Goal: Contribute content: Contribute content

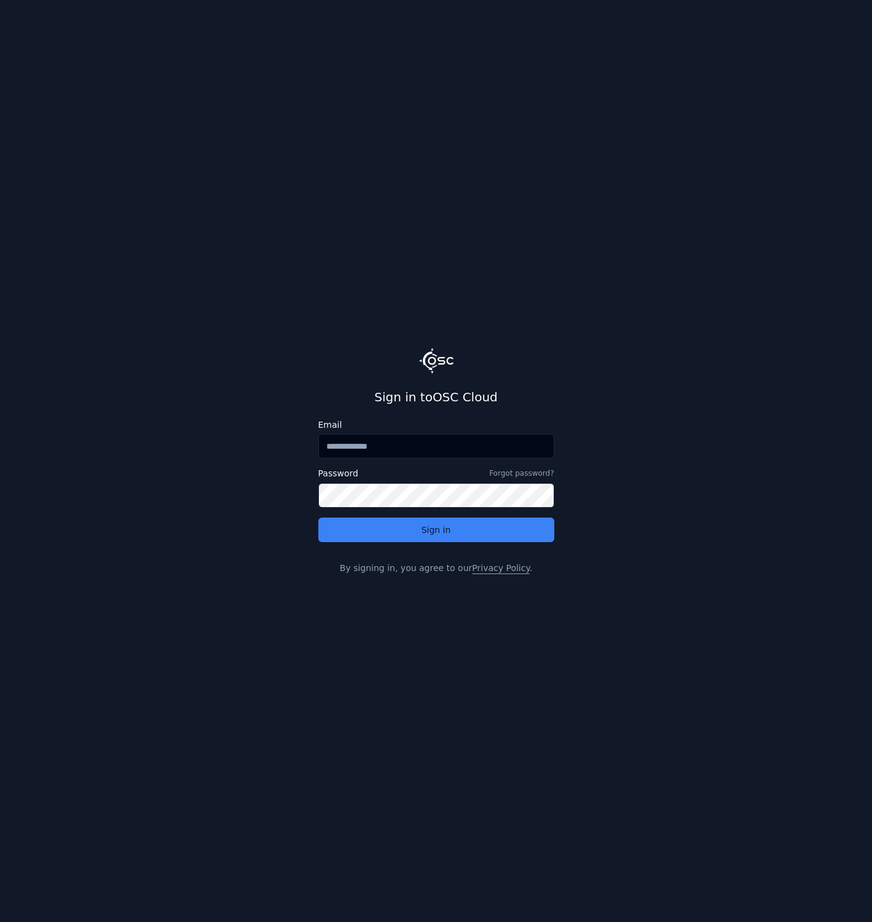
type input "**********"
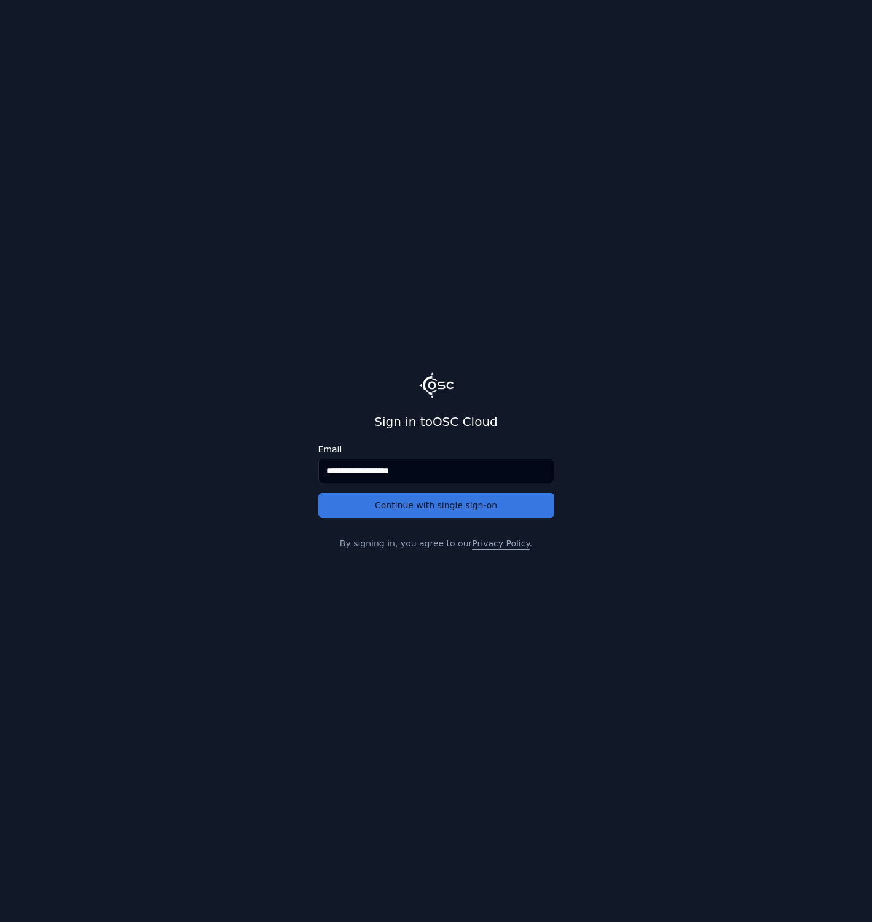
click at [401, 508] on button "Continue with single sign-on" at bounding box center [436, 505] width 236 height 25
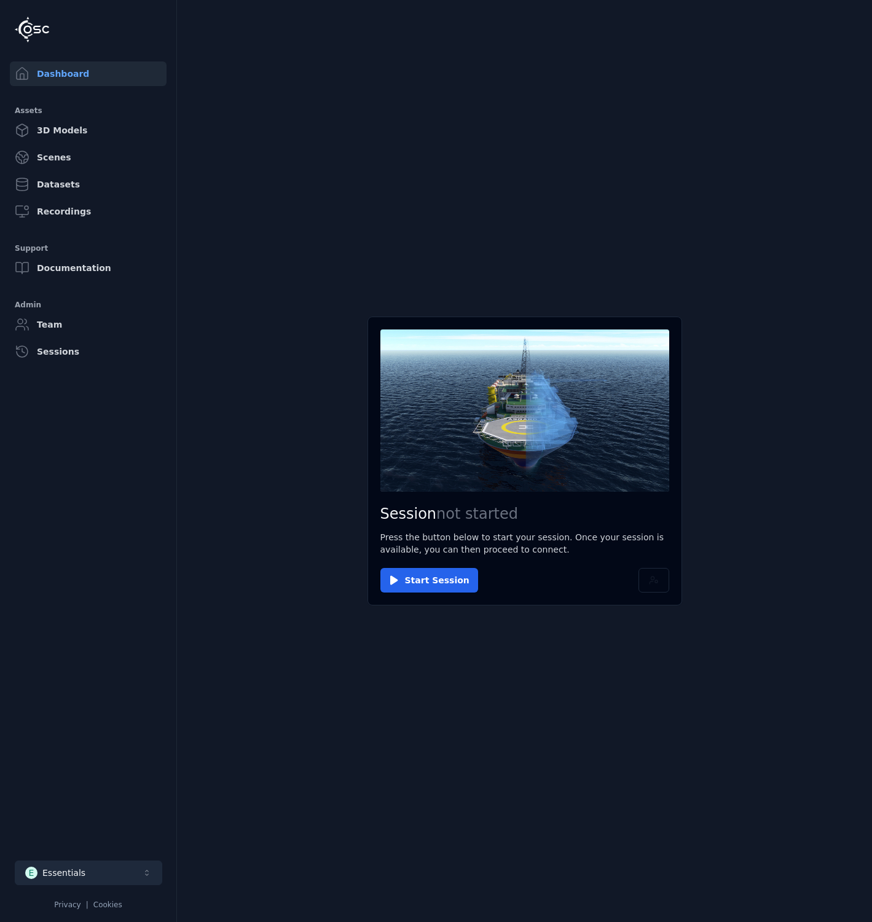
click at [132, 862] on button "E Essentials" at bounding box center [88, 872] width 147 height 25
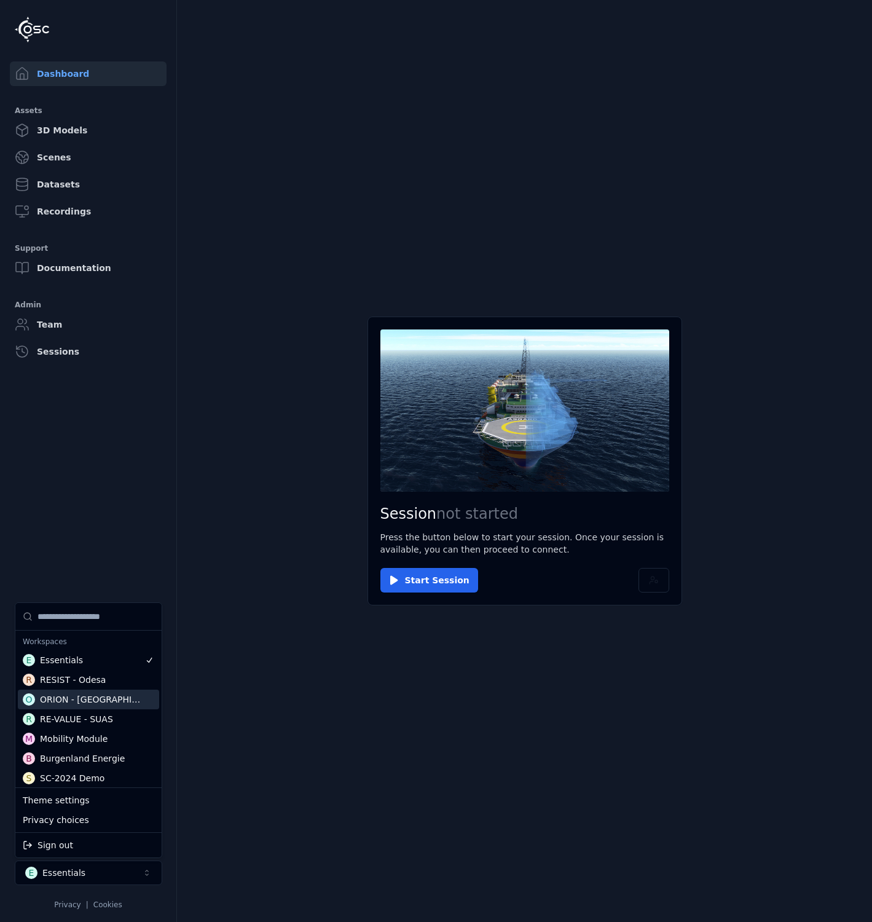
click at [90, 701] on div "ORION - [GEOGRAPHIC_DATA]" at bounding box center [93, 699] width 106 height 12
click at [277, 832] on html "Dashboard Assets 3D Models Scenes Datasets Recordings Support Documentation Adm…" at bounding box center [436, 461] width 872 height 922
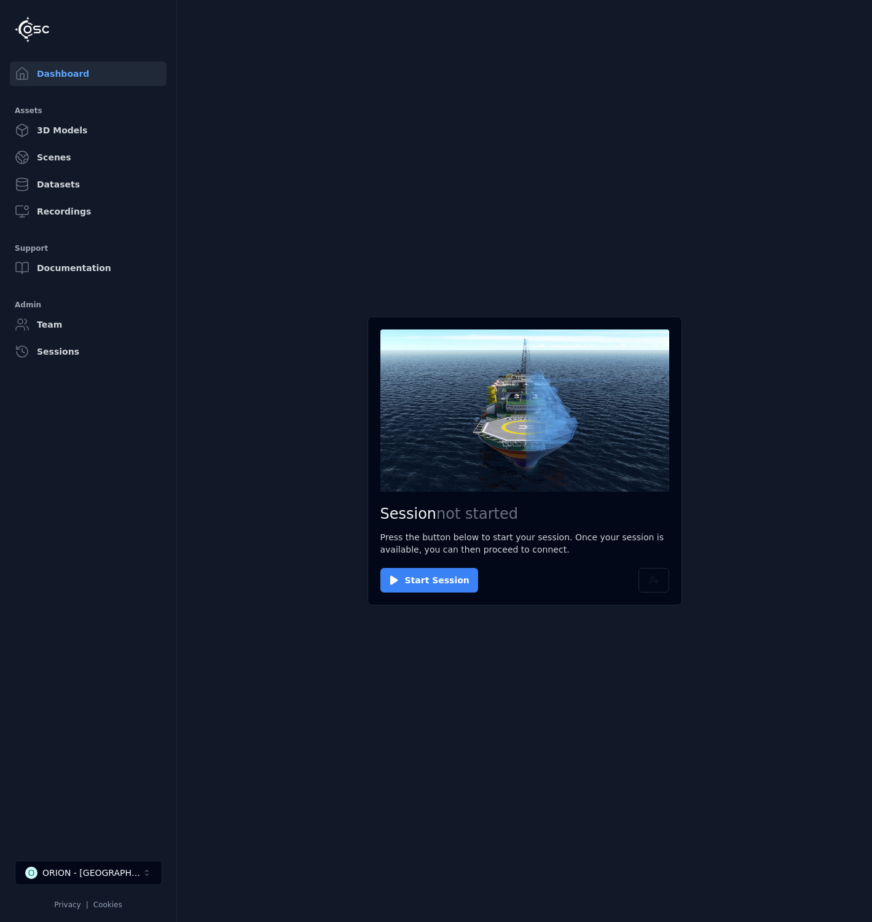
click at [415, 576] on button "Start Session" at bounding box center [429, 580] width 98 height 25
click at [494, 884] on main "Session ready for connection Your cloud session is ready. Please click the butt…" at bounding box center [524, 461] width 695 height 922
click at [401, 575] on button "Connect" at bounding box center [408, 580] width 57 height 25
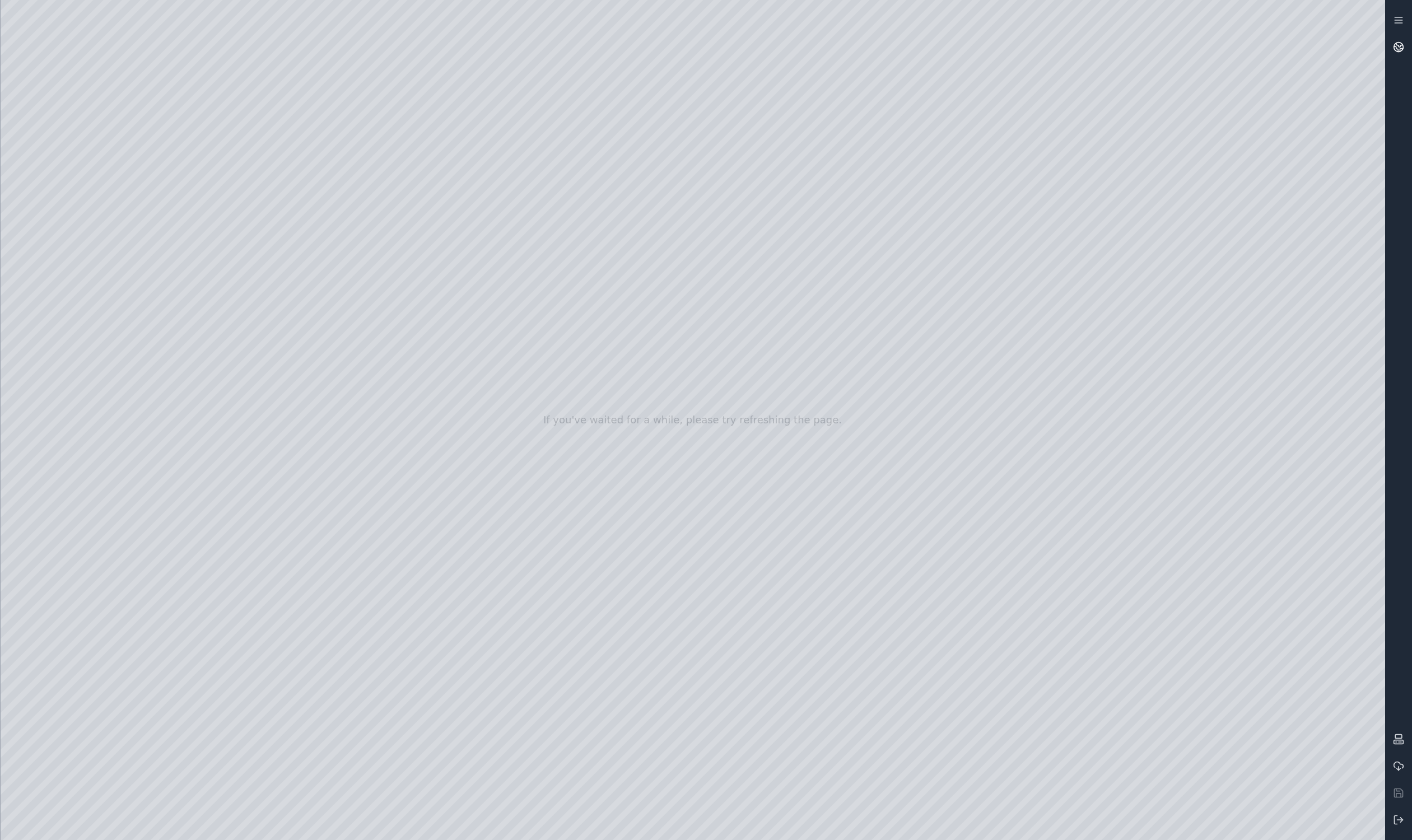
click at [794, 53] on link at bounding box center [1398, 46] width 26 height 26
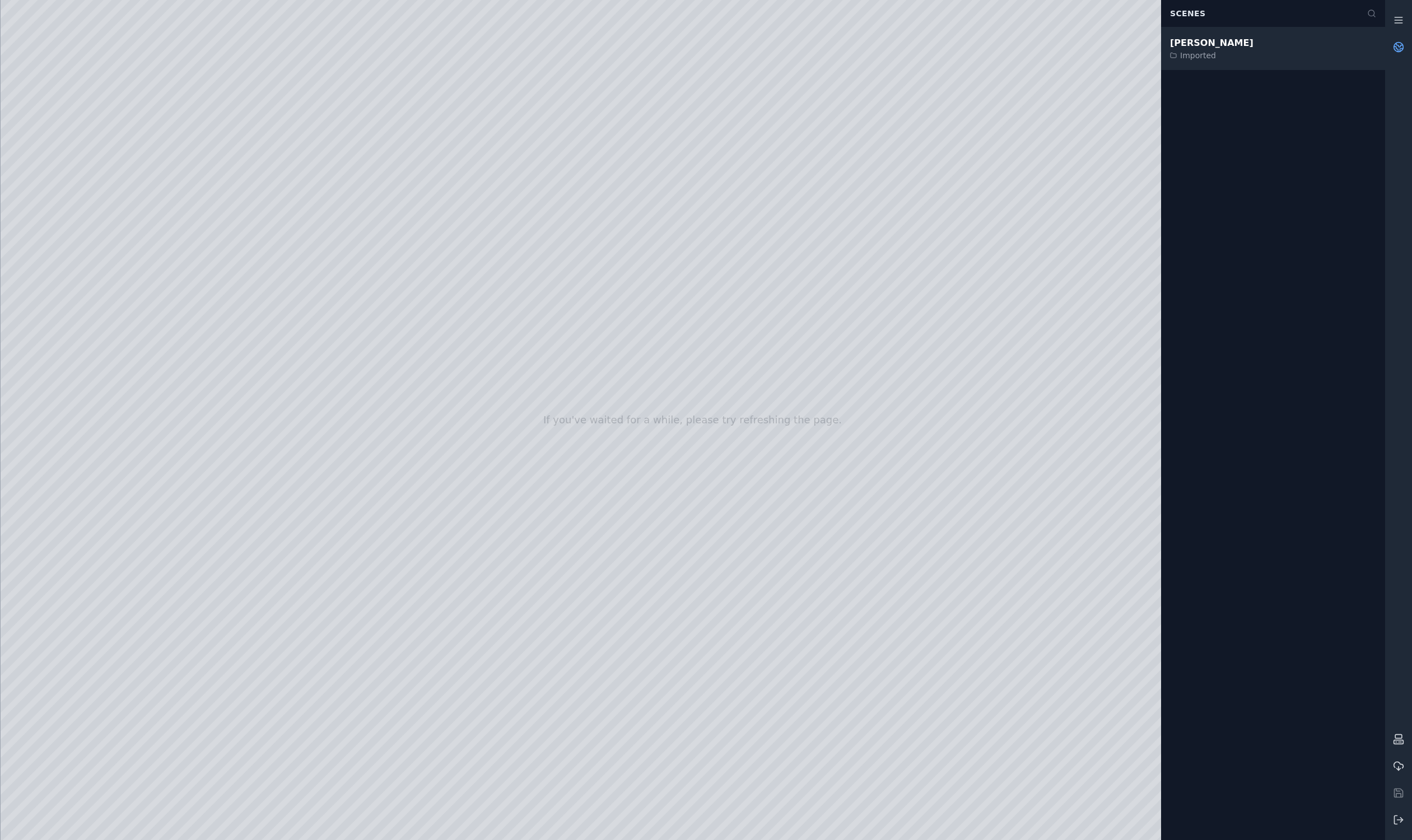
click at [794, 57] on div "[PERSON_NAME] Imported" at bounding box center [1273, 48] width 224 height 43
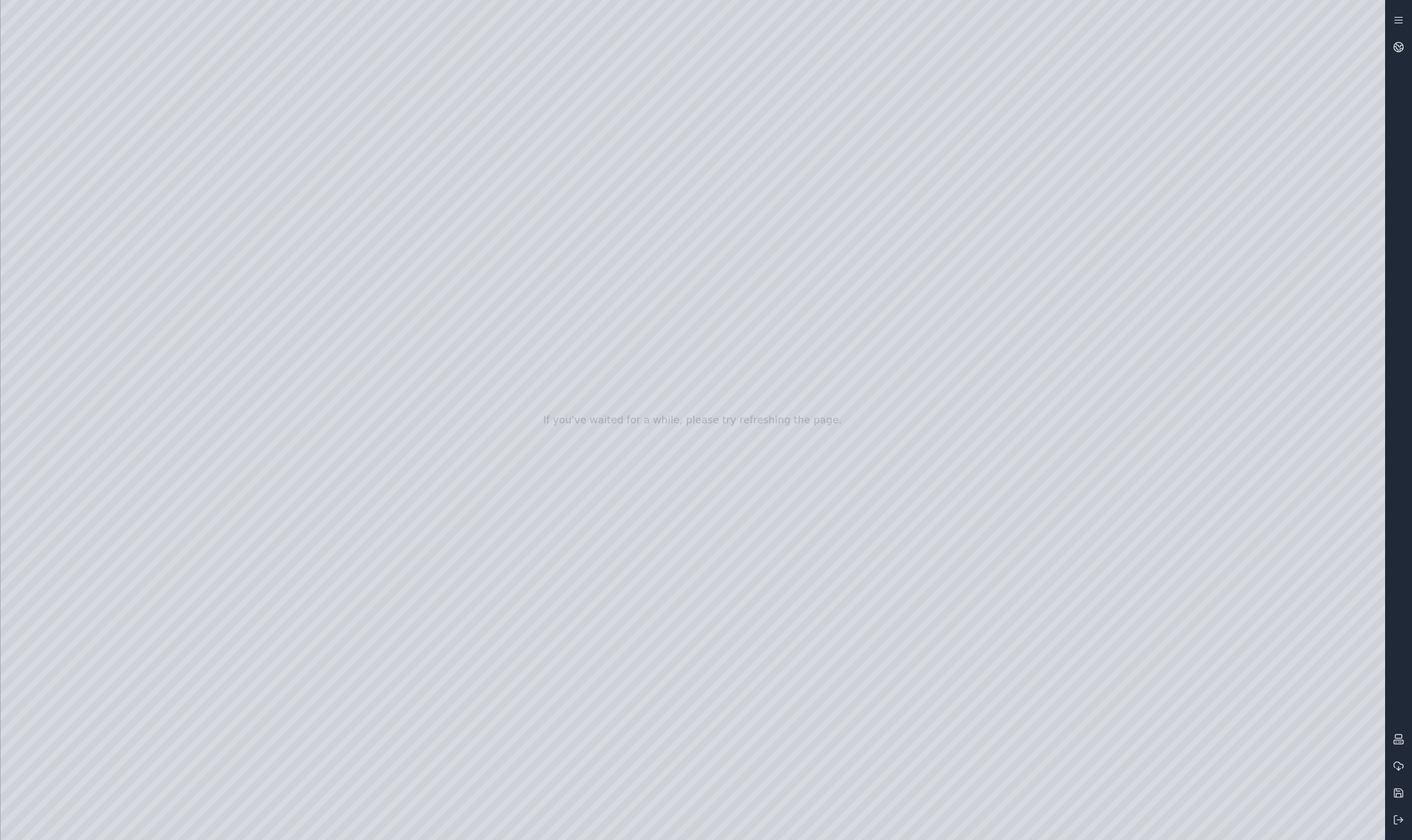
drag, startPoint x: 792, startPoint y: 457, endPoint x: 867, endPoint y: 497, distance: 85.0
drag, startPoint x: 848, startPoint y: 475, endPoint x: 897, endPoint y: 464, distance: 50.2
drag, startPoint x: 729, startPoint y: 481, endPoint x: 630, endPoint y: 505, distance: 101.9
drag, startPoint x: 886, startPoint y: 323, endPoint x: 666, endPoint y: 323, distance: 220.0
drag, startPoint x: 740, startPoint y: 364, endPoint x: 715, endPoint y: 361, distance: 25.2
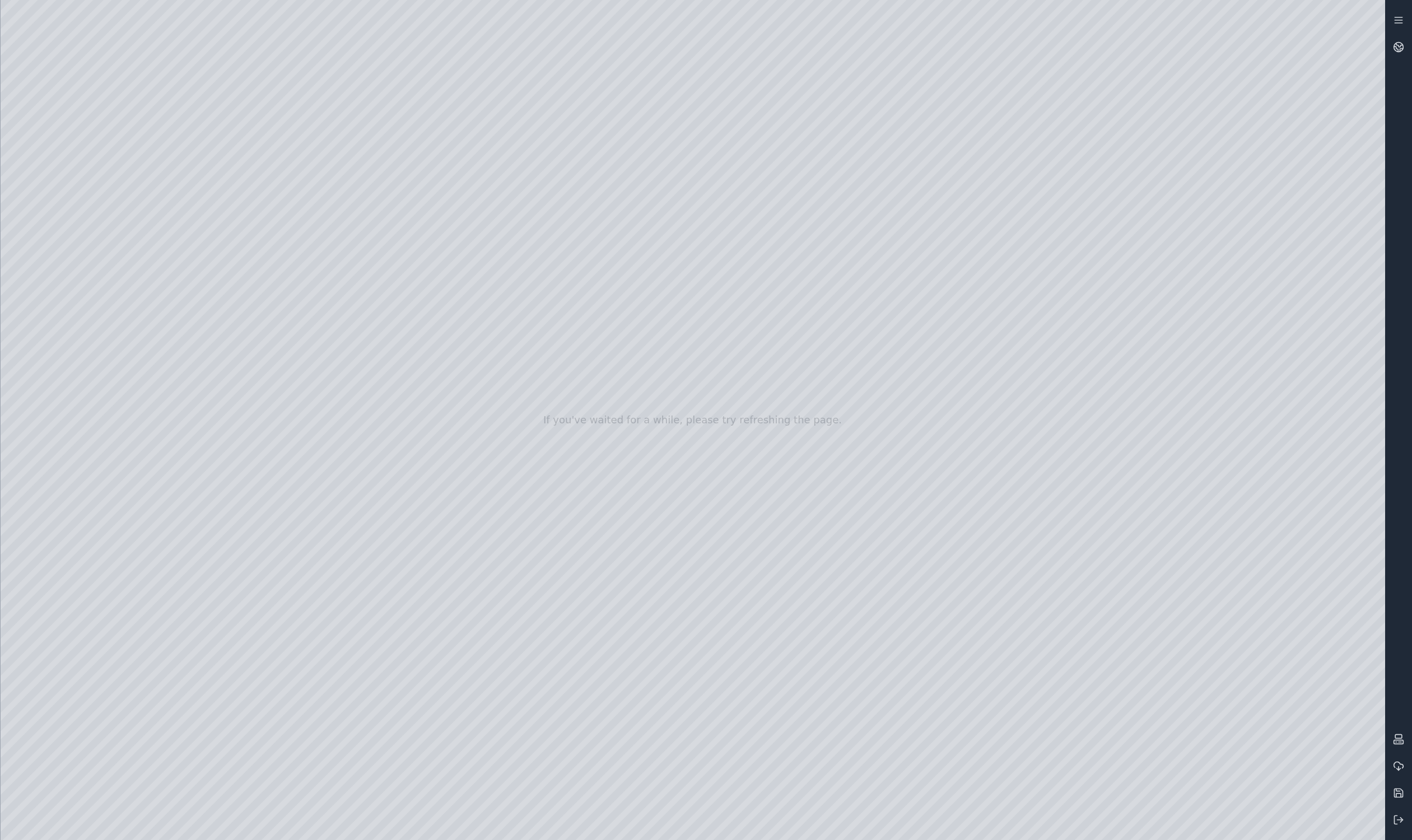
click at [86, 211] on div at bounding box center [693, 420] width 1385 height 840
click at [91, 247] on div at bounding box center [693, 420] width 1385 height 840
click at [188, 319] on div at bounding box center [693, 420] width 1385 height 840
click at [175, 133] on div at bounding box center [693, 420] width 1385 height 840
click at [160, 57] on div at bounding box center [693, 420] width 1385 height 840
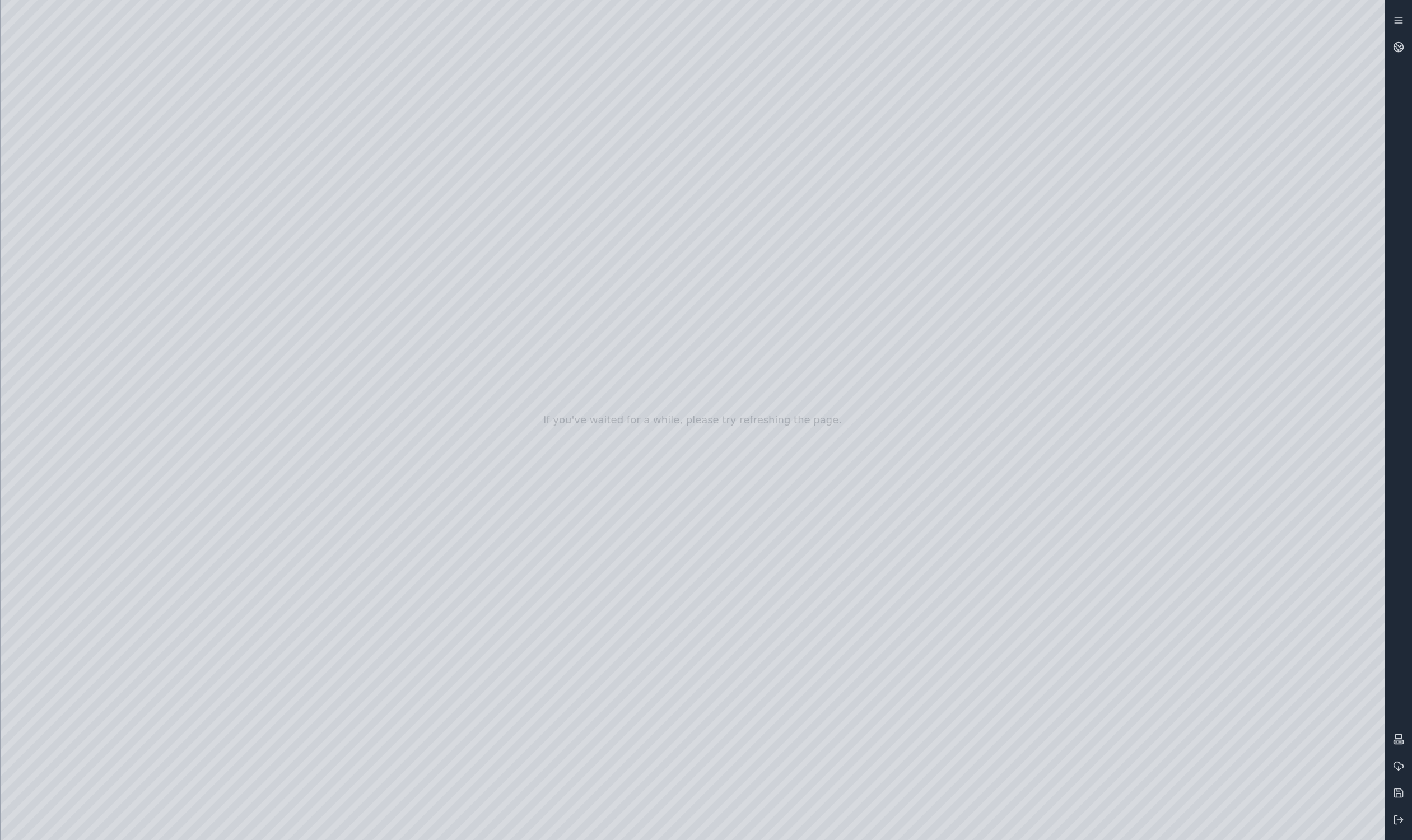
click at [360, 128] on div at bounding box center [693, 420] width 1385 height 840
click at [180, 126] on div at bounding box center [693, 420] width 1385 height 840
drag, startPoint x: 180, startPoint y: 117, endPoint x: 902, endPoint y: 568, distance: 851.3
click at [794, 568] on div at bounding box center [693, 420] width 1385 height 840
drag, startPoint x: 892, startPoint y: 538, endPoint x: 974, endPoint y: 583, distance: 93.5
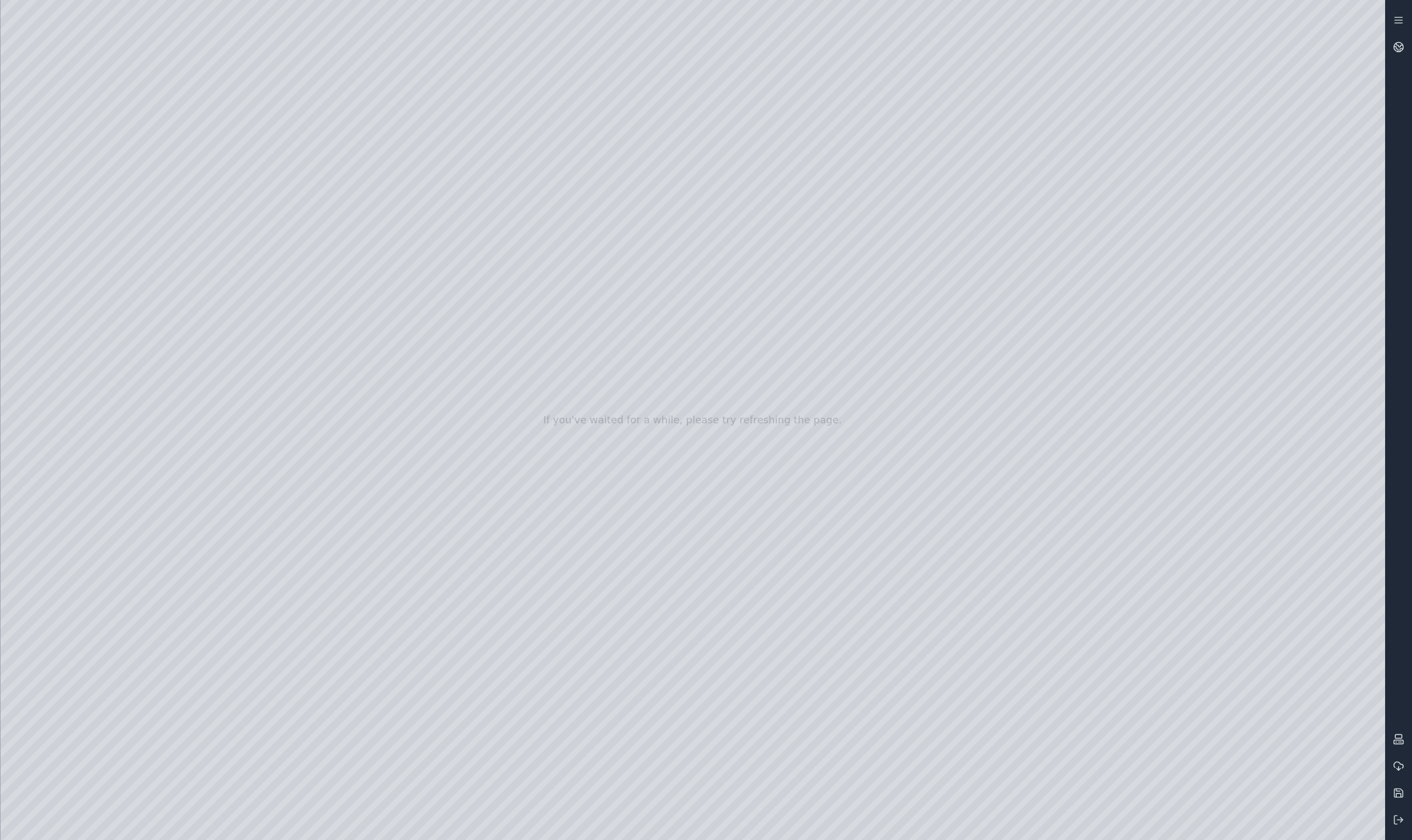
click at [794, 583] on div at bounding box center [693, 420] width 1385 height 840
click at [690, 765] on div at bounding box center [693, 420] width 1385 height 840
drag, startPoint x: 689, startPoint y: 572, endPoint x: 718, endPoint y: 575, distance: 29.2
click at [149, 55] on div at bounding box center [693, 420] width 1385 height 840
click at [159, 56] on div at bounding box center [693, 420] width 1385 height 840
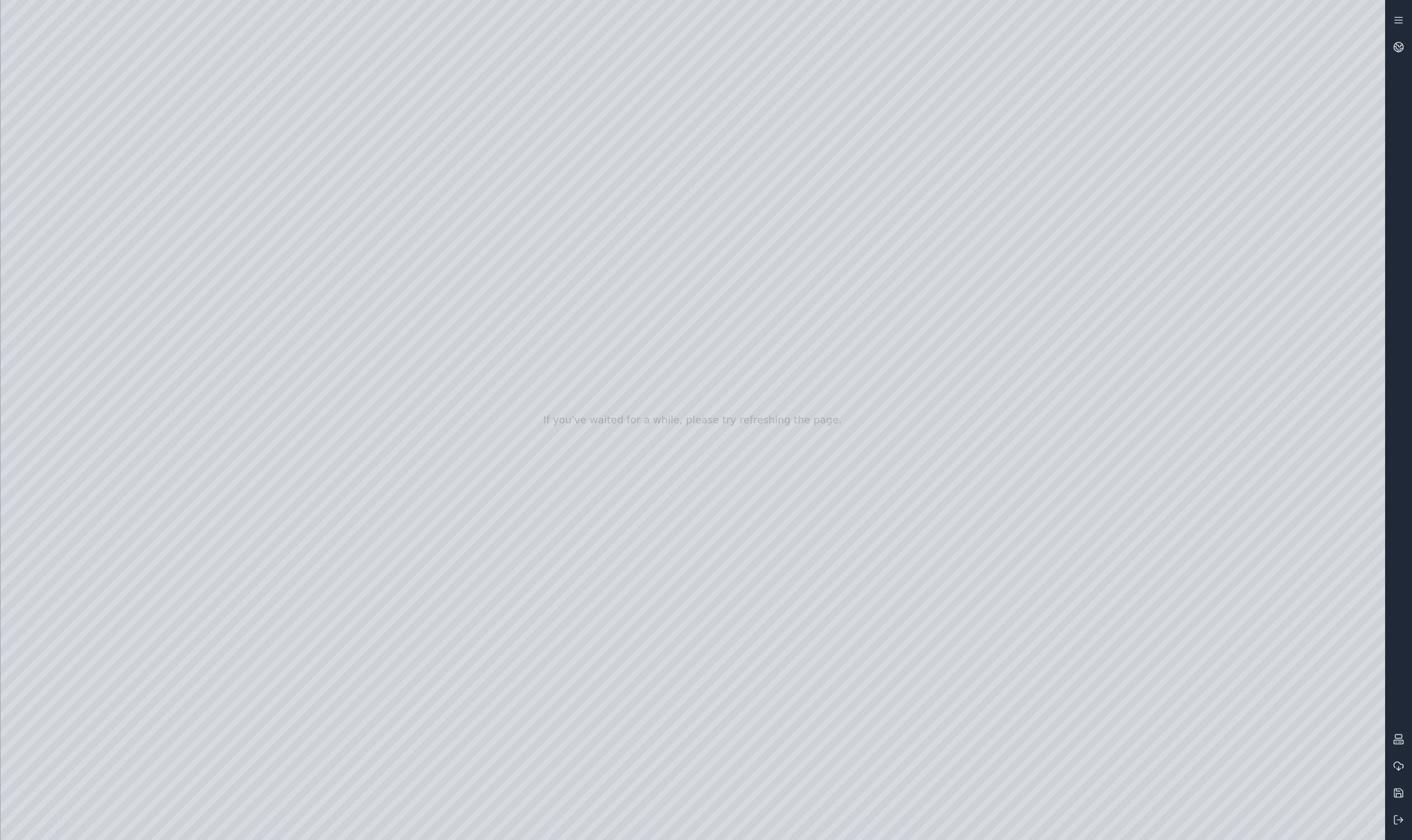
click at [160, 54] on div at bounding box center [693, 420] width 1385 height 840
click at [729, 291] on div at bounding box center [693, 420] width 1385 height 840
click at [170, 52] on div at bounding box center [693, 420] width 1385 height 840
drag, startPoint x: 618, startPoint y: 579, endPoint x: 678, endPoint y: 568, distance: 61.0
drag, startPoint x: 613, startPoint y: 596, endPoint x: 1190, endPoint y: 633, distance: 578.2
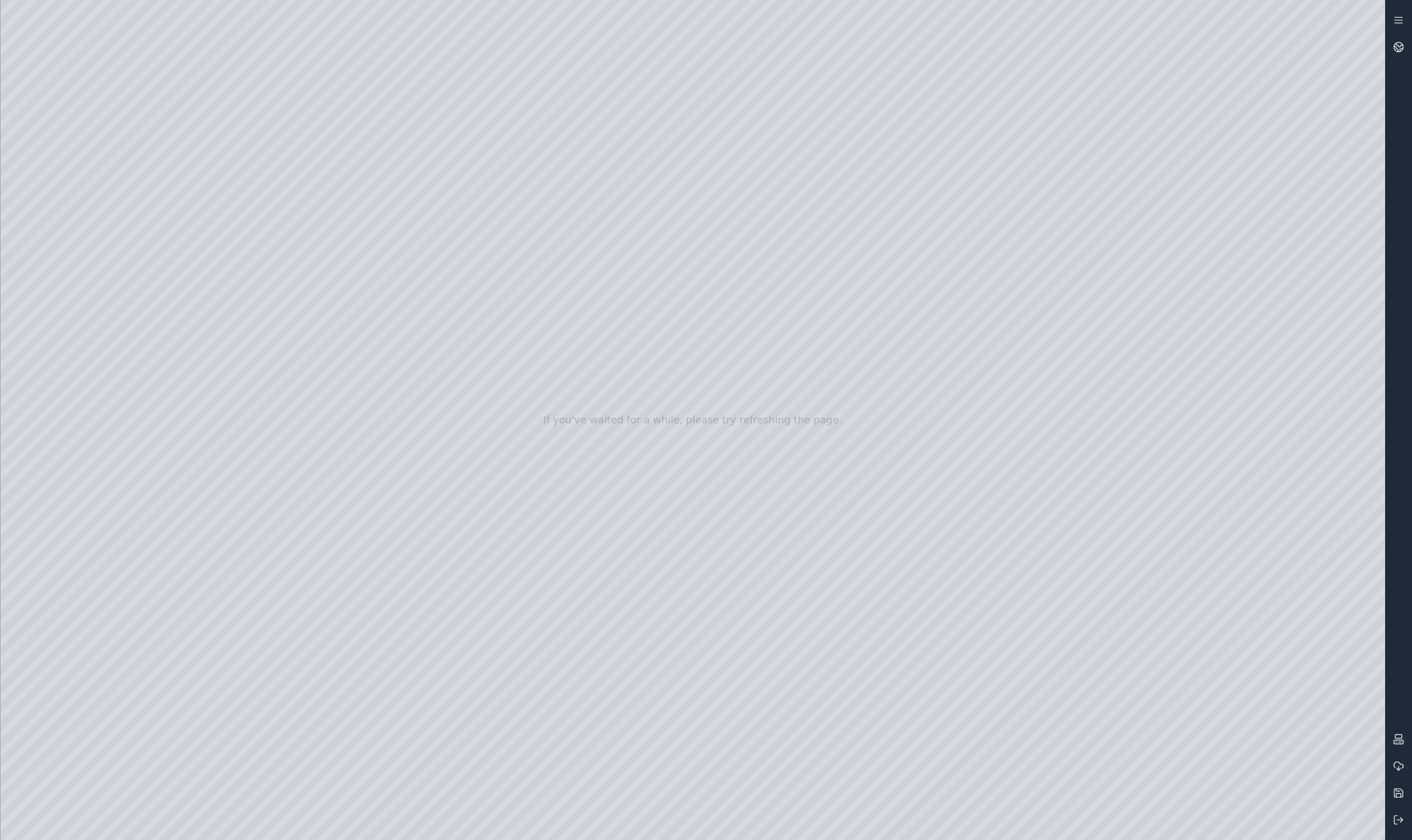
drag, startPoint x: 1209, startPoint y: 574, endPoint x: 530, endPoint y: 483, distance: 685.1
click at [746, 329] on div at bounding box center [693, 420] width 1385 height 840
click at [582, 364] on div at bounding box center [693, 420] width 1385 height 840
drag, startPoint x: 632, startPoint y: 284, endPoint x: 627, endPoint y: 300, distance: 16.8
click at [627, 300] on div at bounding box center [693, 420] width 1385 height 840
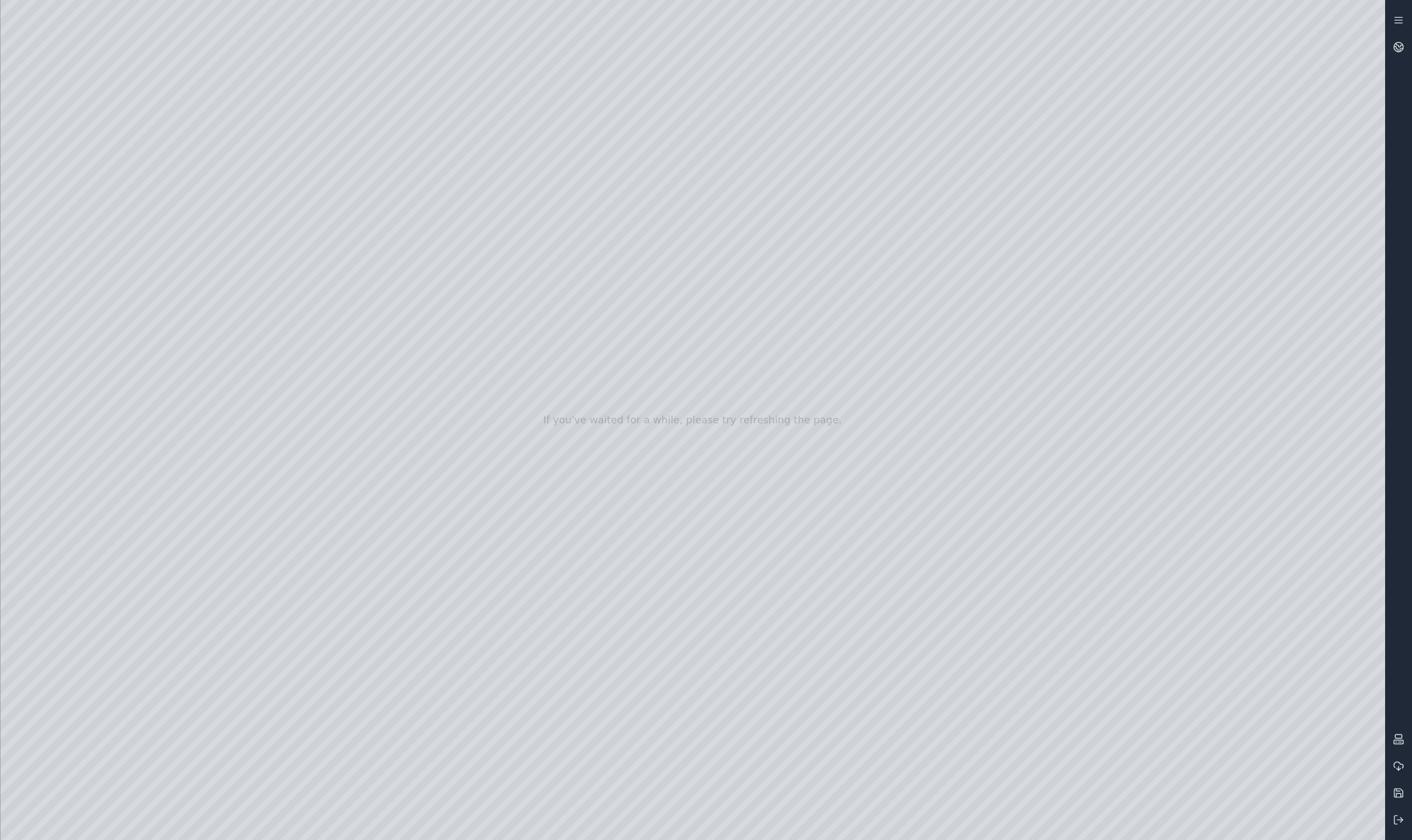
click at [690, 200] on div at bounding box center [693, 420] width 1385 height 840
drag, startPoint x: 591, startPoint y: 285, endPoint x: 871, endPoint y: 453, distance: 326.5
click at [794, 455] on div at bounding box center [693, 420] width 1385 height 840
click at [794, 467] on div at bounding box center [693, 420] width 1385 height 840
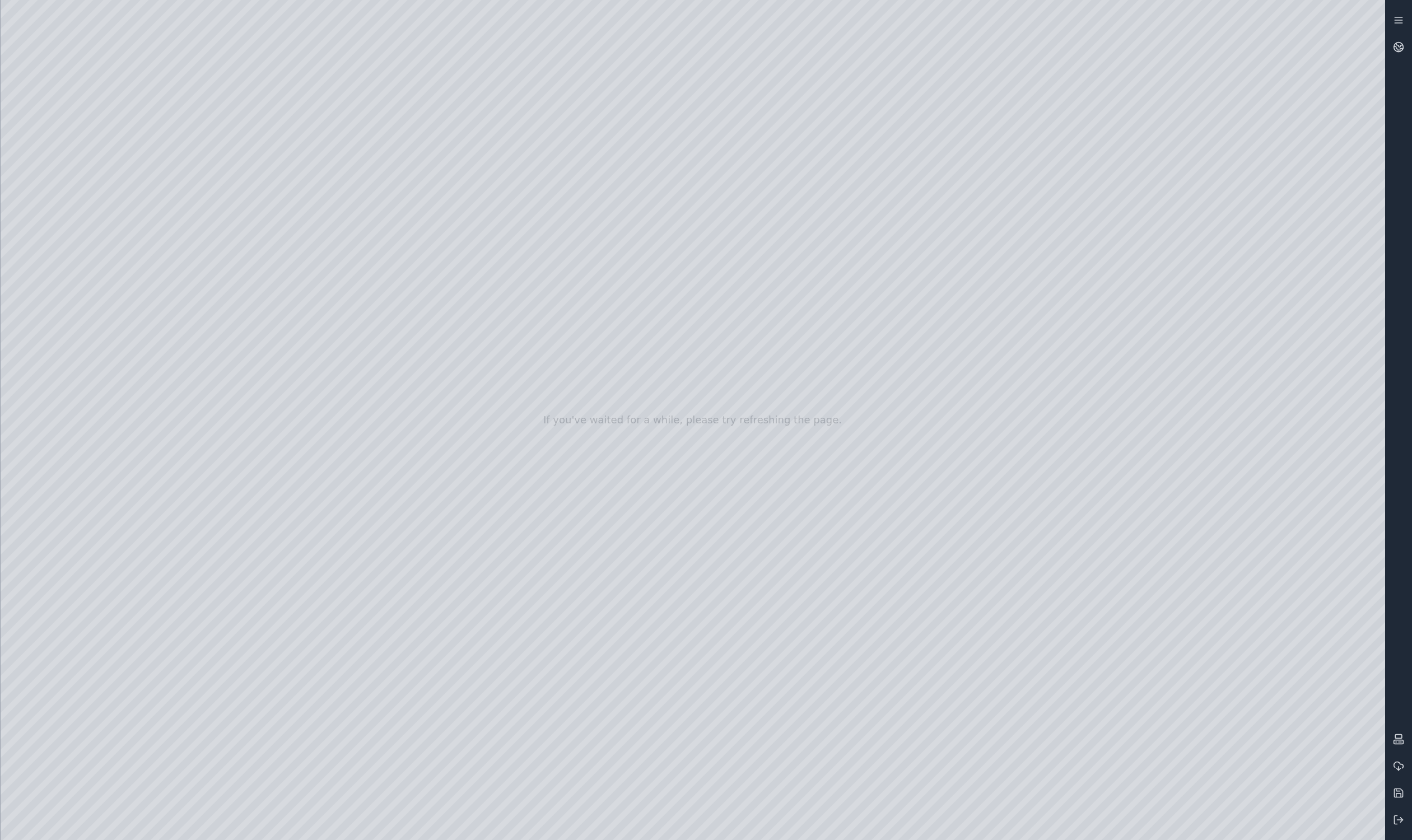
click at [794, 565] on div at bounding box center [693, 420] width 1385 height 840
click at [794, 720] on div at bounding box center [693, 420] width 1385 height 840
click at [794, 461] on div at bounding box center [693, 420] width 1385 height 840
click at [794, 813] on div at bounding box center [693, 420] width 1385 height 840
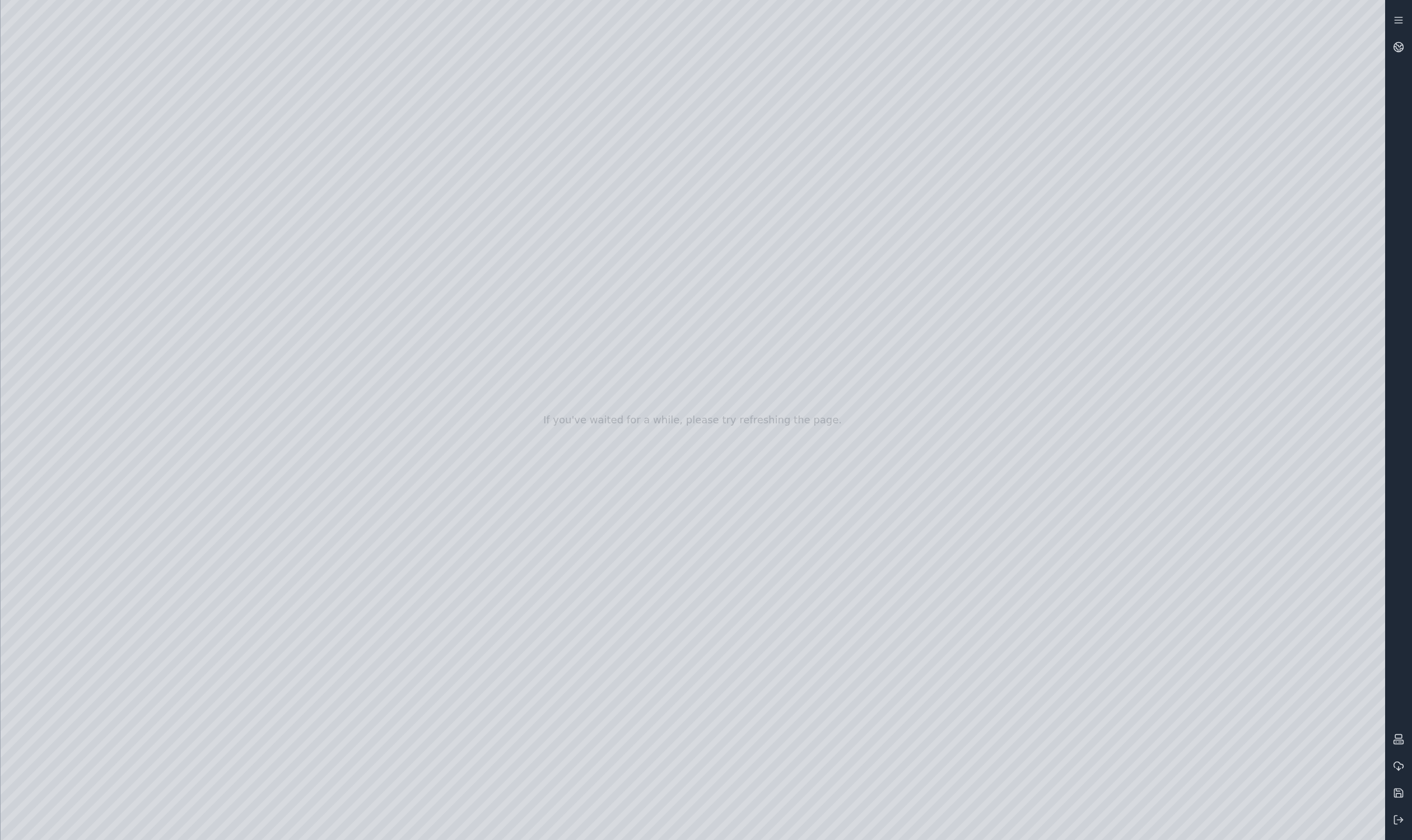
click at [794, 818] on div at bounding box center [693, 420] width 1385 height 840
click at [771, 827] on div at bounding box center [693, 420] width 1385 height 840
click at [775, 827] on div at bounding box center [693, 420] width 1385 height 840
click at [572, 829] on div at bounding box center [693, 420] width 1385 height 840
click at [768, 825] on div at bounding box center [693, 420] width 1385 height 840
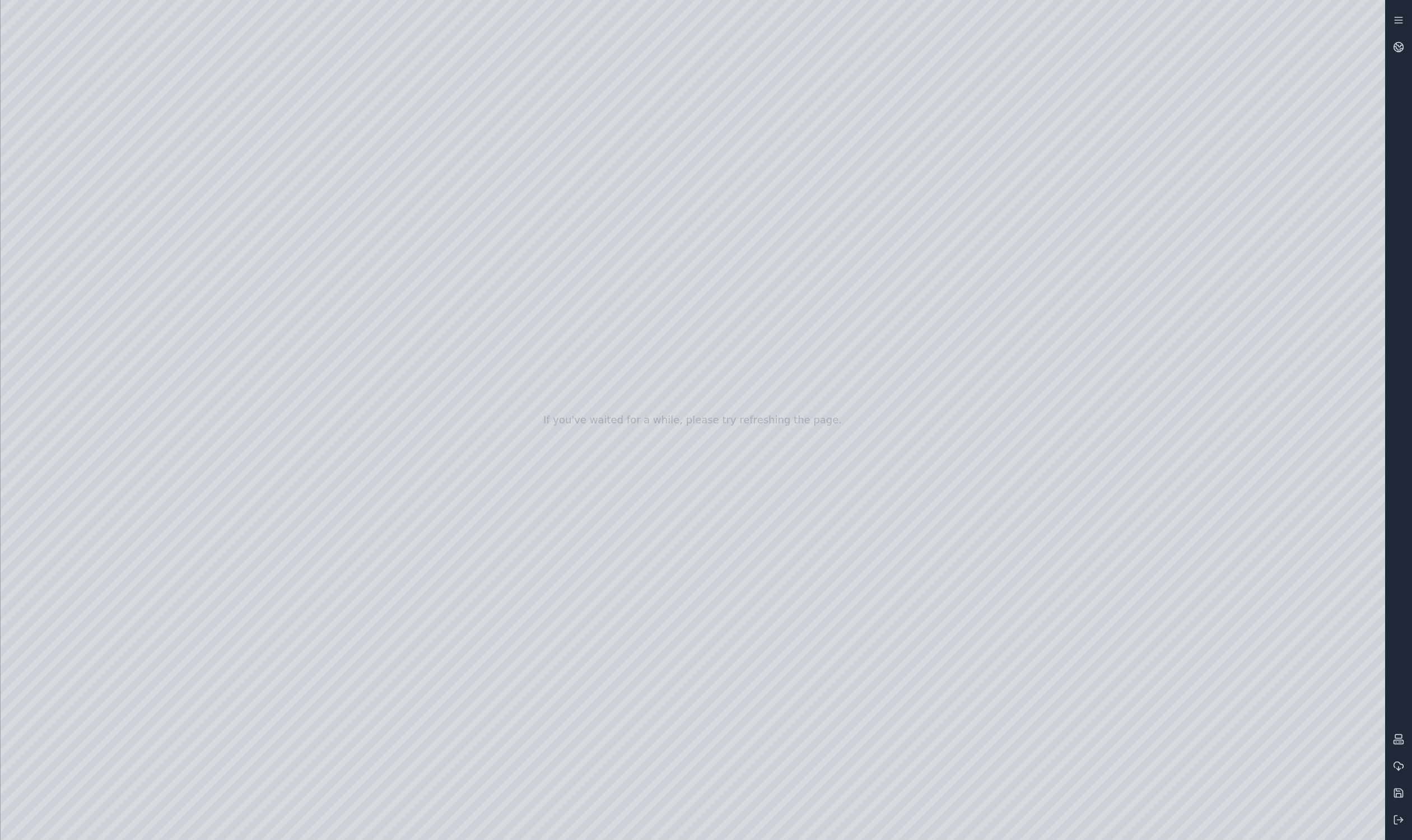
click at [769, 829] on div at bounding box center [693, 420] width 1385 height 840
click at [711, 827] on div at bounding box center [693, 420] width 1385 height 840
click at [716, 747] on div at bounding box center [693, 420] width 1385 height 840
click at [579, 830] on div at bounding box center [693, 420] width 1385 height 840
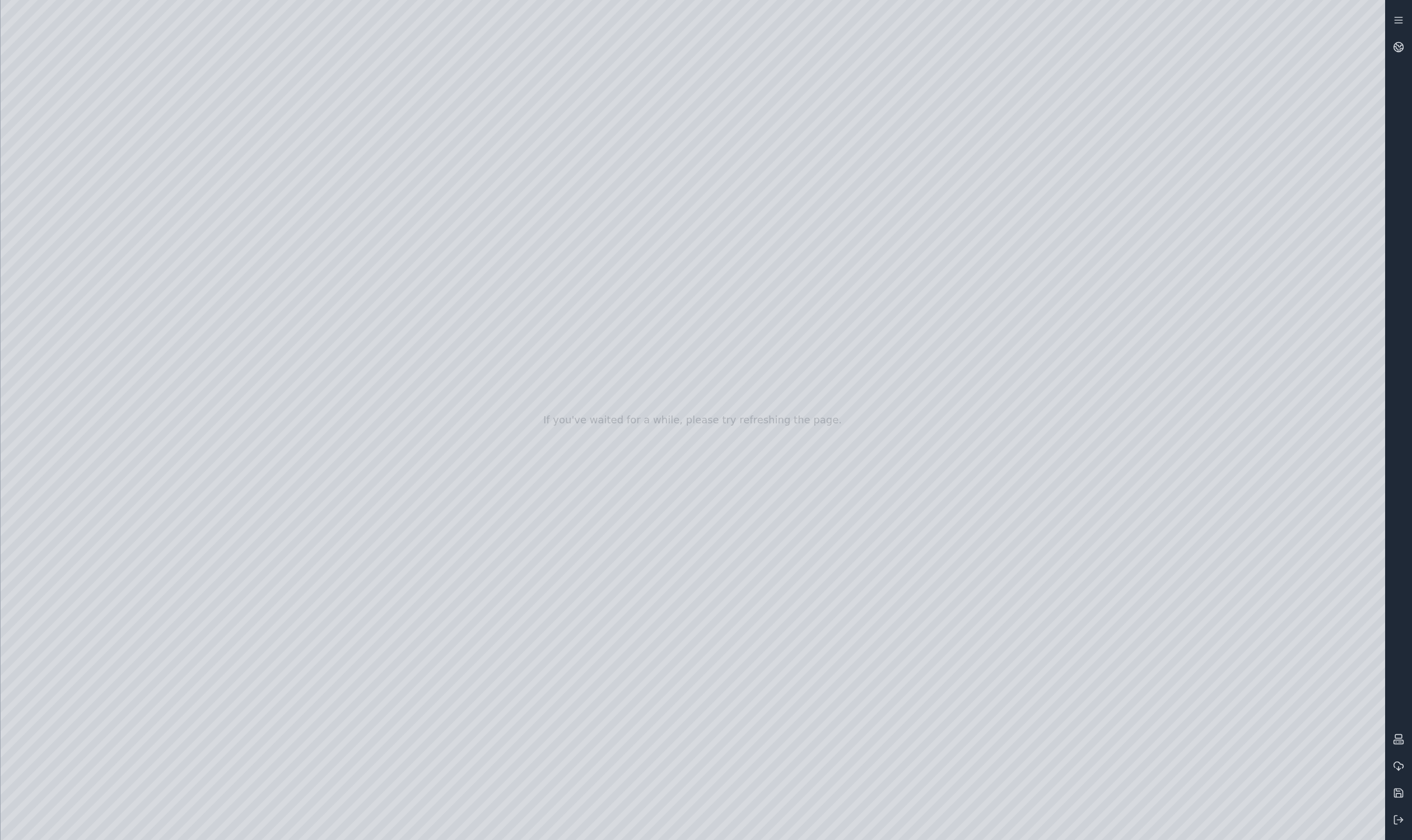
click at [97, 500] on div at bounding box center [693, 420] width 1385 height 840
click at [79, 313] on div at bounding box center [693, 420] width 1385 height 840
drag, startPoint x: 281, startPoint y: 377, endPoint x: 316, endPoint y: 375, distance: 35.1
click at [316, 375] on div at bounding box center [693, 420] width 1385 height 840
click at [360, 763] on div at bounding box center [693, 420] width 1385 height 840
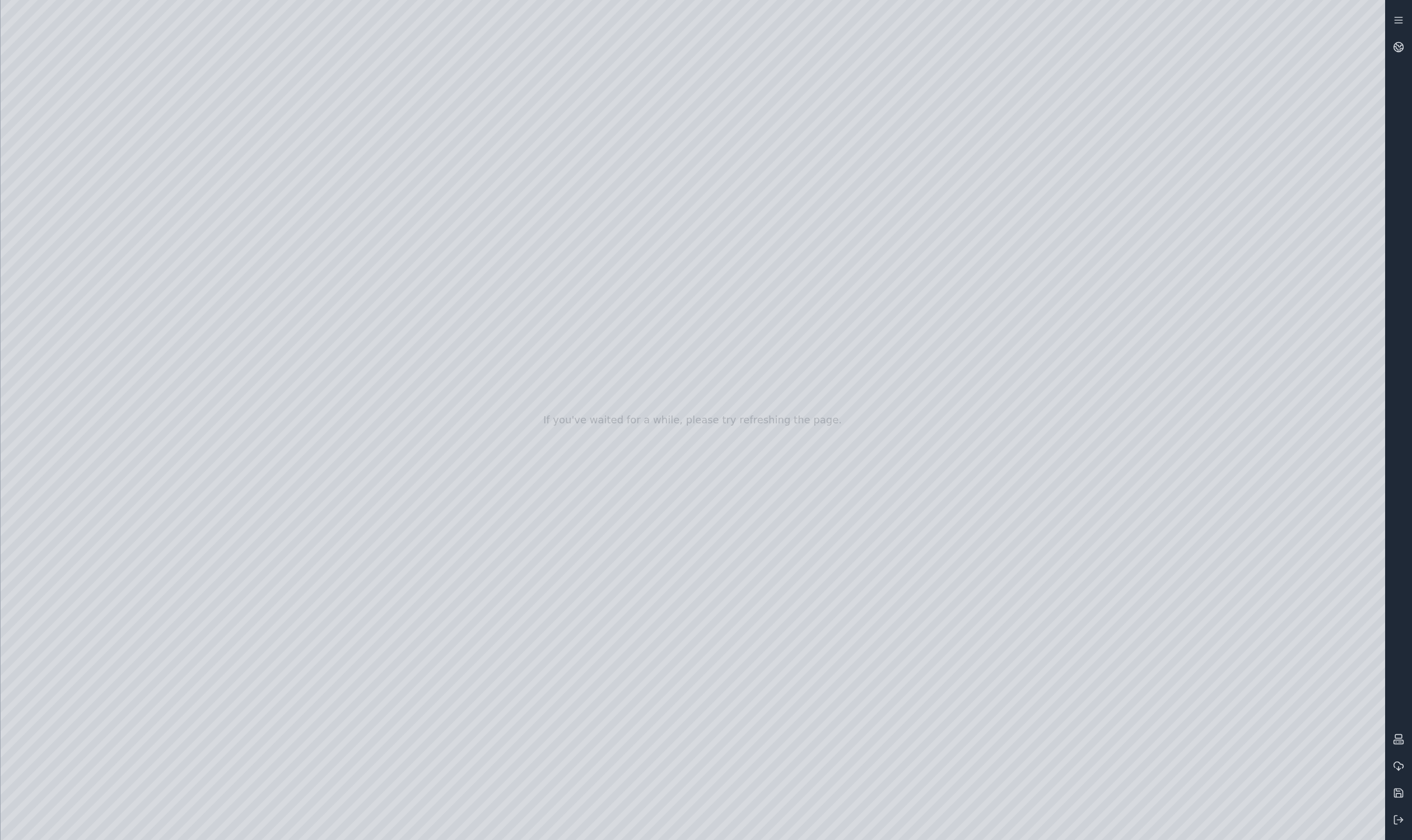
click at [580, 825] on div at bounding box center [693, 420] width 1385 height 840
drag, startPoint x: 588, startPoint y: 730, endPoint x: 717, endPoint y: 710, distance: 130.5
drag, startPoint x: 903, startPoint y: 630, endPoint x: 934, endPoint y: 615, distance: 34.4
click at [794, 113] on div at bounding box center [693, 420] width 1385 height 840
drag, startPoint x: 610, startPoint y: 560, endPoint x: 769, endPoint y: 572, distance: 159.5
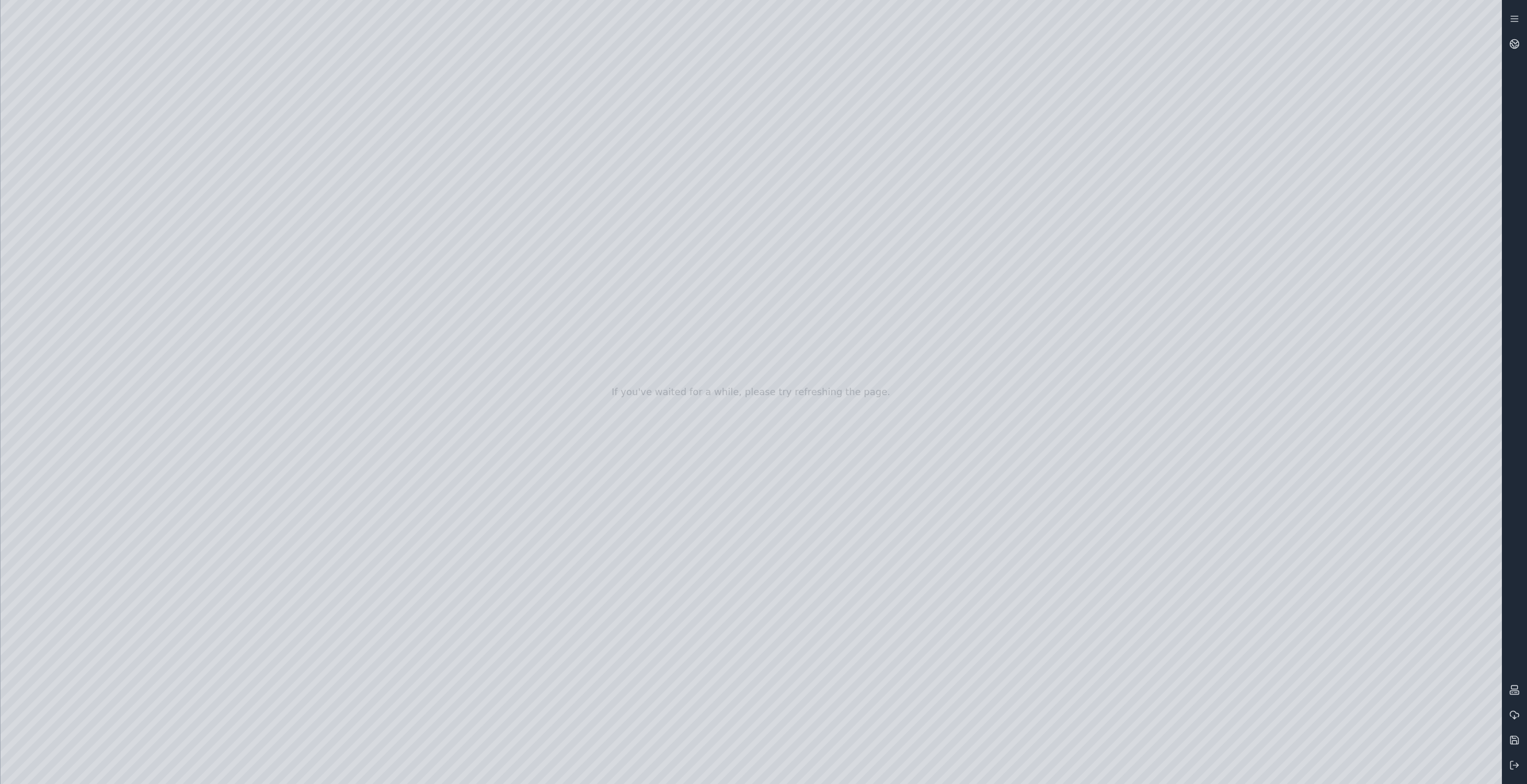
click at [741, 352] on div at bounding box center [751, 392] width 1501 height 784
click at [741, 80] on div at bounding box center [751, 392] width 1501 height 784
click at [741, 774] on div at bounding box center [751, 392] width 1501 height 784
click at [741, 380] on div at bounding box center [751, 392] width 1501 height 784
click at [741, 527] on div at bounding box center [751, 392] width 1501 height 784
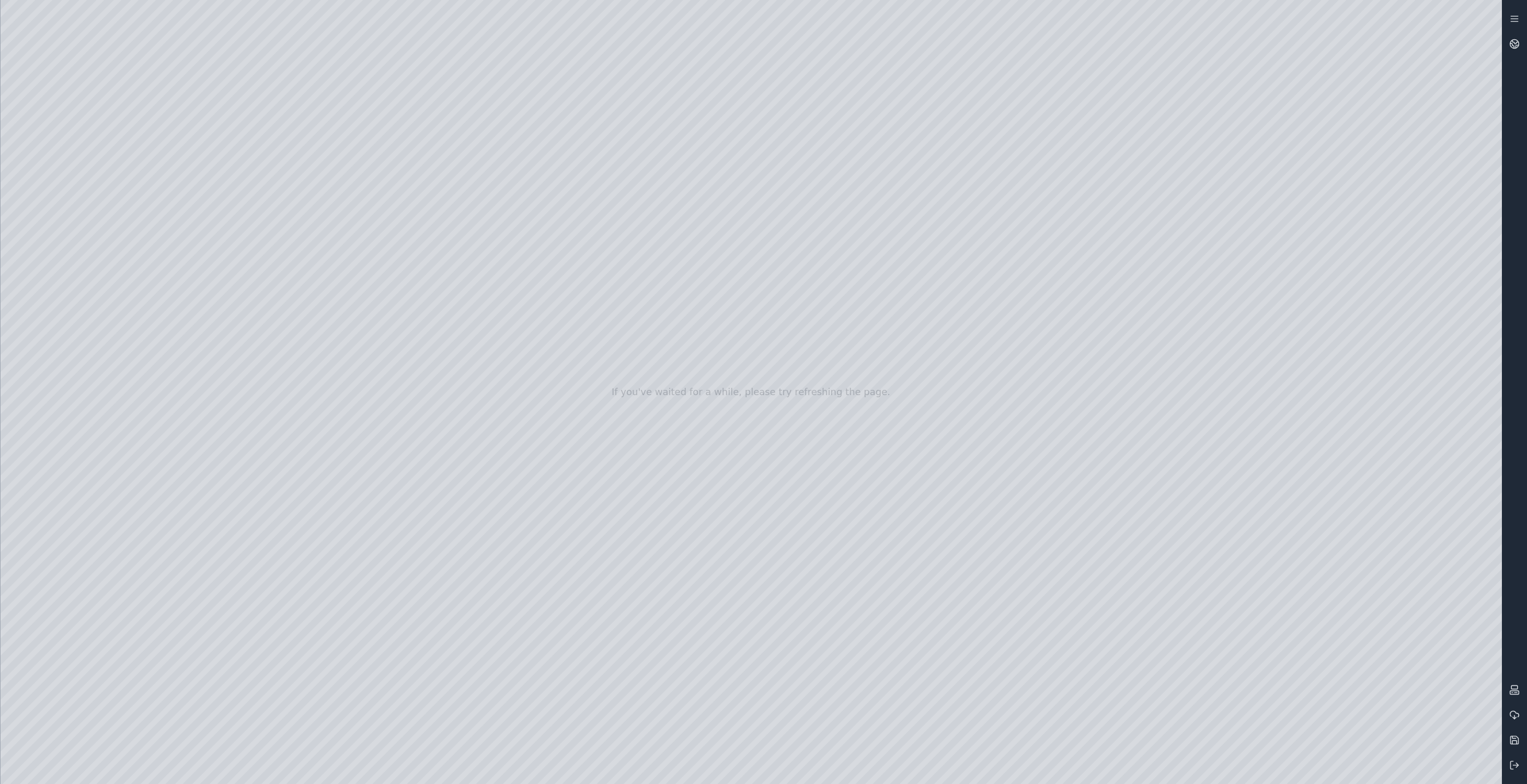
click at [741, 566] on div at bounding box center [751, 392] width 1501 height 784
click at [741, 683] on div at bounding box center [751, 392] width 1501 height 784
click at [741, 329] on div at bounding box center [751, 392] width 1501 height 784
click at [741, 395] on div at bounding box center [751, 392] width 1501 height 784
click at [741, 768] on div at bounding box center [751, 392] width 1501 height 784
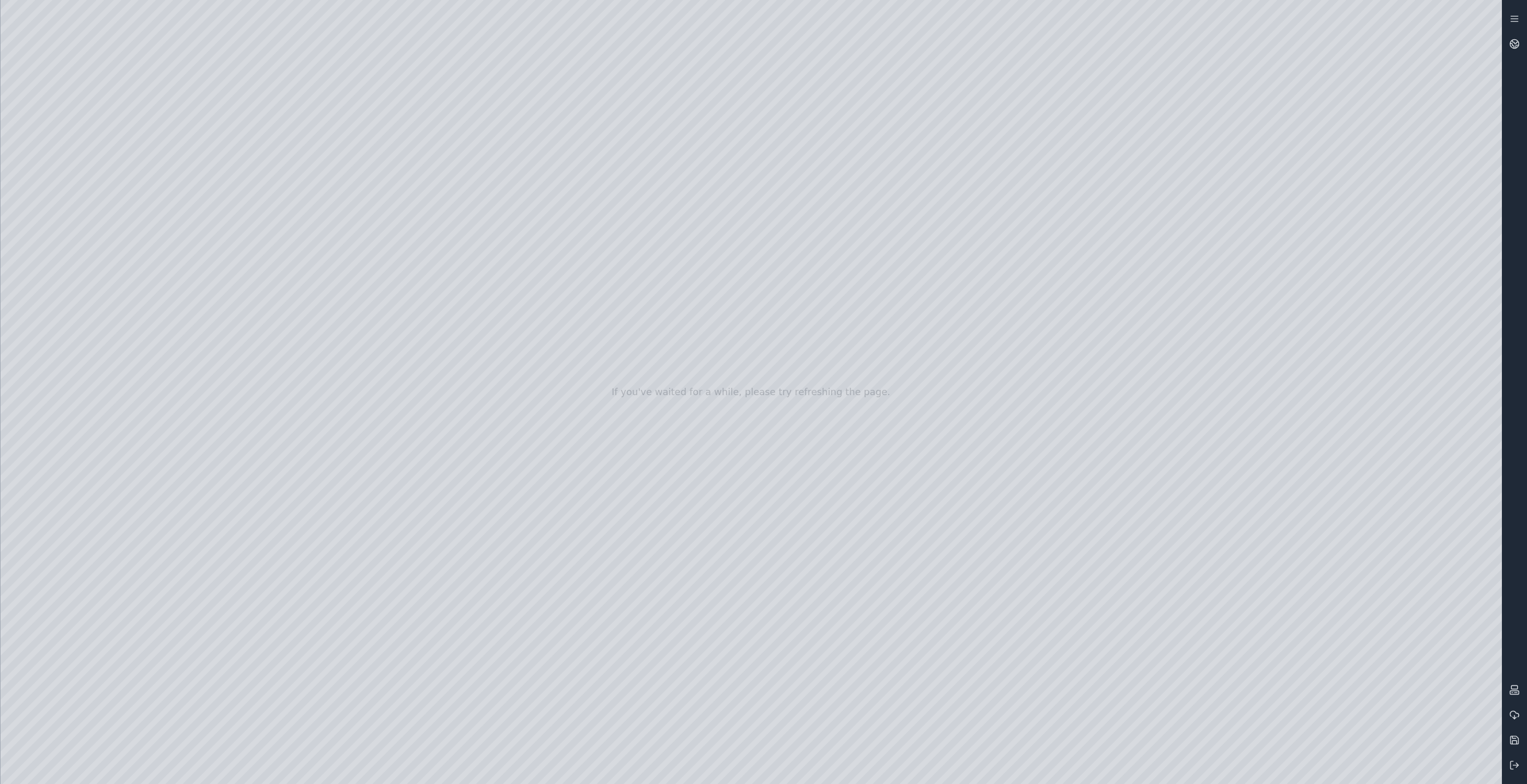
click at [741, 116] on div at bounding box center [751, 392] width 1501 height 784
click at [741, 774] on div at bounding box center [751, 392] width 1501 height 784
click at [741, 770] on div at bounding box center [751, 392] width 1501 height 784
click at [26, 622] on div at bounding box center [751, 392] width 1501 height 784
click at [24, 622] on div at bounding box center [751, 392] width 1501 height 784
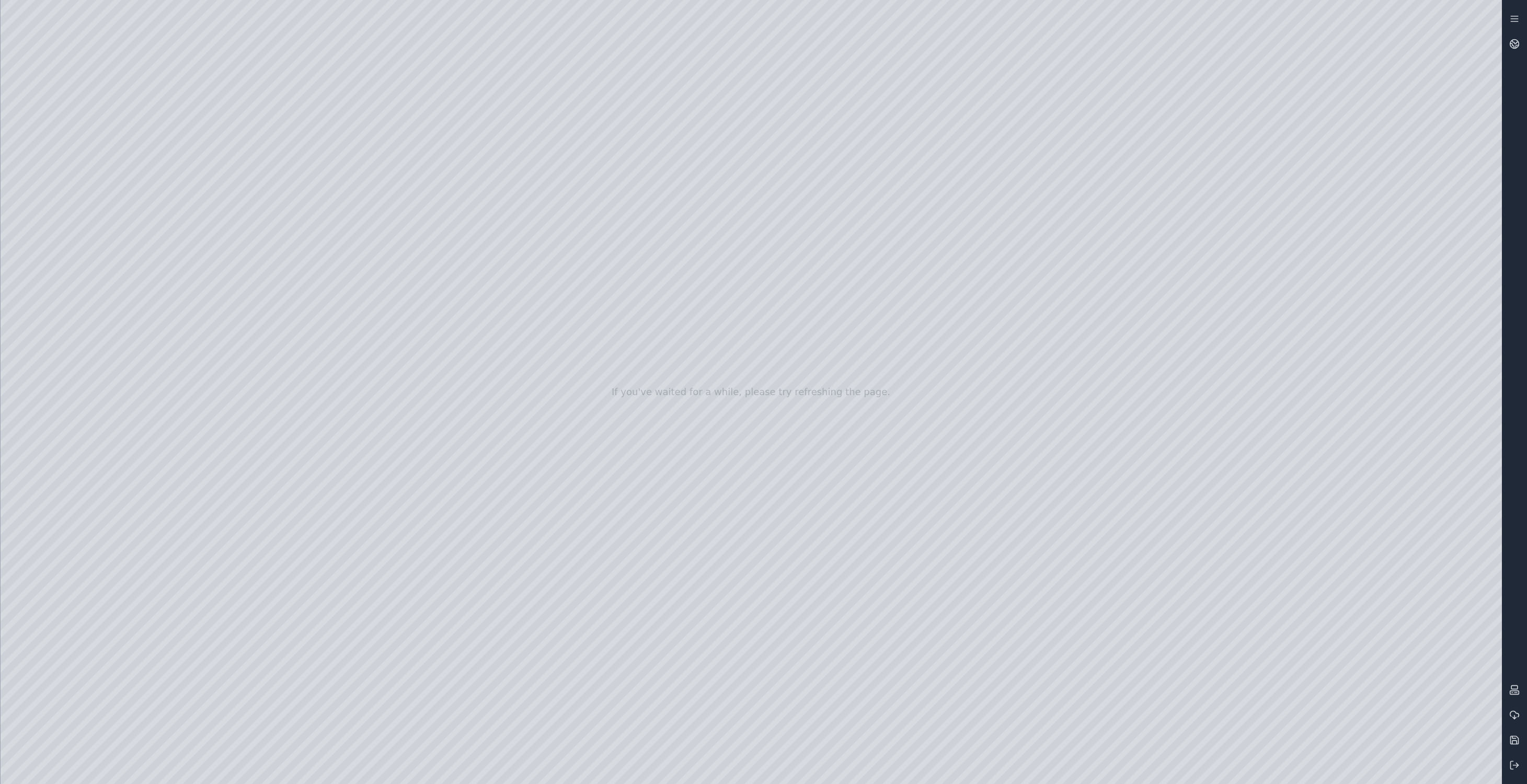
click at [155, 54] on div at bounding box center [751, 392] width 1501 height 784
click at [74, 167] on div at bounding box center [751, 392] width 1501 height 784
click at [75, 192] on div at bounding box center [751, 392] width 1501 height 784
drag, startPoint x: 699, startPoint y: 450, endPoint x: 1133, endPoint y: 477, distance: 434.8
drag, startPoint x: 853, startPoint y: 467, endPoint x: 732, endPoint y: 480, distance: 121.7
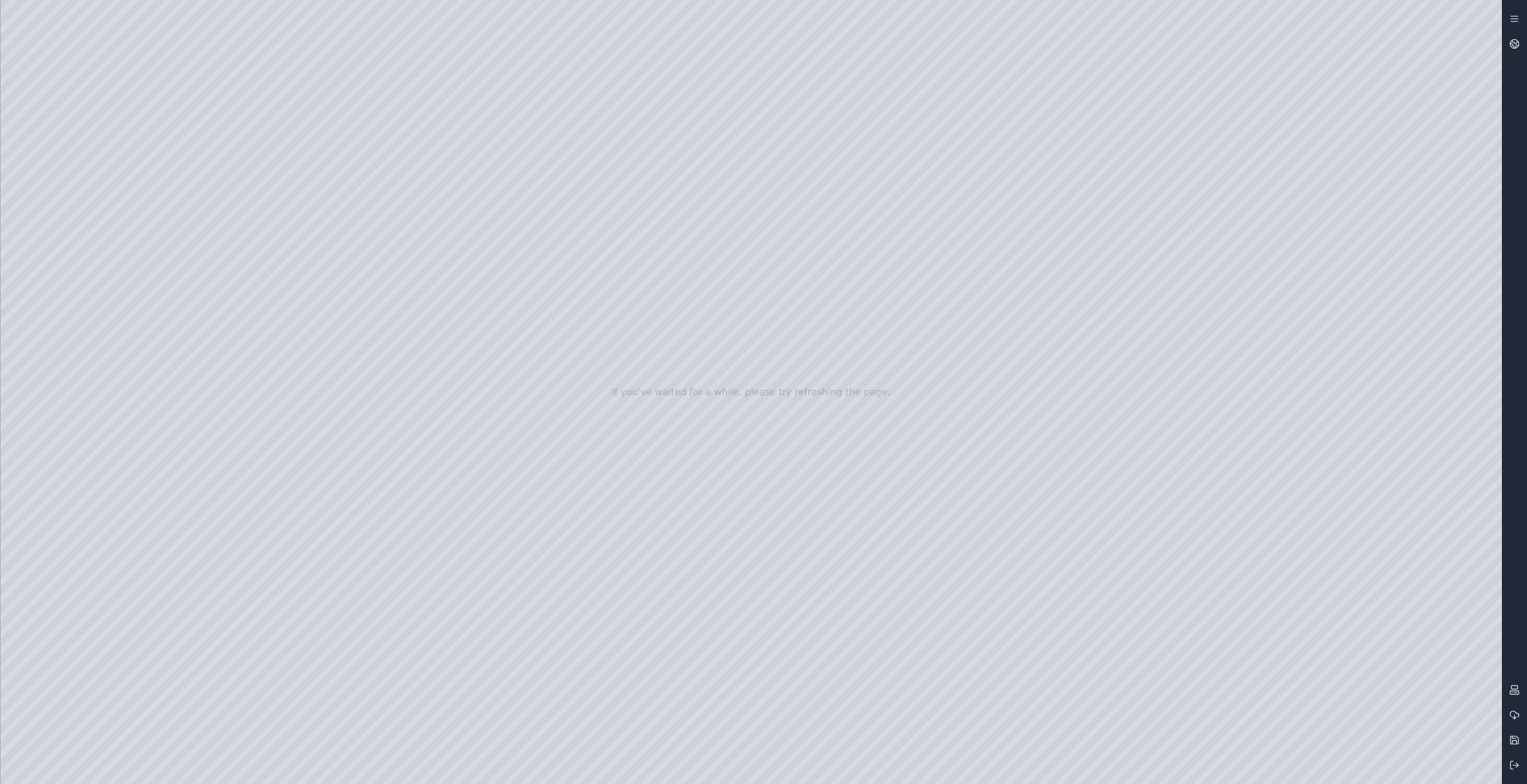
drag, startPoint x: 971, startPoint y: 389, endPoint x: 663, endPoint y: 596, distance: 371.1
drag, startPoint x: 969, startPoint y: 306, endPoint x: 735, endPoint y: 460, distance: 280.1
drag, startPoint x: 618, startPoint y: 366, endPoint x: 537, endPoint y: 380, distance: 82.2
drag, startPoint x: 1313, startPoint y: 459, endPoint x: 934, endPoint y: 329, distance: 400.7
click at [69, 310] on div at bounding box center [751, 392] width 1501 height 784
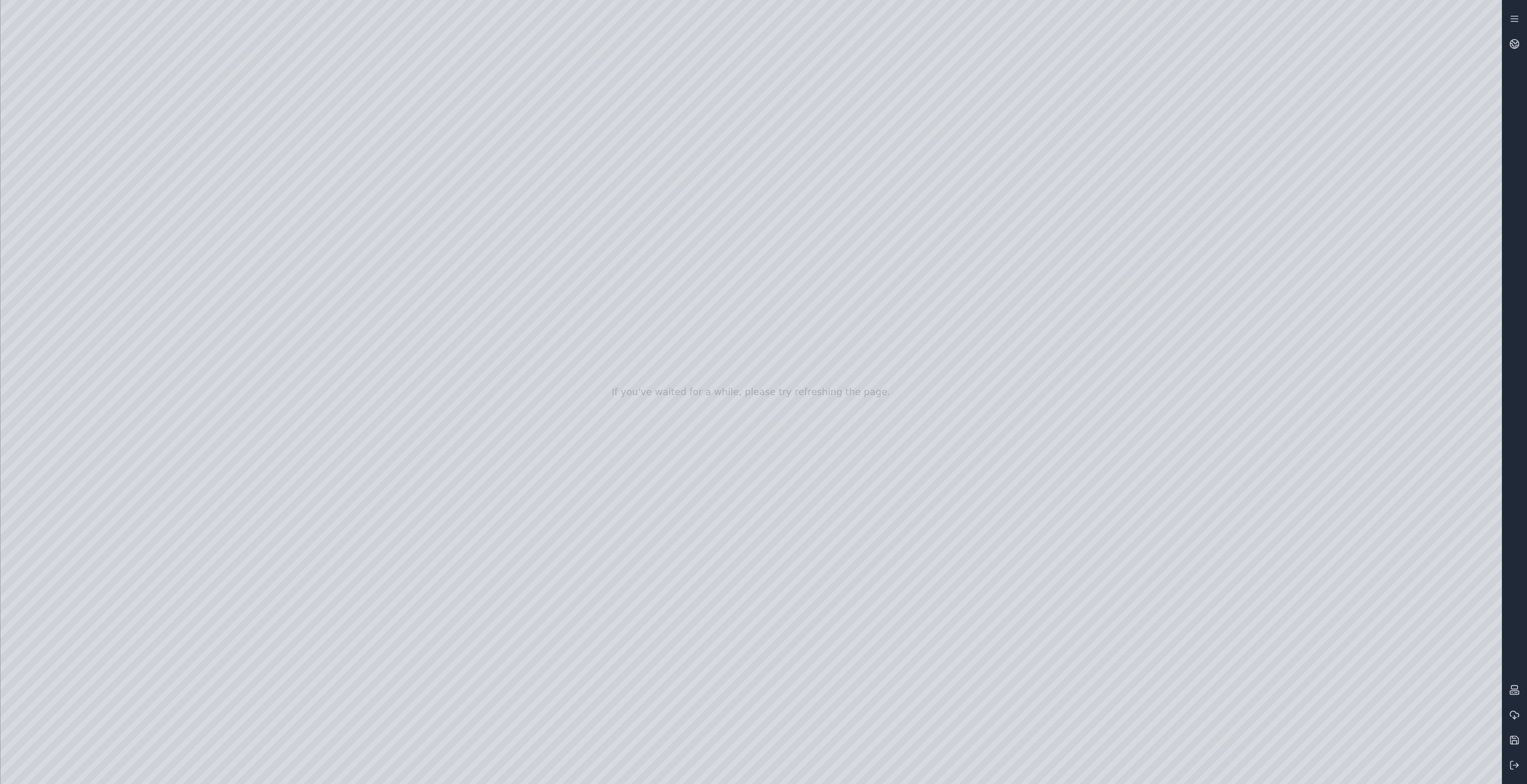
drag, startPoint x: 800, startPoint y: 397, endPoint x: 972, endPoint y: 389, distance: 172.2
drag, startPoint x: 958, startPoint y: 406, endPoint x: 1041, endPoint y: 437, distance: 88.6
click at [741, 327] on div at bounding box center [751, 392] width 1501 height 784
click at [741, 592] on div at bounding box center [751, 392] width 1501 height 784
click at [741, 590] on div at bounding box center [751, 392] width 1501 height 784
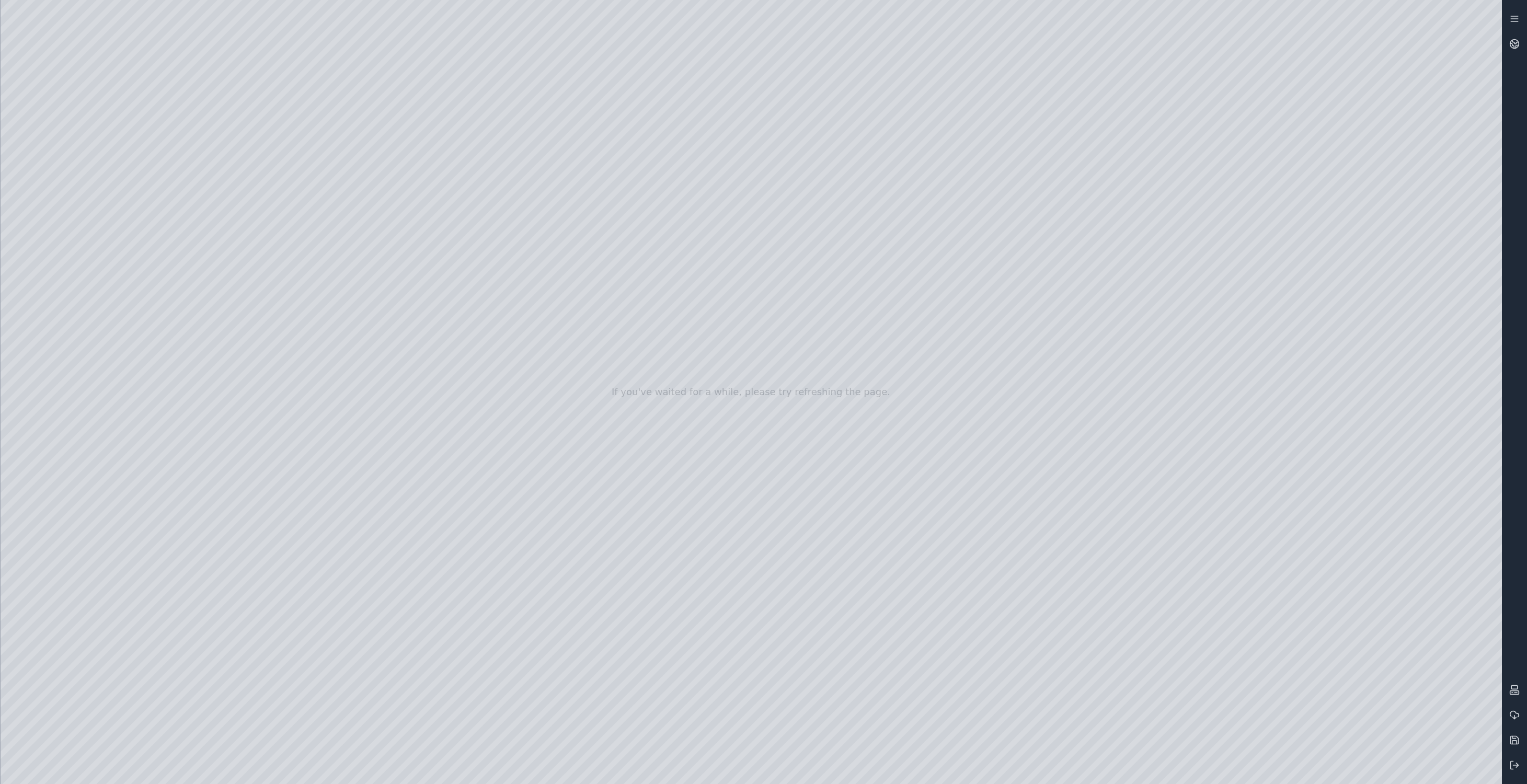
click at [741, 562] on div at bounding box center [751, 392] width 1501 height 784
click at [350, 93] on div at bounding box center [751, 392] width 1501 height 784
click at [218, 345] on div at bounding box center [751, 392] width 1501 height 784
click at [741, 78] on div at bounding box center [1514, 391] width 25 height 771
click at [741, 739] on icon at bounding box center [1514, 740] width 10 height 10
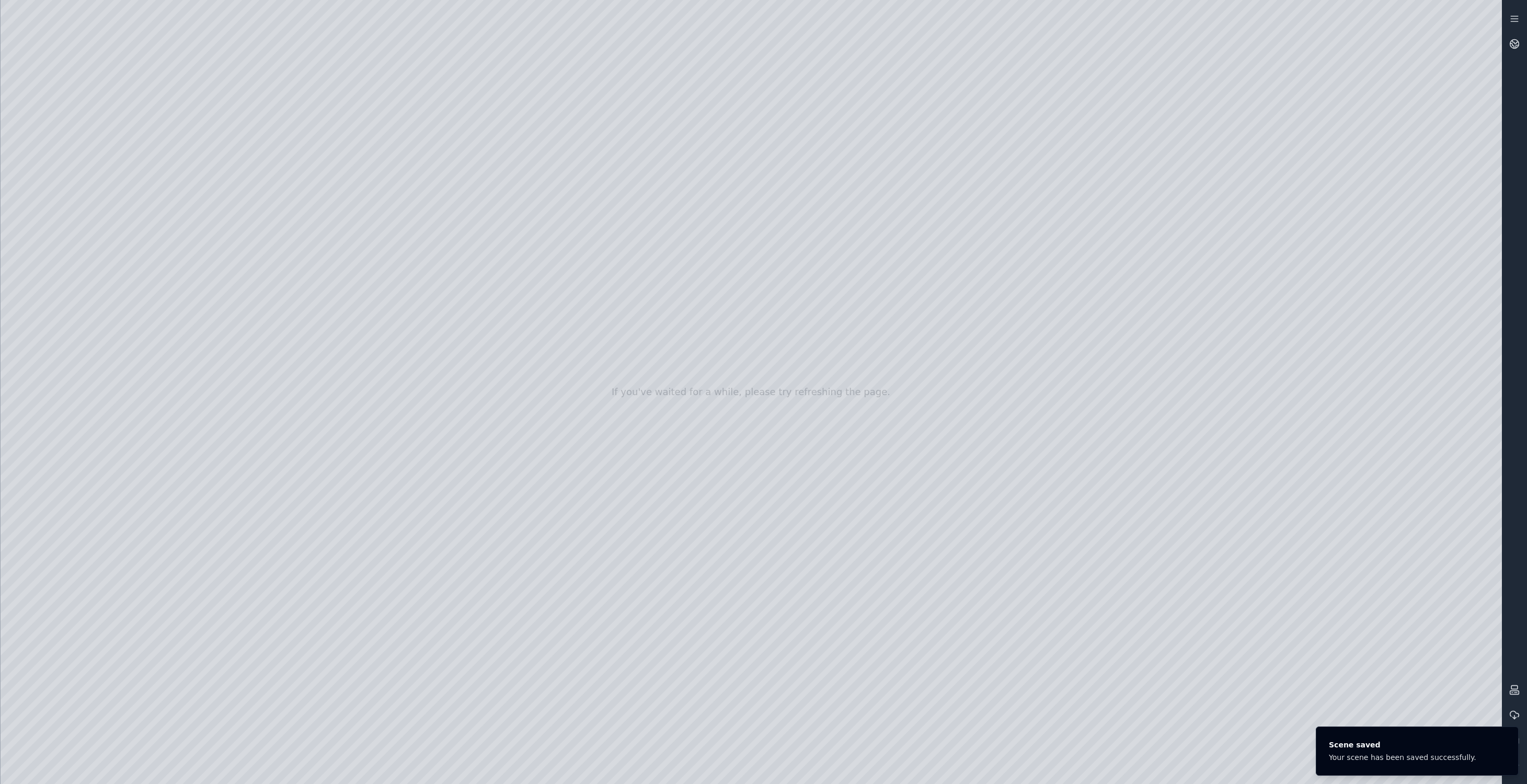
click at [741, 591] on div at bounding box center [751, 392] width 1501 height 784
click at [741, 665] on div at bounding box center [1514, 391] width 25 height 771
click at [741, 736] on icon "Notifications (F8)" at bounding box center [1507, 737] width 4 height 4
click at [741, 767] on icon at bounding box center [1514, 765] width 10 height 10
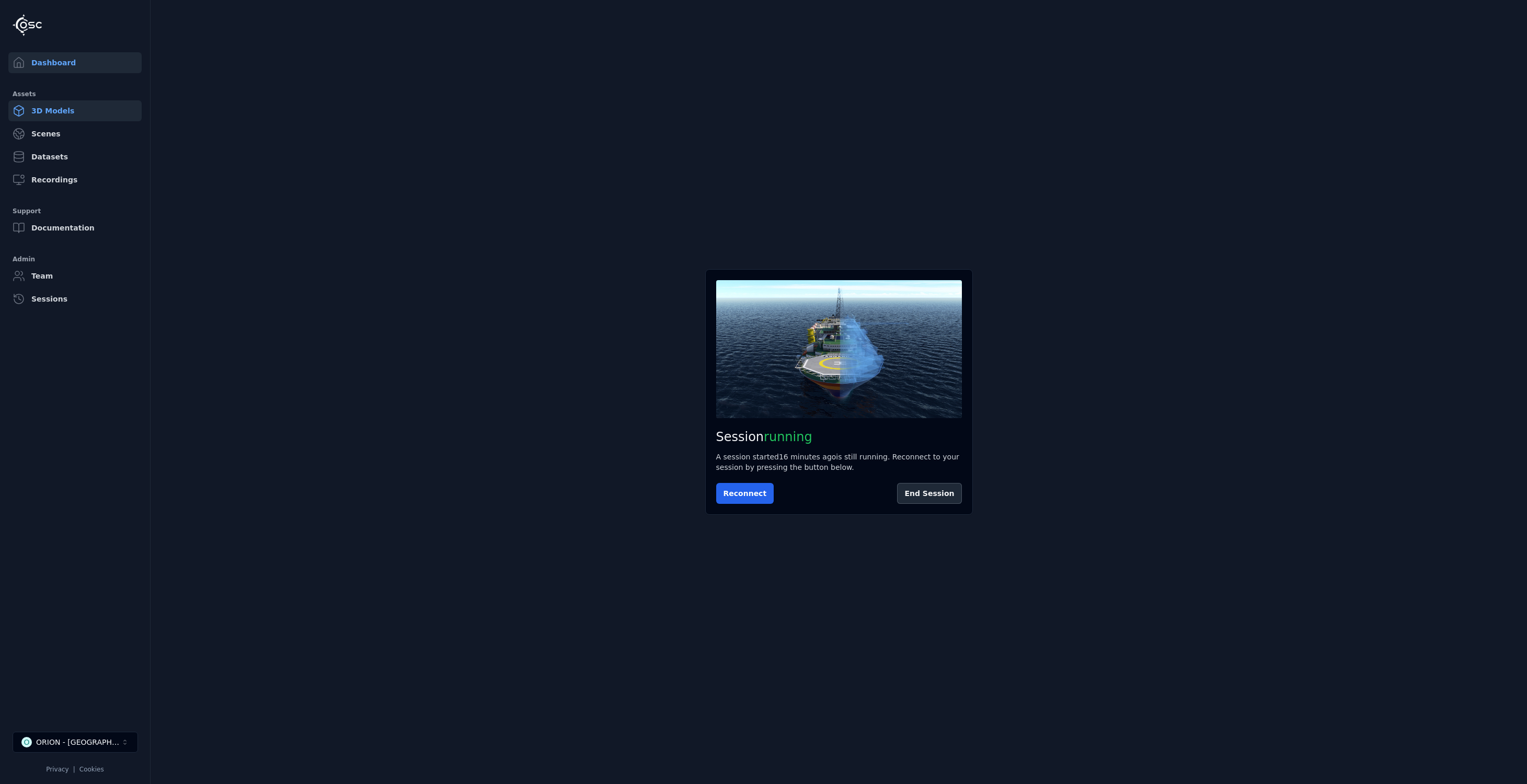
click at [56, 114] on link "3D Models" at bounding box center [75, 111] width 134 height 21
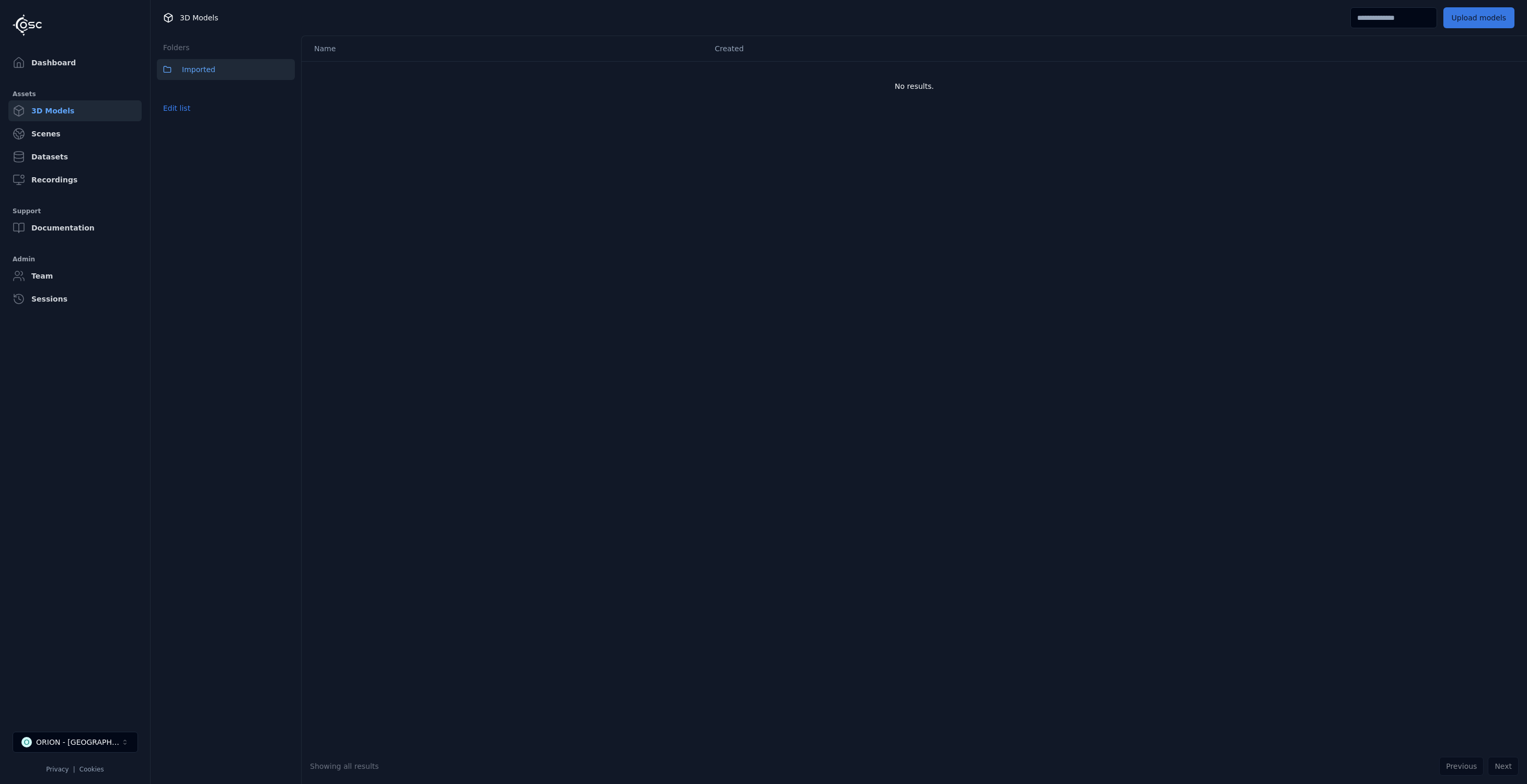
click at [741, 22] on button "Upload models" at bounding box center [1479, 18] width 71 height 21
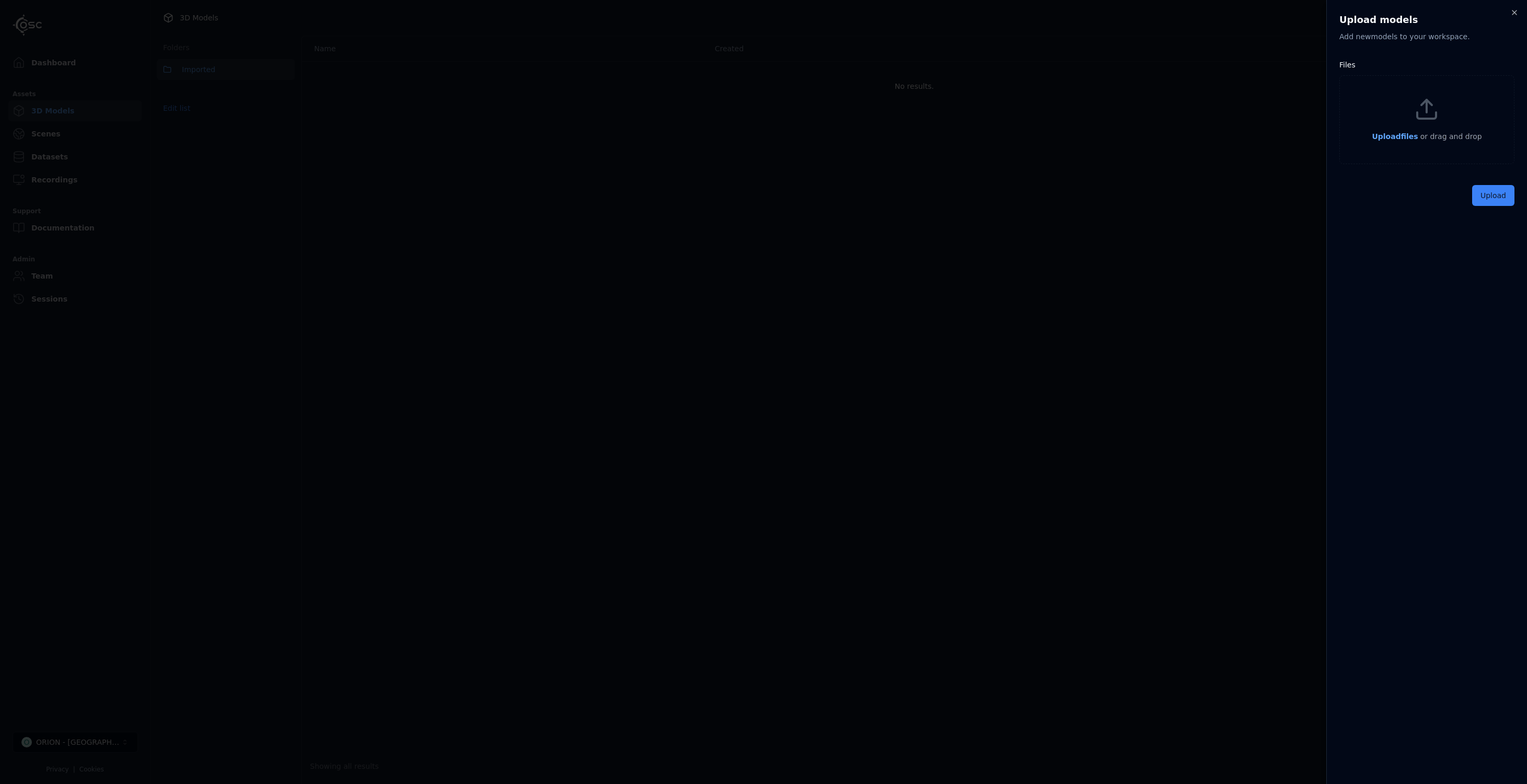
click at [741, 135] on span "Upload files" at bounding box center [1395, 136] width 46 height 9
click at [741, 222] on button "Upload" at bounding box center [1494, 219] width 43 height 21
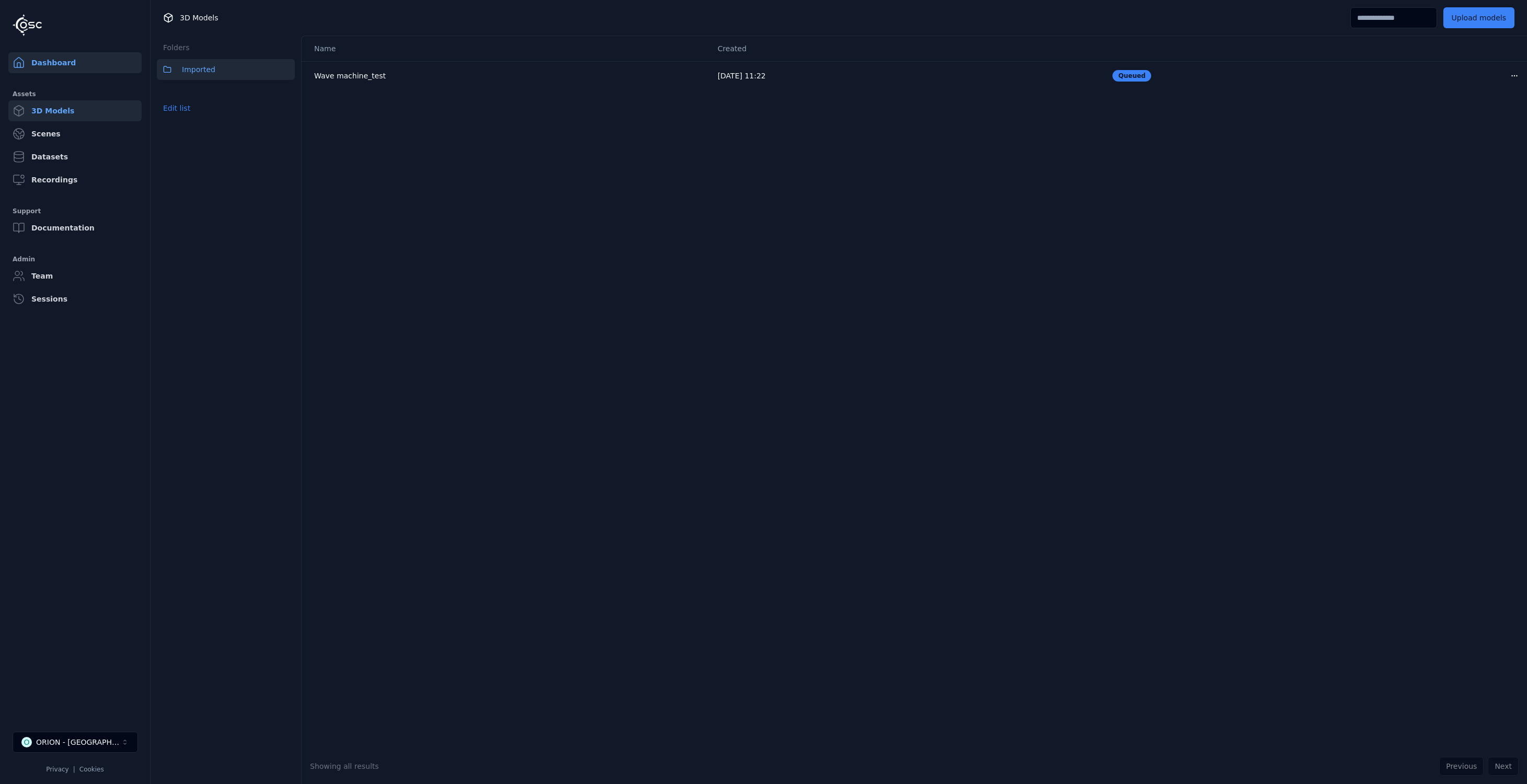
click at [33, 65] on link "Dashboard" at bounding box center [75, 62] width 134 height 21
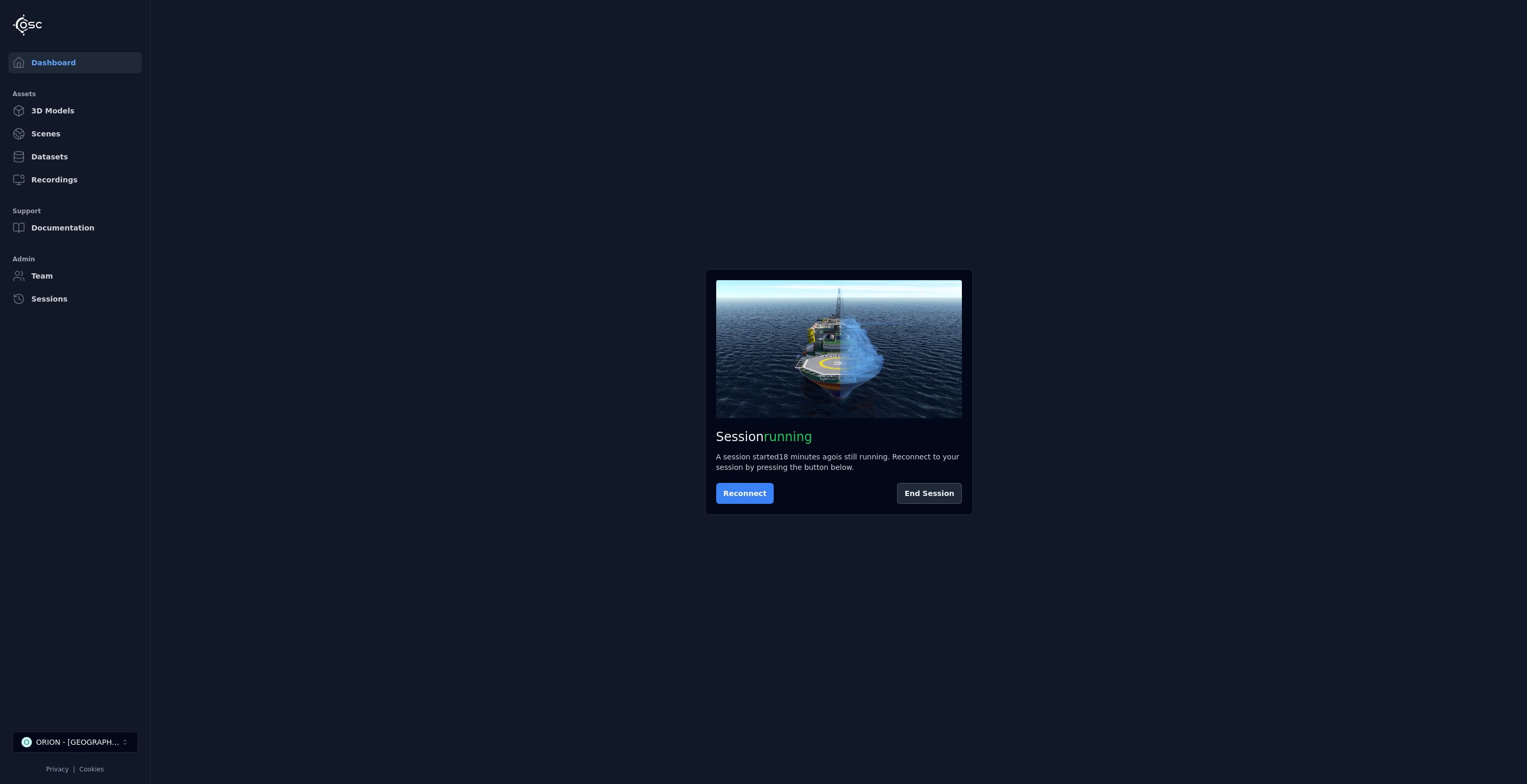
click at [733, 489] on button "Reconnect" at bounding box center [745, 493] width 58 height 21
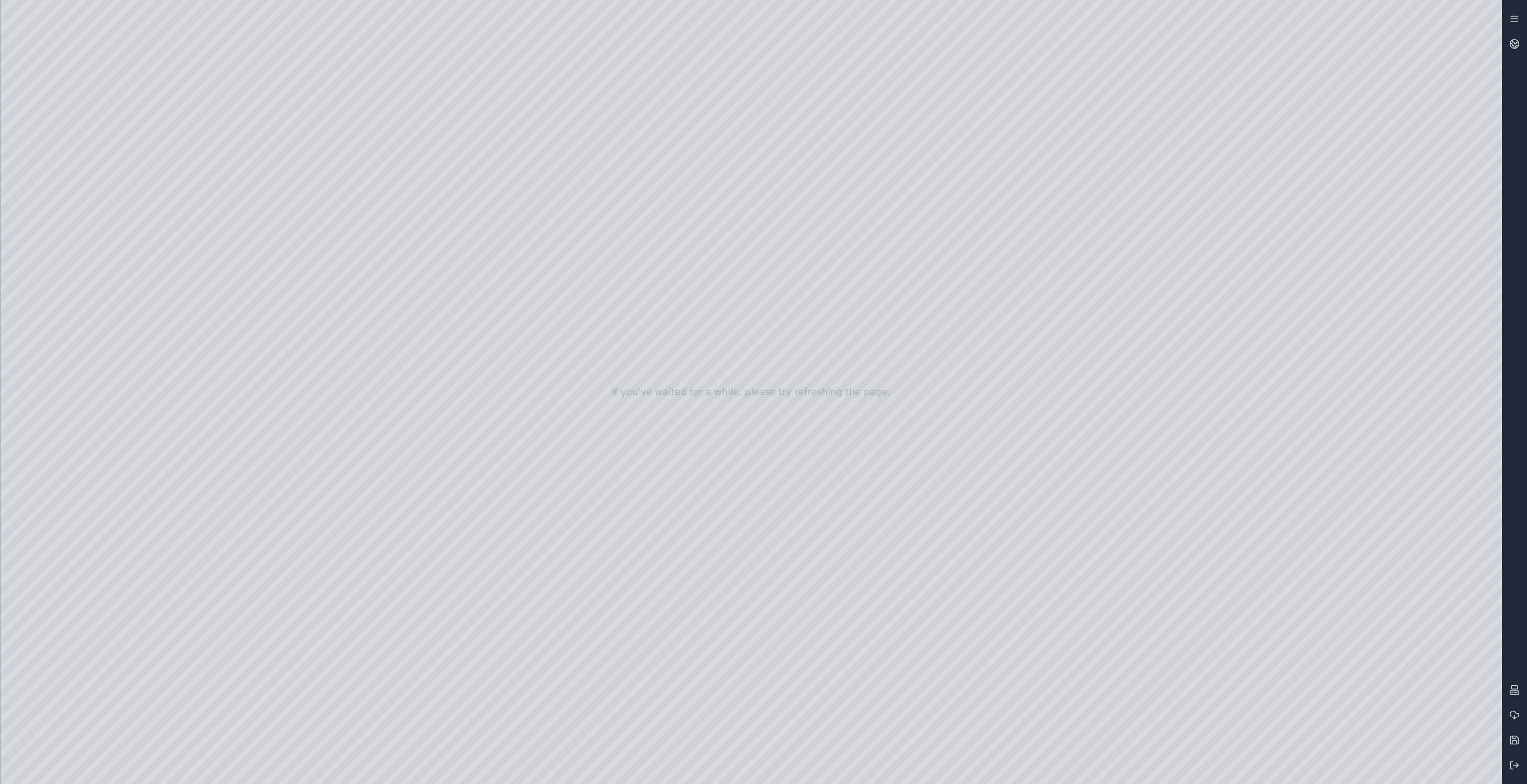
click at [78, 196] on div at bounding box center [751, 392] width 1501 height 784
click at [78, 199] on div at bounding box center [751, 392] width 1501 height 784
click at [78, 262] on div at bounding box center [751, 392] width 1501 height 784
click at [356, 543] on div at bounding box center [751, 392] width 1501 height 784
click at [158, 544] on div at bounding box center [751, 392] width 1501 height 784
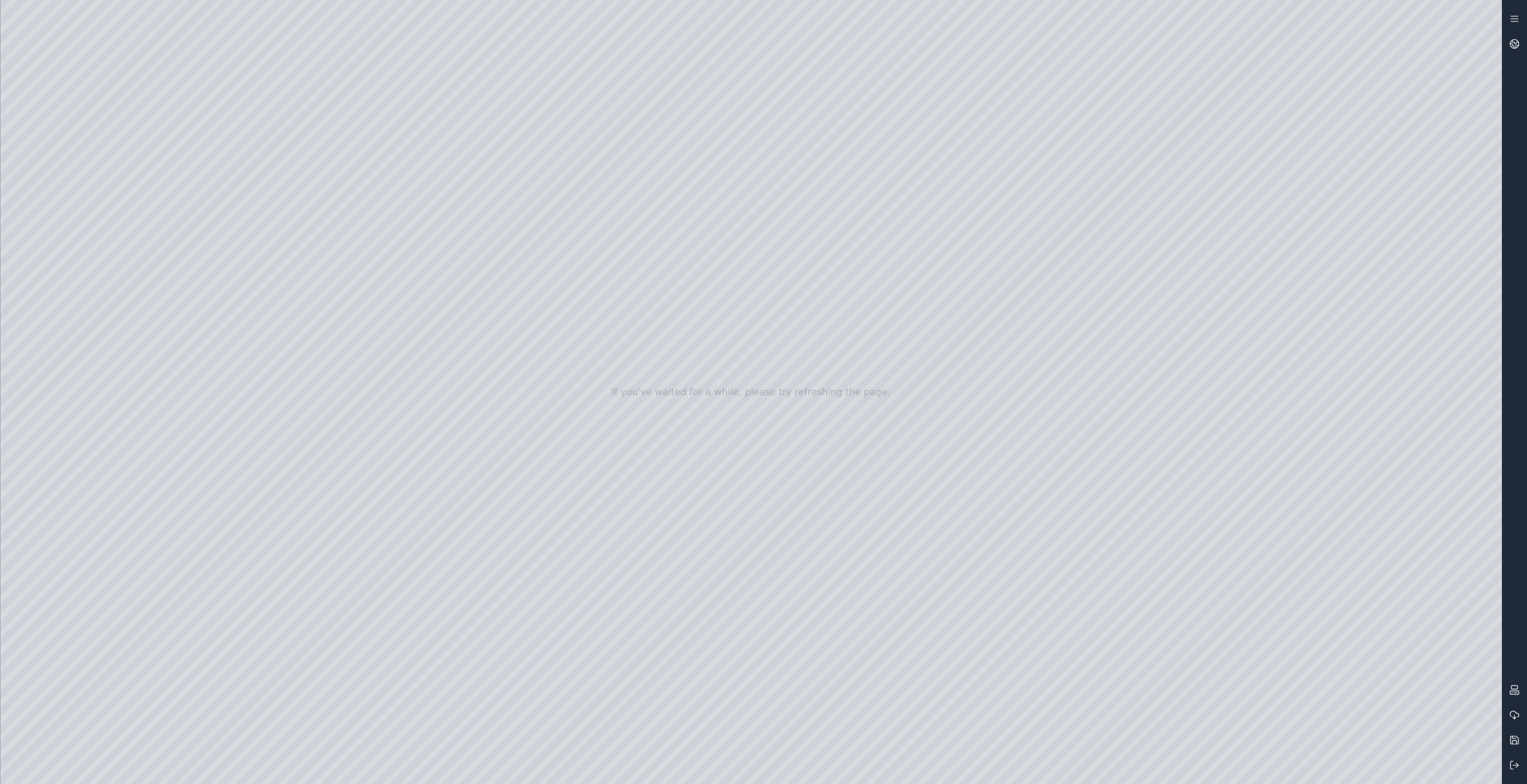
click at [1326, 124] on div at bounding box center [751, 392] width 1501 height 784
click at [999, 387] on div at bounding box center [751, 392] width 1501 height 784
click at [265, 544] on div at bounding box center [751, 392] width 1501 height 784
click at [1318, 119] on div at bounding box center [751, 392] width 1501 height 784
drag, startPoint x: 869, startPoint y: 401, endPoint x: 816, endPoint y: 393, distance: 53.6
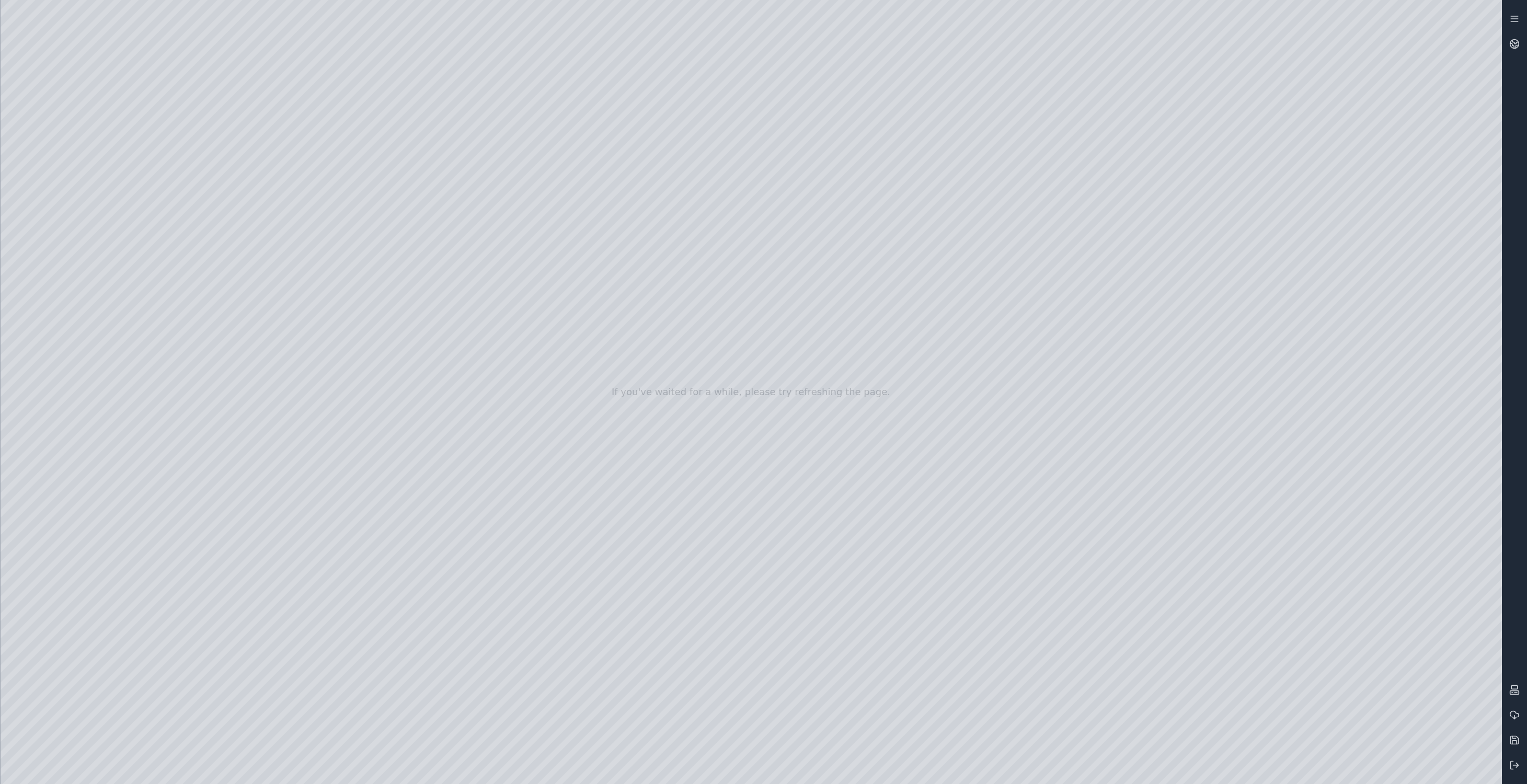
click at [336, 569] on div at bounding box center [751, 392] width 1501 height 784
click at [305, 423] on div at bounding box center [751, 392] width 1501 height 784
click at [1335, 125] on div at bounding box center [751, 392] width 1501 height 784
click at [217, 571] on div at bounding box center [751, 392] width 1501 height 784
click at [1333, 122] on div at bounding box center [751, 392] width 1501 height 784
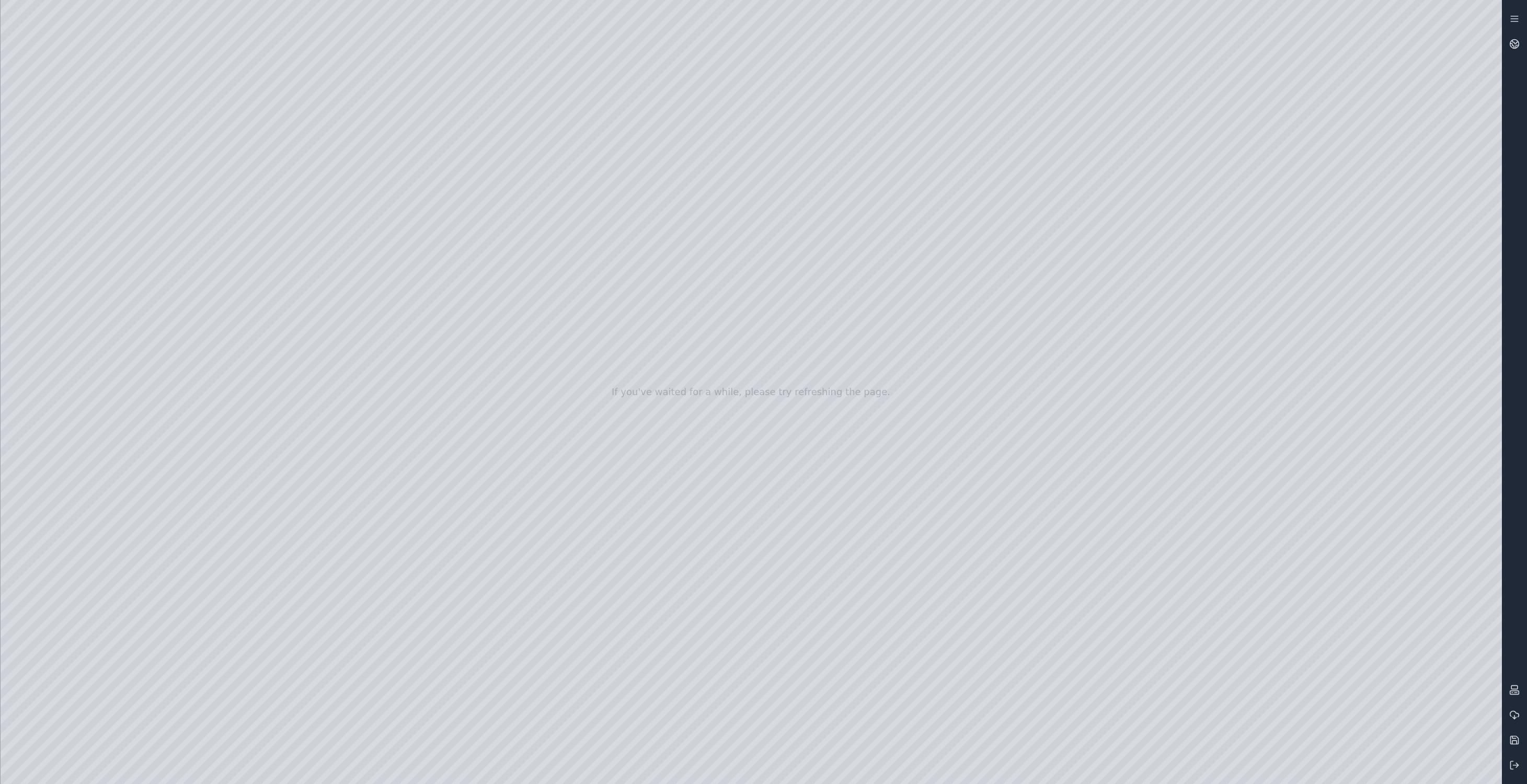
click at [256, 380] on div at bounding box center [751, 392] width 1501 height 784
click at [1334, 125] on div at bounding box center [751, 392] width 1501 height 784
click at [227, 556] on div at bounding box center [751, 392] width 1501 height 784
click at [1332, 122] on div at bounding box center [751, 392] width 1501 height 784
click at [242, 525] on div at bounding box center [751, 392] width 1501 height 784
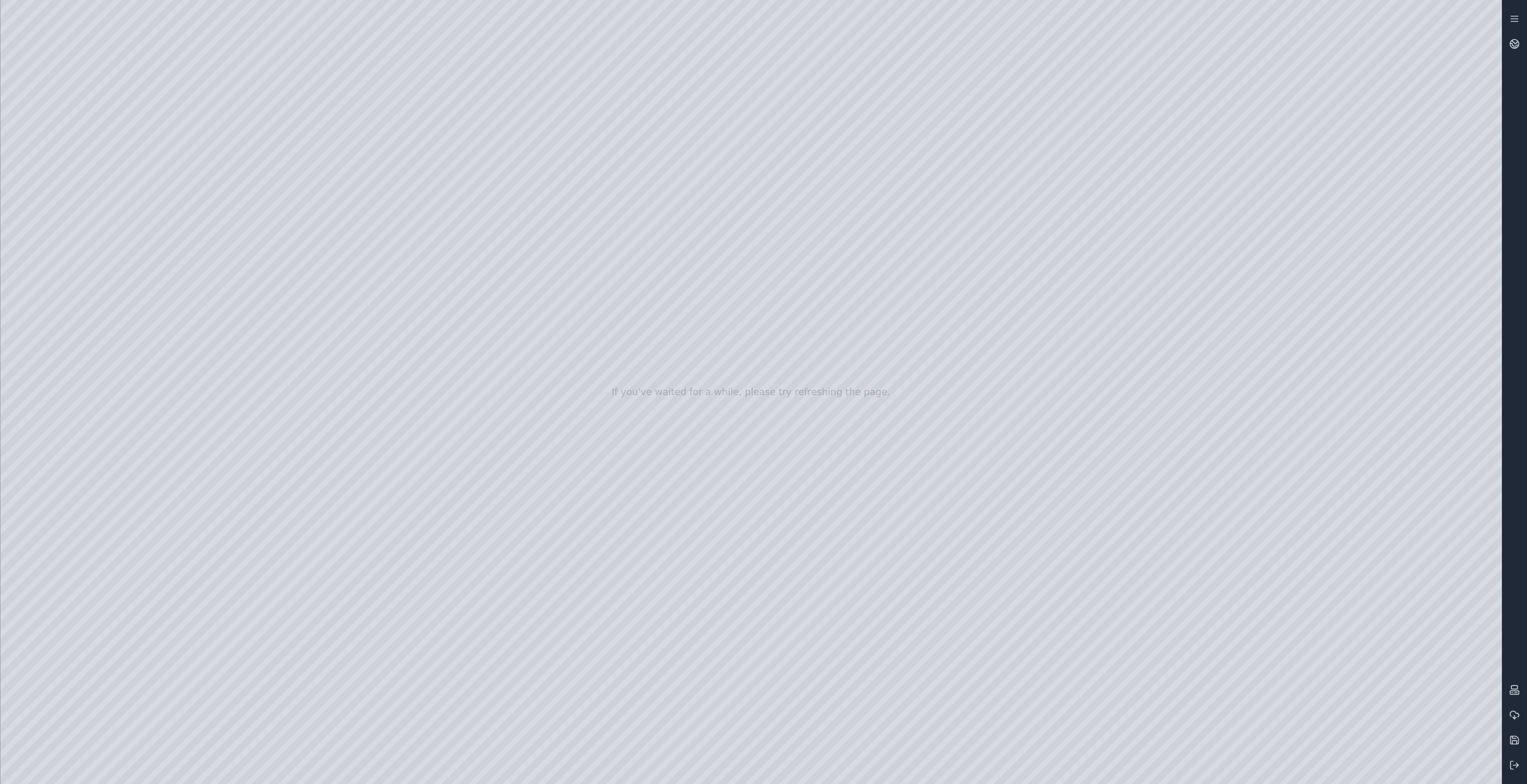
click at [1314, 124] on div at bounding box center [751, 392] width 1501 height 784
click at [265, 507] on div at bounding box center [751, 392] width 1501 height 784
click at [1338, 118] on div at bounding box center [751, 392] width 1501 height 784
click at [271, 467] on div at bounding box center [751, 392] width 1501 height 784
click at [363, 371] on div at bounding box center [751, 392] width 1501 height 784
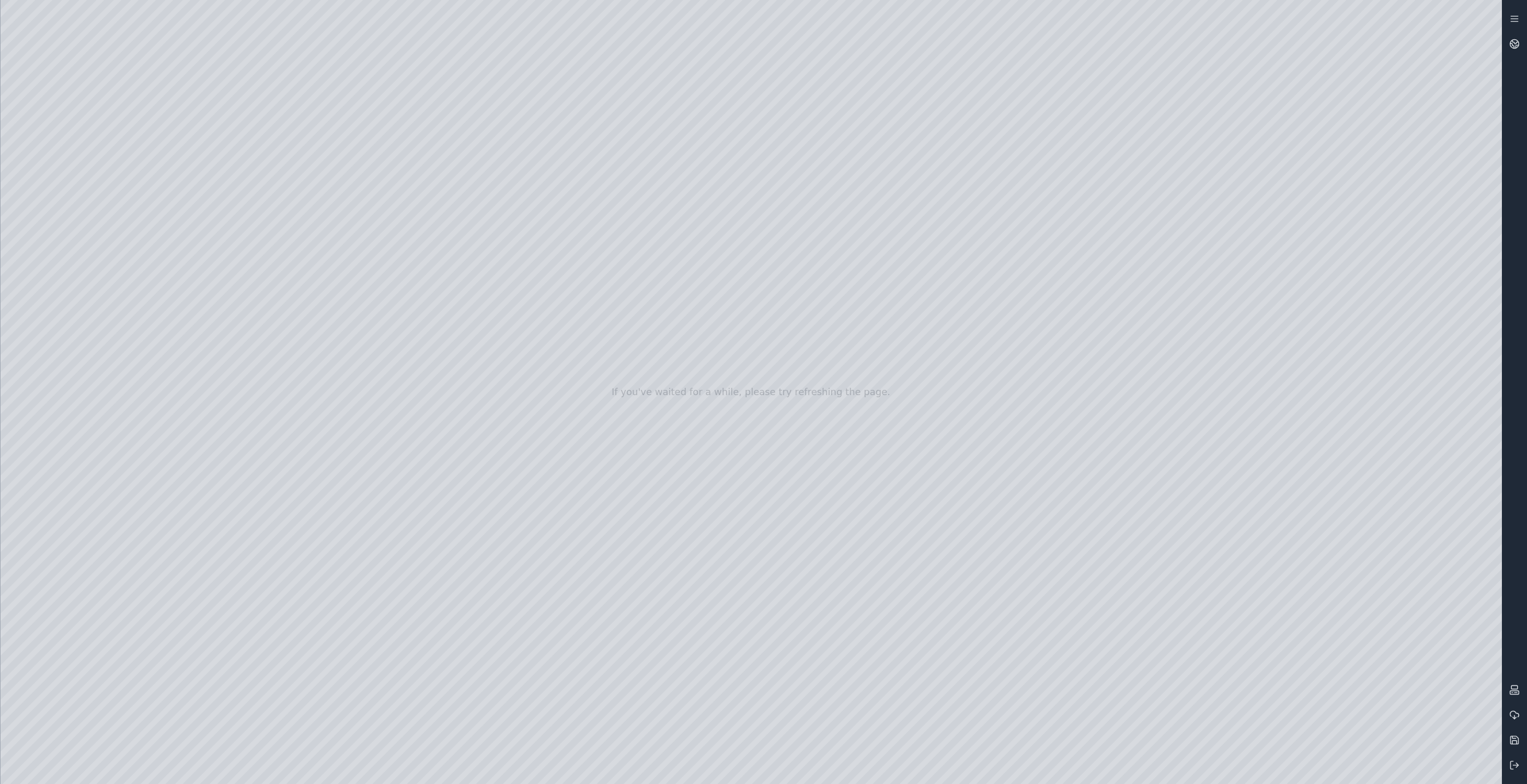
click at [362, 371] on div at bounding box center [751, 392] width 1501 height 784
click at [1319, 122] on div at bounding box center [751, 392] width 1501 height 784
click at [145, 54] on div at bounding box center [751, 392] width 1501 height 784
click at [265, 146] on div at bounding box center [751, 392] width 1501 height 784
click at [104, 192] on div at bounding box center [751, 392] width 1501 height 784
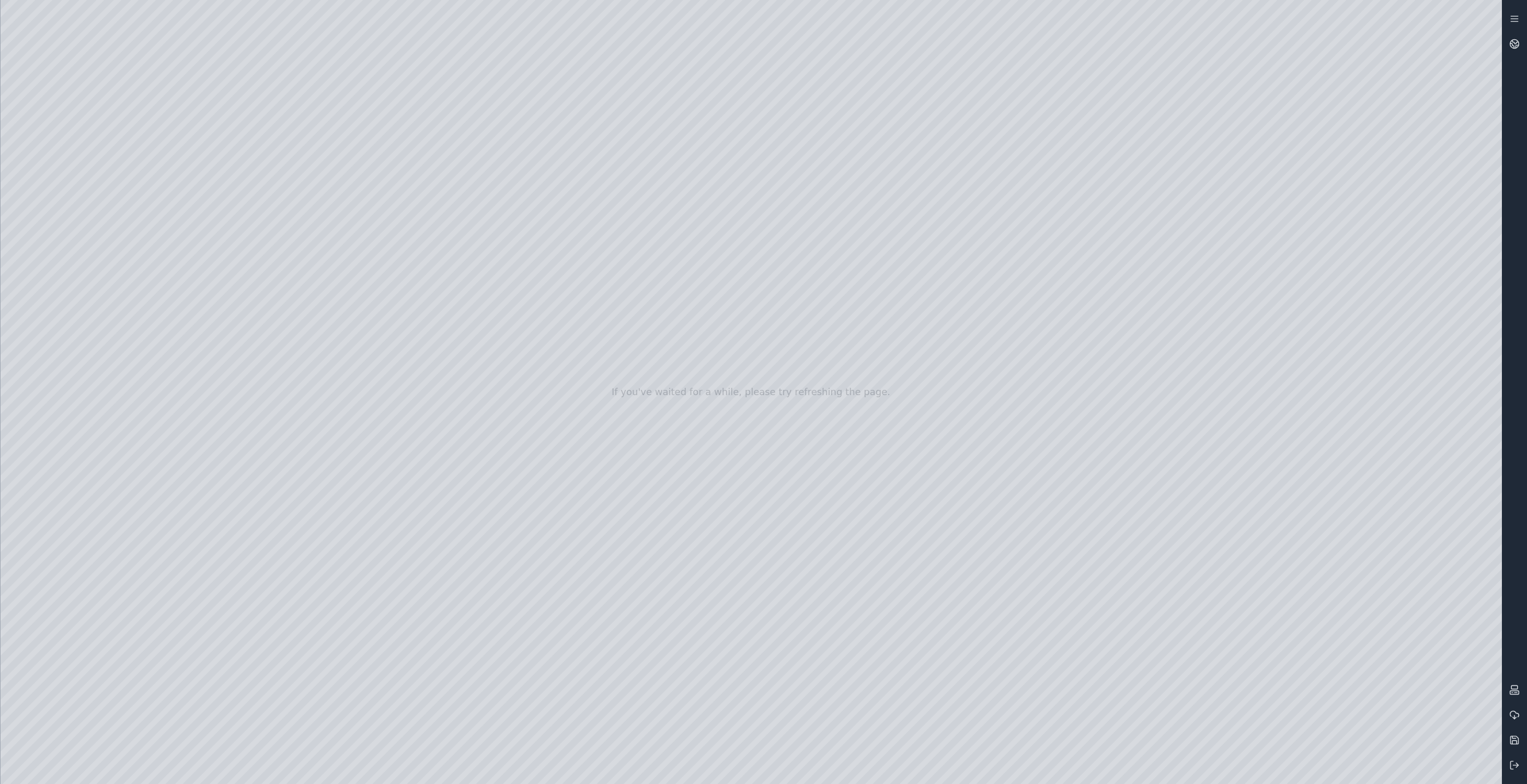
click at [104, 193] on div at bounding box center [751, 392] width 1501 height 784
click at [93, 169] on div at bounding box center [751, 392] width 1501 height 784
click at [83, 198] on div at bounding box center [751, 392] width 1501 height 784
click at [227, 139] on div at bounding box center [751, 392] width 1501 height 784
click at [718, 383] on div at bounding box center [751, 392] width 1501 height 784
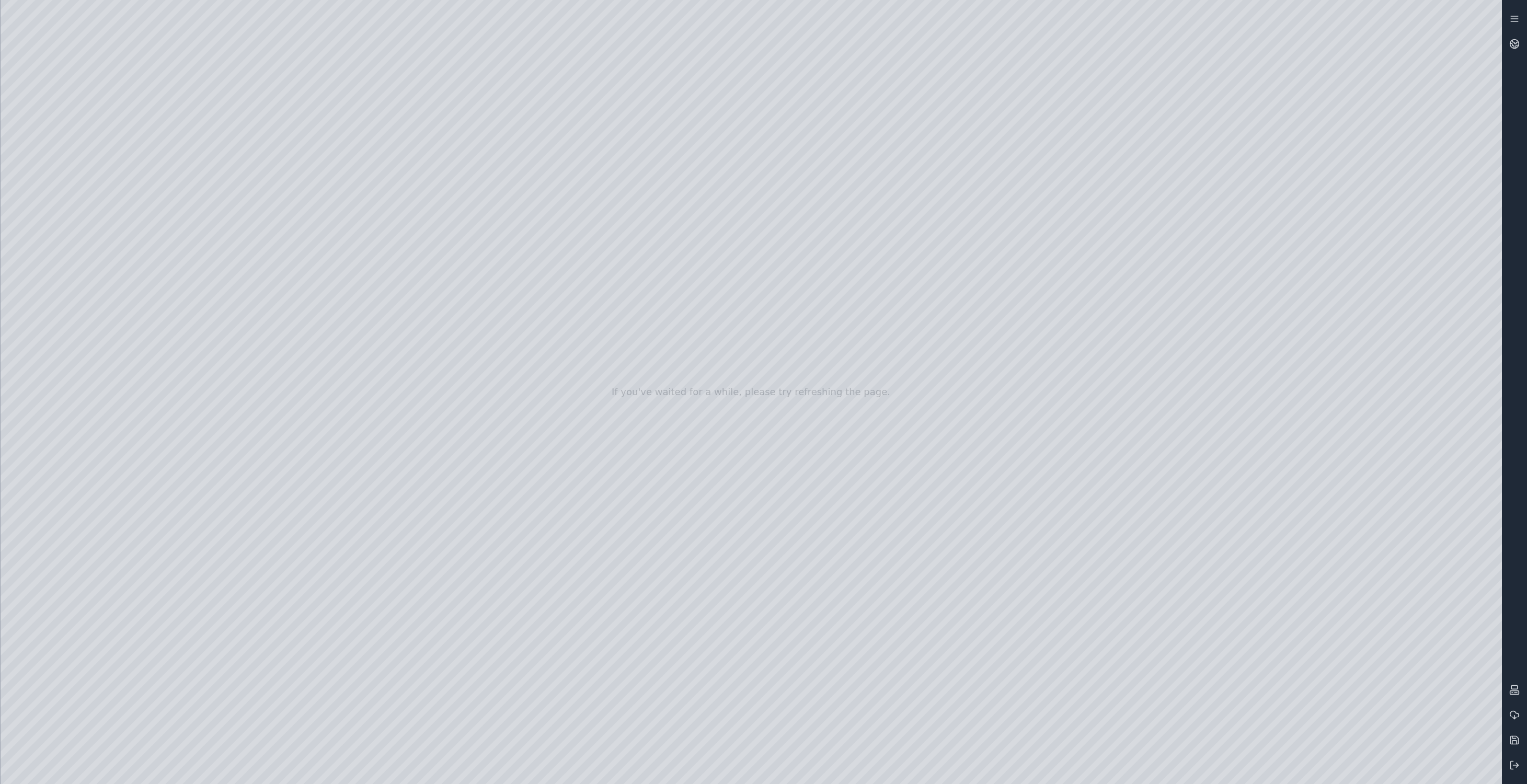
click at [252, 168] on div at bounding box center [751, 392] width 1501 height 784
click at [85, 222] on div at bounding box center [751, 392] width 1501 height 784
click at [344, 600] on div at bounding box center [751, 392] width 1501 height 784
click at [348, 598] on div at bounding box center [751, 392] width 1501 height 784
click at [889, 305] on div at bounding box center [751, 392] width 1501 height 784
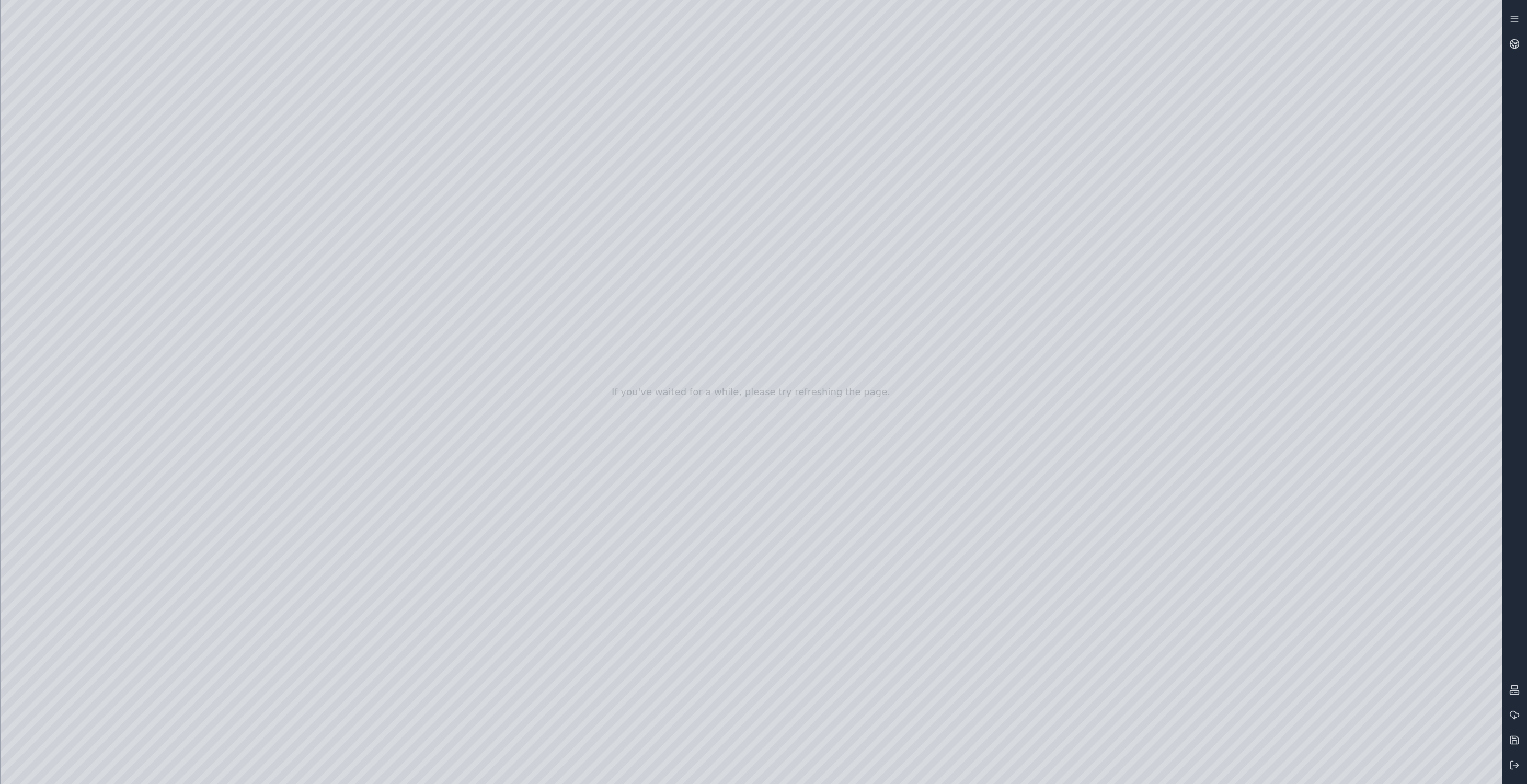
drag, startPoint x: 820, startPoint y: 389, endPoint x: 771, endPoint y: 395, distance: 49.4
click at [44, 223] on div at bounding box center [751, 392] width 1501 height 784
click at [77, 220] on div at bounding box center [751, 392] width 1501 height 784
click at [84, 313] on div at bounding box center [751, 392] width 1501 height 784
click at [81, 257] on div at bounding box center [751, 392] width 1501 height 784
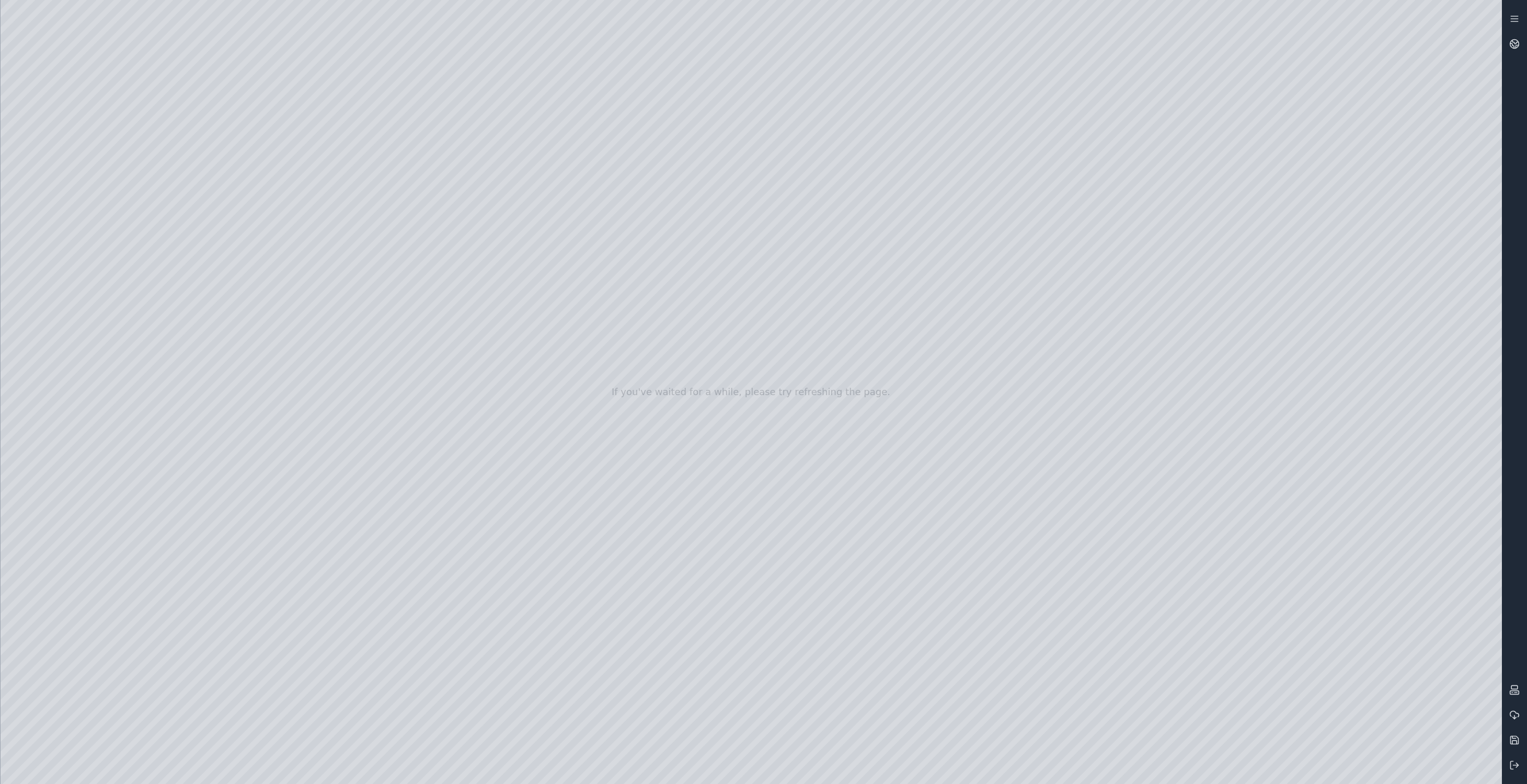
click at [160, 179] on div at bounding box center [751, 392] width 1501 height 784
click at [238, 202] on div at bounding box center [751, 392] width 1501 height 784
click at [241, 232] on div at bounding box center [751, 392] width 1501 height 784
click at [168, 208] on div at bounding box center [751, 392] width 1501 height 784
click at [269, 232] on div at bounding box center [751, 392] width 1501 height 784
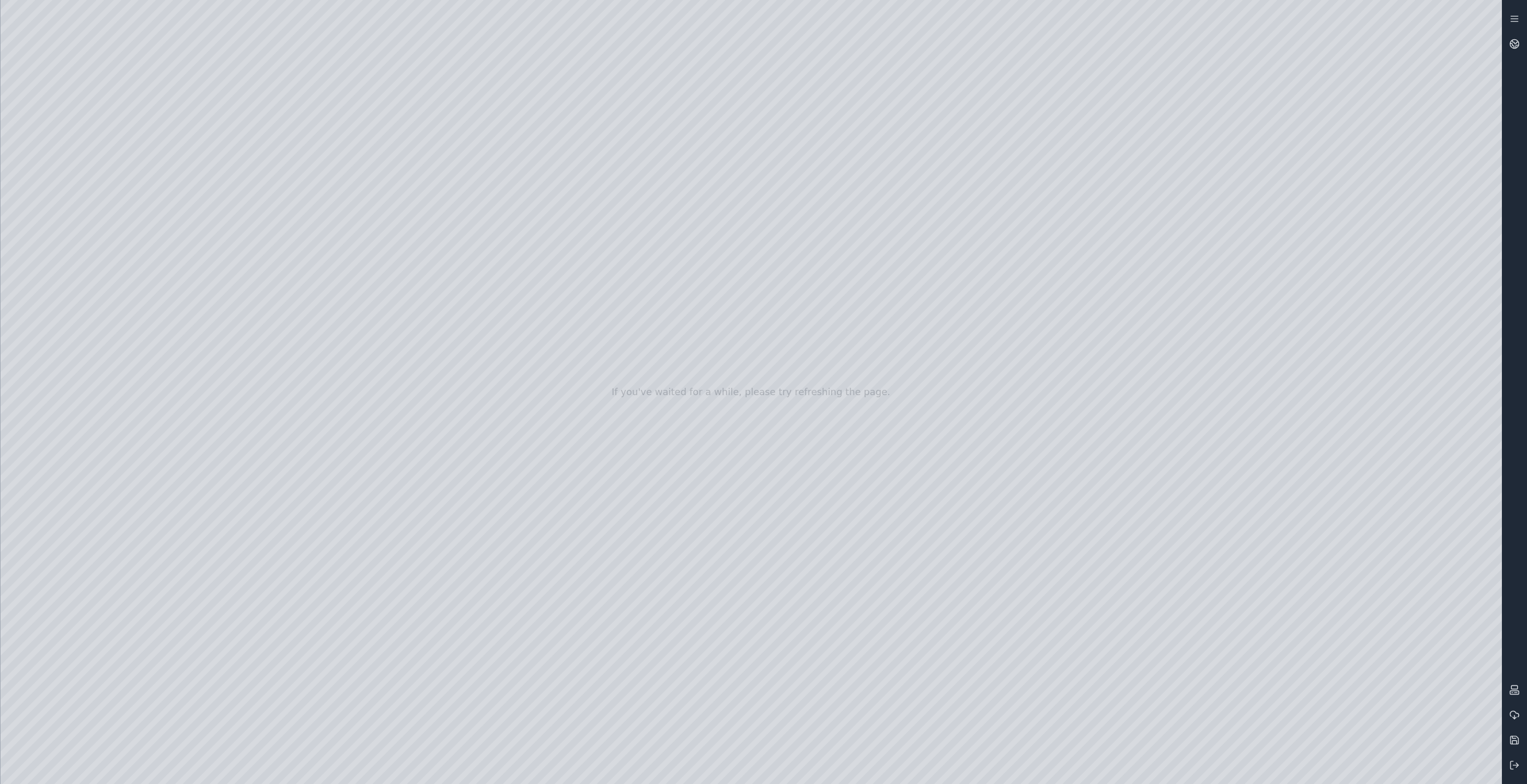
click at [268, 249] on div at bounding box center [751, 392] width 1501 height 784
click at [219, 280] on div at bounding box center [751, 392] width 1501 height 784
click at [1322, 125] on div at bounding box center [751, 392] width 1501 height 784
click at [209, 302] on div at bounding box center [751, 392] width 1501 height 784
click at [228, 332] on div at bounding box center [751, 392] width 1501 height 784
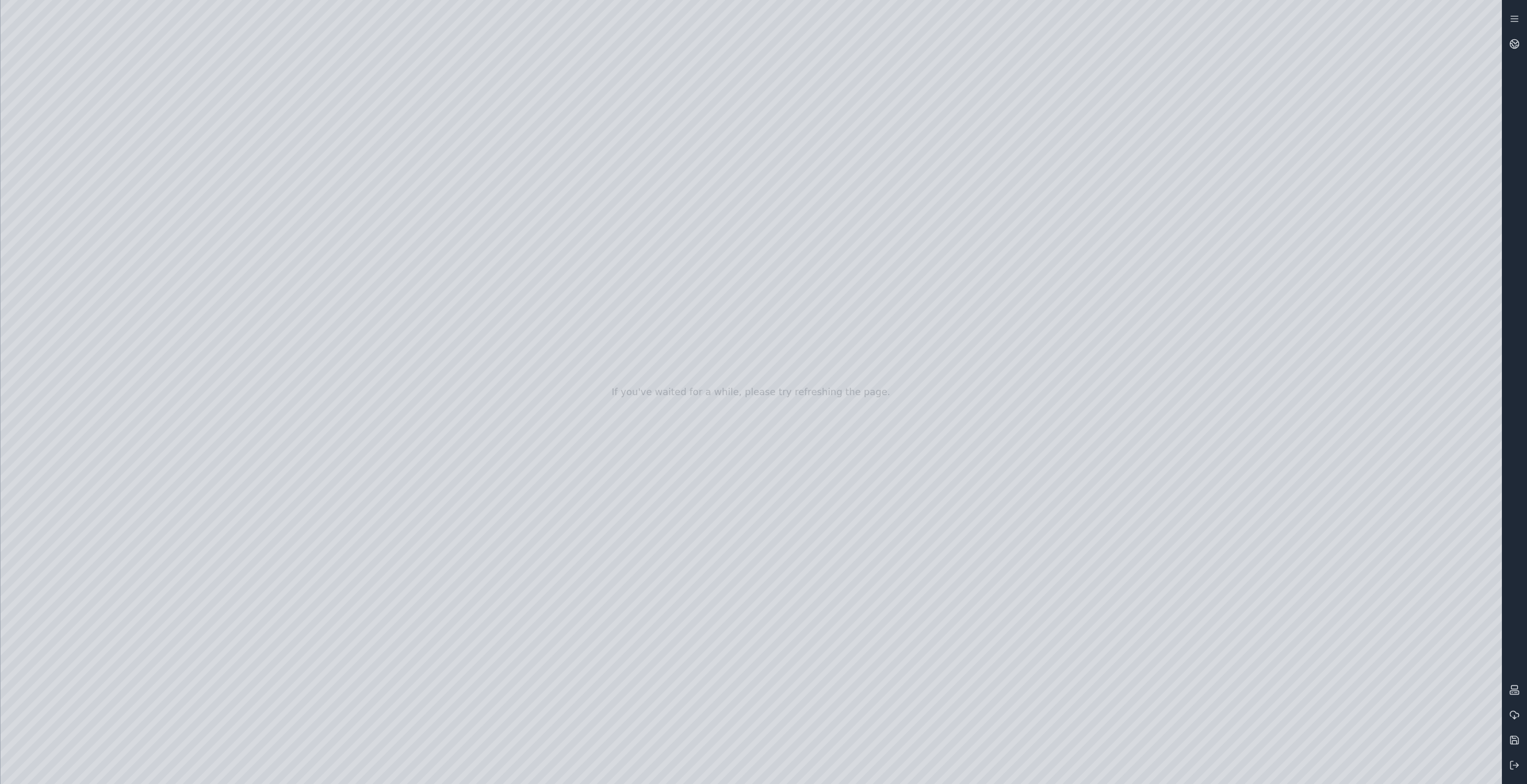
click at [208, 354] on div at bounding box center [751, 392] width 1501 height 784
click at [1316, 119] on div at bounding box center [751, 392] width 1501 height 784
click at [214, 387] on div at bounding box center [751, 392] width 1501 height 784
click at [1327, 124] on div at bounding box center [751, 392] width 1501 height 784
click at [202, 414] on div at bounding box center [751, 392] width 1501 height 784
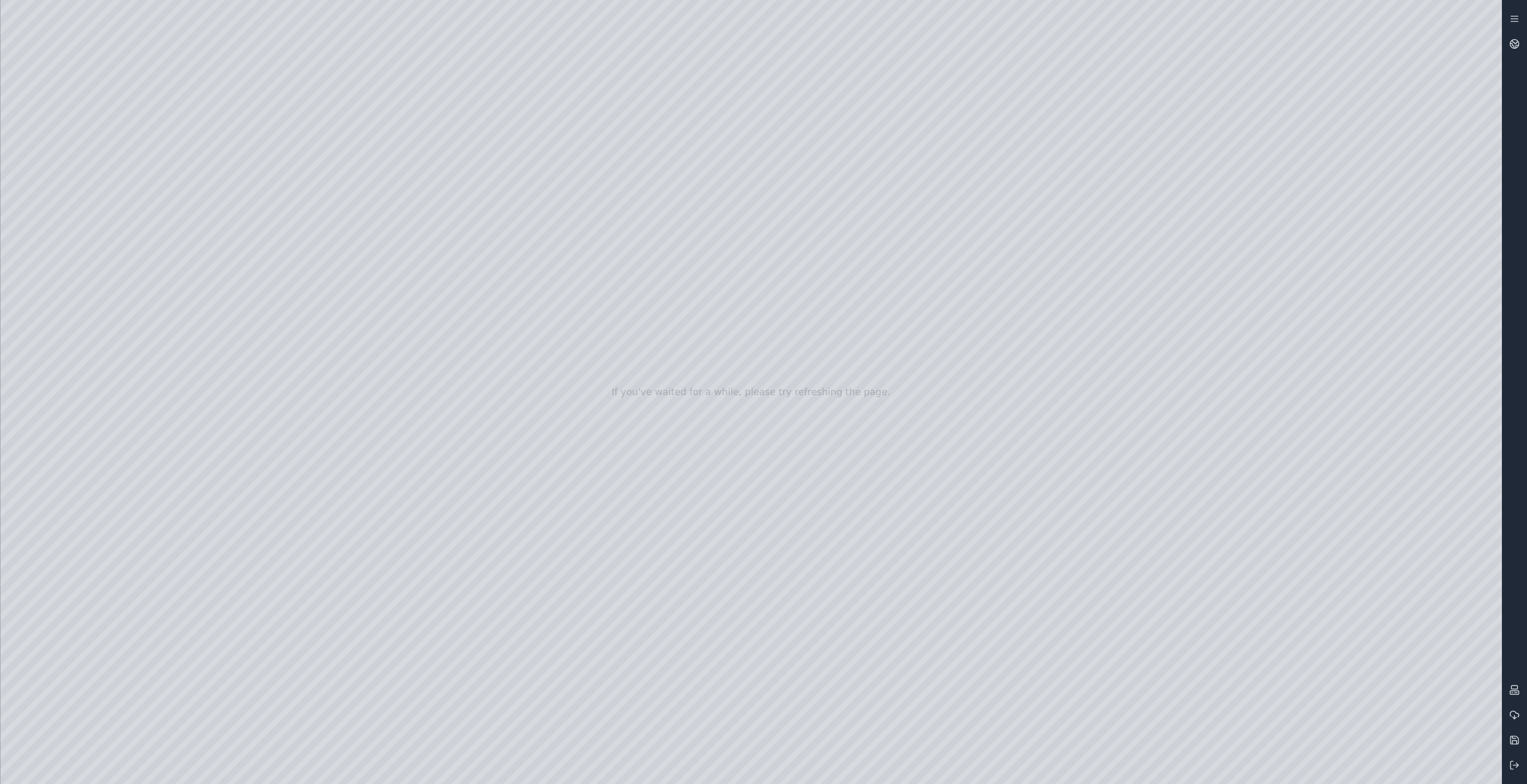
click at [1323, 122] on div at bounding box center [751, 392] width 1501 height 784
click at [238, 435] on div at bounding box center [751, 392] width 1501 height 784
click at [1323, 122] on div at bounding box center [751, 392] width 1501 height 784
drag, startPoint x: 660, startPoint y: 464, endPoint x: 952, endPoint y: 467, distance: 292.0
drag, startPoint x: 925, startPoint y: 464, endPoint x: 900, endPoint y: 475, distance: 27.3
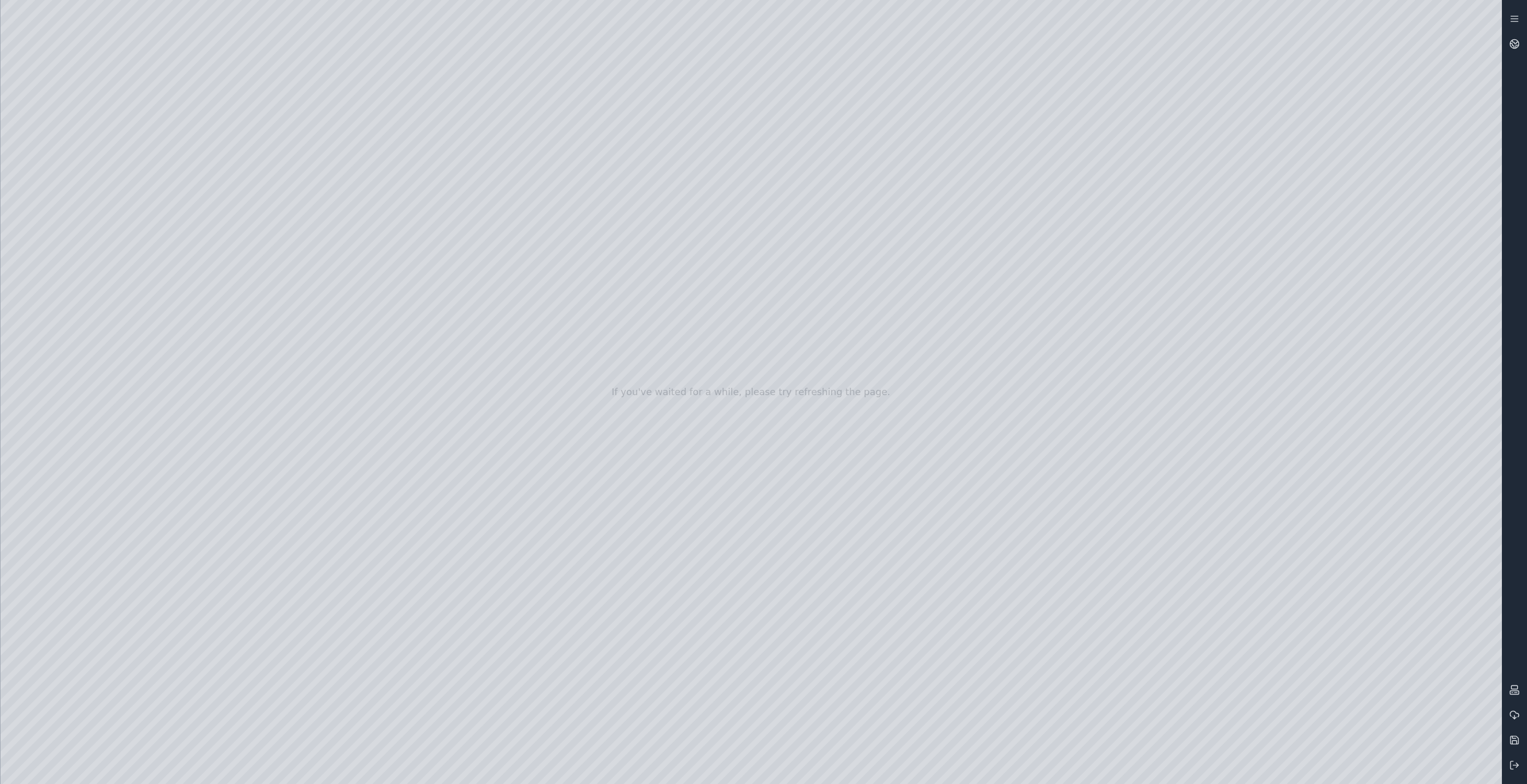
drag, startPoint x: 890, startPoint y: 469, endPoint x: 889, endPoint y: 398, distance: 71.0
drag, startPoint x: 951, startPoint y: 439, endPoint x: 862, endPoint y: 435, distance: 89.1
drag, startPoint x: 823, startPoint y: 445, endPoint x: 745, endPoint y: 443, distance: 78.0
drag, startPoint x: 797, startPoint y: 446, endPoint x: 880, endPoint y: 403, distance: 93.5
click at [152, 58] on div at bounding box center [751, 392] width 1501 height 784
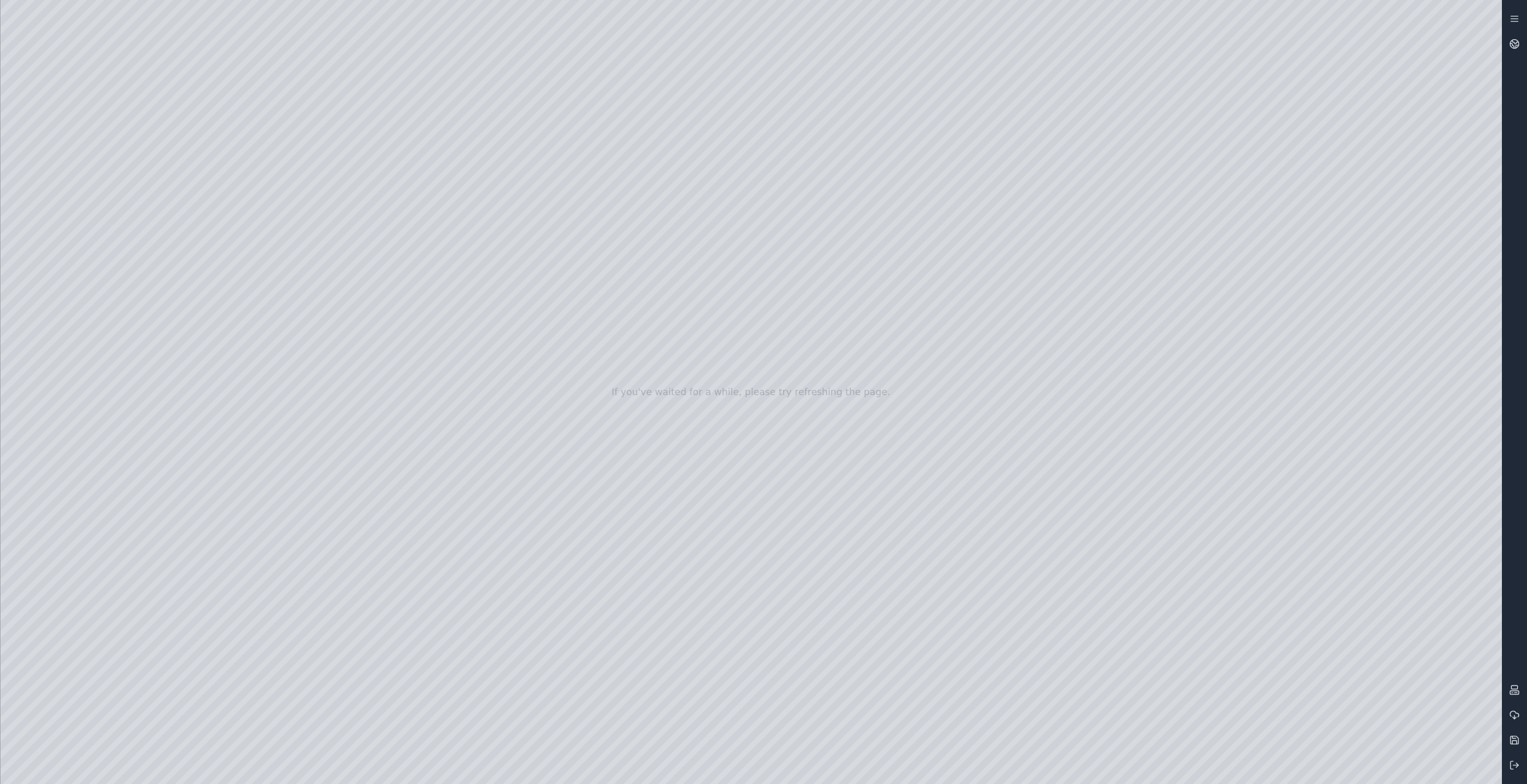
click at [95, 223] on div at bounding box center [751, 392] width 1501 height 784
click at [277, 302] on div at bounding box center [751, 392] width 1501 height 784
click at [151, 45] on div at bounding box center [751, 392] width 1501 height 784
drag, startPoint x: 772, startPoint y: 360, endPoint x: 538, endPoint y: 417, distance: 240.8
click at [1514, 745] on icon at bounding box center [1514, 740] width 10 height 10
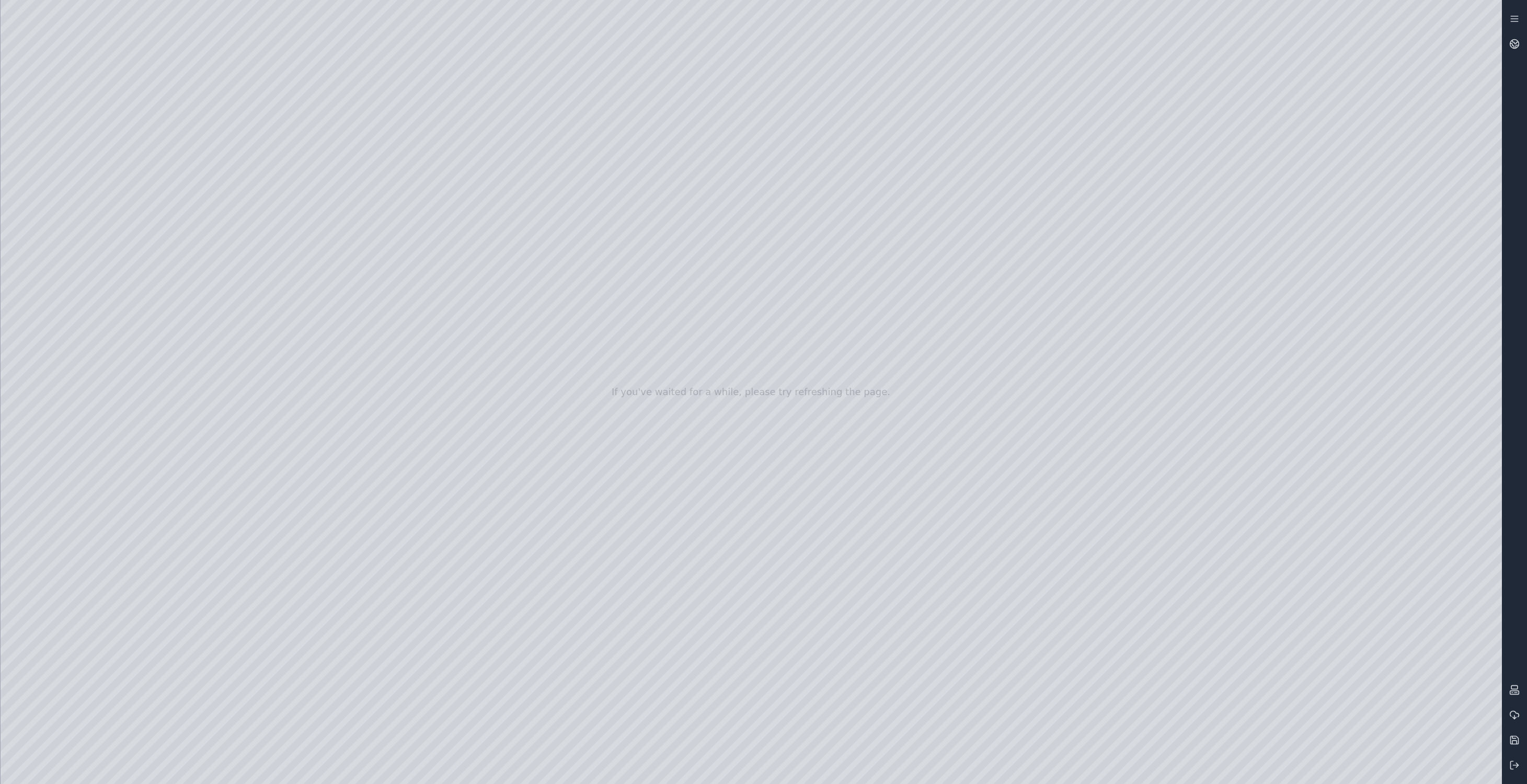
click at [85, 232] on div at bounding box center [751, 392] width 1501 height 784
click at [264, 302] on div at bounding box center [751, 392] width 1501 height 784
drag, startPoint x: 711, startPoint y: 453, endPoint x: 683, endPoint y: 423, distance: 41.0
drag, startPoint x: 790, startPoint y: 310, endPoint x: 676, endPoint y: 586, distance: 298.6
drag, startPoint x: 728, startPoint y: 119, endPoint x: 723, endPoint y: 544, distance: 425.0
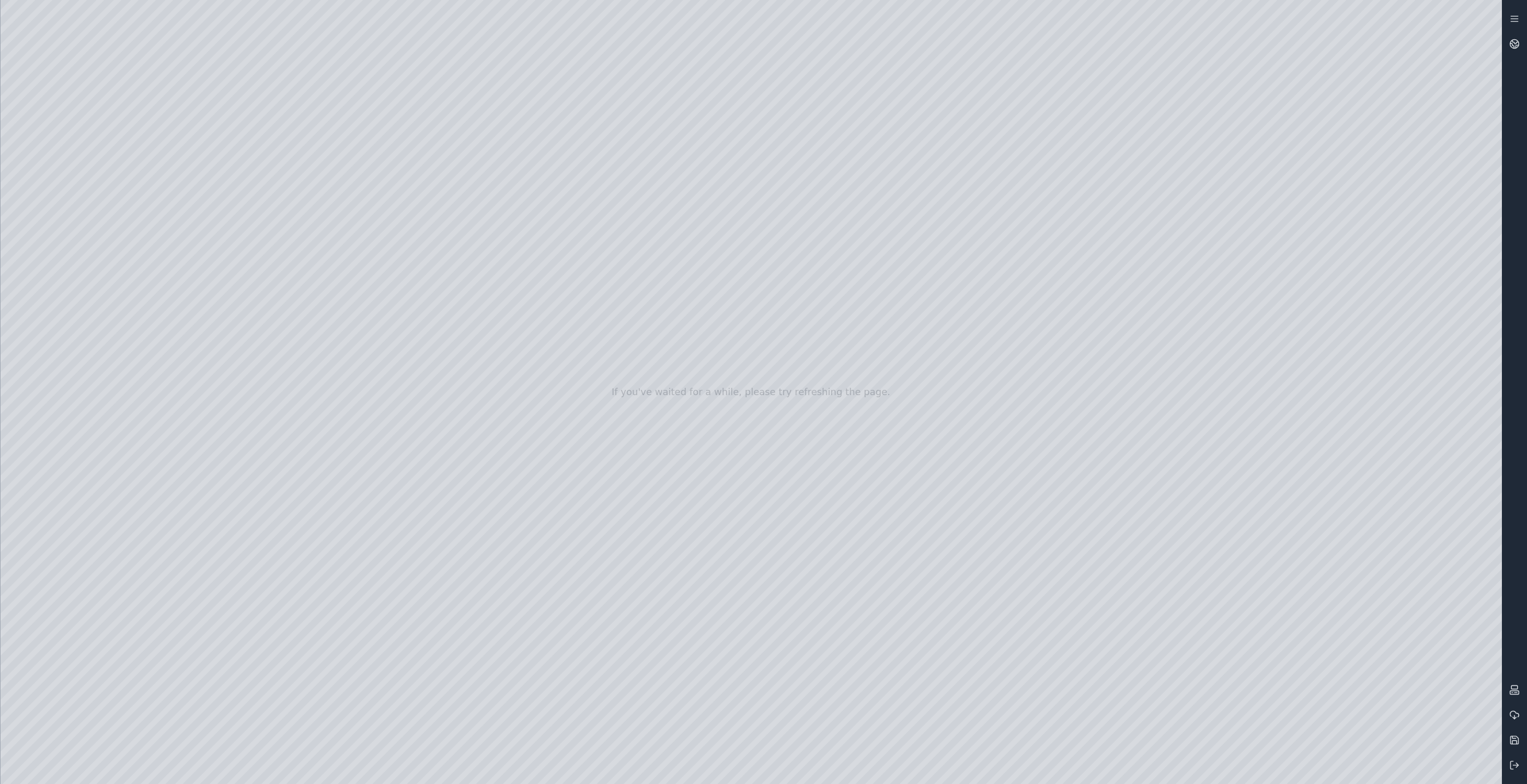
click at [747, 591] on div at bounding box center [751, 392] width 1501 height 784
click at [1216, 582] on div at bounding box center [751, 392] width 1501 height 784
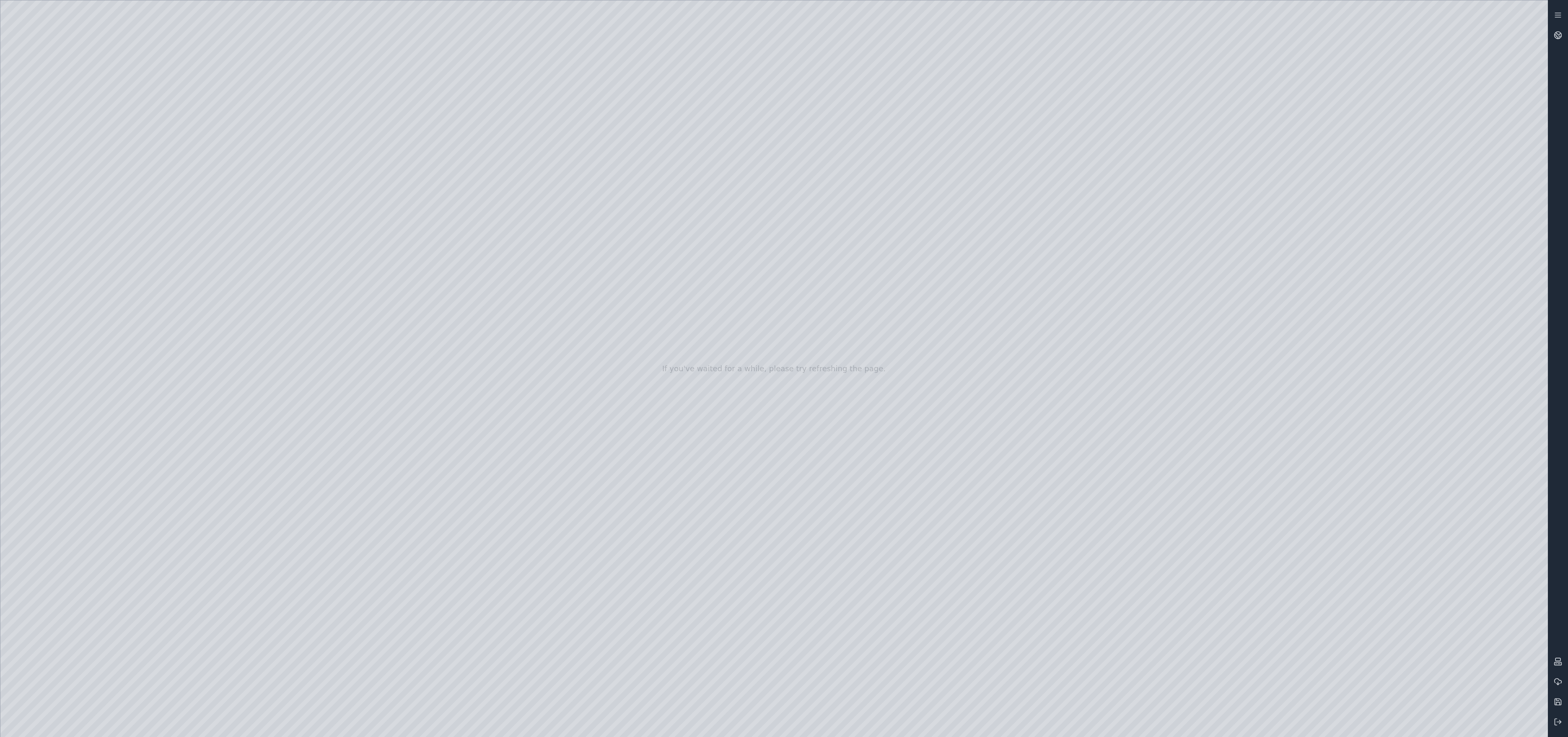
drag, startPoint x: 913, startPoint y: 357, endPoint x: 835, endPoint y: 366, distance: 78.5
click at [856, 363] on div at bounding box center [774, 369] width 1548 height 736
drag, startPoint x: 1041, startPoint y: 443, endPoint x: 936, endPoint y: 226, distance: 241.1
drag, startPoint x: 835, startPoint y: 251, endPoint x: 763, endPoint y: 241, distance: 72.7
drag, startPoint x: 178, startPoint y: 111, endPoint x: 932, endPoint y: 402, distance: 808.2
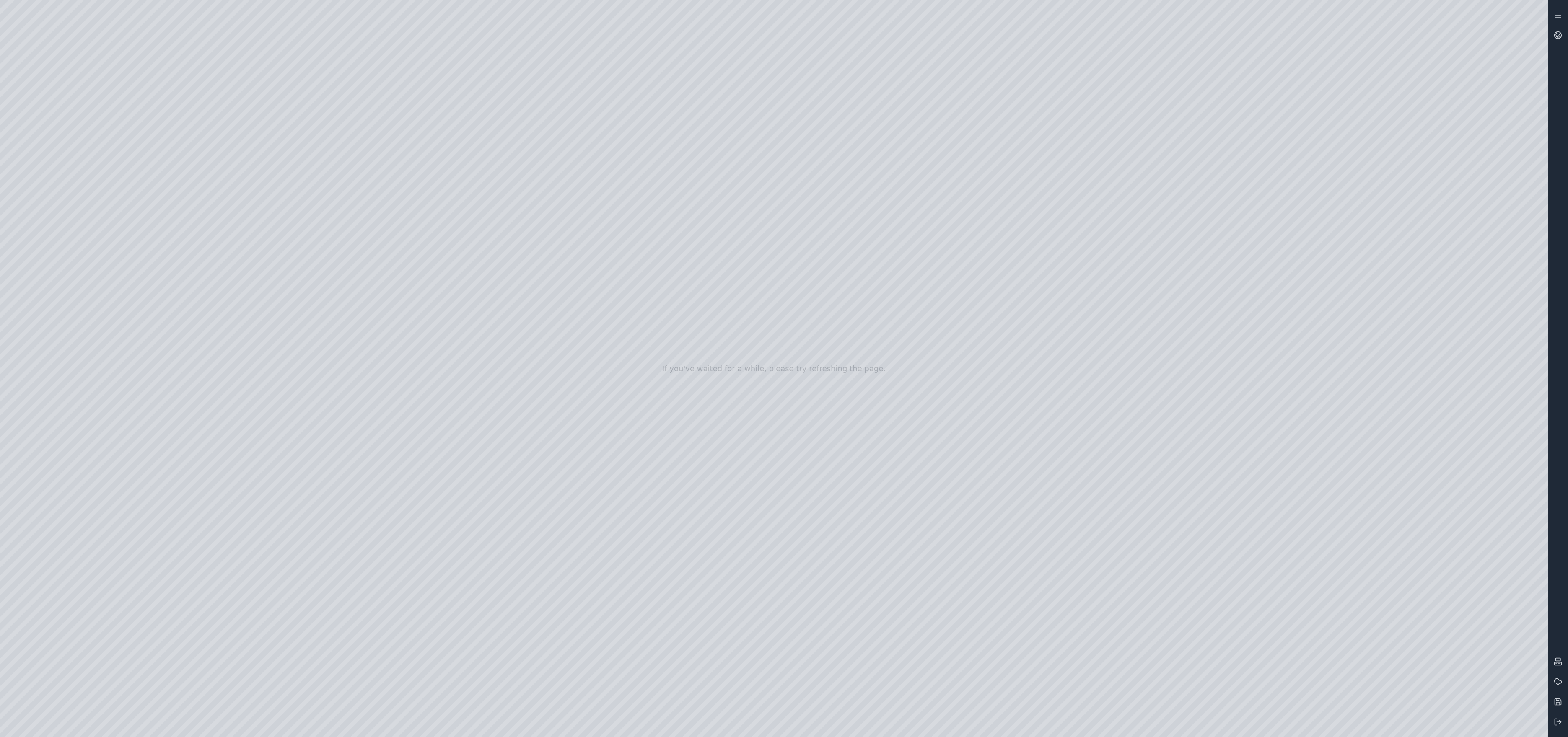
click at [932, 402] on div at bounding box center [774, 369] width 1548 height 736
drag, startPoint x: 909, startPoint y: 286, endPoint x: 903, endPoint y: 313, distance: 27.7
click at [903, 313] on div at bounding box center [774, 369] width 1548 height 736
click at [837, 305] on div at bounding box center [774, 369] width 1548 height 736
drag, startPoint x: 806, startPoint y: 490, endPoint x: 850, endPoint y: 475, distance: 46.5
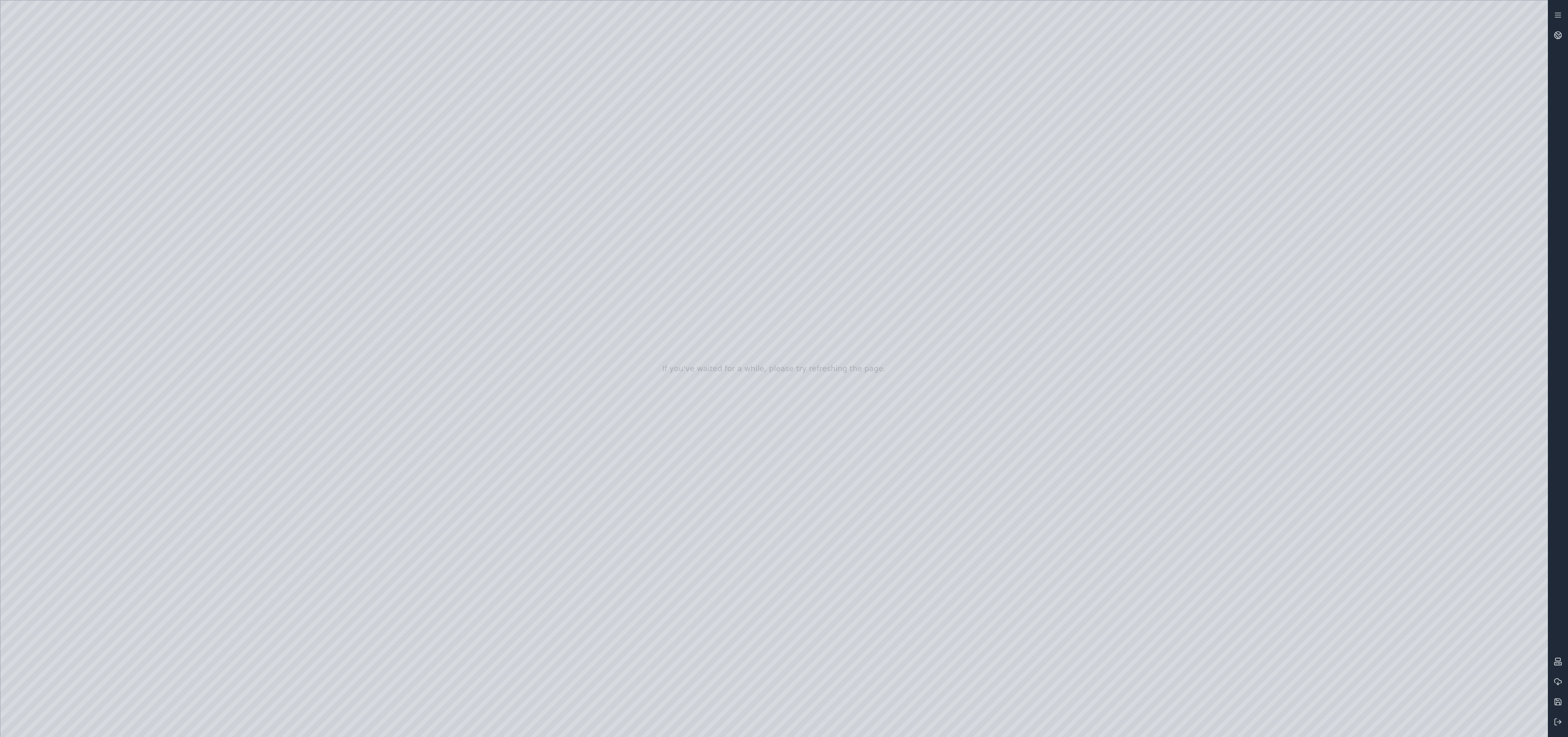
drag, startPoint x: 851, startPoint y: 472, endPoint x: 937, endPoint y: 438, distance: 92.5
drag, startPoint x: 598, startPoint y: 601, endPoint x: 878, endPoint y: 440, distance: 323.0
click at [795, 628] on div at bounding box center [774, 369] width 1548 height 736
click at [78, 244] on div at bounding box center [774, 369] width 1548 height 736
click at [347, 46] on div at bounding box center [774, 369] width 1548 height 736
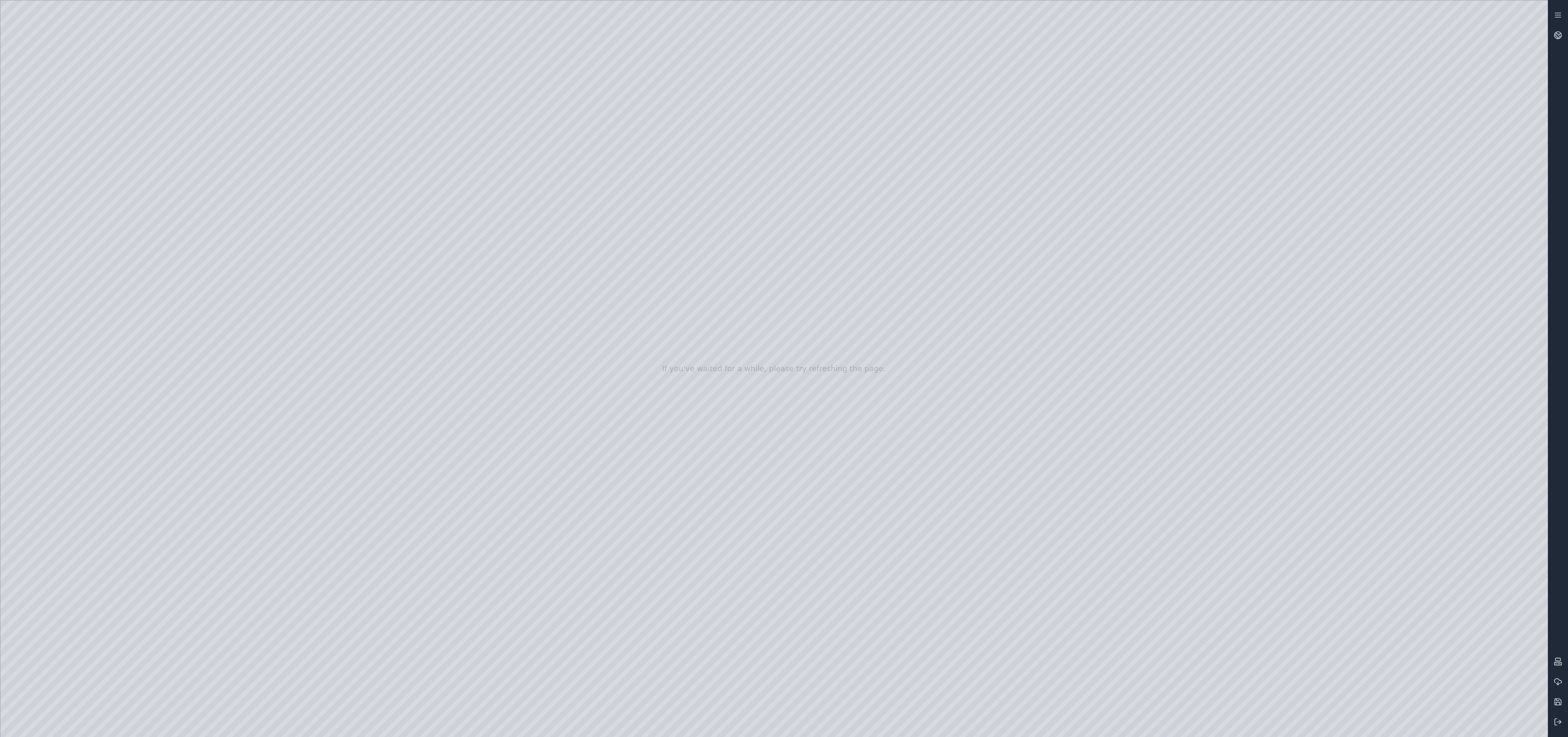
click at [284, 104] on div at bounding box center [774, 369] width 1548 height 736
click at [332, 112] on div at bounding box center [774, 369] width 1548 height 736
click at [295, 138] on div at bounding box center [774, 369] width 1548 height 736
click at [337, 115] on div at bounding box center [774, 369] width 1548 height 736
click at [331, 135] on div at bounding box center [774, 369] width 1548 height 736
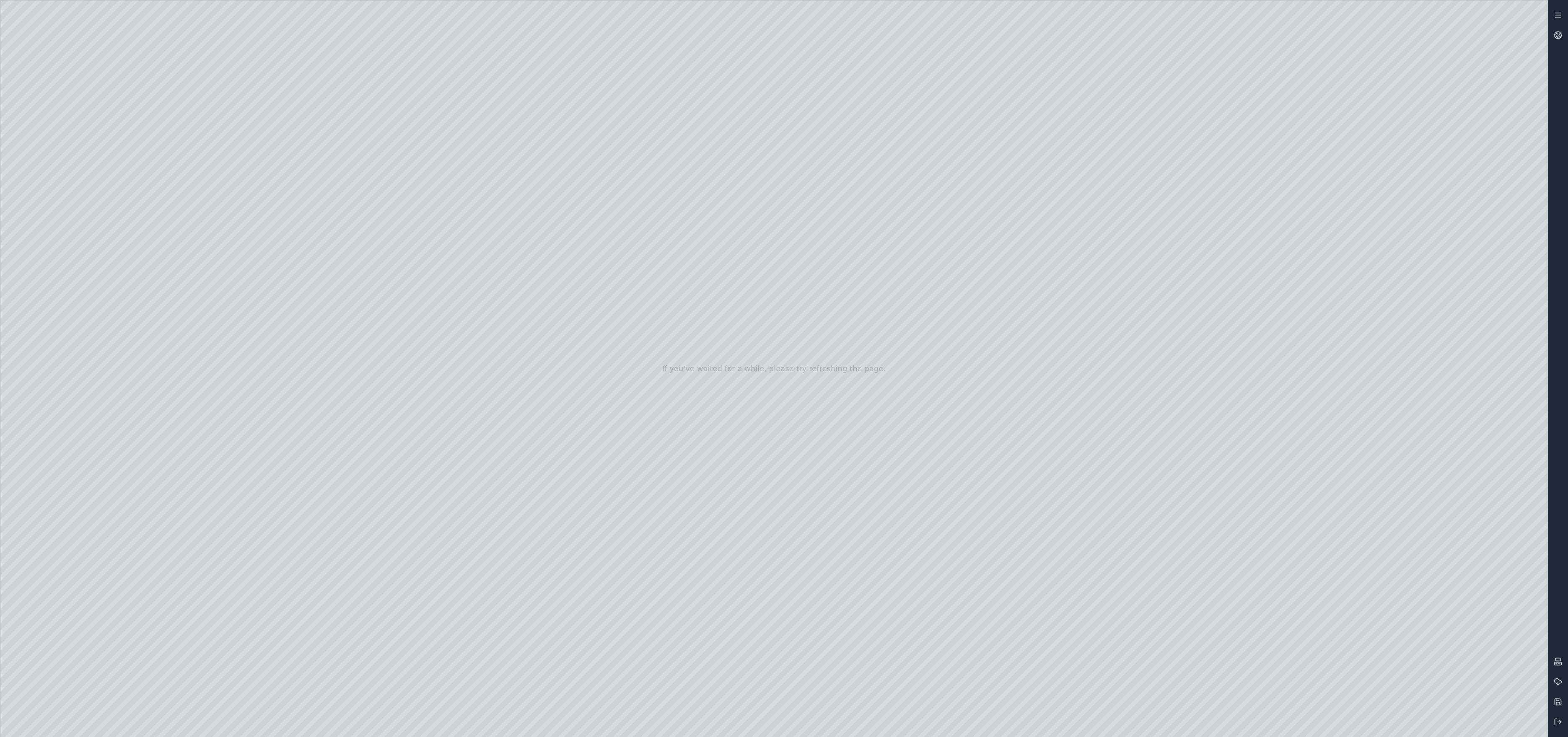
click at [842, 394] on div at bounding box center [774, 369] width 1548 height 736
click at [64, 213] on div at bounding box center [774, 369] width 1548 height 736
click at [241, 270] on div at bounding box center [774, 369] width 1548 height 736
drag, startPoint x: 180, startPoint y: 118, endPoint x: 680, endPoint y: 386, distance: 567.3
click at [680, 386] on div at bounding box center [774, 369] width 1548 height 736
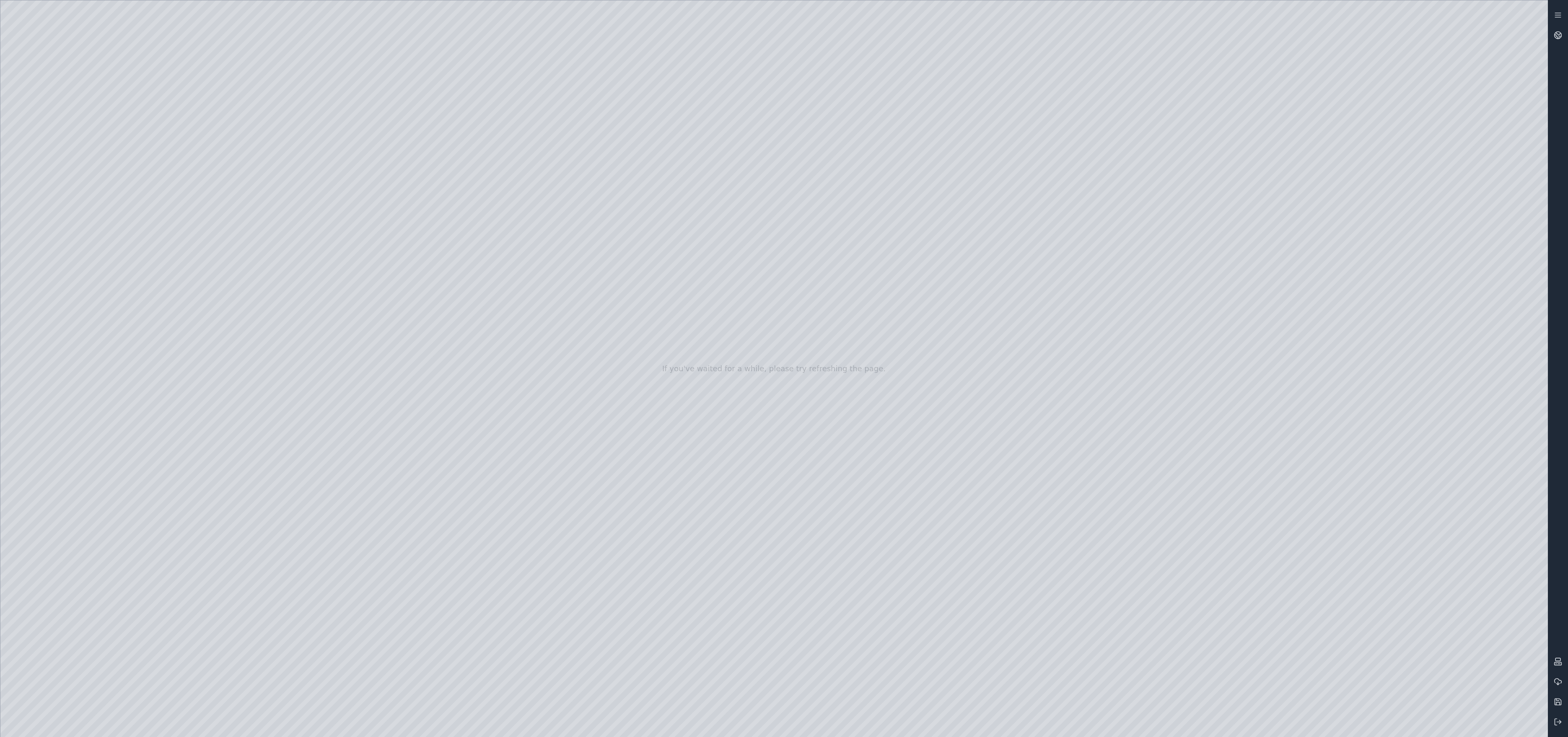
click at [1224, 162] on div at bounding box center [774, 369] width 1548 height 736
click at [775, 628] on div at bounding box center [774, 369] width 1548 height 736
click at [70, 248] on div at bounding box center [774, 369] width 1548 height 736
click at [341, 114] on div at bounding box center [774, 369] width 1548 height 736
click at [307, 140] on div at bounding box center [774, 369] width 1548 height 736
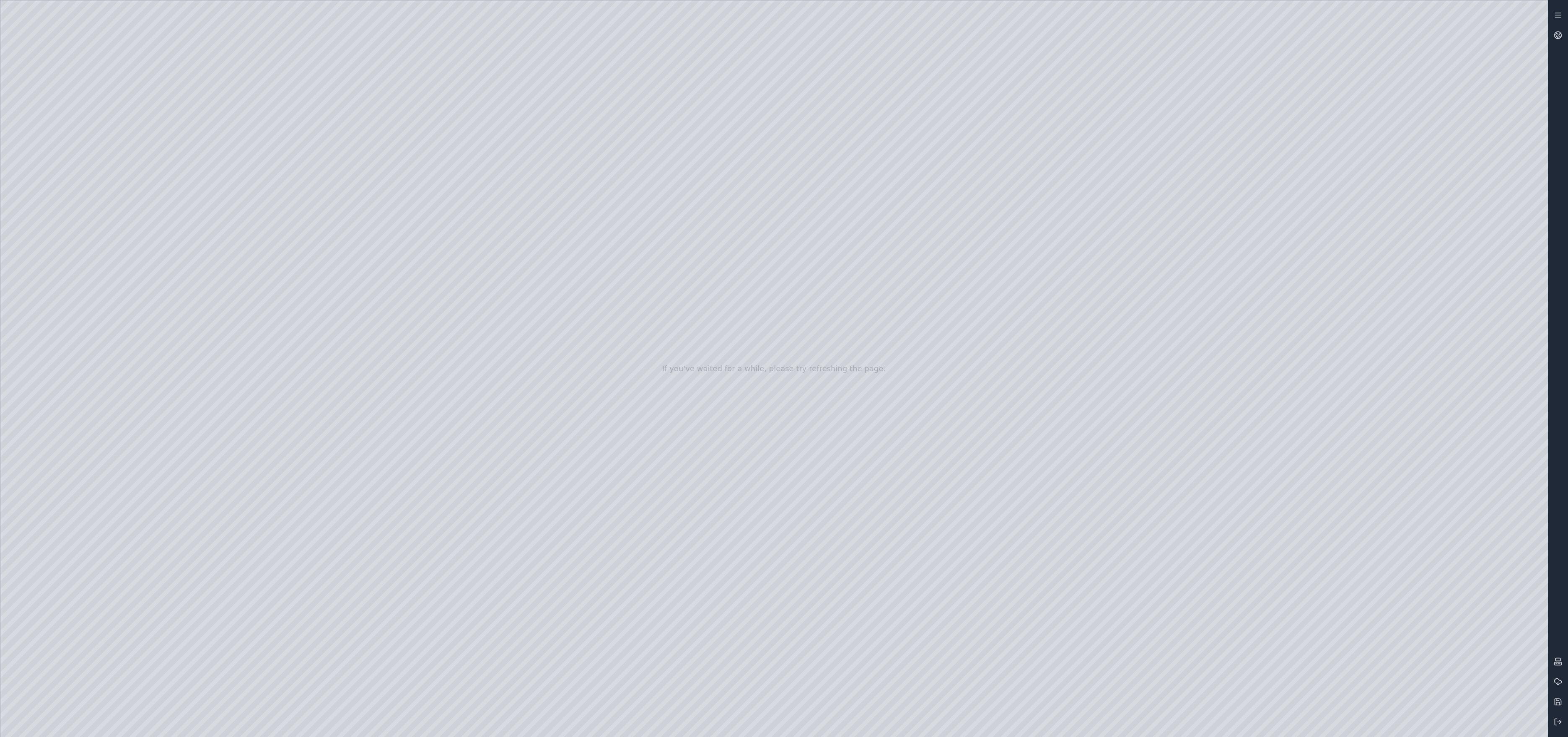
click at [307, 139] on div at bounding box center [774, 369] width 1548 height 736
click at [338, 112] on div at bounding box center [774, 369] width 1548 height 736
click at [256, 115] on div at bounding box center [774, 369] width 1548 height 736
click at [334, 112] on div at bounding box center [774, 369] width 1548 height 736
click at [337, 111] on div at bounding box center [774, 369] width 1548 height 736
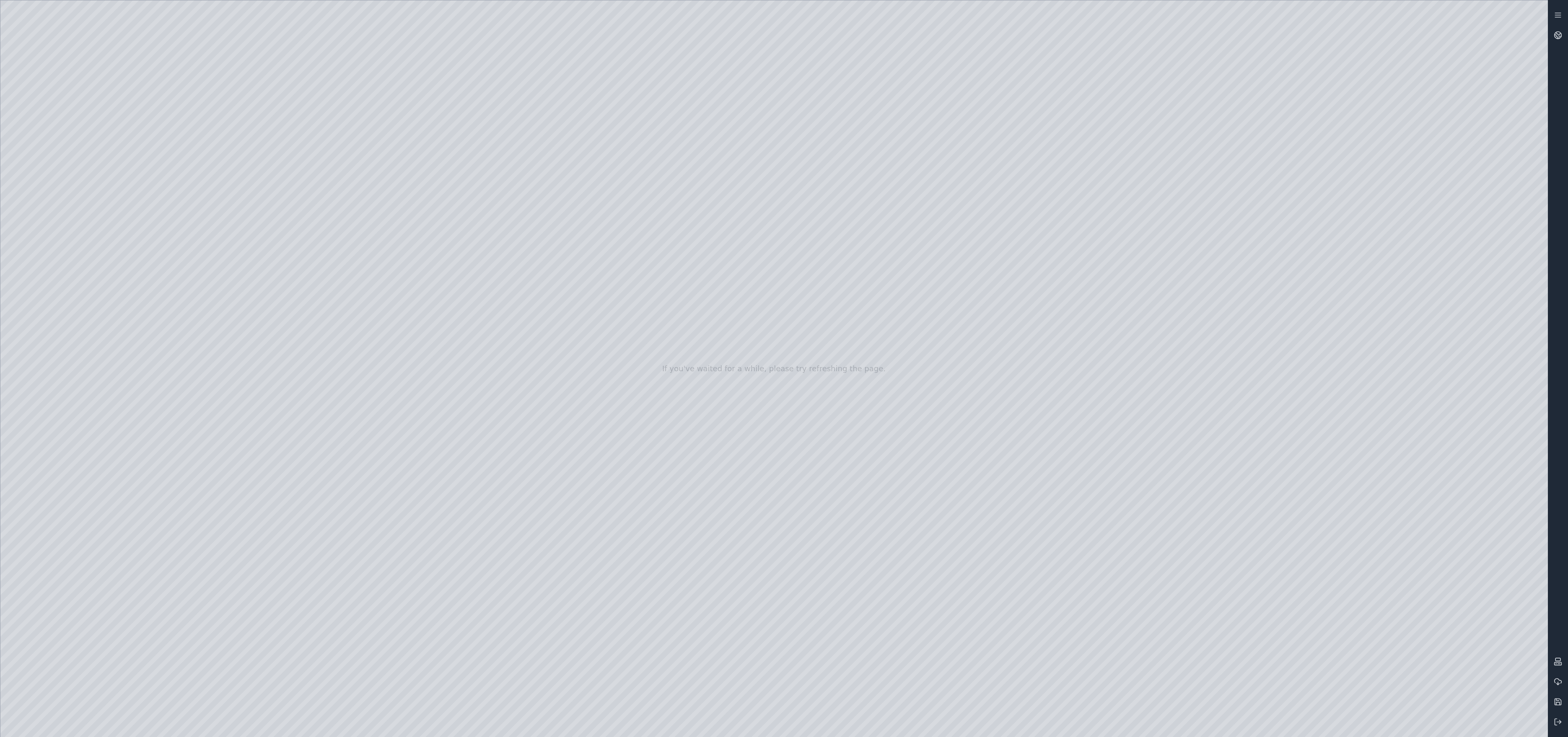
click at [548, 202] on div at bounding box center [774, 369] width 1548 height 736
click at [225, 114] on div at bounding box center [774, 369] width 1548 height 736
click at [838, 628] on div at bounding box center [774, 369] width 1548 height 736
click at [880, 283] on div at bounding box center [774, 369] width 1548 height 736
click at [846, 395] on div at bounding box center [774, 369] width 1548 height 736
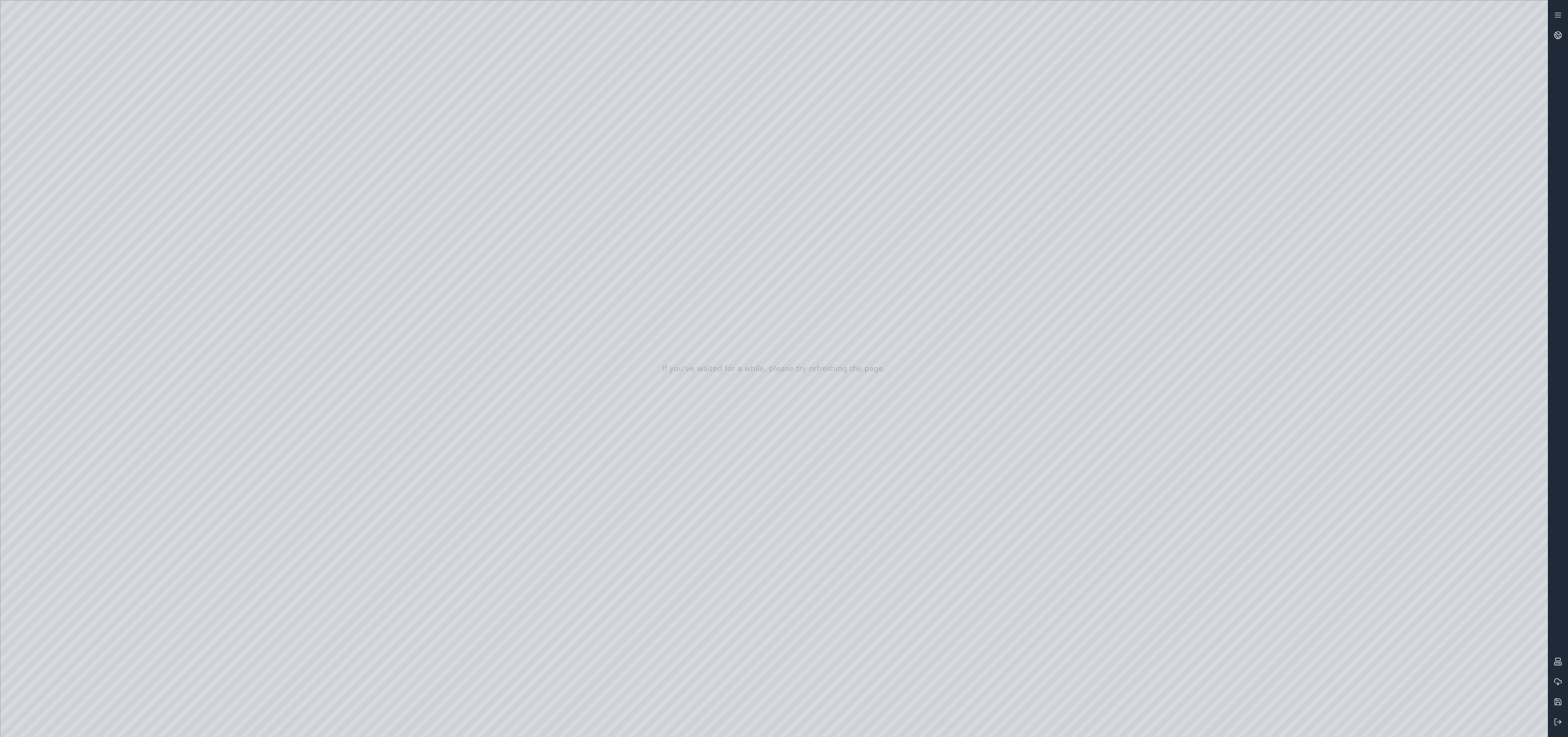
click at [640, 352] on div at bounding box center [774, 369] width 1548 height 736
drag, startPoint x: 676, startPoint y: 317, endPoint x: 682, endPoint y: 339, distance: 22.8
click at [682, 339] on div at bounding box center [774, 369] width 1548 height 736
click at [657, 247] on div at bounding box center [774, 369] width 1548 height 736
drag, startPoint x: 676, startPoint y: 318, endPoint x: 692, endPoint y: 345, distance: 31.4
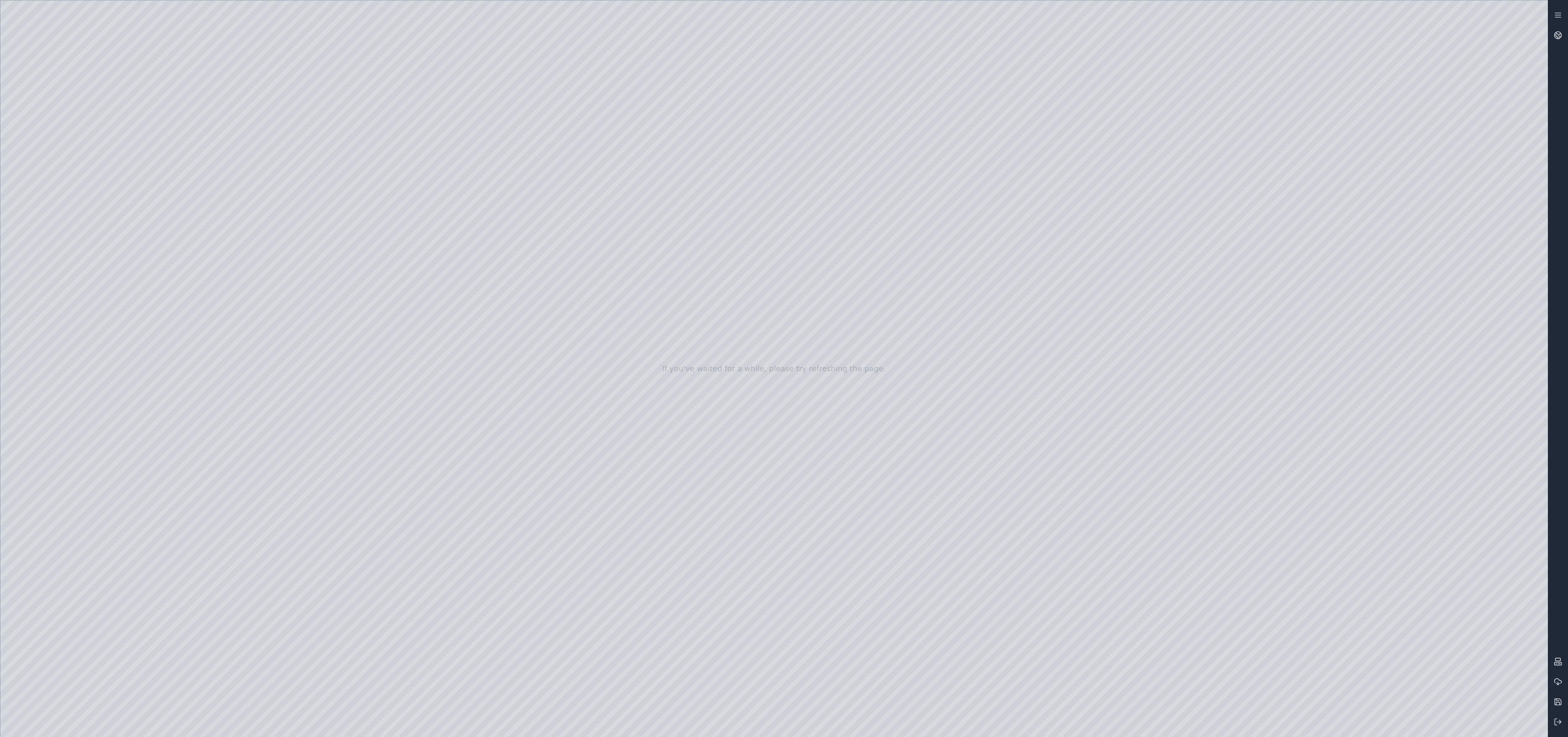
click at [685, 348] on div at bounding box center [774, 369] width 1548 height 736
click at [924, 370] on div at bounding box center [774, 369] width 1548 height 736
click at [790, 335] on div at bounding box center [774, 369] width 1548 height 736
click at [1224, 117] on div at bounding box center [774, 369] width 1548 height 736
click at [1224, 116] on div at bounding box center [774, 369] width 1548 height 736
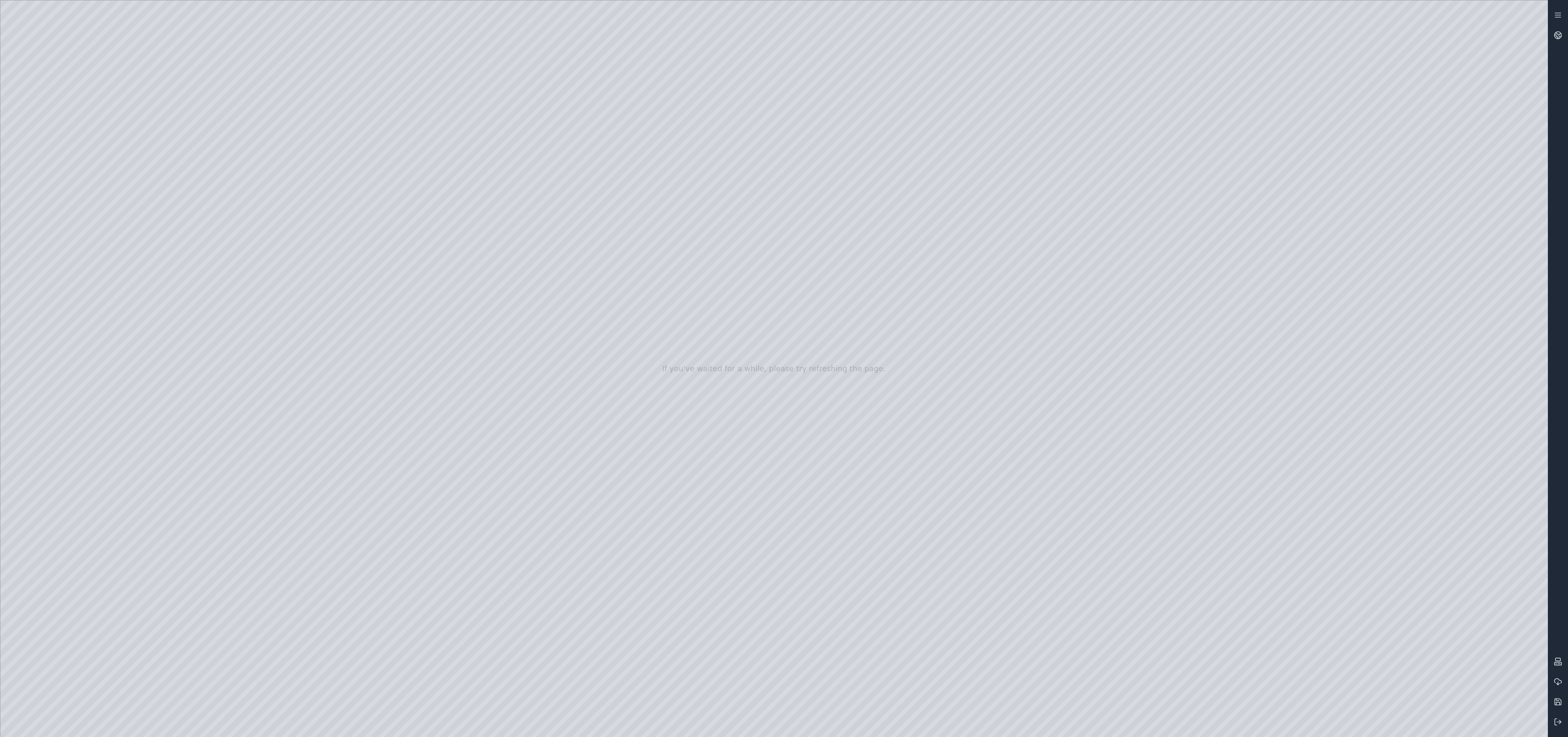
click at [985, 438] on div at bounding box center [774, 369] width 1548 height 736
click at [799, 373] on div at bounding box center [774, 369] width 1548 height 736
drag, startPoint x: 797, startPoint y: 355, endPoint x: 798, endPoint y: 389, distance: 34.0
click at [798, 389] on div at bounding box center [774, 369] width 1548 height 736
click at [891, 140] on div at bounding box center [774, 369] width 1548 height 736
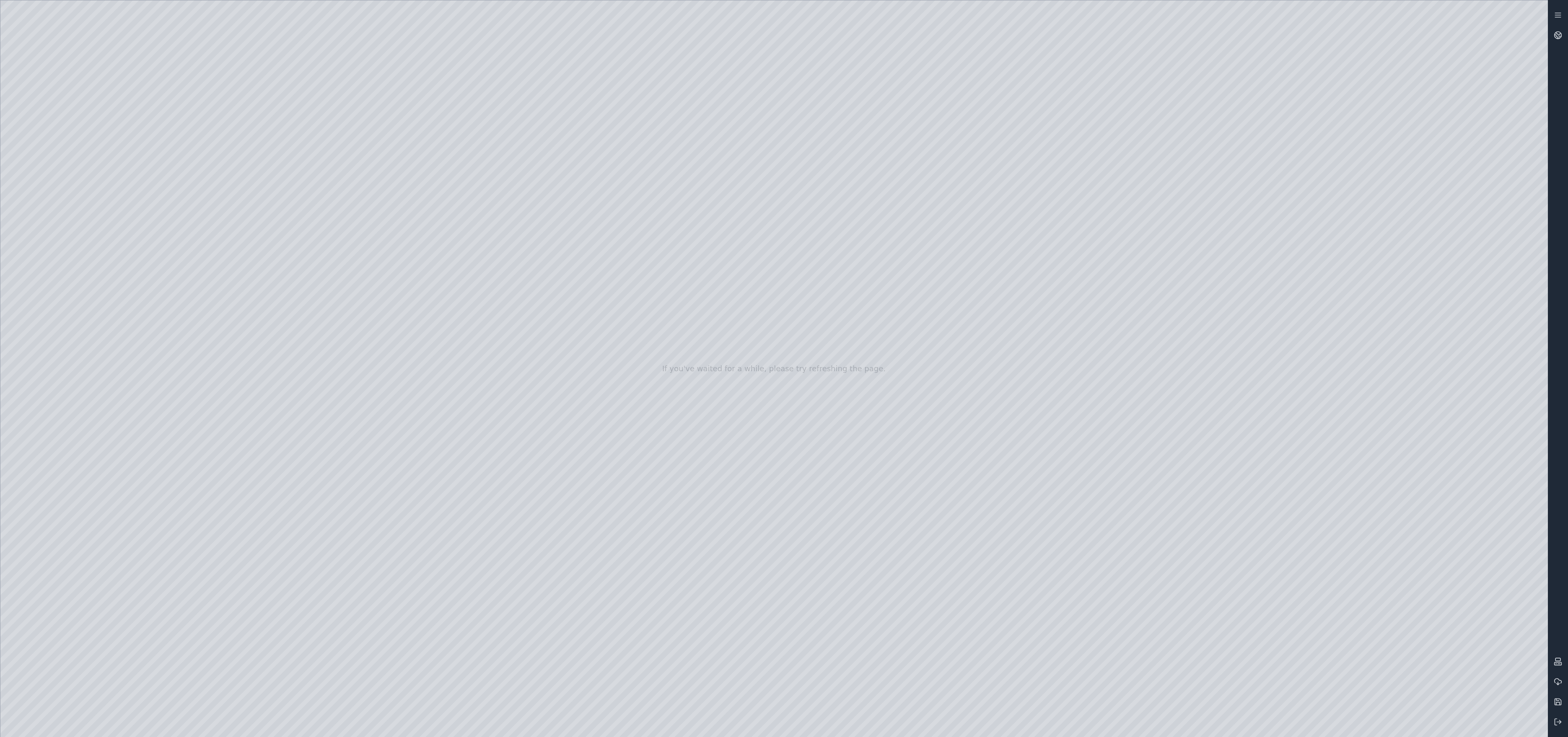
click at [801, 412] on div at bounding box center [774, 369] width 1548 height 736
drag, startPoint x: 800, startPoint y: 366, endPoint x: 799, endPoint y: 378, distance: 12.0
click at [799, 378] on div at bounding box center [774, 369] width 1548 height 736
click at [1224, 628] on div at bounding box center [774, 369] width 1548 height 736
click at [74, 187] on div at bounding box center [774, 369] width 1548 height 736
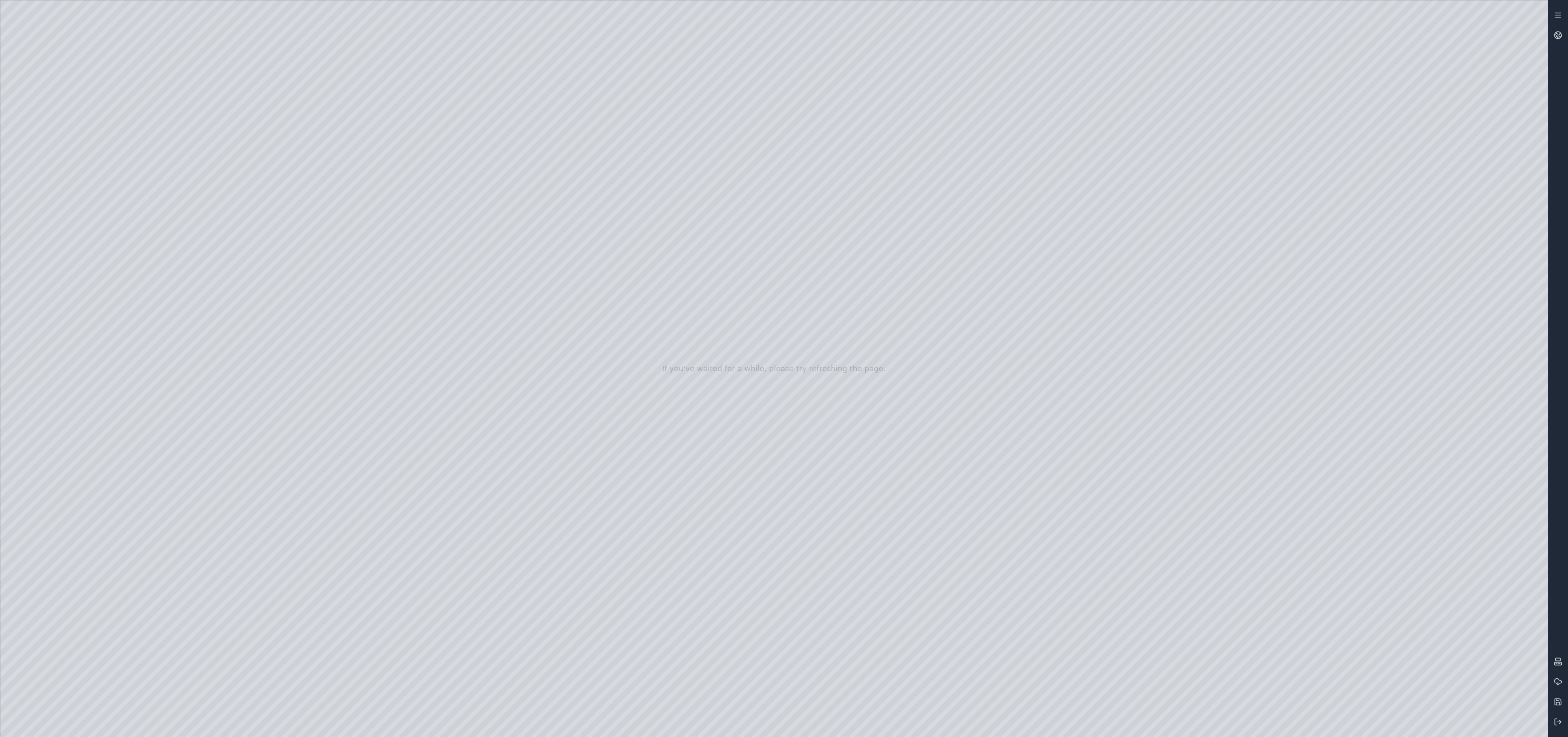
click at [74, 194] on div at bounding box center [774, 369] width 1548 height 736
click at [62, 218] on div at bounding box center [774, 369] width 1548 height 736
click at [68, 269] on div at bounding box center [774, 369] width 1548 height 736
click at [68, 436] on div at bounding box center [774, 369] width 1548 height 736
click at [72, 215] on div at bounding box center [774, 369] width 1548 height 736
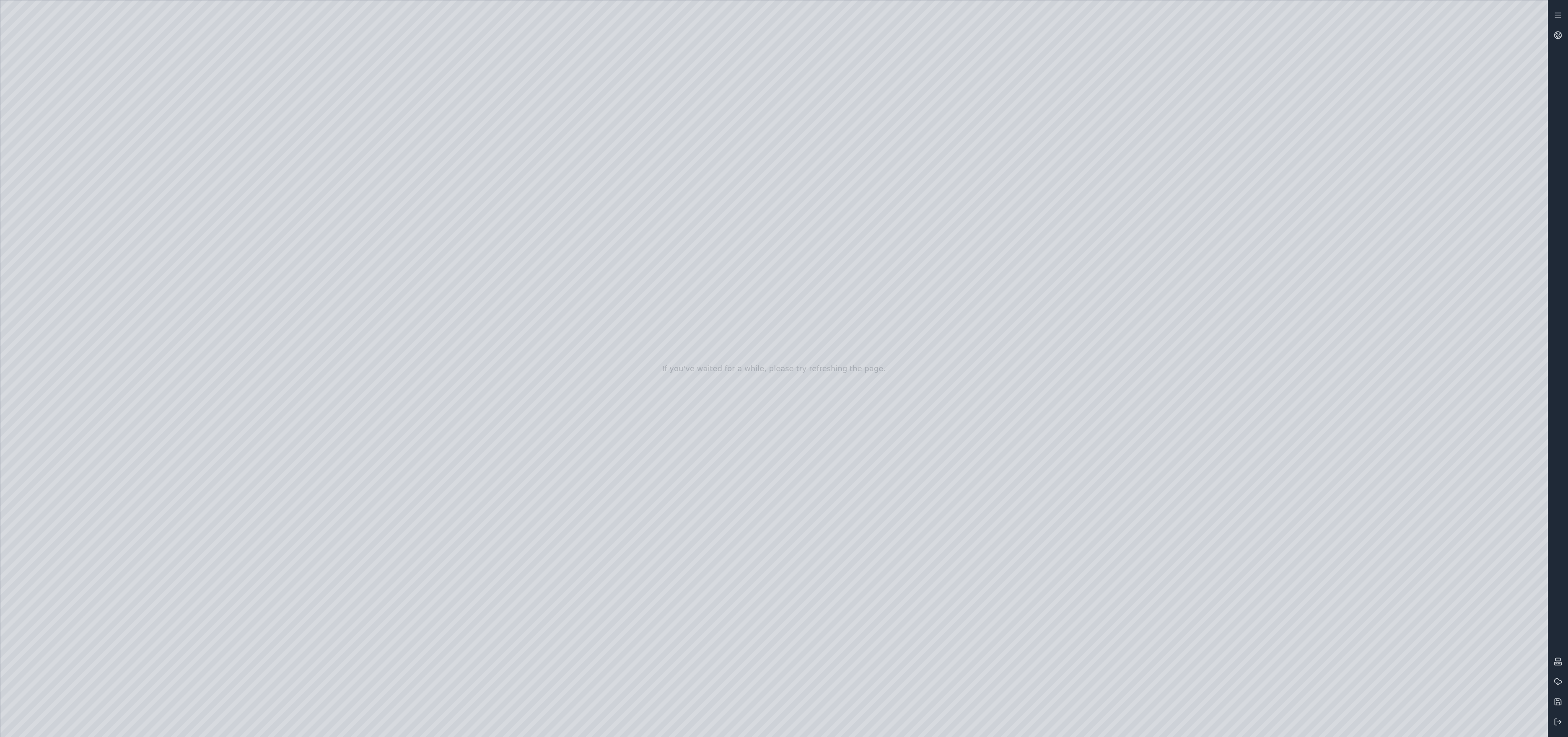
click at [85, 215] on div at bounding box center [774, 369] width 1548 height 736
click at [82, 189] on div at bounding box center [774, 369] width 1548 height 736
click at [75, 241] on div at bounding box center [774, 369] width 1548 height 736
click at [551, 251] on div at bounding box center [774, 369] width 1548 height 736
click at [815, 287] on div at bounding box center [774, 369] width 1548 height 736
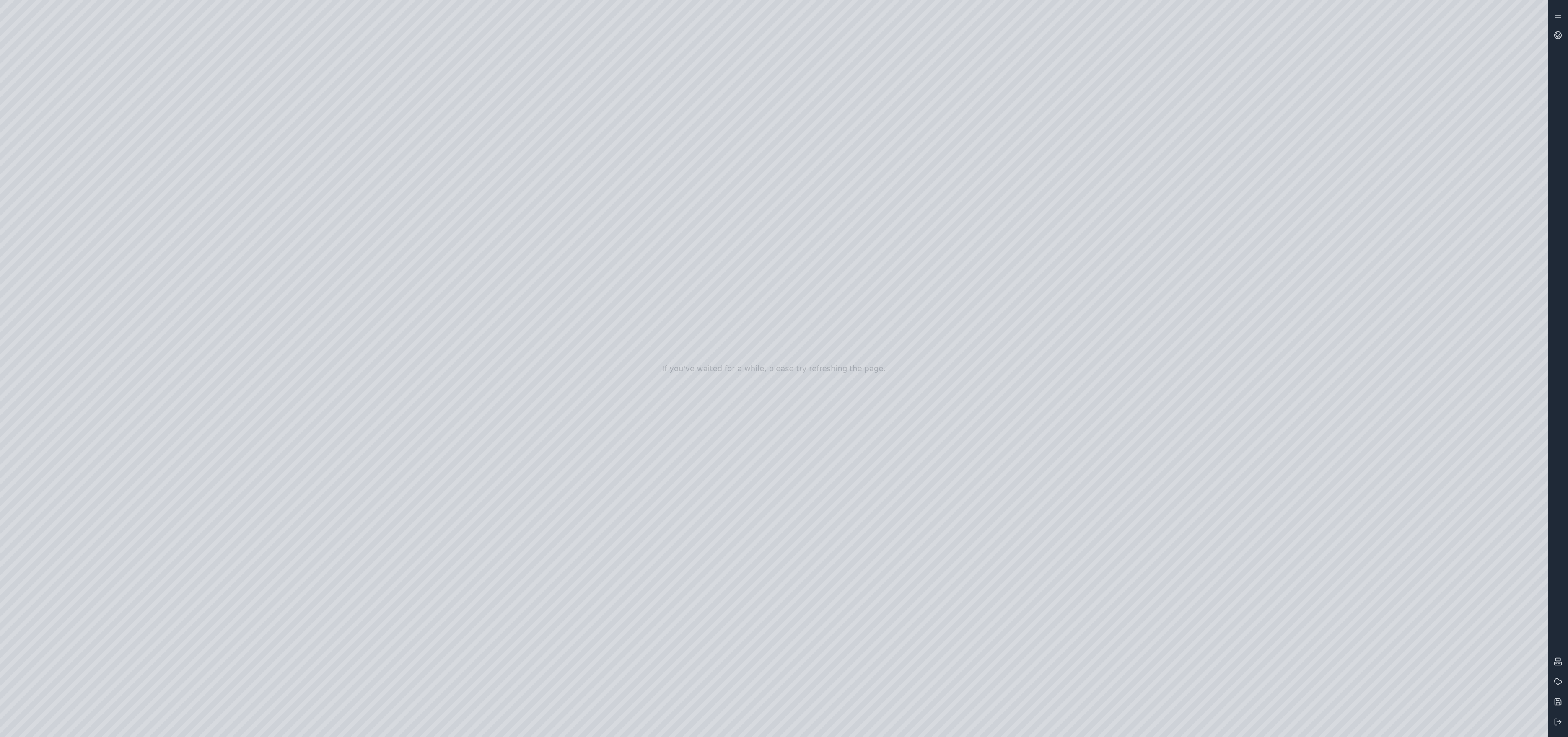
click at [1224, 500] on div at bounding box center [774, 369] width 1548 height 736
click at [1224, 497] on div at bounding box center [774, 369] width 1548 height 736
click at [1224, 409] on div at bounding box center [774, 369] width 1548 height 736
click at [829, 510] on div at bounding box center [774, 369] width 1548 height 736
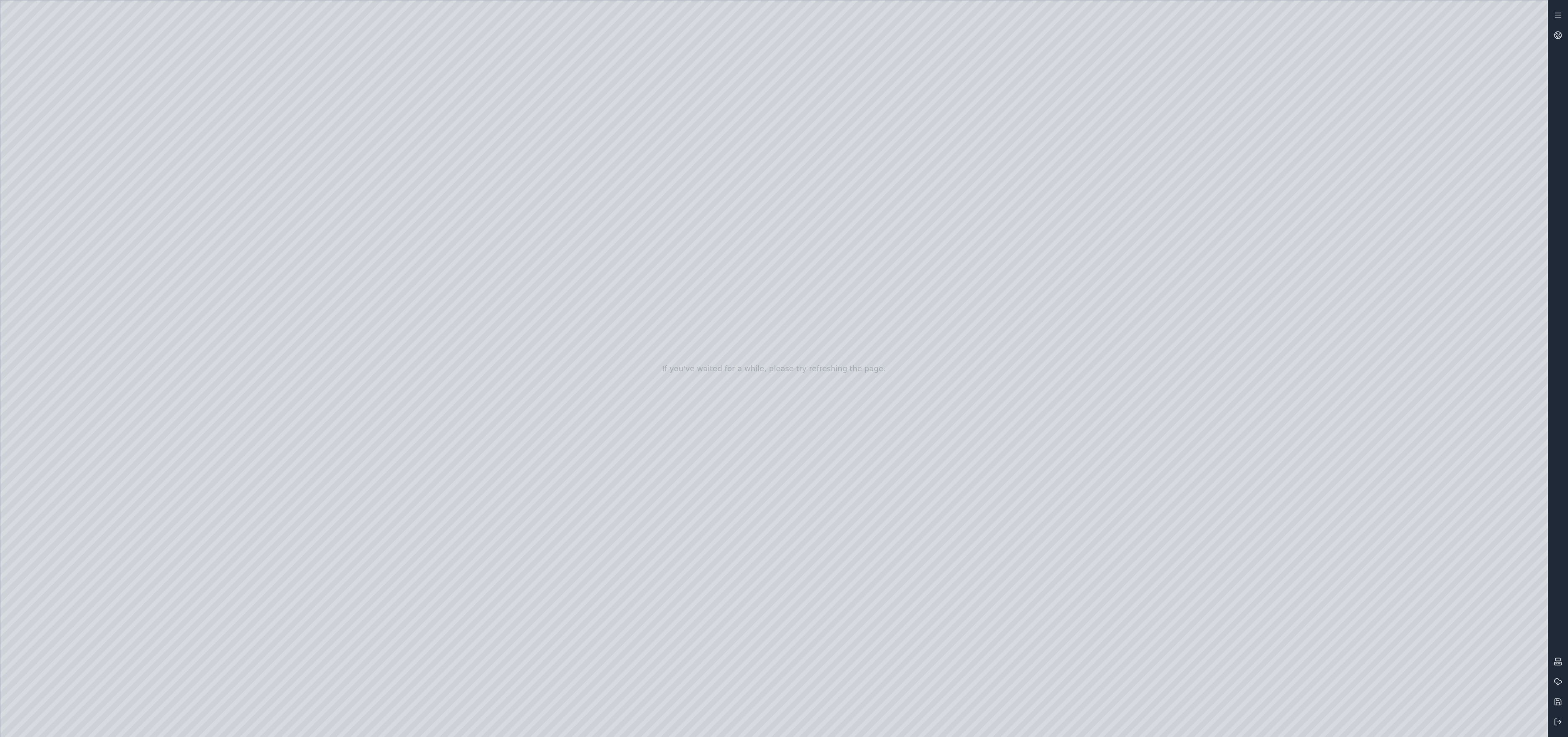
click at [840, 391] on div at bounding box center [774, 369] width 1548 height 736
click at [76, 220] on div at bounding box center [774, 369] width 1548 height 736
click at [237, 273] on div at bounding box center [774, 369] width 1548 height 736
drag, startPoint x: 193, startPoint y: 117, endPoint x: 802, endPoint y: 460, distance: 698.9
click at [802, 460] on div at bounding box center [774, 369] width 1548 height 736
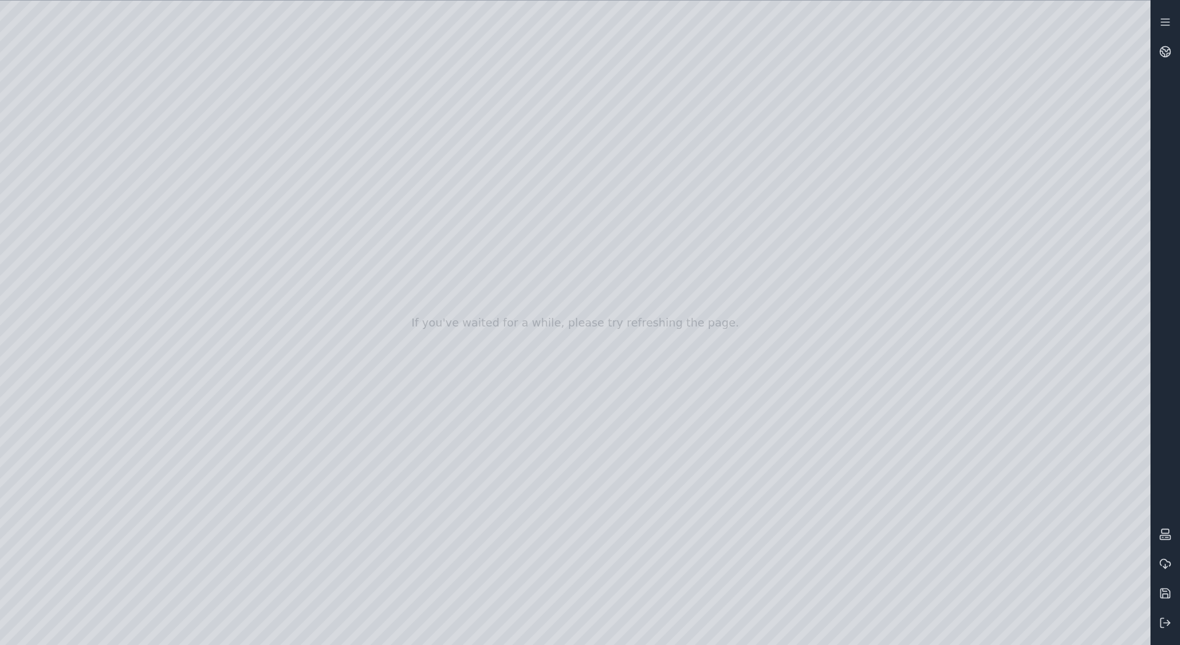
click at [218, 147] on div at bounding box center [575, 323] width 1150 height 644
click at [652, 90] on div at bounding box center [575, 323] width 1150 height 644
click at [639, 588] on div at bounding box center [575, 323] width 1150 height 644
click at [1168, 622] on icon at bounding box center [1165, 622] width 12 height 12
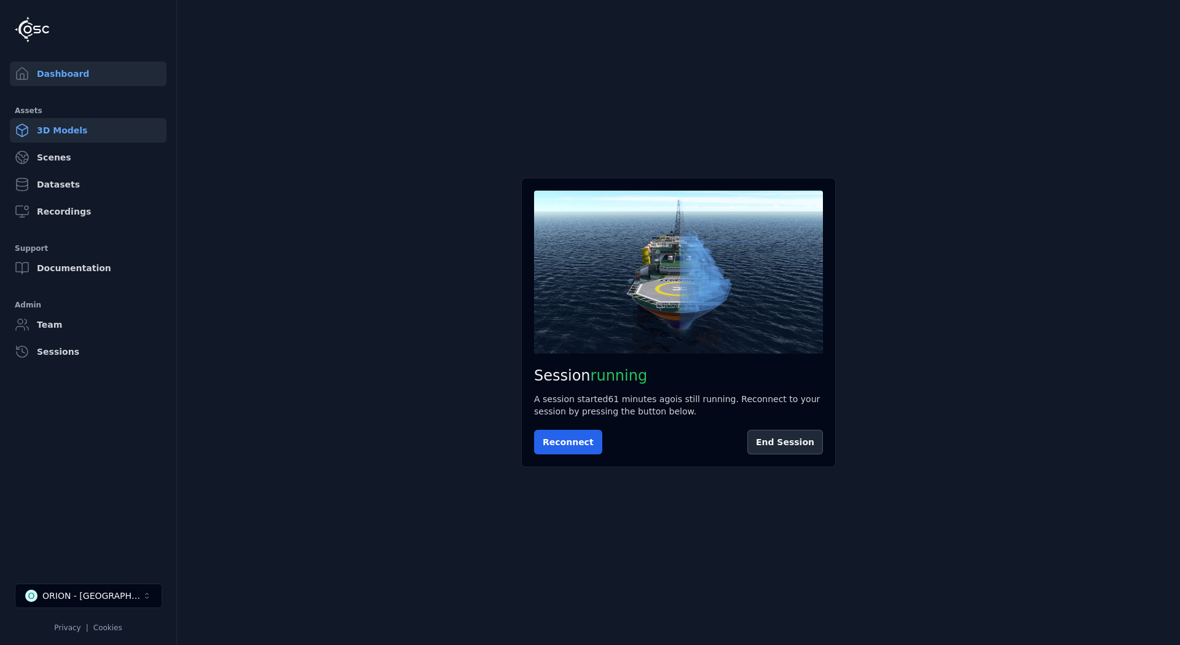
click at [48, 132] on link "3D Models" at bounding box center [88, 130] width 157 height 25
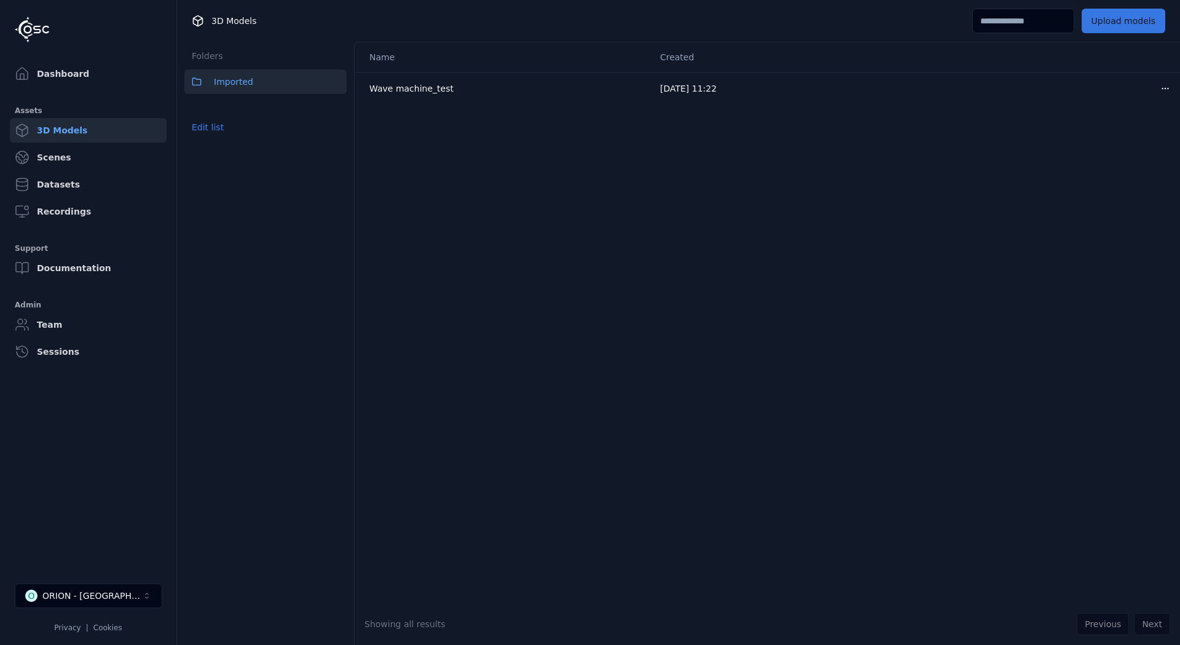
click at [1123, 17] on button "Upload models" at bounding box center [1124, 21] width 84 height 25
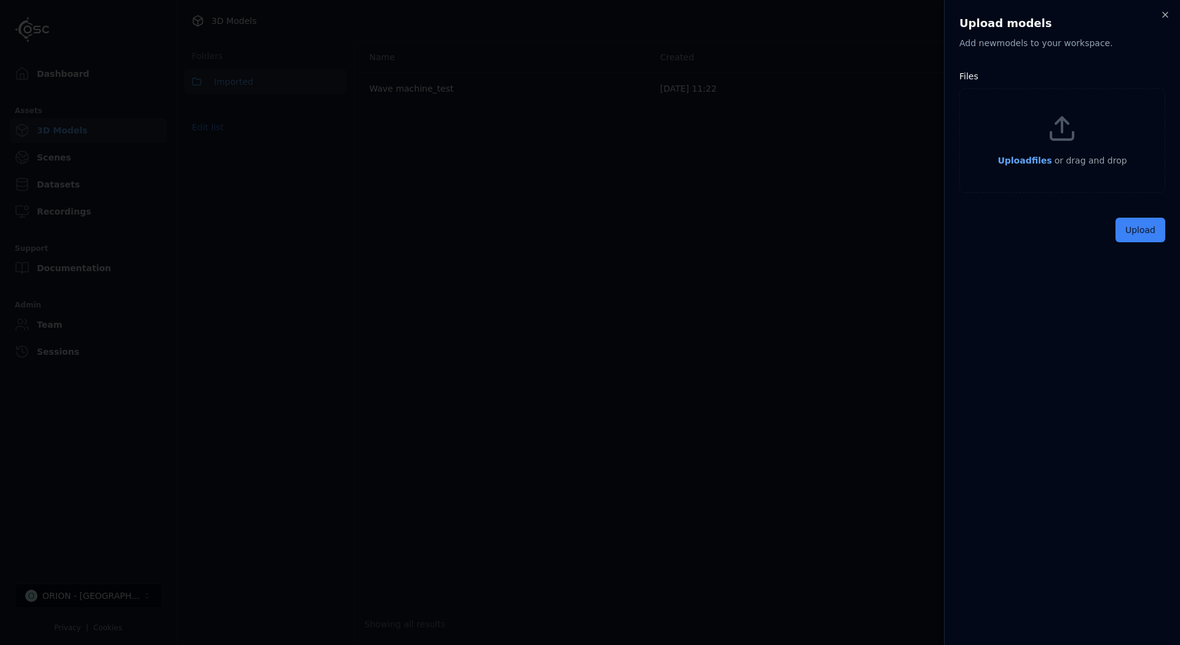
click at [1026, 165] on span "Upload files" at bounding box center [1024, 160] width 54 height 10
click at [1152, 256] on button "Upload" at bounding box center [1140, 258] width 50 height 25
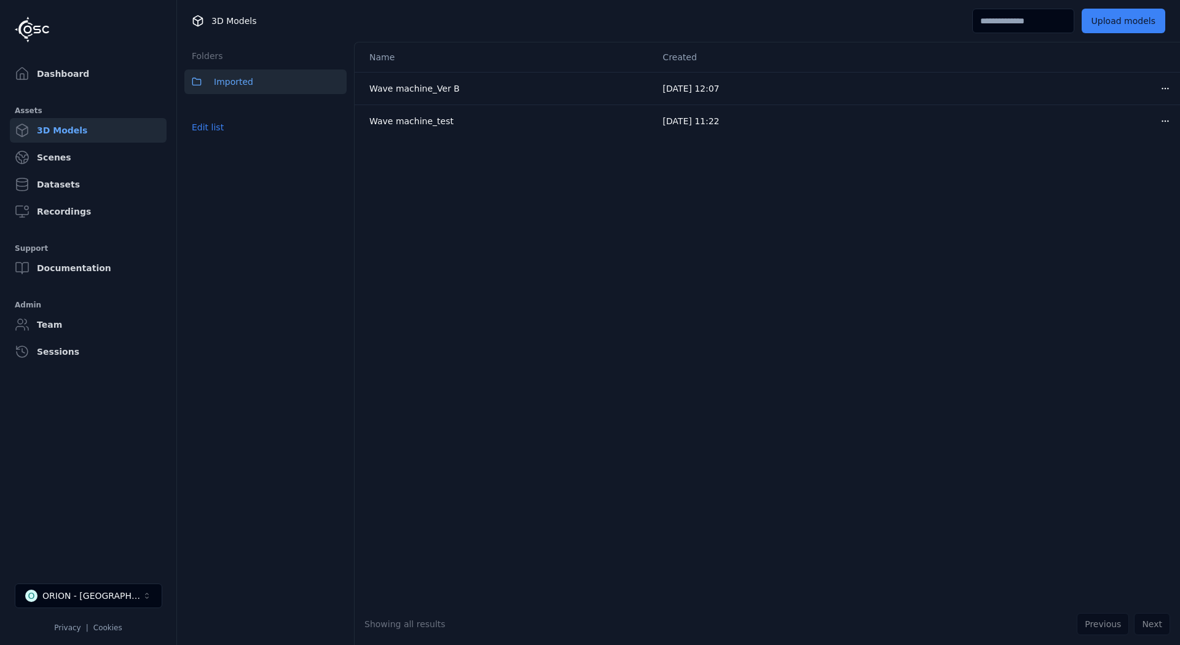
drag, startPoint x: 1063, startPoint y: 441, endPoint x: 508, endPoint y: 291, distance: 575.3
click at [1063, 440] on div "Name Created Wave machine_Ver B [DATE] 12:07 Open menu Wave machine_test [DATE]…" at bounding box center [767, 322] width 825 height 560
click at [65, 79] on link "Dashboard" at bounding box center [88, 73] width 157 height 25
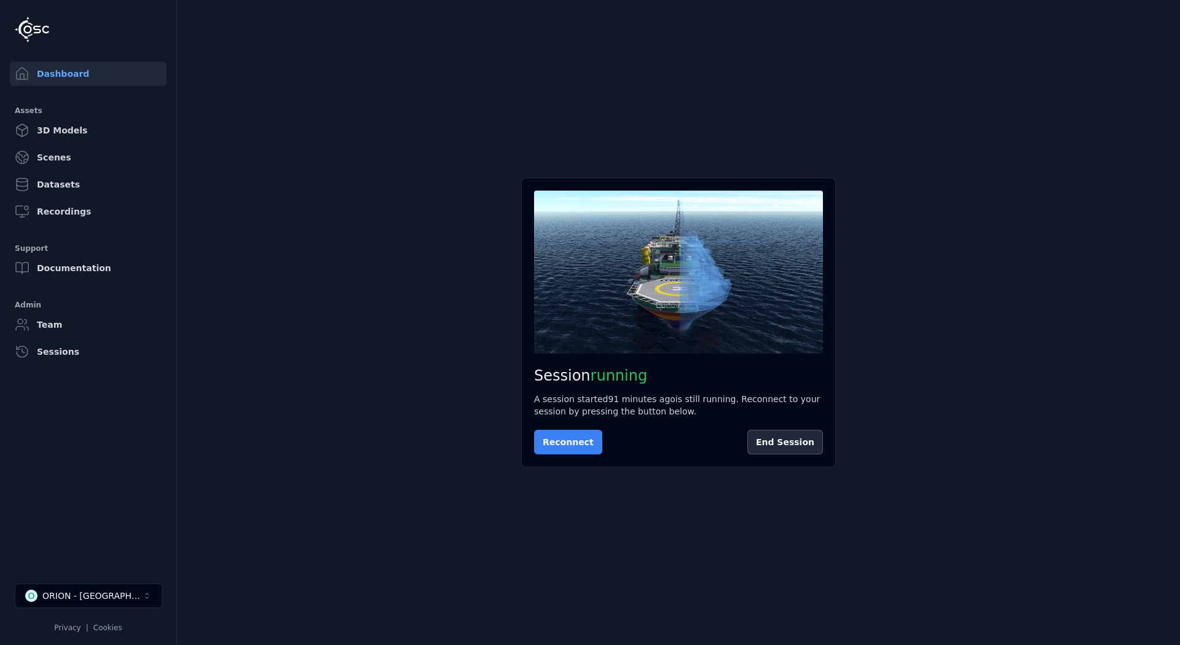
click at [572, 443] on button "Reconnect" at bounding box center [568, 442] width 68 height 25
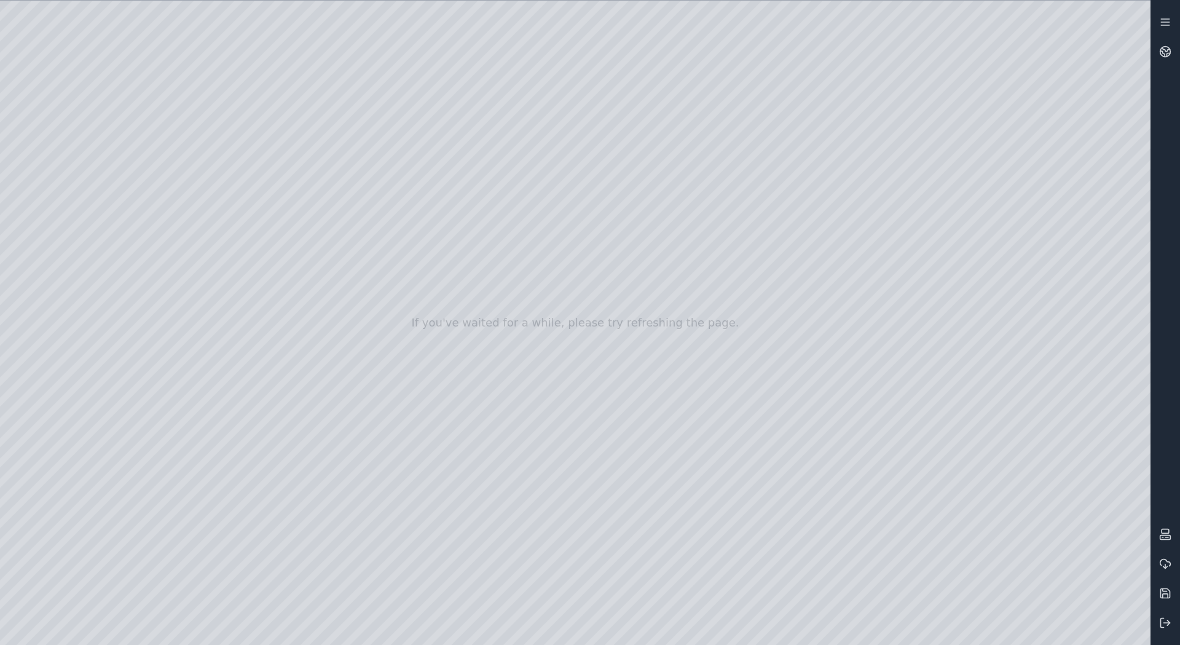
click at [124, 44] on div at bounding box center [575, 323] width 1150 height 644
click at [199, 240] on div at bounding box center [575, 323] width 1150 height 644
drag, startPoint x: 219, startPoint y: 98, endPoint x: 623, endPoint y: 338, distance: 470.4
click at [623, 338] on div at bounding box center [575, 323] width 1150 height 644
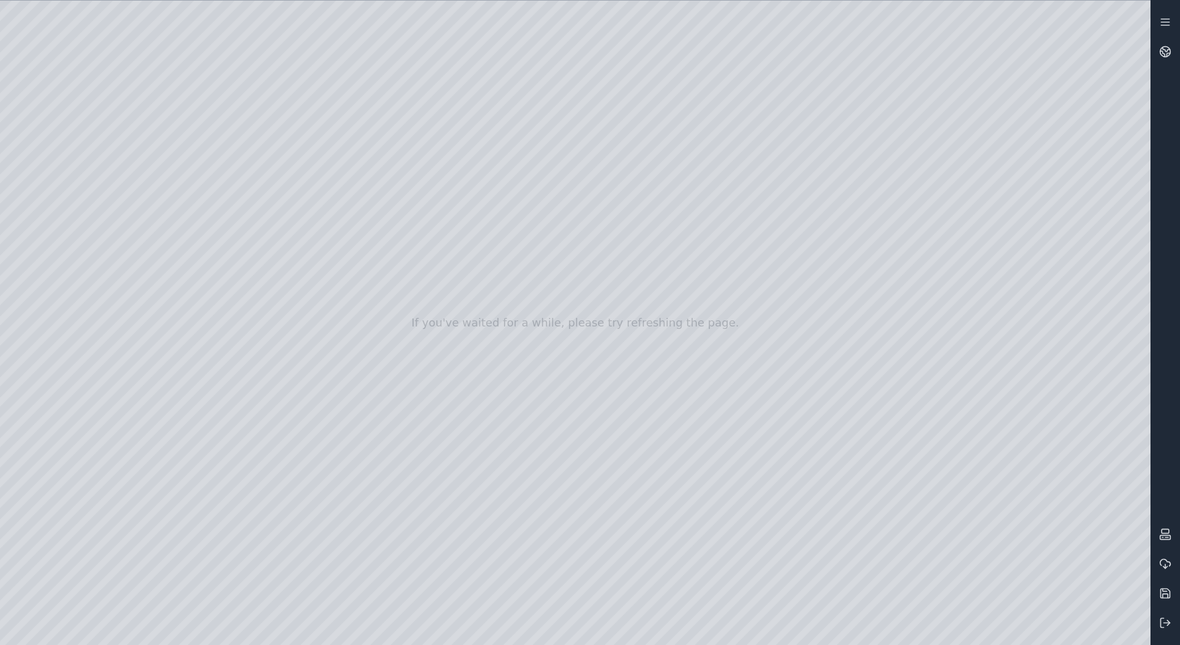
drag, startPoint x: 597, startPoint y: 289, endPoint x: 587, endPoint y: 337, distance: 48.3
click at [587, 337] on div at bounding box center [575, 323] width 1150 height 644
click at [580, 590] on div at bounding box center [575, 323] width 1150 height 644
click at [608, 283] on div at bounding box center [575, 323] width 1150 height 644
drag, startPoint x: 594, startPoint y: 330, endPoint x: 596, endPoint y: 354, distance: 24.0
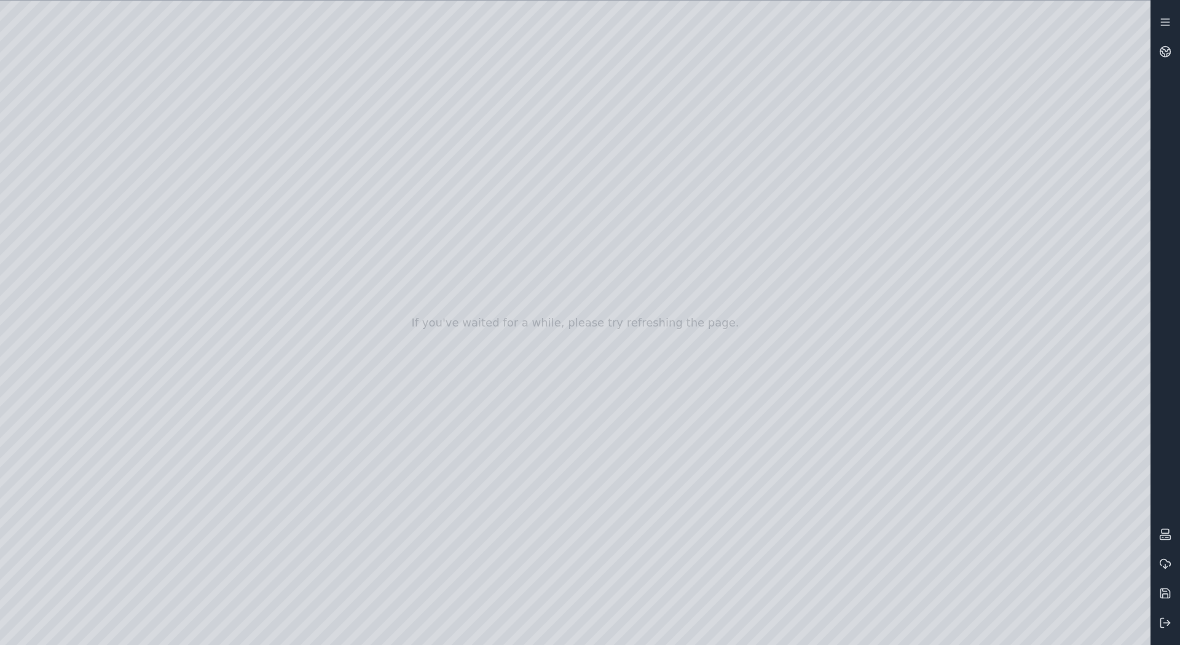
click at [596, 354] on div at bounding box center [575, 323] width 1150 height 644
click at [467, 89] on div at bounding box center [575, 323] width 1150 height 644
click at [122, 42] on div at bounding box center [575, 323] width 1150 height 644
click at [52, 87] on div at bounding box center [575, 323] width 1150 height 644
click at [55, 382] on div at bounding box center [575, 323] width 1150 height 644
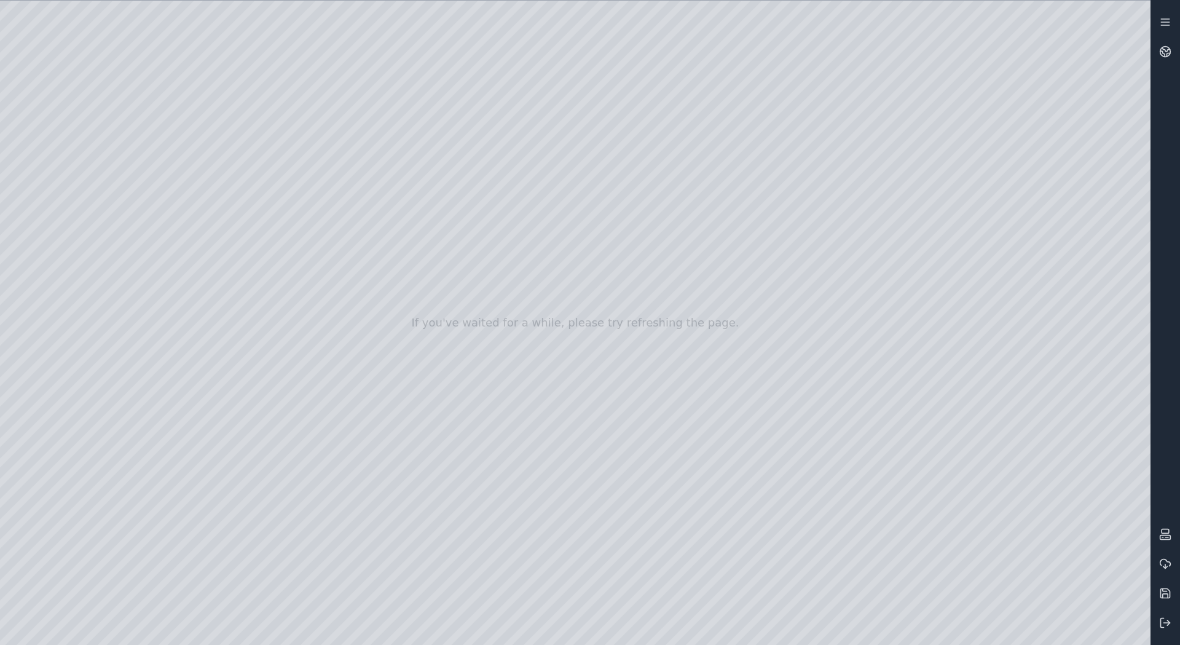
click at [61, 262] on div at bounding box center [575, 323] width 1150 height 644
click at [128, 179] on div at bounding box center [575, 323] width 1150 height 644
click at [532, 635] on div at bounding box center [575, 323] width 1150 height 644
click at [828, 632] on div at bounding box center [575, 323] width 1150 height 644
click at [242, 507] on div at bounding box center [575, 323] width 1150 height 644
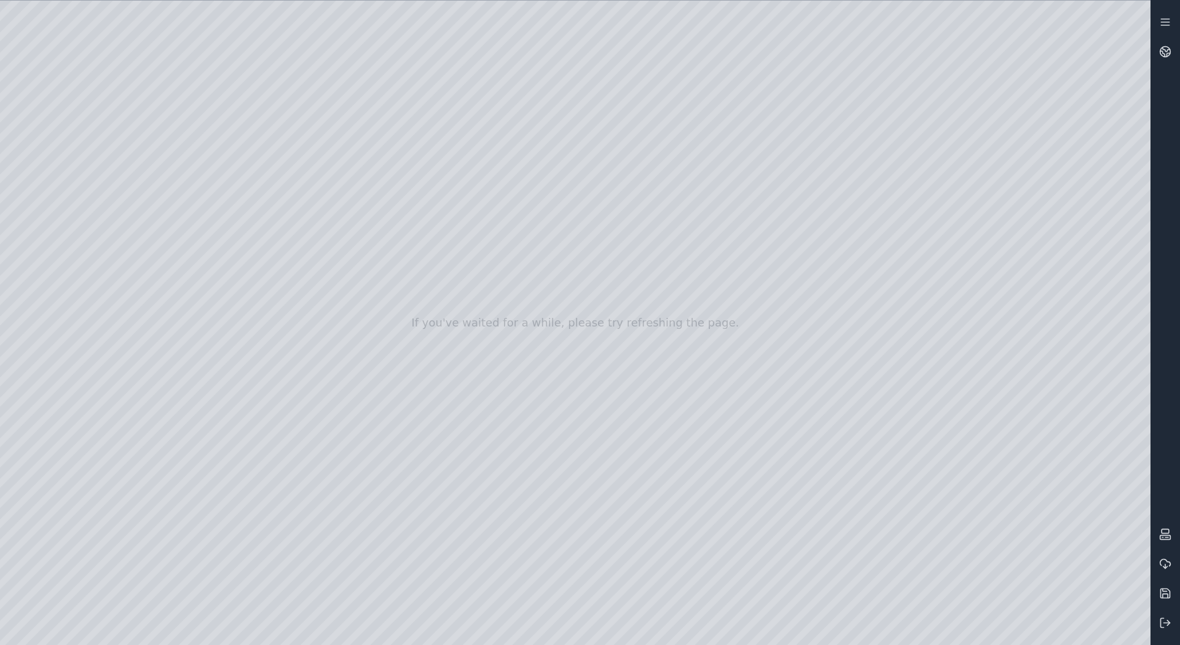
drag, startPoint x: 747, startPoint y: 541, endPoint x: 670, endPoint y: 548, distance: 77.7
click at [670, 548] on div at bounding box center [575, 323] width 1150 height 644
drag, startPoint x: 742, startPoint y: 539, endPoint x: 726, endPoint y: 540, distance: 16.6
click at [726, 540] on div at bounding box center [575, 323] width 1150 height 644
drag, startPoint x: 728, startPoint y: 540, endPoint x: 714, endPoint y: 541, distance: 14.1
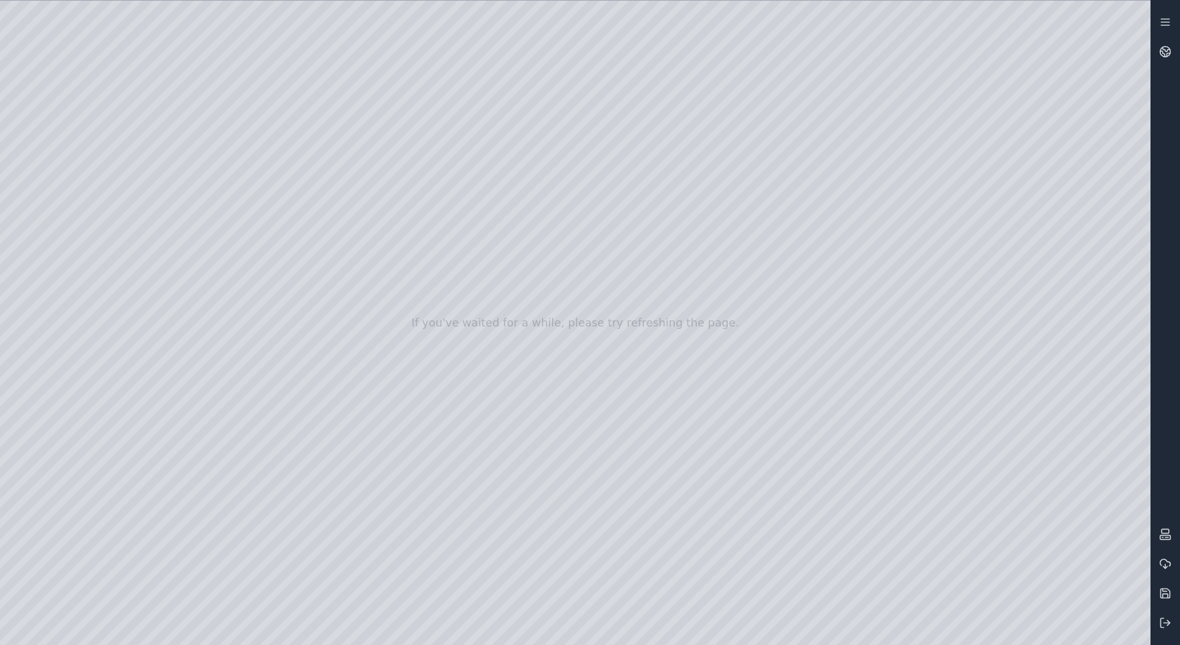
click at [714, 541] on div at bounding box center [575, 323] width 1150 height 644
drag, startPoint x: 463, startPoint y: 509, endPoint x: 468, endPoint y: 514, distance: 7.0
click at [463, 509] on div at bounding box center [575, 323] width 1150 height 644
click at [462, 508] on div at bounding box center [575, 323] width 1150 height 644
click at [286, 90] on div at bounding box center [575, 323] width 1150 height 644
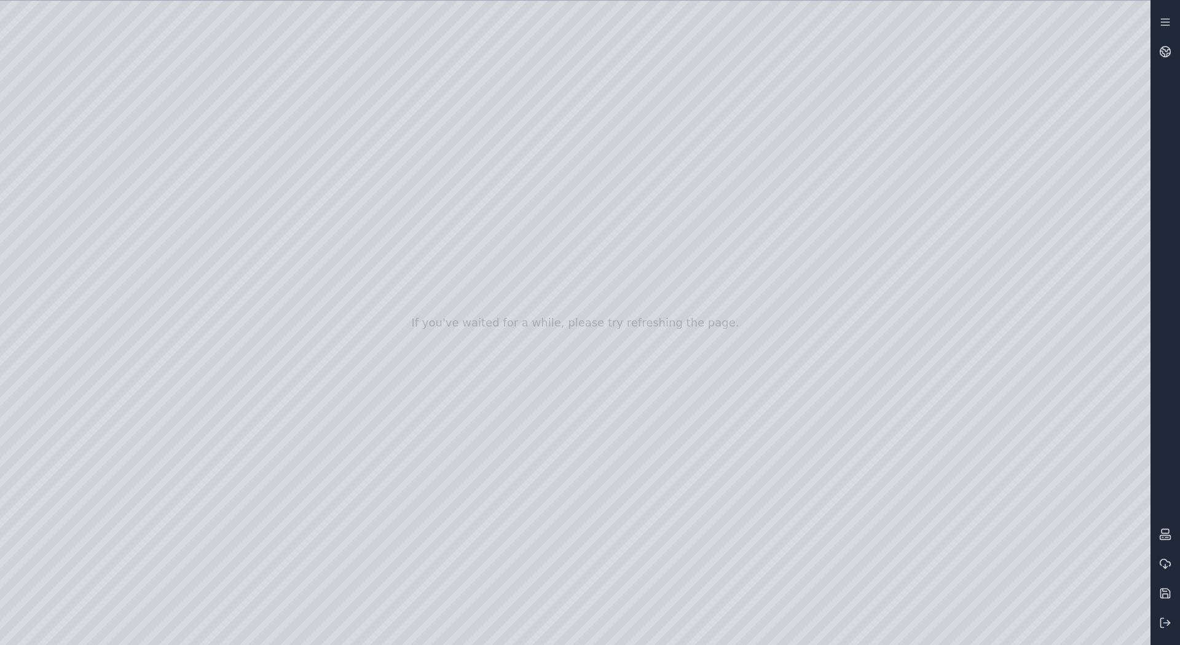
click at [121, 44] on div at bounding box center [575, 323] width 1150 height 644
drag, startPoint x: 525, startPoint y: 273, endPoint x: 540, endPoint y: 304, distance: 34.4
click at [529, 187] on div at bounding box center [575, 323] width 1150 height 644
click at [1003, 167] on div at bounding box center [575, 323] width 1150 height 644
click at [1012, 167] on div at bounding box center [575, 323] width 1150 height 644
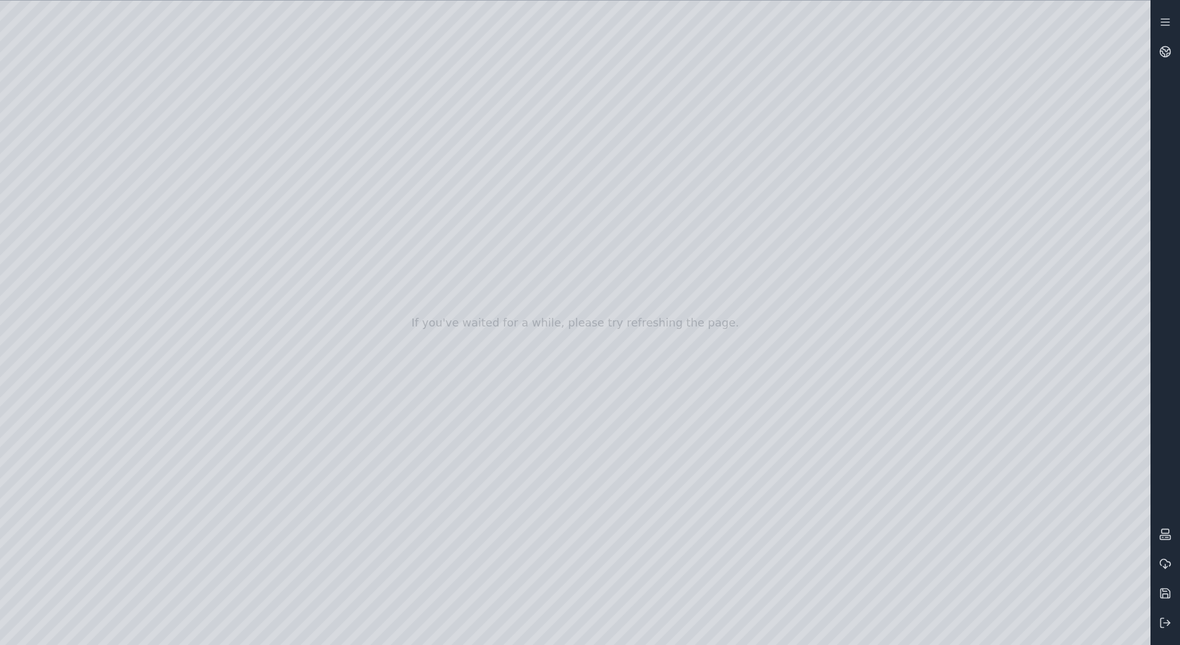
click at [1012, 167] on div at bounding box center [575, 323] width 1150 height 644
click at [1005, 380] on div at bounding box center [575, 323] width 1150 height 644
click at [1026, 269] on div at bounding box center [575, 323] width 1150 height 644
drag, startPoint x: 1026, startPoint y: 269, endPoint x: 977, endPoint y: 269, distance: 49.2
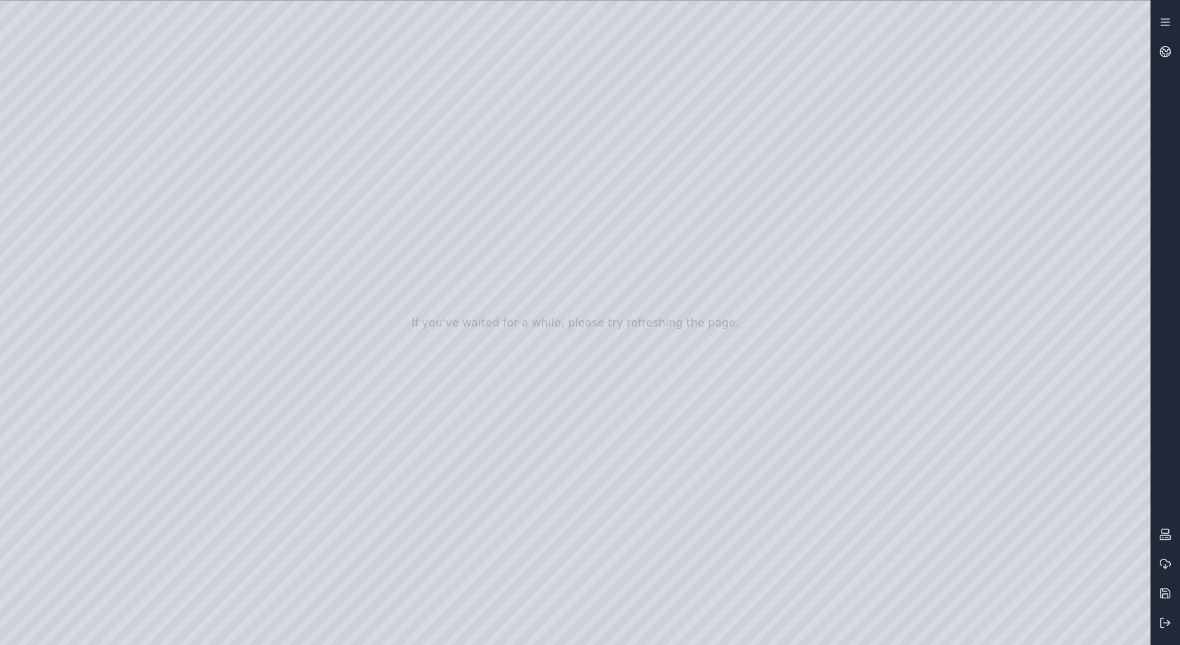
click at [977, 269] on div at bounding box center [575, 323] width 1150 height 644
click at [629, 301] on div at bounding box center [575, 323] width 1150 height 644
click at [688, 321] on div at bounding box center [575, 323] width 1150 height 644
click at [552, 237] on div at bounding box center [575, 323] width 1150 height 644
click at [673, 253] on div at bounding box center [575, 323] width 1150 height 644
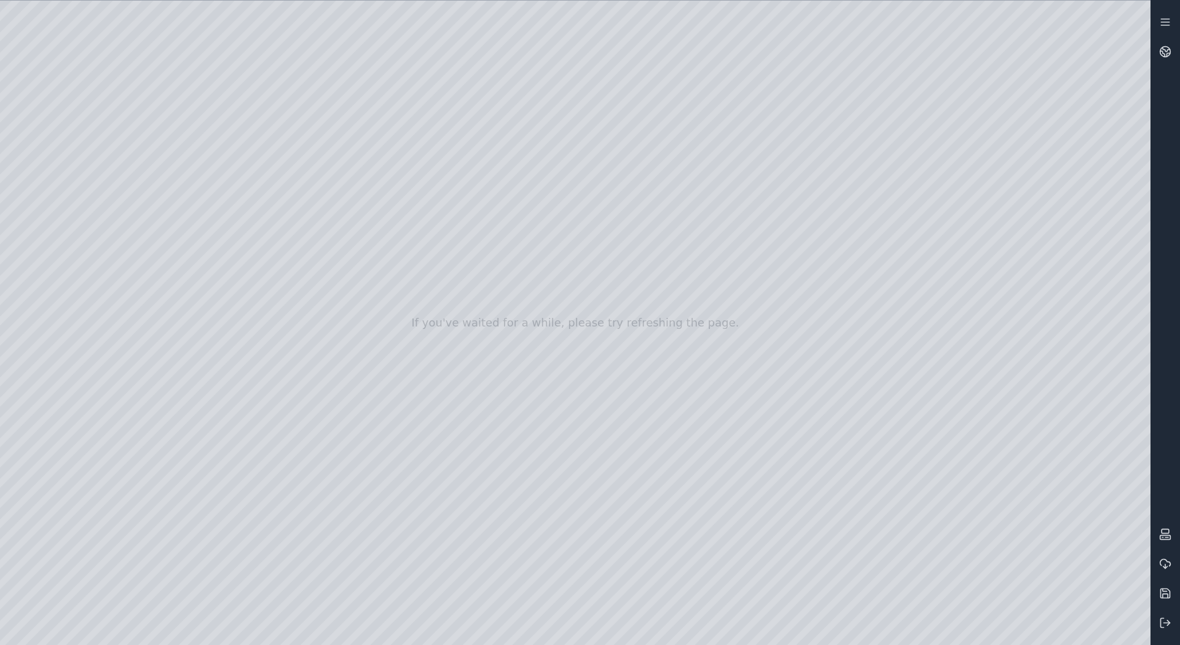
click at [535, 489] on div at bounding box center [575, 323] width 1150 height 644
drag, startPoint x: 823, startPoint y: 383, endPoint x: 821, endPoint y: 413, distance: 29.6
drag, startPoint x: 567, startPoint y: 332, endPoint x: 570, endPoint y: 350, distance: 18.0
click at [535, 112] on div at bounding box center [575, 323] width 1150 height 644
drag, startPoint x: 527, startPoint y: 111, endPoint x: 533, endPoint y: 144, distance: 33.6
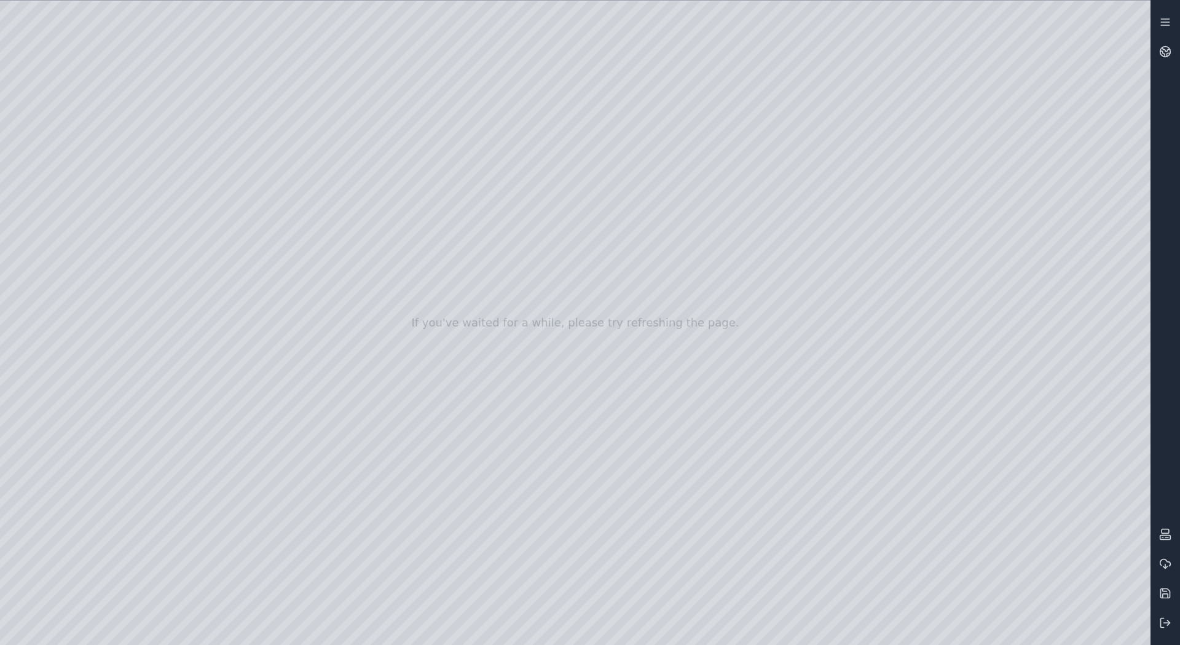
click at [533, 144] on div at bounding box center [575, 323] width 1150 height 644
click at [497, 415] on div at bounding box center [575, 323] width 1150 height 644
click at [59, 216] on div at bounding box center [575, 323] width 1150 height 644
click at [838, 481] on div at bounding box center [575, 323] width 1150 height 644
click at [184, 535] on div at bounding box center [575, 323] width 1150 height 644
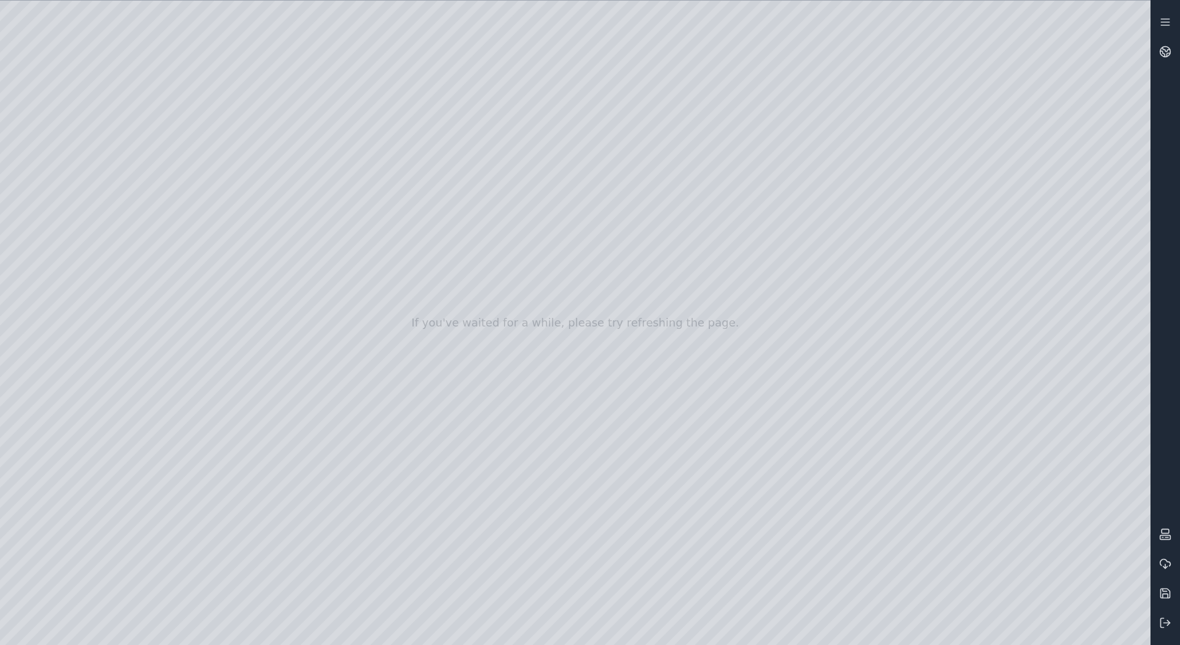
click at [296, 478] on div at bounding box center [575, 323] width 1150 height 644
click at [176, 200] on div at bounding box center [575, 323] width 1150 height 644
click at [147, 216] on div at bounding box center [575, 323] width 1150 height 644
click at [179, 275] on div at bounding box center [575, 323] width 1150 height 644
click at [157, 305] on div at bounding box center [575, 323] width 1150 height 644
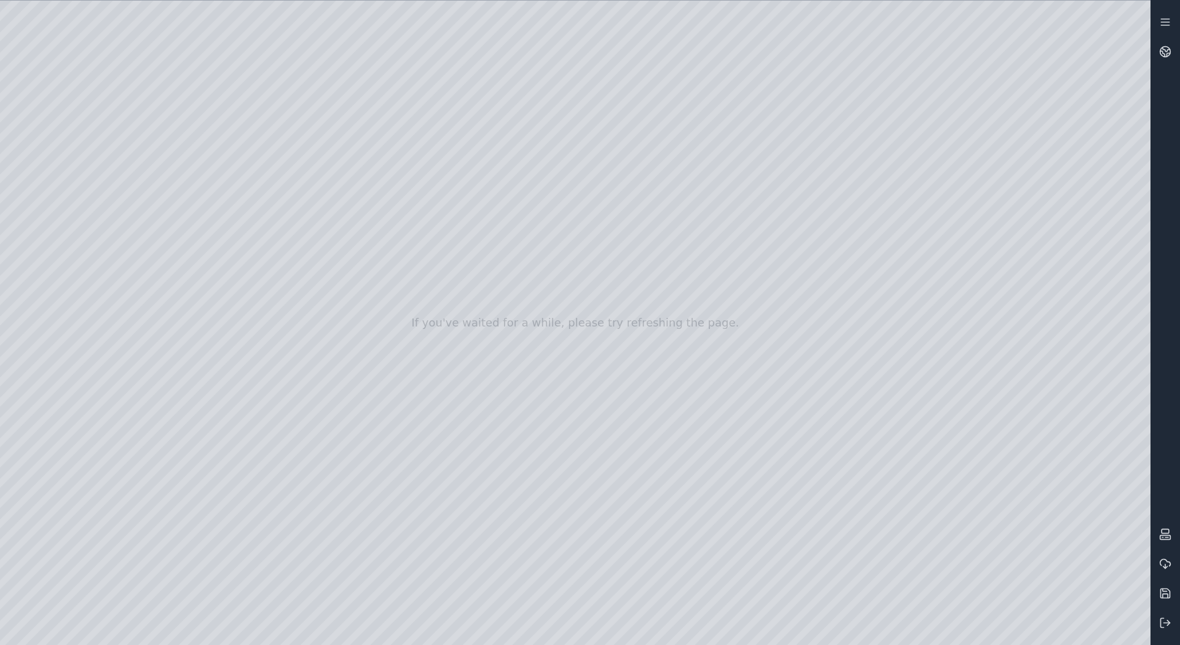
drag, startPoint x: 585, startPoint y: 379, endPoint x: 574, endPoint y: 344, distance: 36.1
click at [181, 270] on div at bounding box center [575, 323] width 1150 height 644
click at [146, 288] on div at bounding box center [575, 323] width 1150 height 644
click at [179, 270] on div at bounding box center [575, 323] width 1150 height 644
click at [158, 323] on div at bounding box center [575, 323] width 1150 height 644
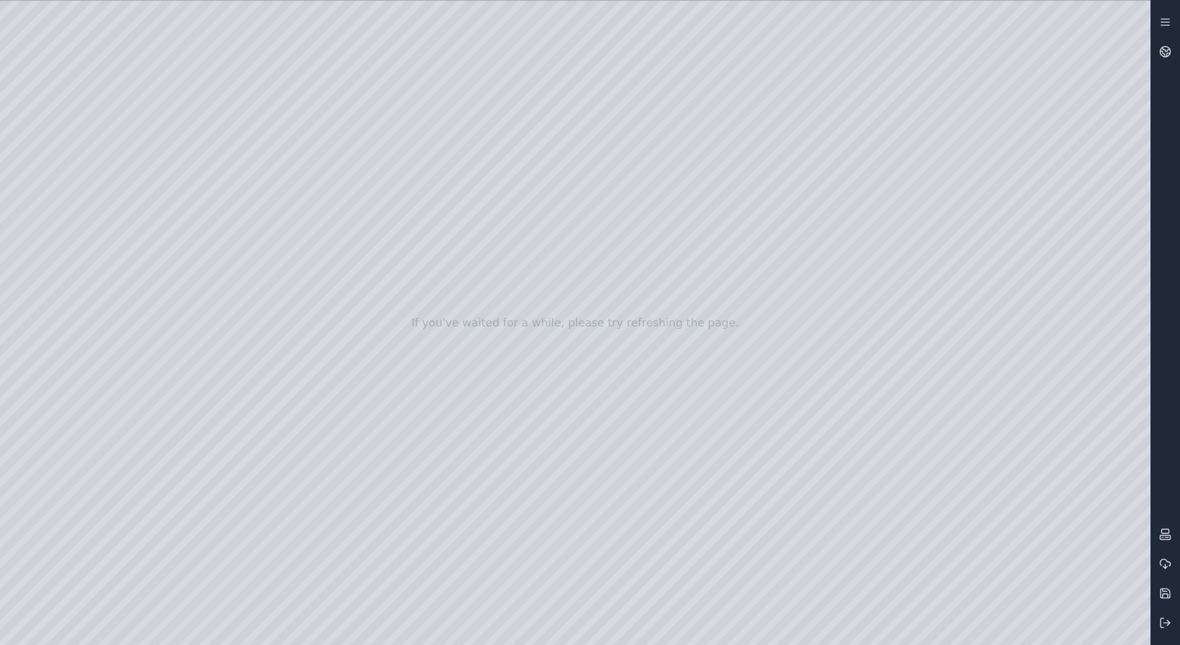
drag, startPoint x: 766, startPoint y: 413, endPoint x: 760, endPoint y: 414, distance: 6.8
drag, startPoint x: 765, startPoint y: 415, endPoint x: 694, endPoint y: 416, distance: 71.3
click at [618, 231] on div at bounding box center [575, 323] width 1150 height 644
drag, startPoint x: 599, startPoint y: 286, endPoint x: 603, endPoint y: 305, distance: 18.9
click at [603, 305] on div at bounding box center [575, 323] width 1150 height 644
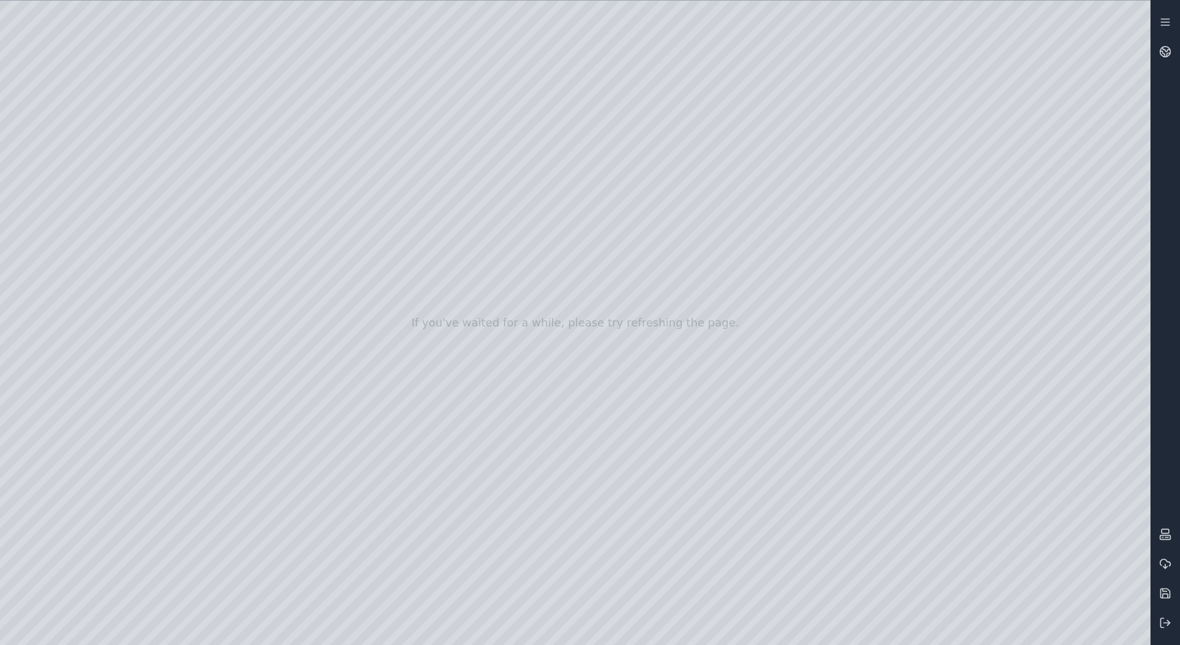
click at [878, 154] on div at bounding box center [575, 323] width 1150 height 644
drag, startPoint x: 678, startPoint y: 290, endPoint x: 706, endPoint y: 310, distance: 33.9
click at [567, 165] on div at bounding box center [575, 323] width 1150 height 644
drag, startPoint x: 522, startPoint y: 151, endPoint x: 634, endPoint y: 197, distance: 121.3
click at [634, 197] on div at bounding box center [575, 323] width 1150 height 644
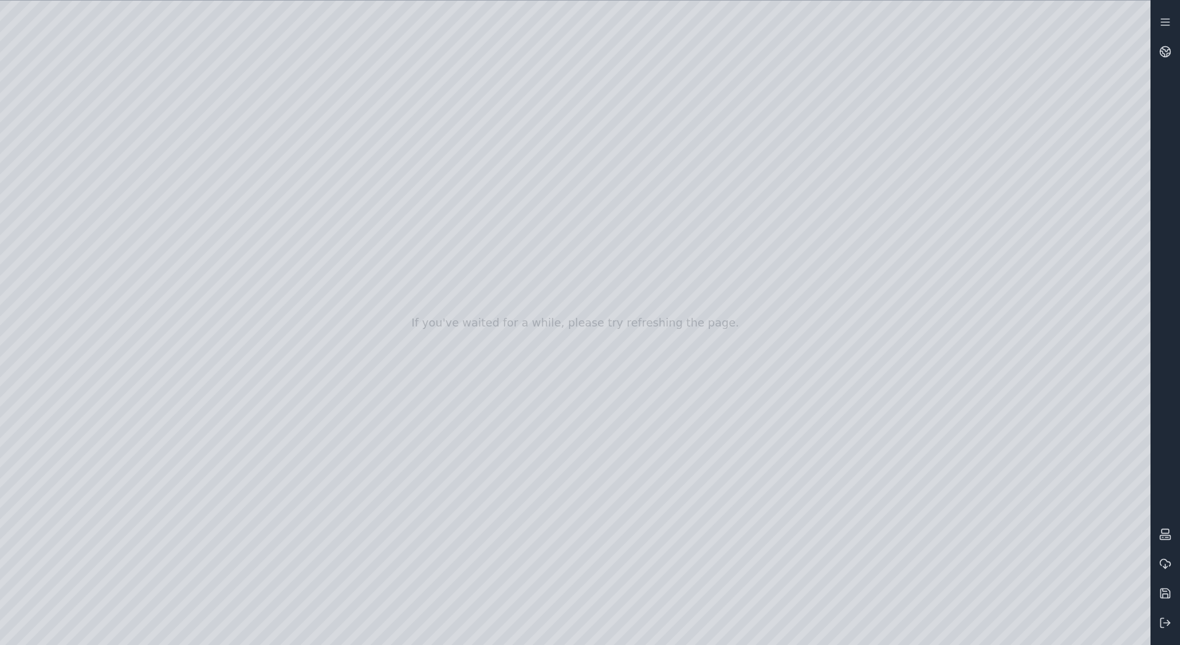
click at [639, 588] on div at bounding box center [575, 323] width 1150 height 644
click at [568, 182] on div at bounding box center [575, 323] width 1150 height 644
click at [664, 219] on div at bounding box center [575, 323] width 1150 height 644
drag, startPoint x: 669, startPoint y: 181, endPoint x: 672, endPoint y: 224, distance: 43.1
click at [672, 224] on div at bounding box center [575, 323] width 1150 height 644
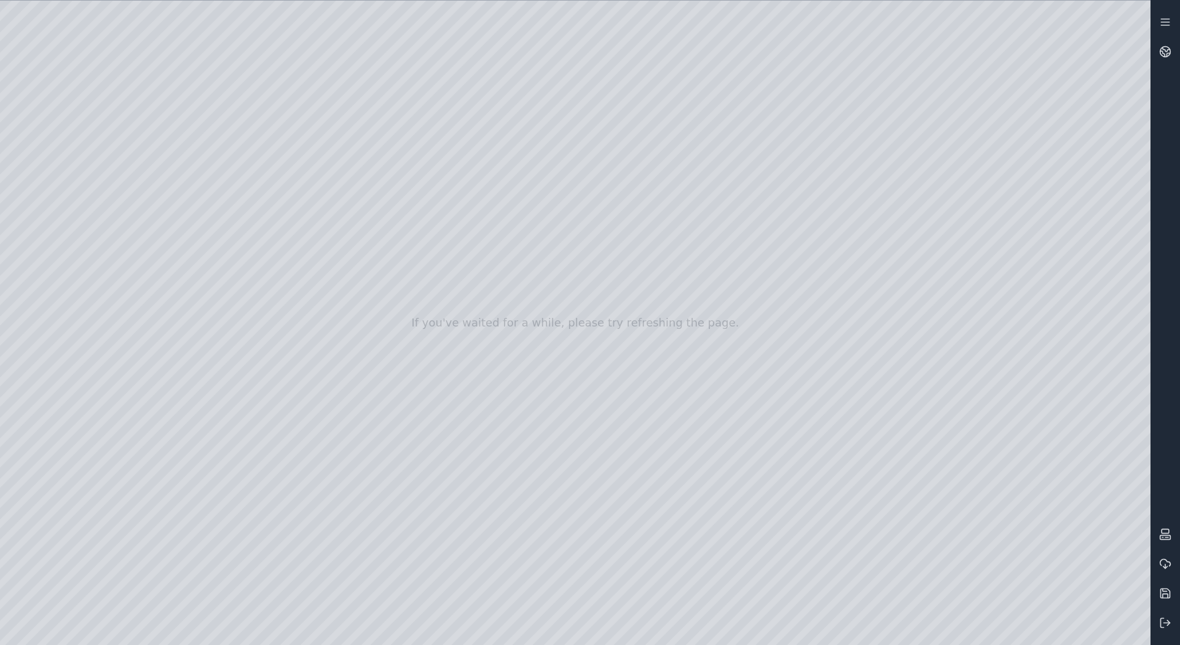
click at [585, 584] on div at bounding box center [575, 323] width 1150 height 644
click at [669, 199] on div at bounding box center [575, 323] width 1150 height 644
drag, startPoint x: 661, startPoint y: 230, endPoint x: 663, endPoint y: 205, distance: 25.3
click at [663, 205] on div at bounding box center [575, 323] width 1150 height 644
drag, startPoint x: 607, startPoint y: 224, endPoint x: 712, endPoint y: 255, distance: 109.5
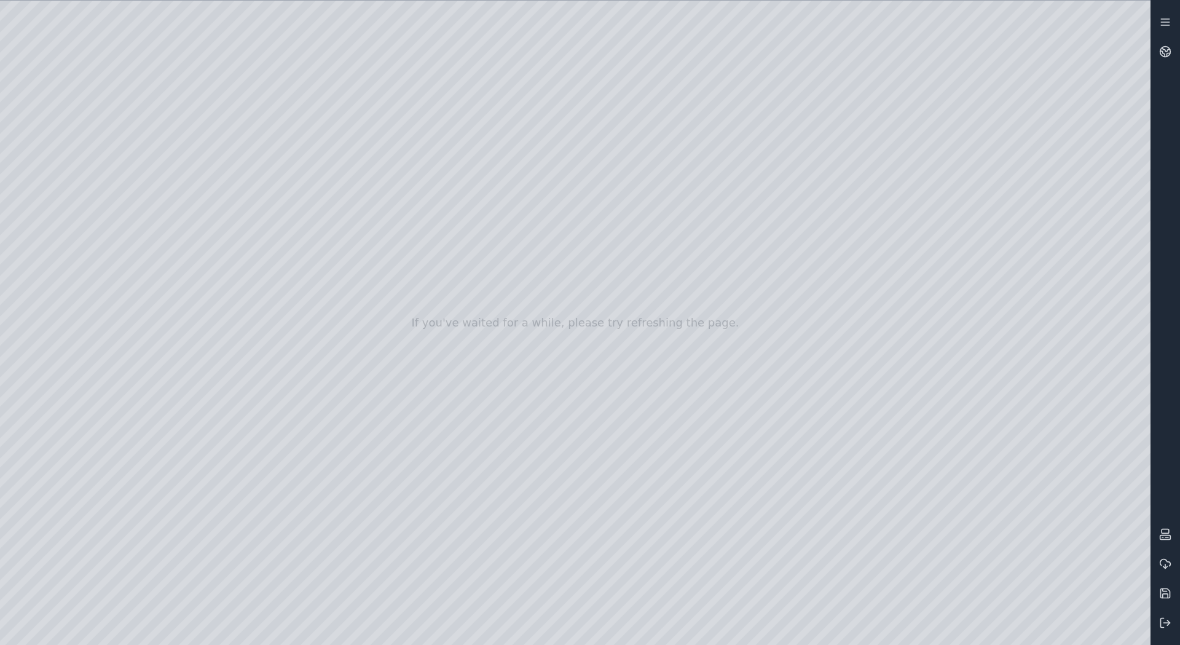
click at [712, 255] on div at bounding box center [575, 323] width 1150 height 644
drag, startPoint x: 780, startPoint y: 230, endPoint x: 779, endPoint y: 237, distance: 6.9
click at [779, 237] on div at bounding box center [575, 323] width 1150 height 644
click at [627, 364] on div at bounding box center [575, 323] width 1150 height 644
click at [117, 37] on div at bounding box center [575, 323] width 1150 height 644
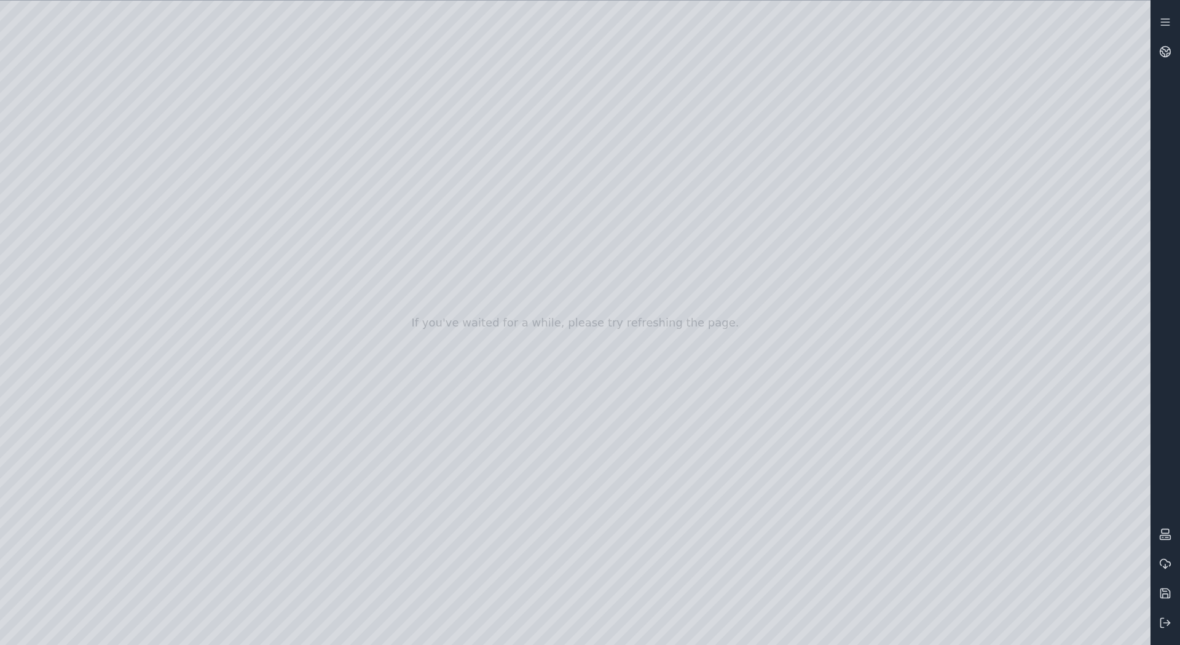
click at [546, 210] on div at bounding box center [575, 323] width 1150 height 644
click at [669, 256] on div at bounding box center [575, 323] width 1150 height 644
drag, startPoint x: 696, startPoint y: 232, endPoint x: 588, endPoint y: 306, distance: 131.8
click at [588, 306] on div at bounding box center [575, 323] width 1150 height 644
drag, startPoint x: 547, startPoint y: 264, endPoint x: 541, endPoint y: 296, distance: 32.4
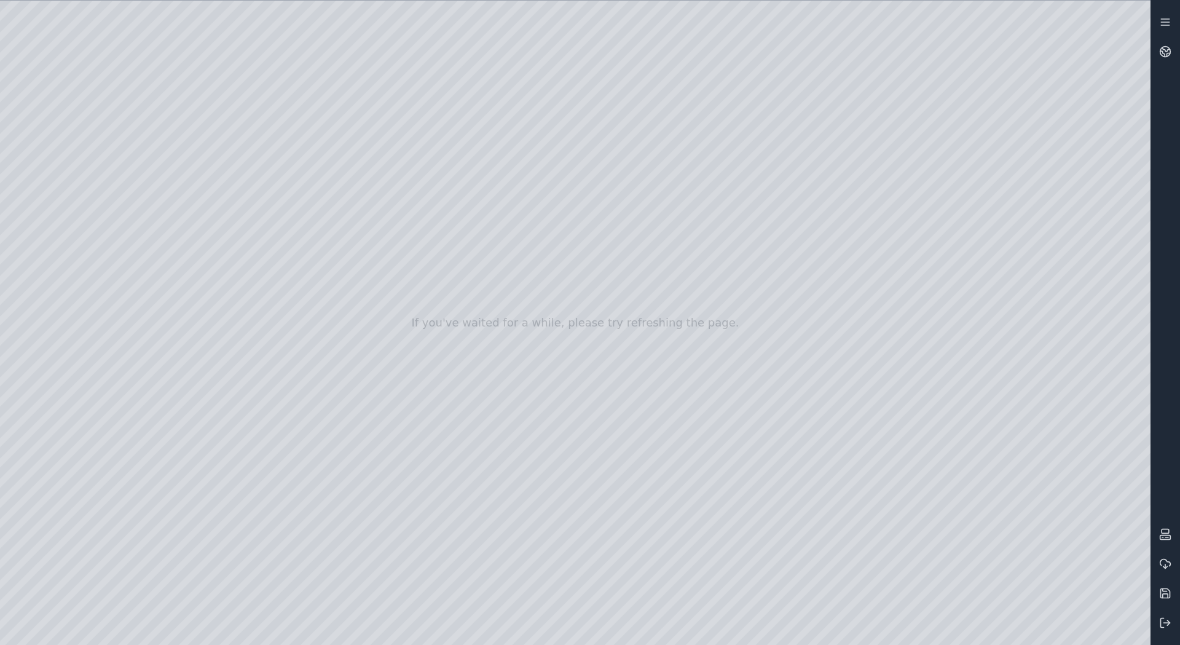
click at [541, 296] on div at bounding box center [575, 323] width 1150 height 644
click at [575, 589] on div at bounding box center [575, 323] width 1150 height 644
click at [548, 320] on div at bounding box center [575, 323] width 1150 height 644
drag, startPoint x: 577, startPoint y: 307, endPoint x: 580, endPoint y: 281, distance: 26.5
click at [580, 281] on div at bounding box center [575, 323] width 1150 height 644
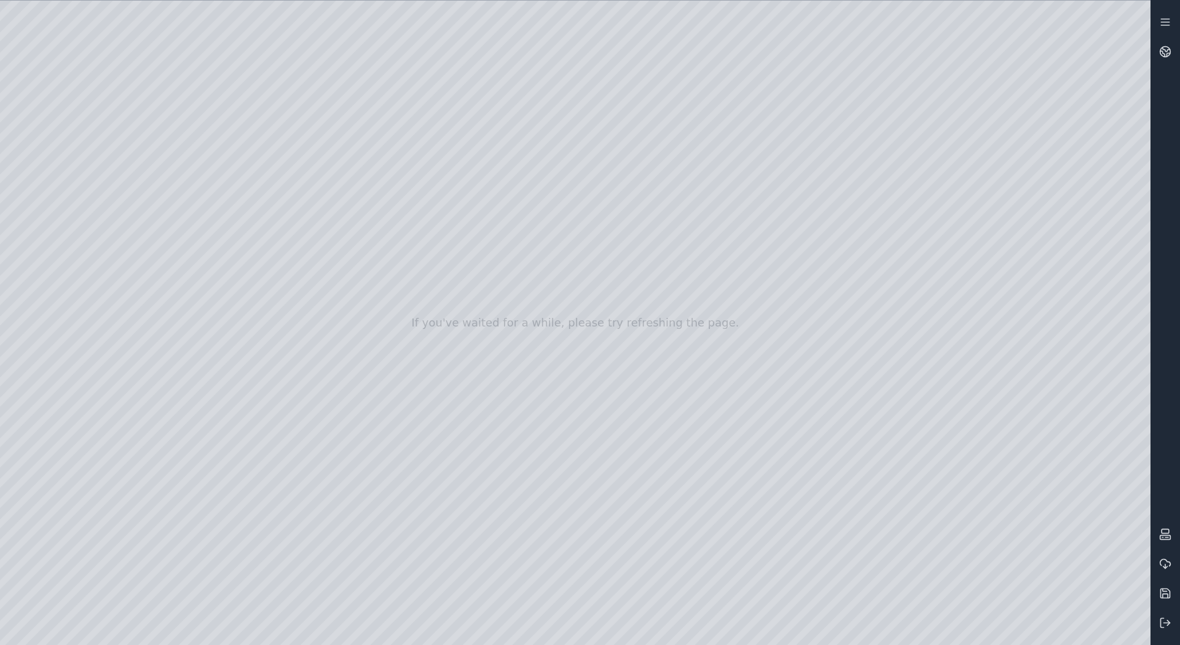
click at [334, 175] on div at bounding box center [575, 323] width 1150 height 644
drag, startPoint x: 339, startPoint y: 203, endPoint x: 339, endPoint y: 189, distance: 13.5
click at [339, 189] on div at bounding box center [575, 323] width 1150 height 644
click at [461, 320] on div at bounding box center [575, 323] width 1150 height 644
click at [70, 132] on div at bounding box center [575, 323] width 1150 height 644
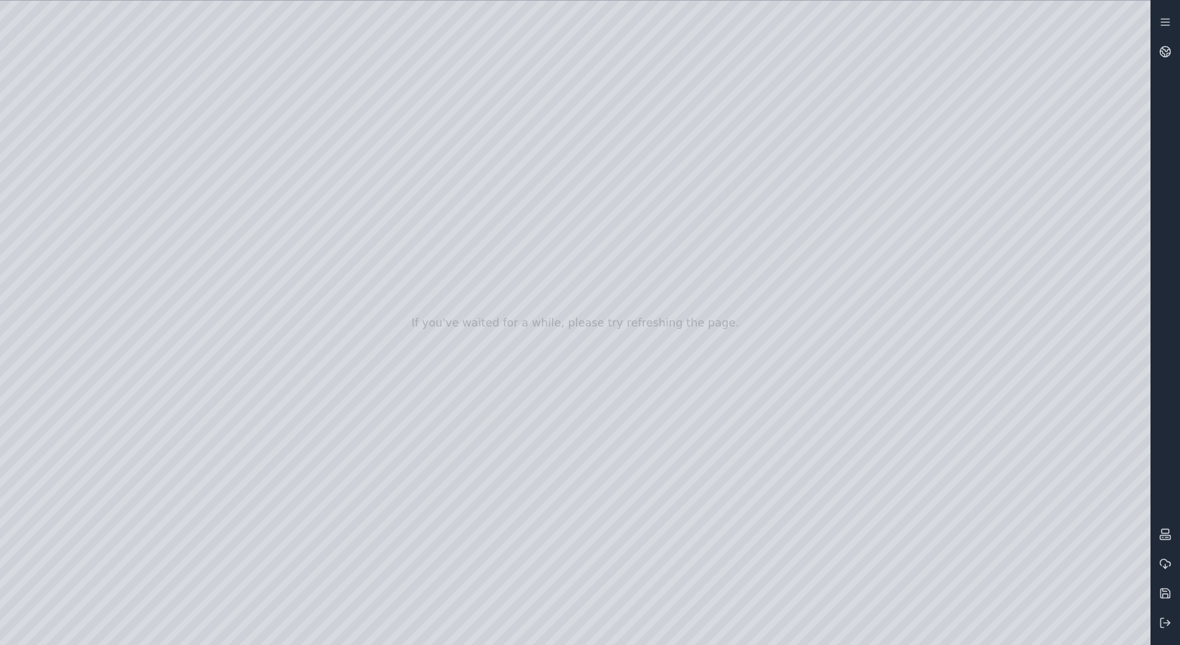
click at [73, 156] on div at bounding box center [575, 323] width 1150 height 644
click at [273, 70] on div at bounding box center [575, 323] width 1150 height 644
click at [169, 109] on div at bounding box center [575, 323] width 1150 height 644
click at [268, 183] on div at bounding box center [575, 323] width 1150 height 644
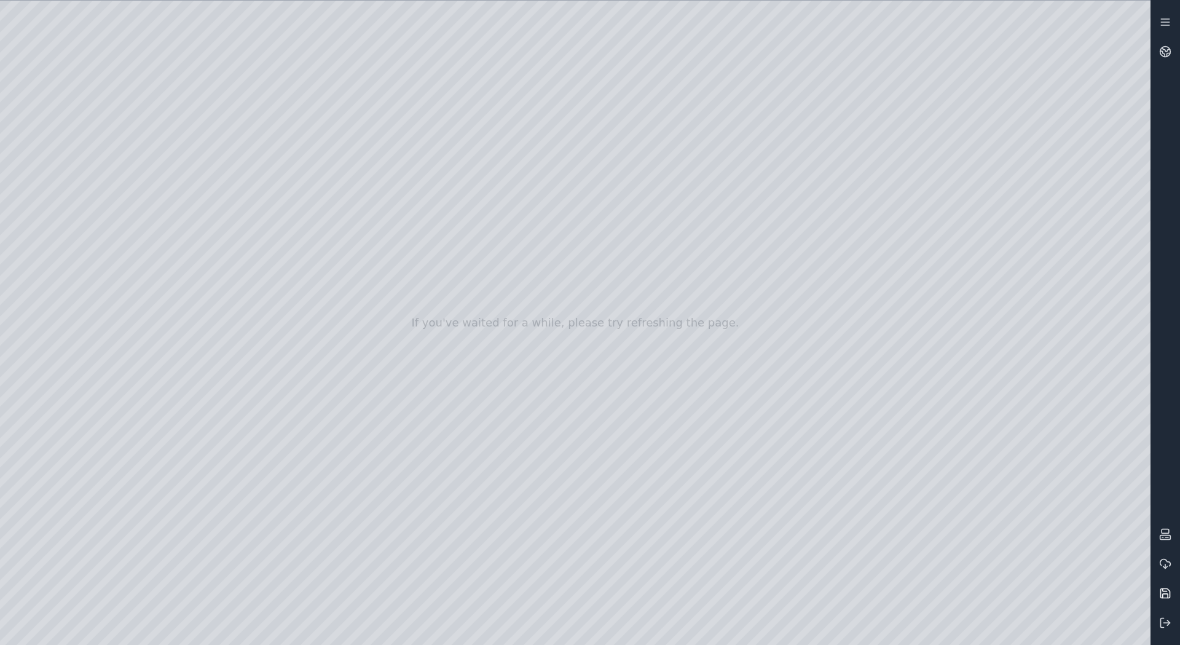
click at [1169, 593] on icon at bounding box center [1165, 593] width 9 height 9
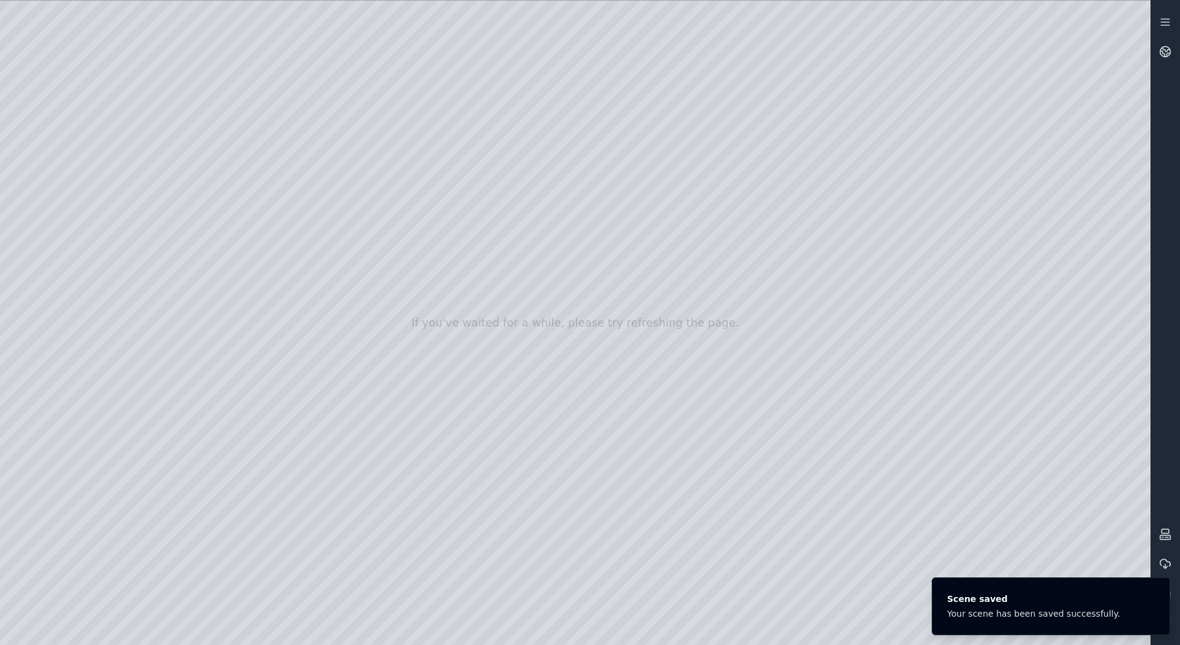
click at [206, 301] on div at bounding box center [575, 323] width 1150 height 644
click at [71, 184] on div at bounding box center [575, 323] width 1150 height 644
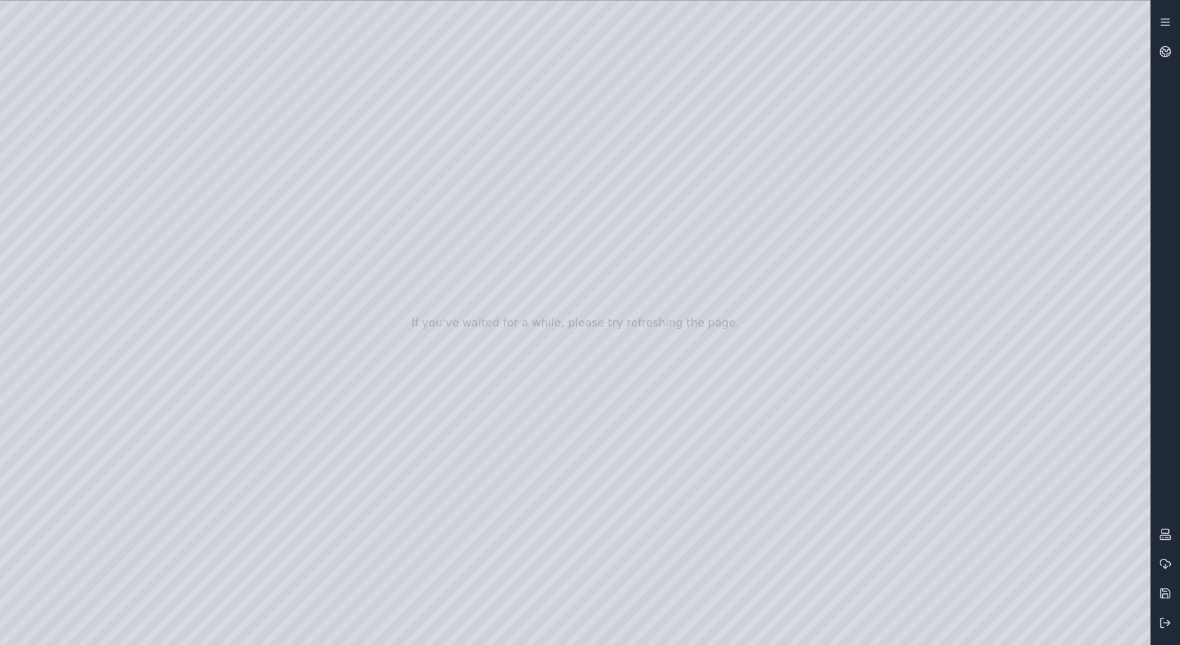
click at [278, 181] on div at bounding box center [575, 323] width 1150 height 644
click at [287, 181] on div at bounding box center [575, 323] width 1150 height 644
click at [286, 520] on div at bounding box center [575, 323] width 1150 height 644
click at [285, 545] on div at bounding box center [575, 323] width 1150 height 644
click at [286, 568] on div at bounding box center [575, 323] width 1150 height 644
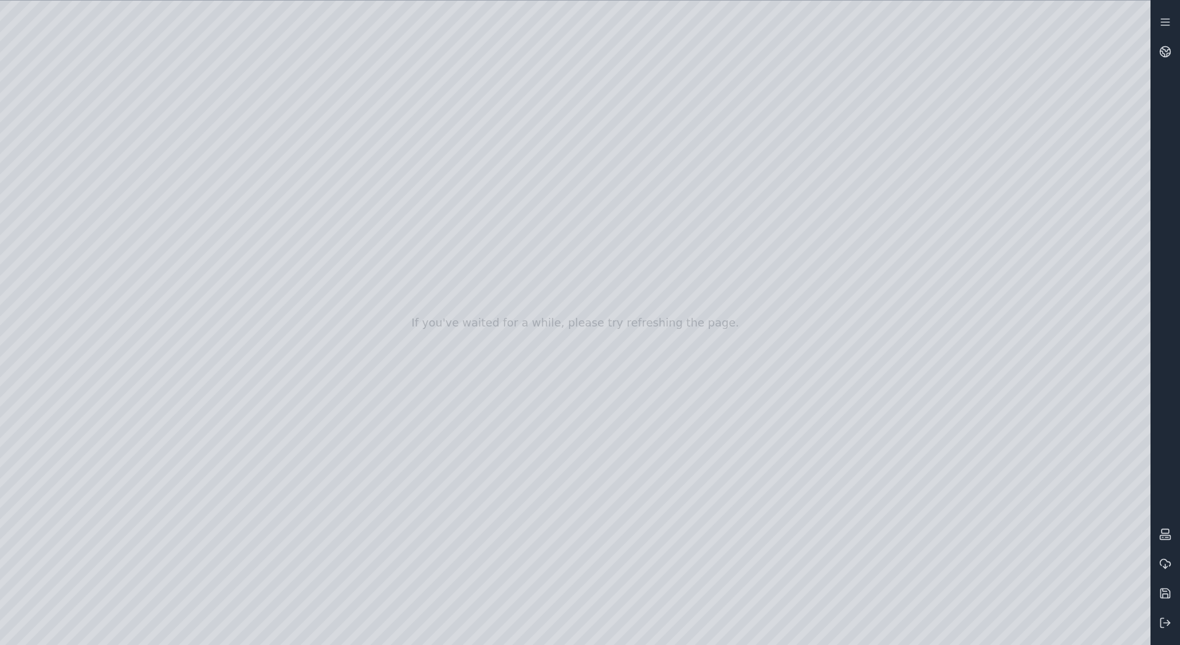
click at [287, 565] on div at bounding box center [575, 323] width 1150 height 644
click at [437, 506] on div at bounding box center [575, 323] width 1150 height 644
click at [65, 163] on div at bounding box center [575, 323] width 1150 height 644
click at [195, 103] on div at bounding box center [575, 323] width 1150 height 644
click at [58, 188] on div at bounding box center [575, 323] width 1150 height 644
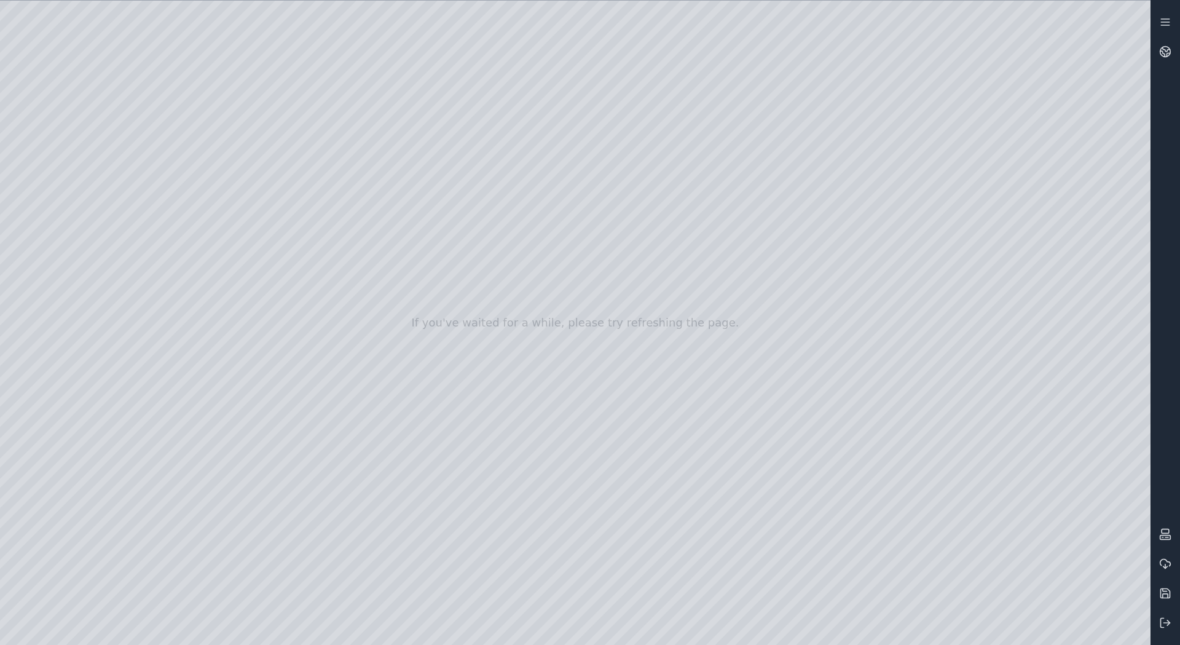
click at [283, 157] on div at bounding box center [575, 323] width 1150 height 644
click at [287, 496] on div at bounding box center [575, 323] width 1150 height 644
click at [289, 514] on div at bounding box center [575, 323] width 1150 height 644
click at [289, 538] on div at bounding box center [575, 323] width 1150 height 644
click at [291, 567] on div at bounding box center [575, 323] width 1150 height 644
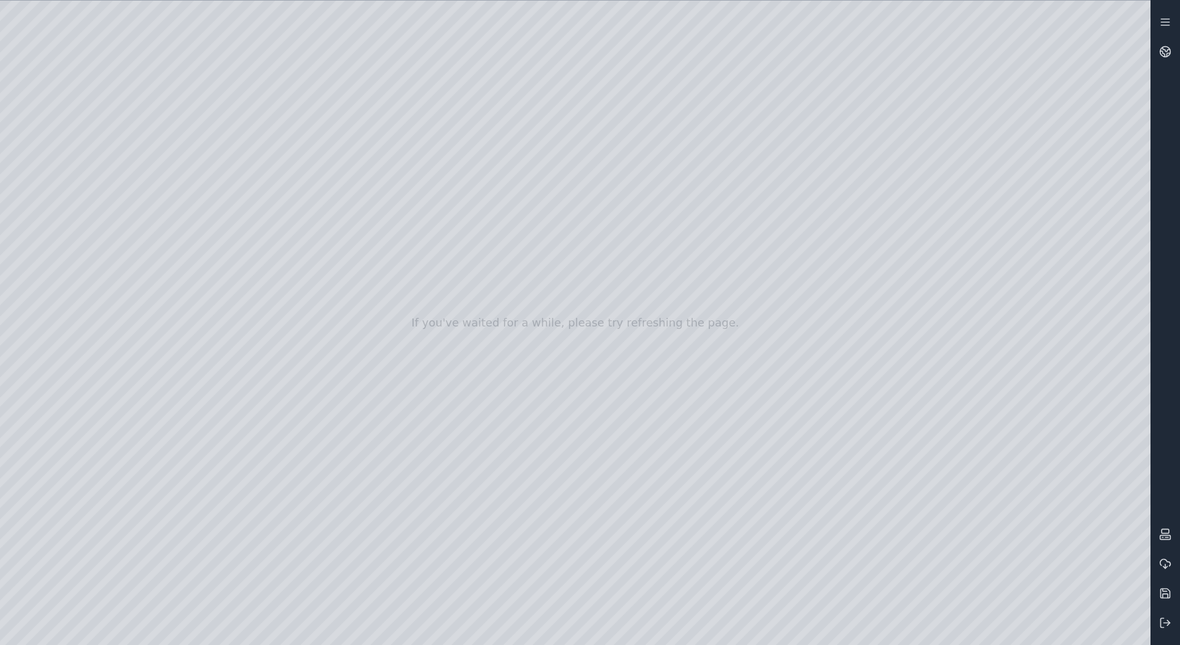
click at [500, 318] on div at bounding box center [575, 323] width 1150 height 644
click at [162, 103] on div at bounding box center [575, 323] width 1150 height 644
click at [162, 138] on div at bounding box center [575, 323] width 1150 height 644
click at [1167, 591] on icon at bounding box center [1165, 590] width 4 height 2
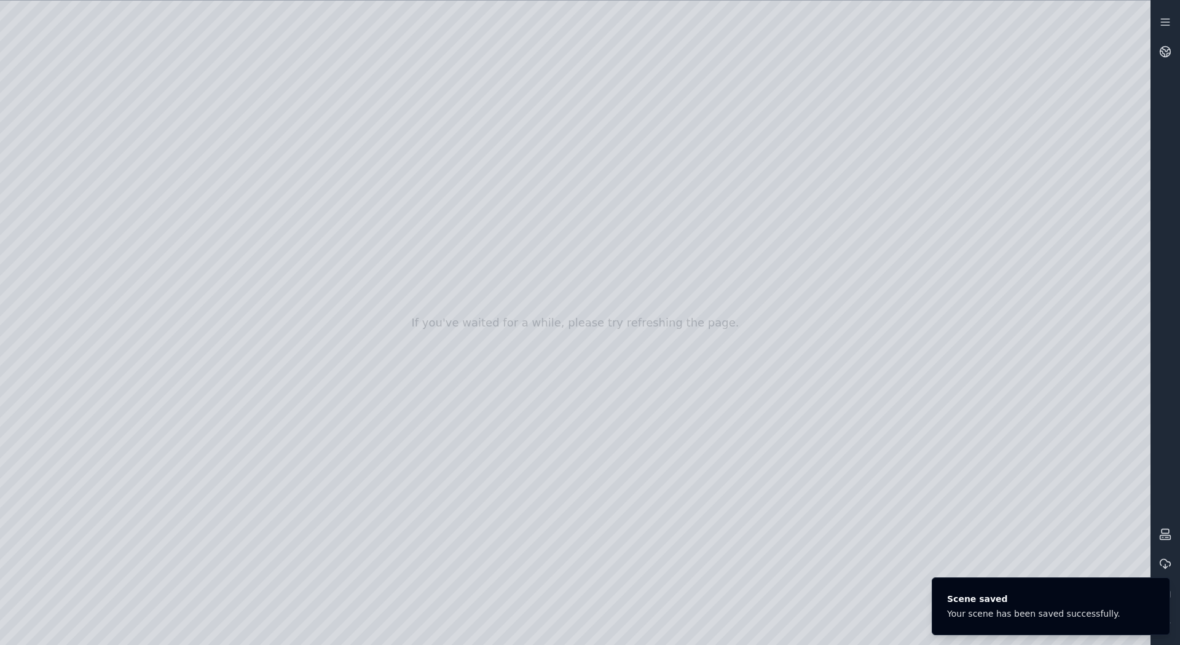
click at [632, 432] on div at bounding box center [575, 323] width 1150 height 644
click at [510, 322] on div at bounding box center [575, 323] width 1150 height 644
click at [616, 267] on div at bounding box center [575, 323] width 1150 height 644
click at [516, 225] on div at bounding box center [575, 323] width 1150 height 644
click at [409, 267] on div at bounding box center [575, 323] width 1150 height 644
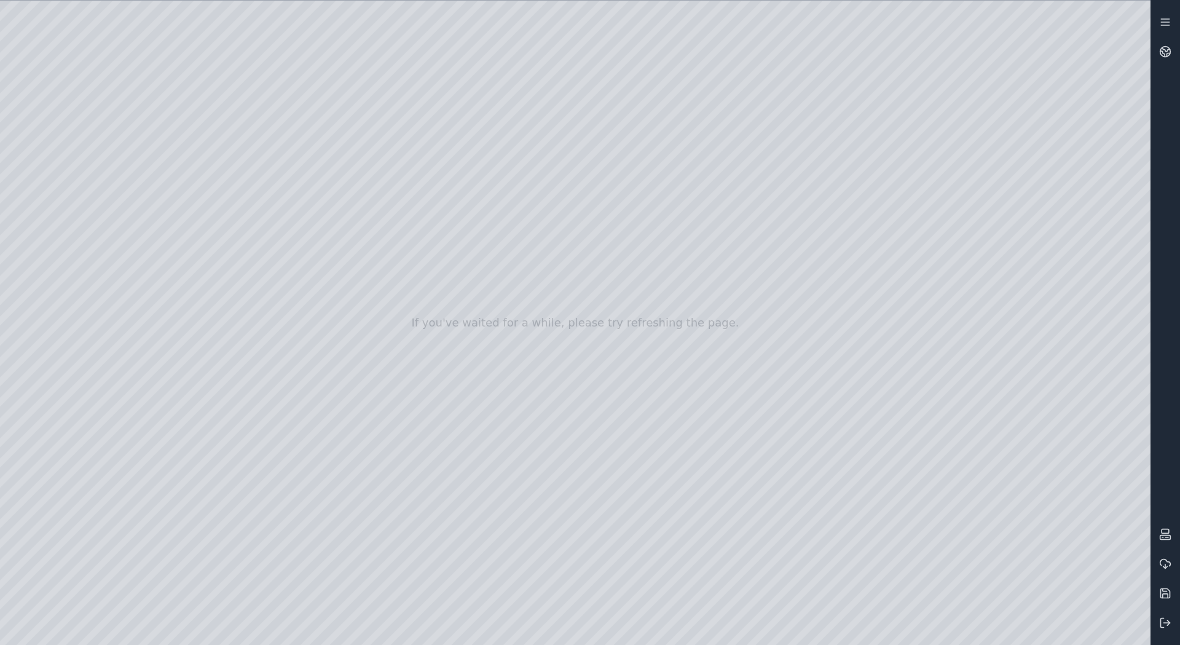
drag, startPoint x: 372, startPoint y: 245, endPoint x: 569, endPoint y: 381, distance: 239.5
click at [569, 381] on div at bounding box center [575, 323] width 1150 height 644
click at [568, 591] on div at bounding box center [575, 323] width 1150 height 644
click at [640, 360] on div at bounding box center [575, 323] width 1150 height 644
click at [758, 290] on div at bounding box center [575, 323] width 1150 height 644
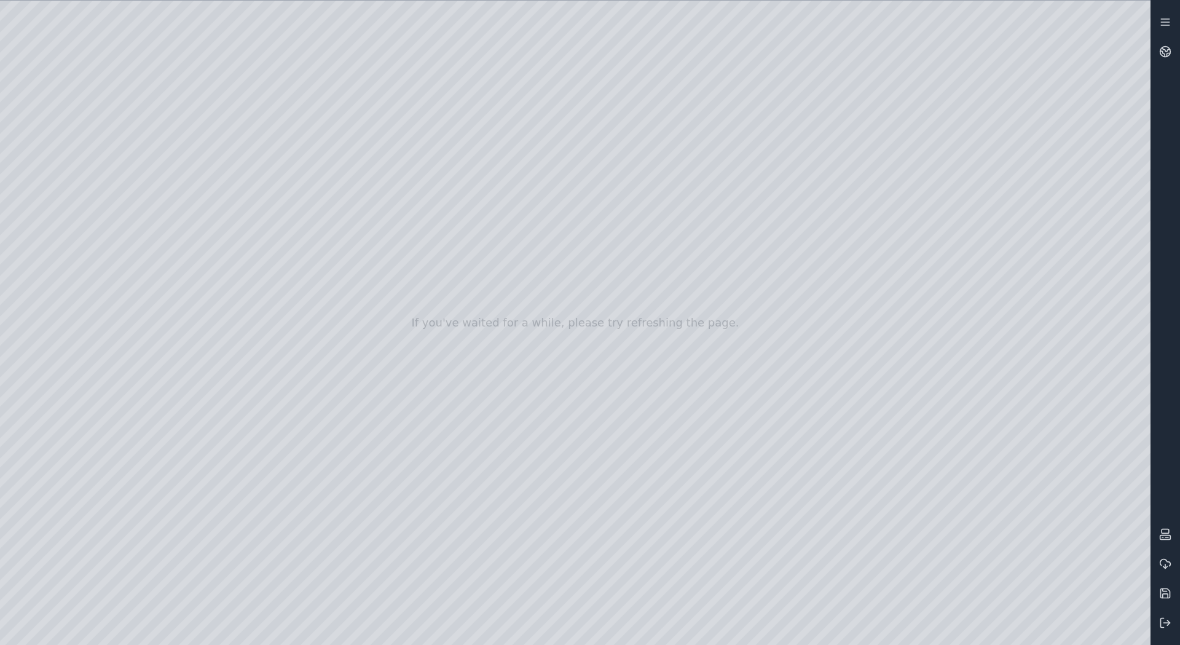
click at [916, 355] on div at bounding box center [575, 323] width 1150 height 644
click at [828, 430] on div at bounding box center [575, 323] width 1150 height 644
click at [844, 433] on div at bounding box center [575, 323] width 1150 height 644
click at [645, 344] on div at bounding box center [575, 323] width 1150 height 644
click at [745, 280] on div at bounding box center [575, 323] width 1150 height 644
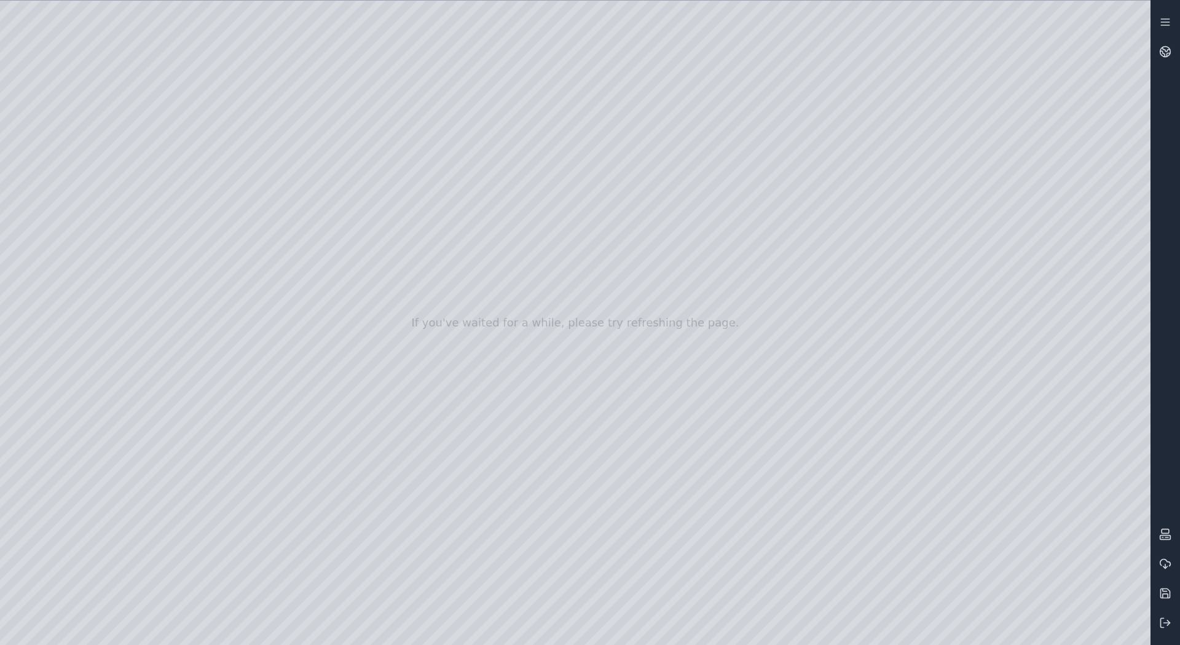
click at [929, 339] on div at bounding box center [575, 323] width 1150 height 644
drag, startPoint x: 942, startPoint y: 302, endPoint x: 916, endPoint y: 356, distance: 59.6
click at [916, 356] on div at bounding box center [575, 323] width 1150 height 644
click at [831, 259] on div at bounding box center [575, 323] width 1150 height 644
drag, startPoint x: 599, startPoint y: 357, endPoint x: 690, endPoint y: 310, distance: 101.7
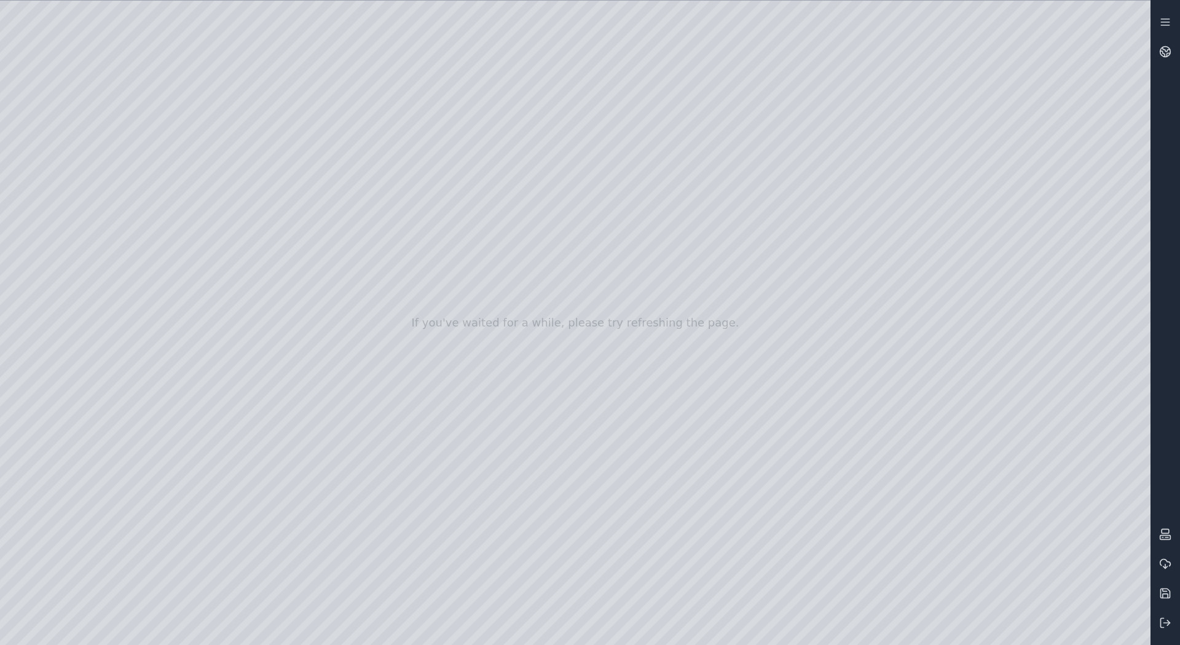
click at [769, 269] on div at bounding box center [575, 323] width 1150 height 644
drag, startPoint x: 765, startPoint y: 271, endPoint x: 766, endPoint y: 257, distance: 14.2
click at [766, 257] on div at bounding box center [575, 323] width 1150 height 644
click at [828, 208] on div at bounding box center [575, 323] width 1150 height 644
click at [882, 194] on div at bounding box center [575, 323] width 1150 height 644
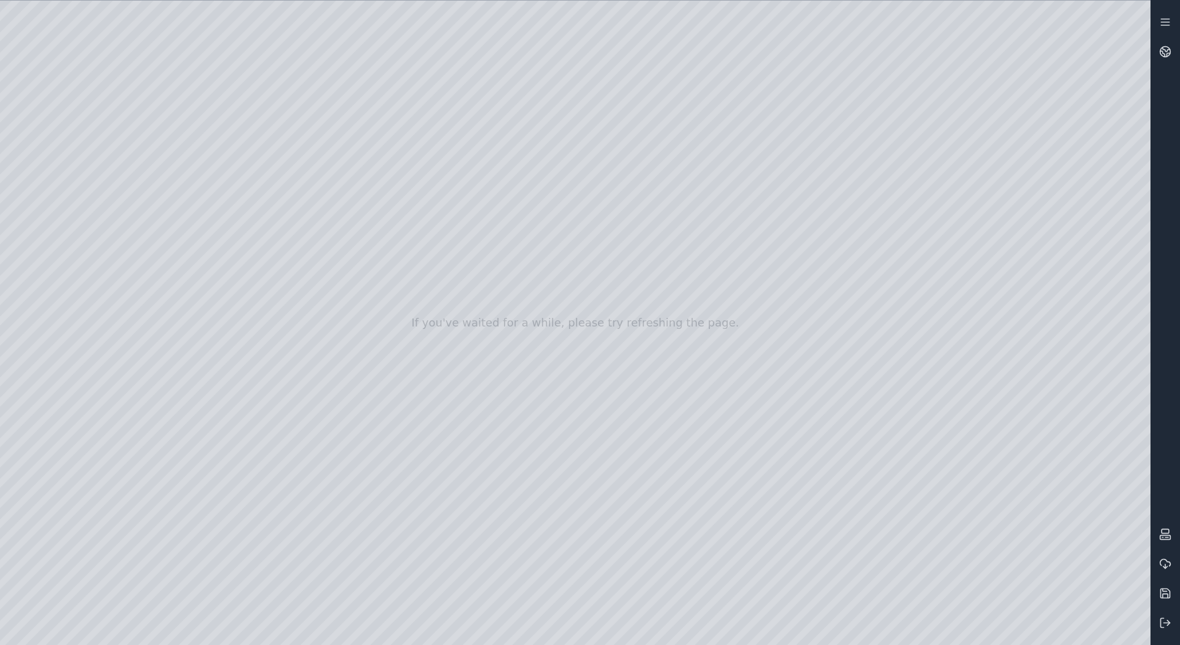
drag, startPoint x: 881, startPoint y: 202, endPoint x: 880, endPoint y: 192, distance: 9.2
click at [880, 192] on div at bounding box center [575, 323] width 1150 height 644
drag, startPoint x: 735, startPoint y: 331, endPoint x: 451, endPoint y: 294, distance: 286.3
click at [699, 221] on div at bounding box center [575, 323] width 1150 height 644
drag, startPoint x: 696, startPoint y: 237, endPoint x: 702, endPoint y: 216, distance: 21.2
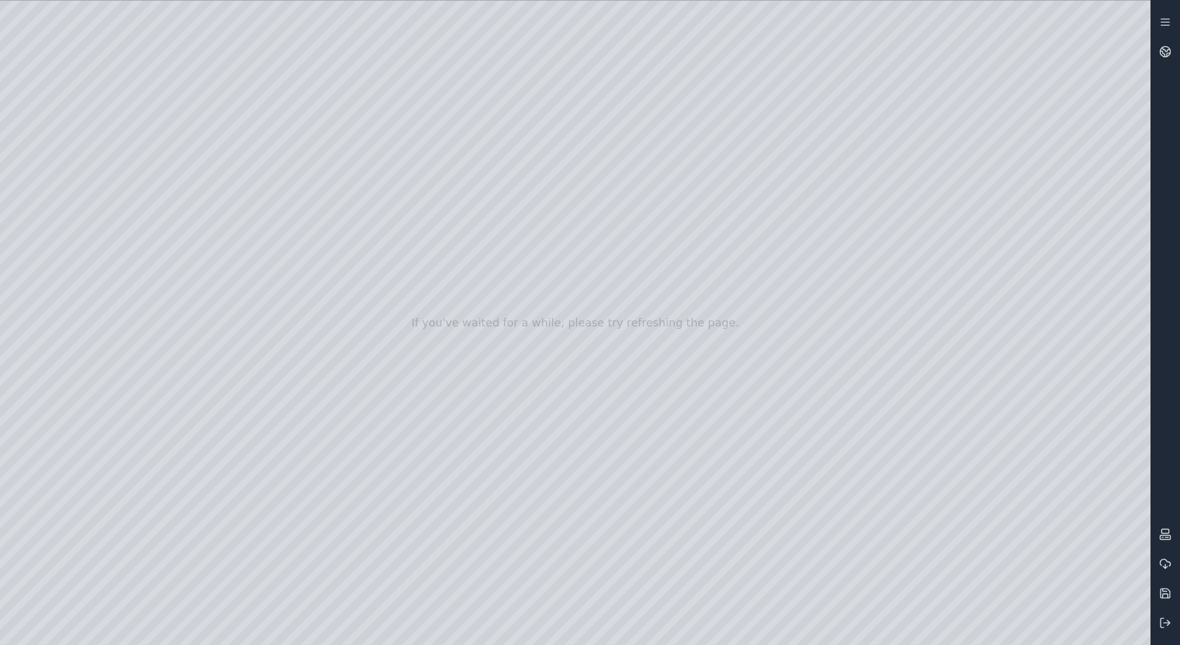
click at [702, 216] on div at bounding box center [575, 323] width 1150 height 644
click at [511, 310] on div at bounding box center [575, 323] width 1150 height 644
click at [523, 326] on div at bounding box center [575, 323] width 1150 height 644
click at [631, 430] on div at bounding box center [575, 323] width 1150 height 644
drag, startPoint x: 563, startPoint y: 343, endPoint x: 755, endPoint y: 351, distance: 191.9
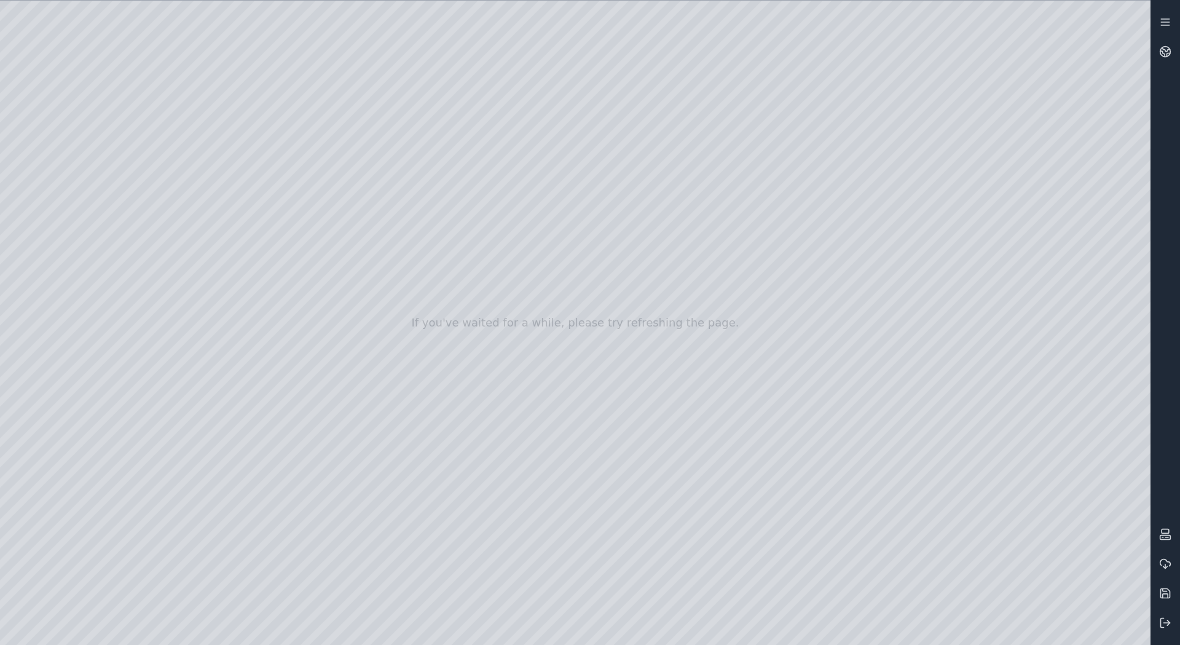
click at [584, 254] on div at bounding box center [575, 323] width 1150 height 644
click at [635, 221] on div at bounding box center [575, 323] width 1150 height 644
click at [659, 218] on div at bounding box center [575, 323] width 1150 height 644
click at [639, 230] on div at bounding box center [575, 323] width 1150 height 644
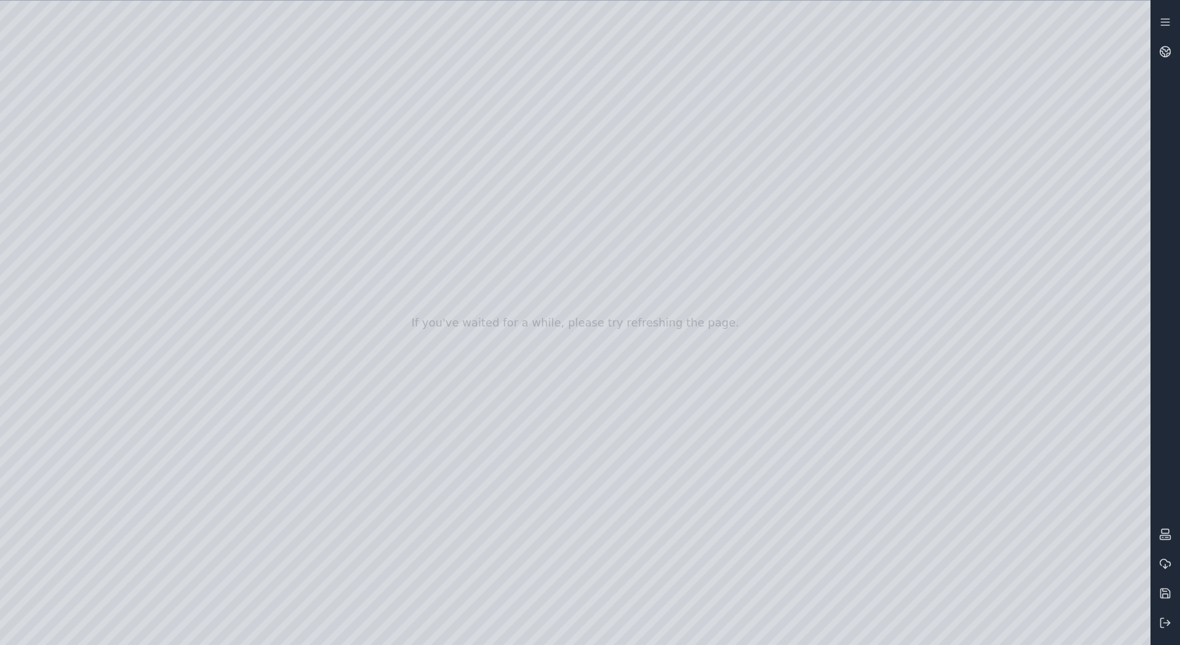
click at [589, 247] on div at bounding box center [575, 323] width 1150 height 644
click at [633, 221] on div at bounding box center [575, 323] width 1150 height 644
click at [635, 219] on div at bounding box center [575, 323] width 1150 height 644
click at [656, 277] on div at bounding box center [575, 323] width 1150 height 644
click at [650, 278] on div at bounding box center [575, 323] width 1150 height 644
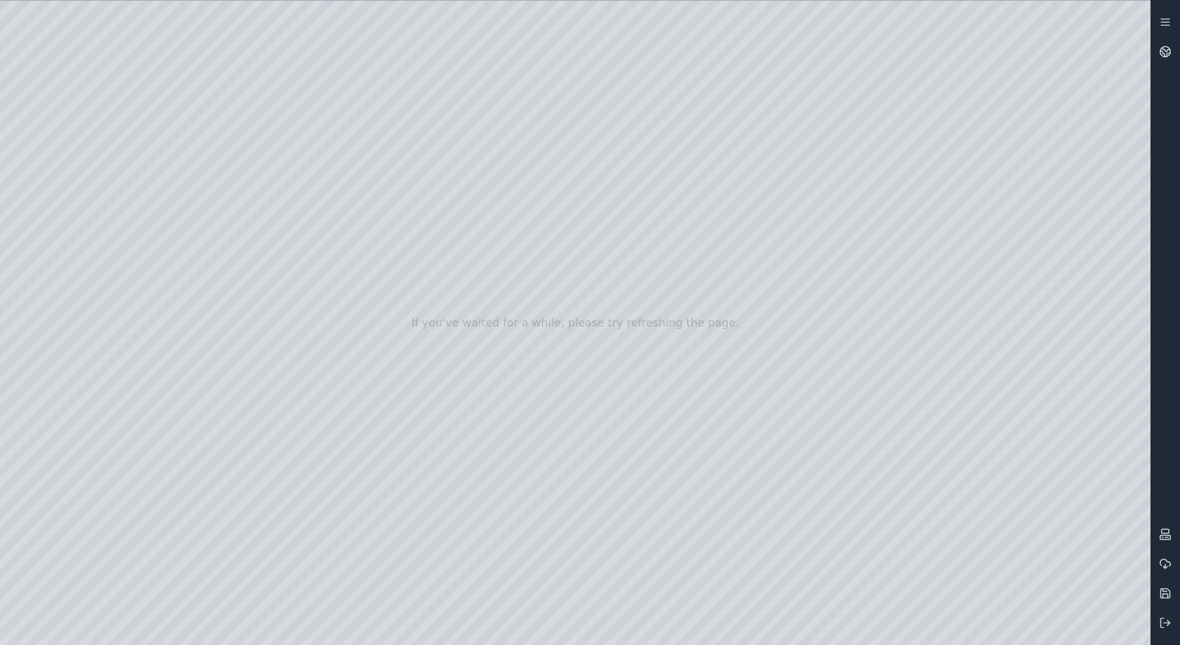
click at [724, 307] on div at bounding box center [575, 323] width 1150 height 644
click at [809, 344] on div at bounding box center [575, 323] width 1150 height 644
click at [777, 314] on div at bounding box center [575, 323] width 1150 height 644
click at [675, 145] on div at bounding box center [575, 323] width 1150 height 644
click at [519, 104] on div at bounding box center [575, 323] width 1150 height 644
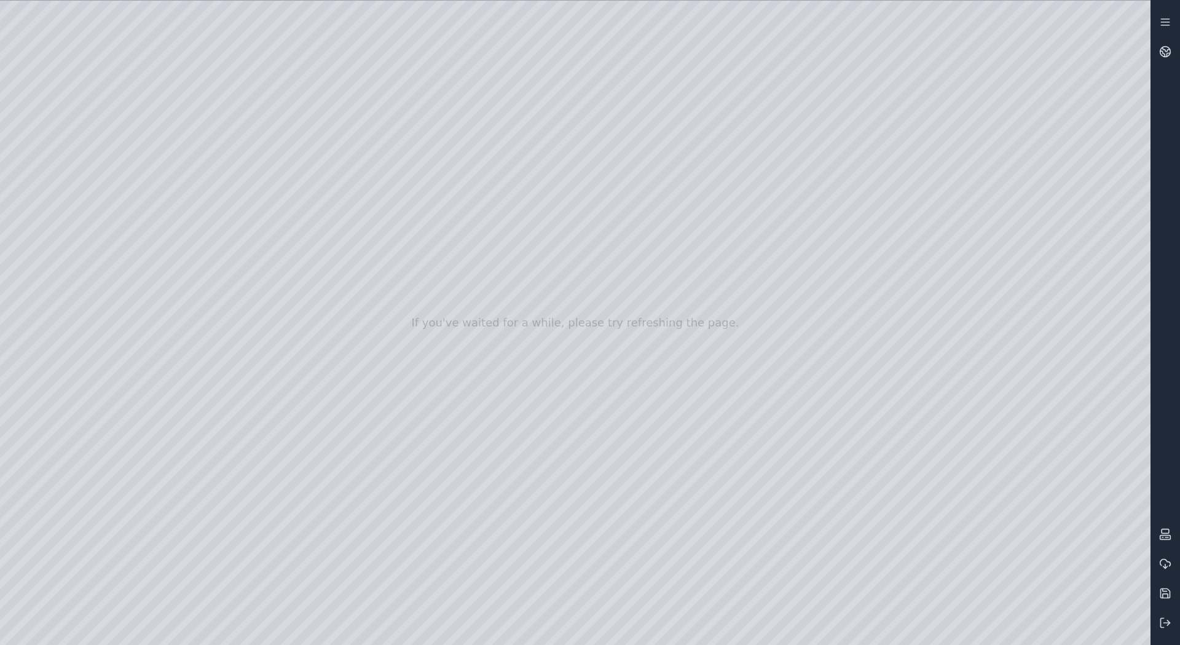
drag, startPoint x: 600, startPoint y: 224, endPoint x: 423, endPoint y: 200, distance: 178.7
click at [516, 160] on div at bounding box center [575, 323] width 1150 height 644
click at [735, 230] on div at bounding box center [575, 323] width 1150 height 644
drag, startPoint x: 562, startPoint y: 234, endPoint x: 529, endPoint y: 265, distance: 46.5
click at [544, 267] on div at bounding box center [575, 323] width 1150 height 644
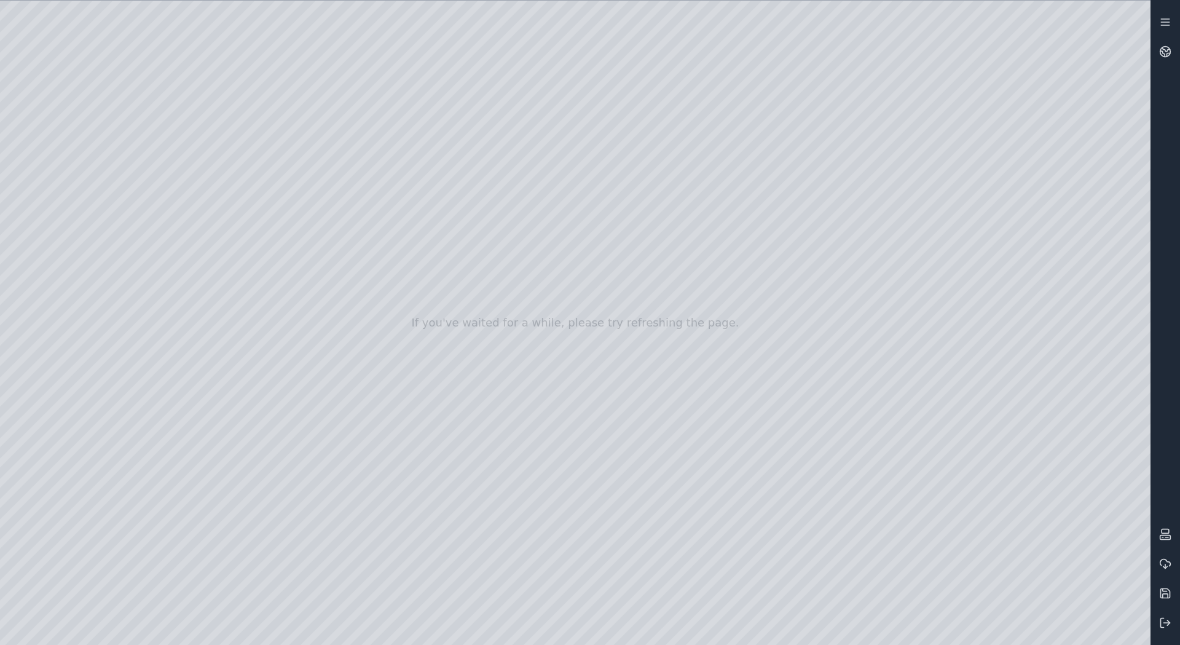
drag, startPoint x: 463, startPoint y: 243, endPoint x: 572, endPoint y: 270, distance: 112.1
click at [554, 295] on div at bounding box center [575, 323] width 1150 height 644
drag, startPoint x: 611, startPoint y: 246, endPoint x: 609, endPoint y: 275, distance: 28.4
click at [609, 275] on div at bounding box center [575, 323] width 1150 height 644
click at [582, 592] on div at bounding box center [575, 323] width 1150 height 644
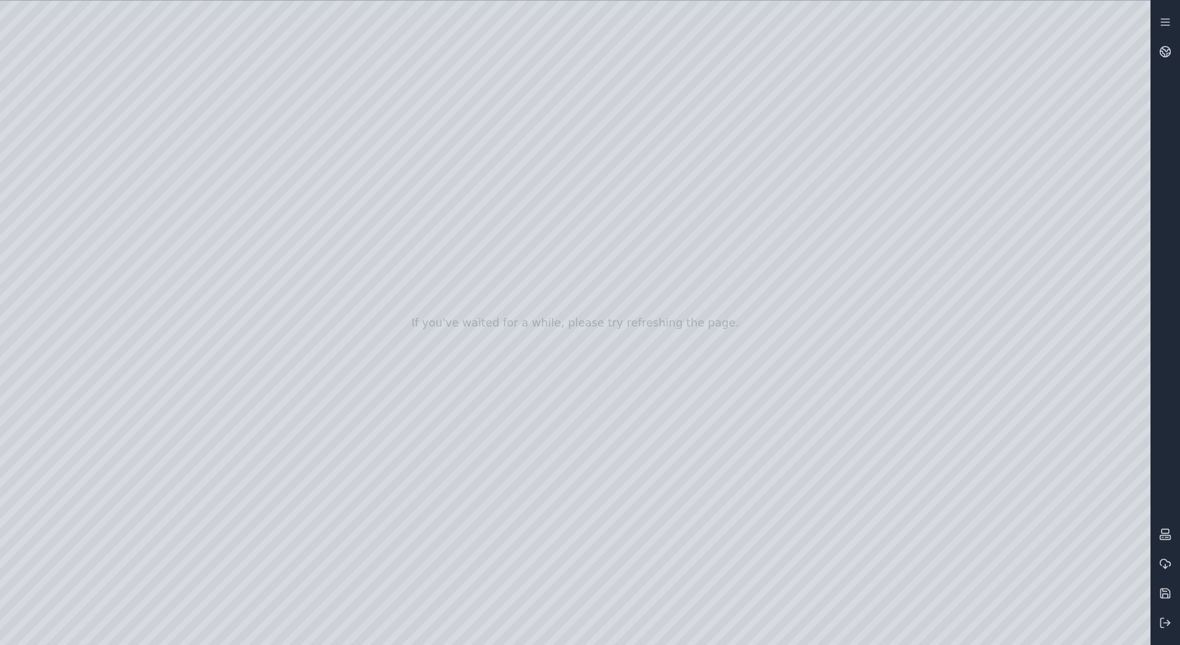
drag, startPoint x: 587, startPoint y: 331, endPoint x: 767, endPoint y: 320, distance: 180.4
click at [497, 234] on div at bounding box center [575, 323] width 1150 height 644
click at [562, 203] on div at bounding box center [575, 323] width 1150 height 644
click at [629, 227] on div at bounding box center [575, 323] width 1150 height 644
click at [565, 261] on div at bounding box center [575, 323] width 1150 height 644
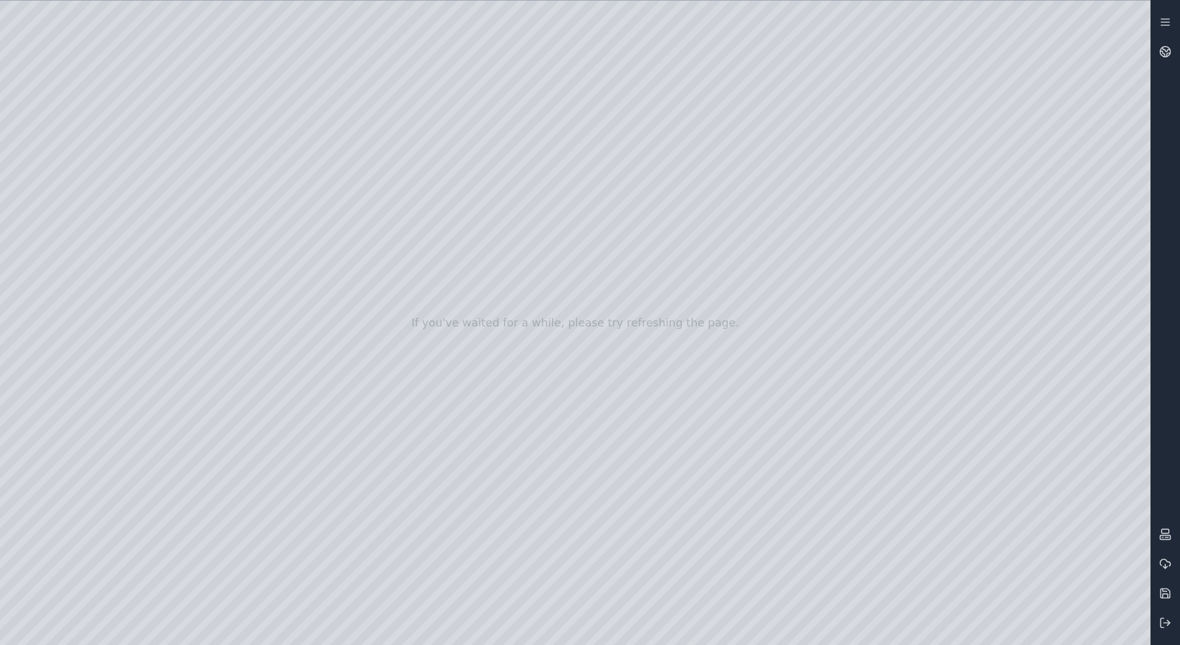
click at [633, 230] on div at bounding box center [575, 323] width 1150 height 644
click at [719, 261] on div at bounding box center [575, 323] width 1150 height 644
click at [651, 297] on div at bounding box center [575, 323] width 1150 height 644
click at [758, 339] on div at bounding box center [575, 323] width 1150 height 644
click at [818, 290] on div at bounding box center [575, 323] width 1150 height 644
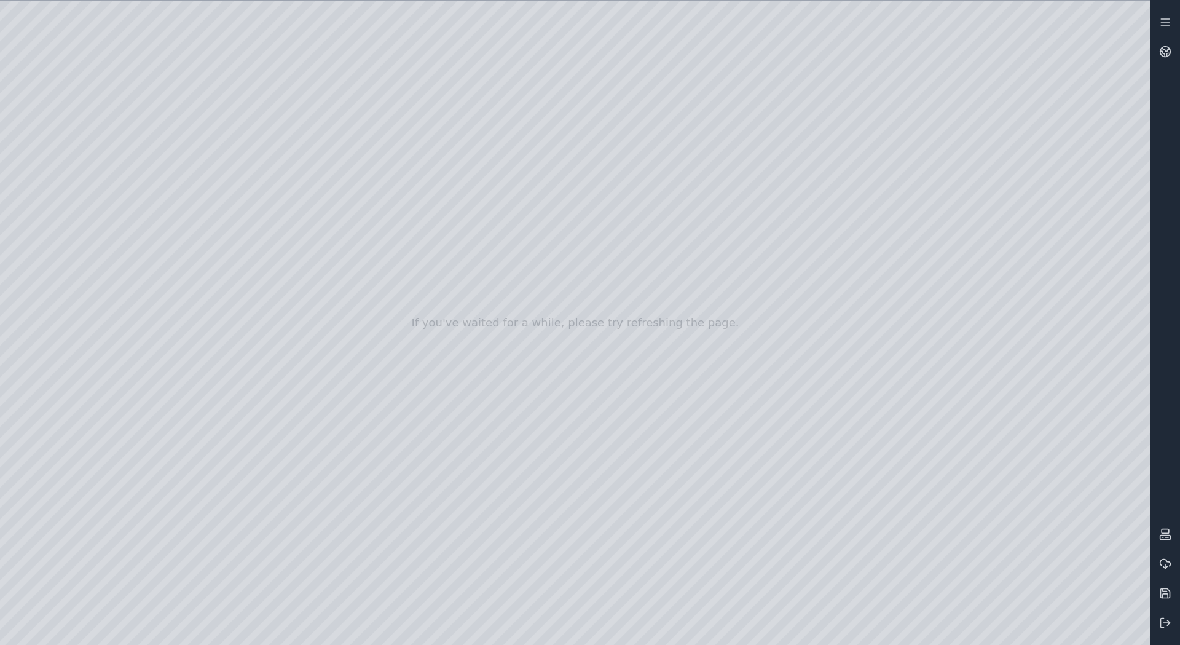
drag, startPoint x: 820, startPoint y: 275, endPoint x: 823, endPoint y: 259, distance: 16.3
click at [823, 259] on div at bounding box center [575, 323] width 1150 height 644
click at [824, 369] on div at bounding box center [575, 323] width 1150 height 644
click at [942, 127] on div at bounding box center [575, 323] width 1150 height 644
drag, startPoint x: 946, startPoint y: 116, endPoint x: 948, endPoint y: 109, distance: 7.0
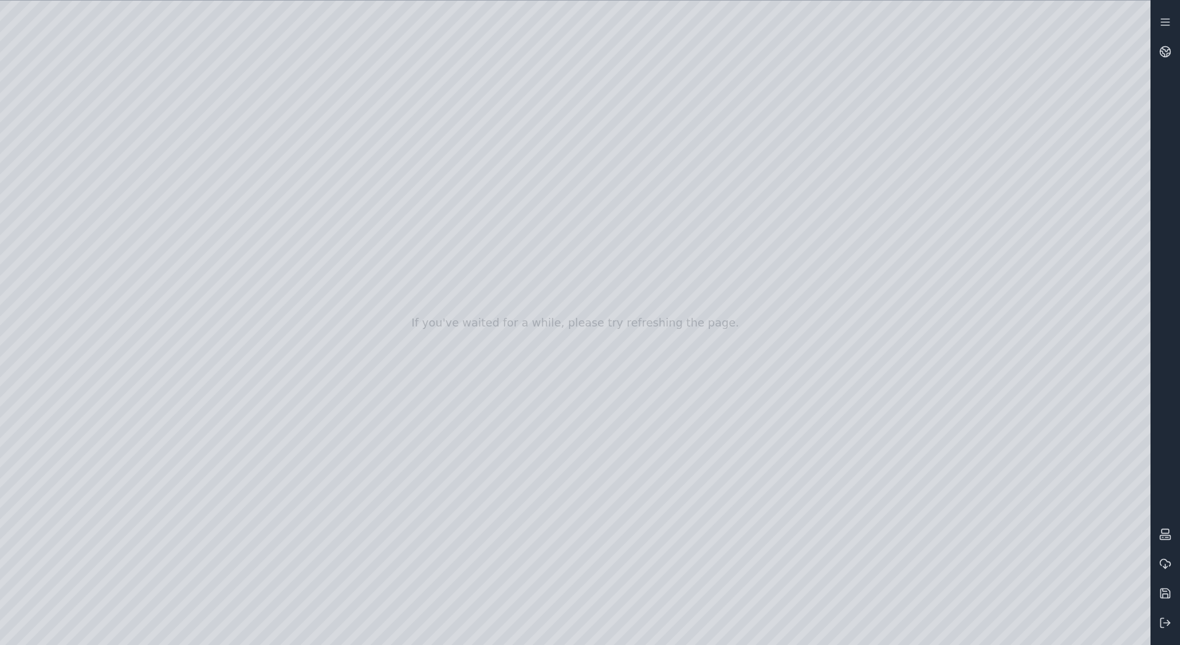
click at [948, 109] on div at bounding box center [575, 323] width 1150 height 644
click at [665, 205] on div at bounding box center [575, 323] width 1150 height 644
drag, startPoint x: 553, startPoint y: 267, endPoint x: 623, endPoint y: 360, distance: 116.8
click at [1162, 594] on icon at bounding box center [1165, 593] width 12 height 12
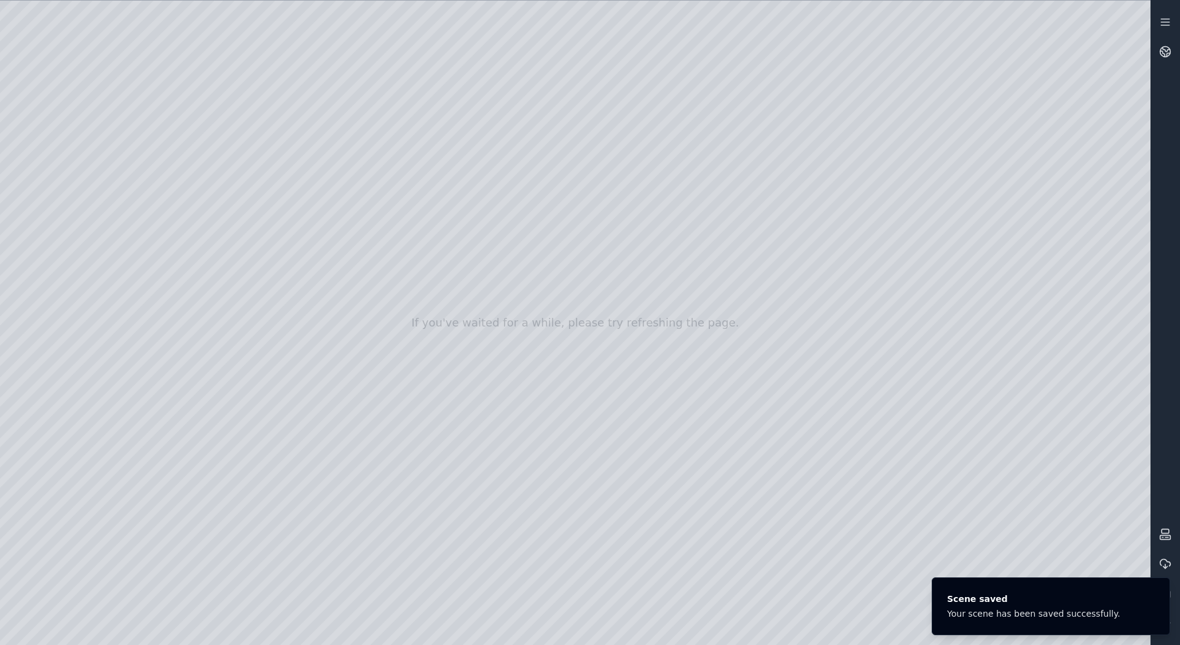
click at [56, 257] on div at bounding box center [575, 323] width 1150 height 644
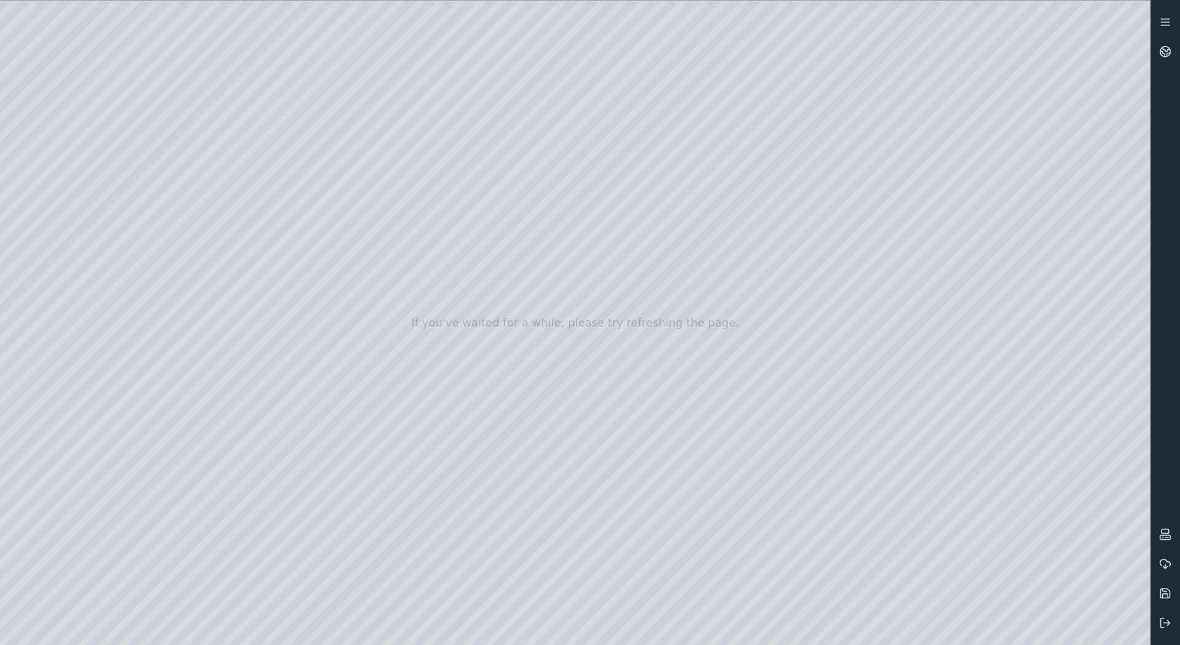
click at [68, 280] on div at bounding box center [575, 323] width 1150 height 644
click at [280, 159] on div at bounding box center [575, 323] width 1150 height 644
click at [525, 286] on div at bounding box center [575, 323] width 1150 height 644
click at [508, 81] on div at bounding box center [575, 323] width 1150 height 644
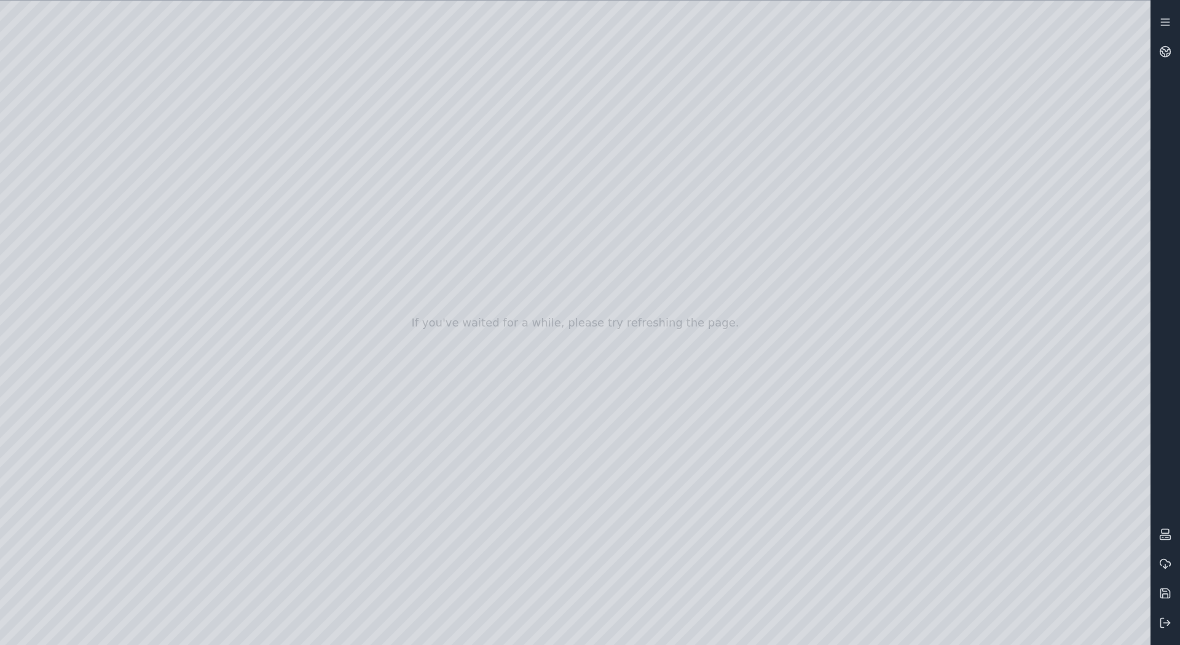
click at [508, 81] on div at bounding box center [575, 323] width 1150 height 644
click at [816, 201] on div at bounding box center [575, 323] width 1150 height 644
drag, startPoint x: 639, startPoint y: 486, endPoint x: 573, endPoint y: 485, distance: 65.1
drag, startPoint x: 580, startPoint y: 485, endPoint x: 570, endPoint y: 270, distance: 214.7
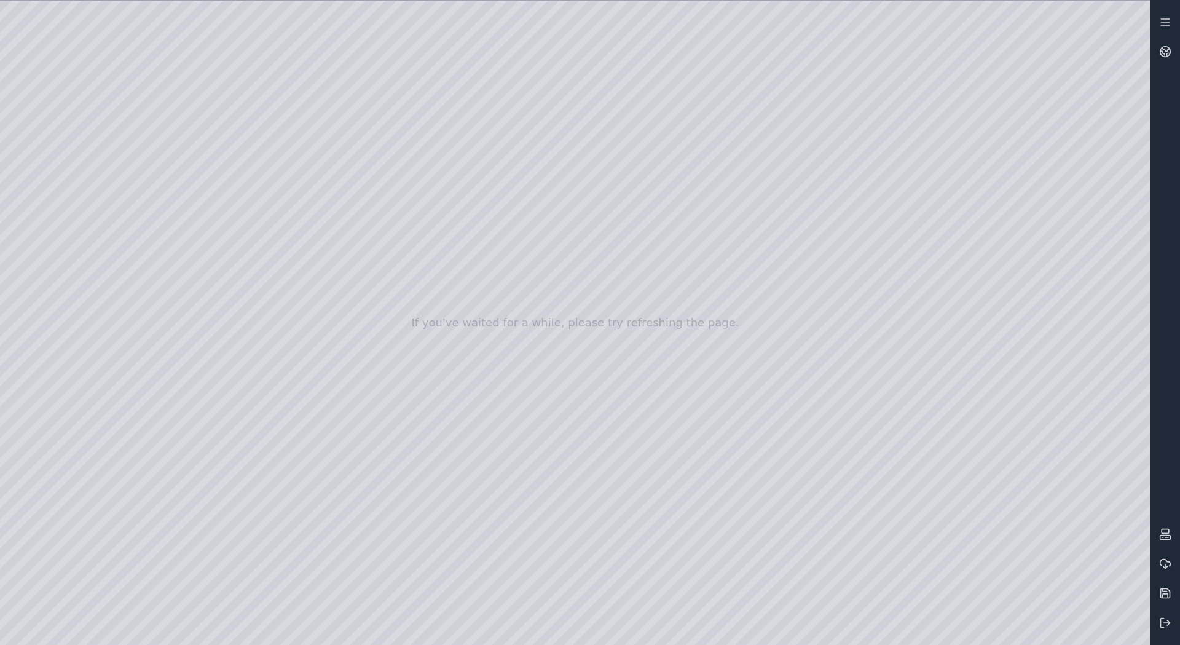
drag, startPoint x: 818, startPoint y: 219, endPoint x: 755, endPoint y: 362, distance: 156.0
click at [615, 238] on div at bounding box center [575, 323] width 1150 height 644
click at [666, 287] on div at bounding box center [575, 323] width 1150 height 644
click at [726, 360] on div at bounding box center [575, 323] width 1150 height 644
click at [817, 458] on div at bounding box center [575, 323] width 1150 height 644
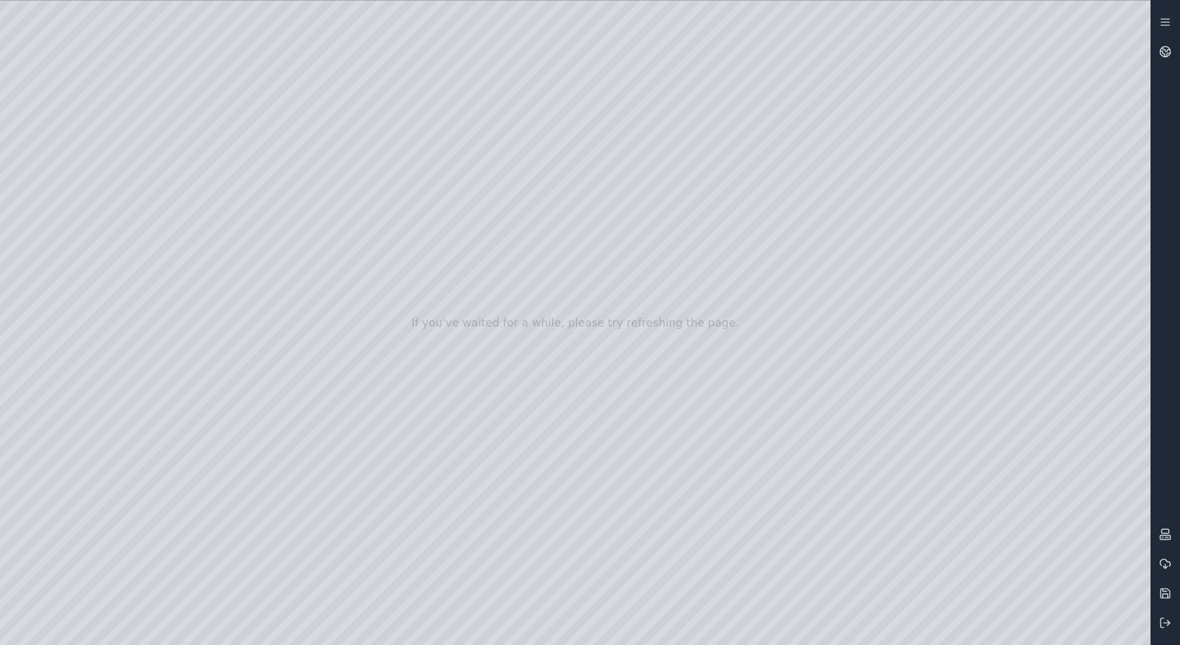
drag, startPoint x: 822, startPoint y: 440, endPoint x: 643, endPoint y: 380, distance: 188.7
click at [591, 255] on div at bounding box center [575, 323] width 1150 height 644
click at [619, 287] on div at bounding box center [575, 323] width 1150 height 644
click at [592, 249] on div at bounding box center [575, 323] width 1150 height 644
click at [126, 127] on div at bounding box center [575, 323] width 1150 height 644
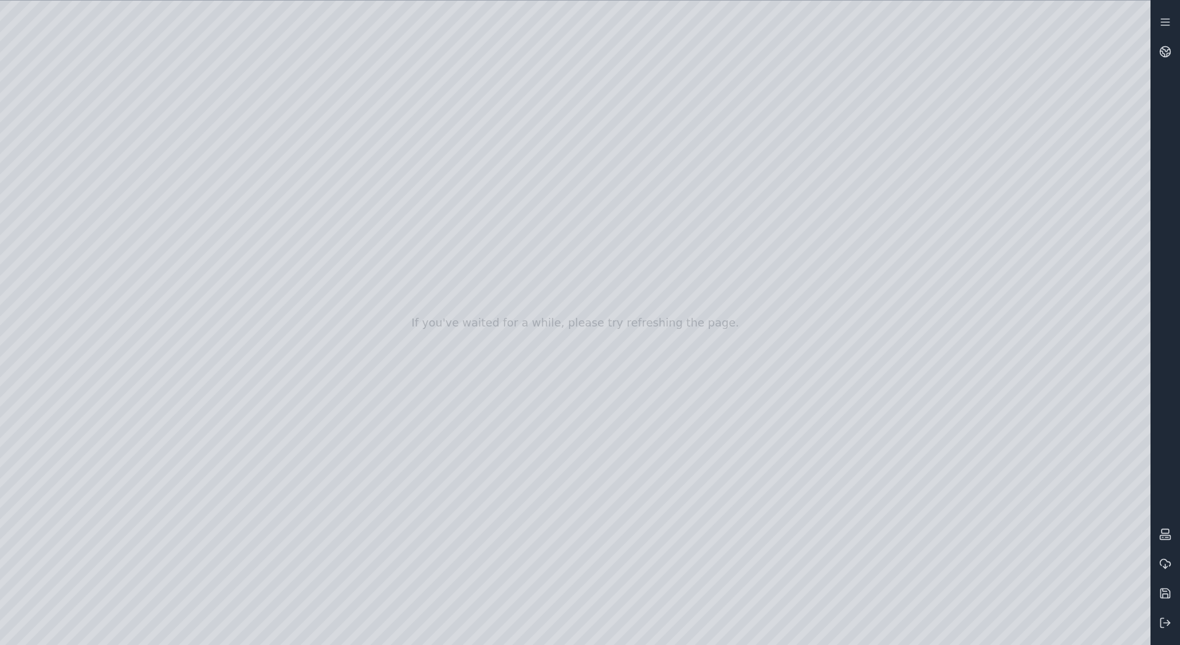
drag, startPoint x: 434, startPoint y: 124, endPoint x: 633, endPoint y: 301, distance: 265.9
click at [633, 301] on div at bounding box center [575, 323] width 1150 height 644
drag, startPoint x: 509, startPoint y: 218, endPoint x: 893, endPoint y: 422, distance: 434.9
click at [895, 423] on div at bounding box center [575, 323] width 1150 height 644
click at [814, 342] on div at bounding box center [575, 323] width 1150 height 644
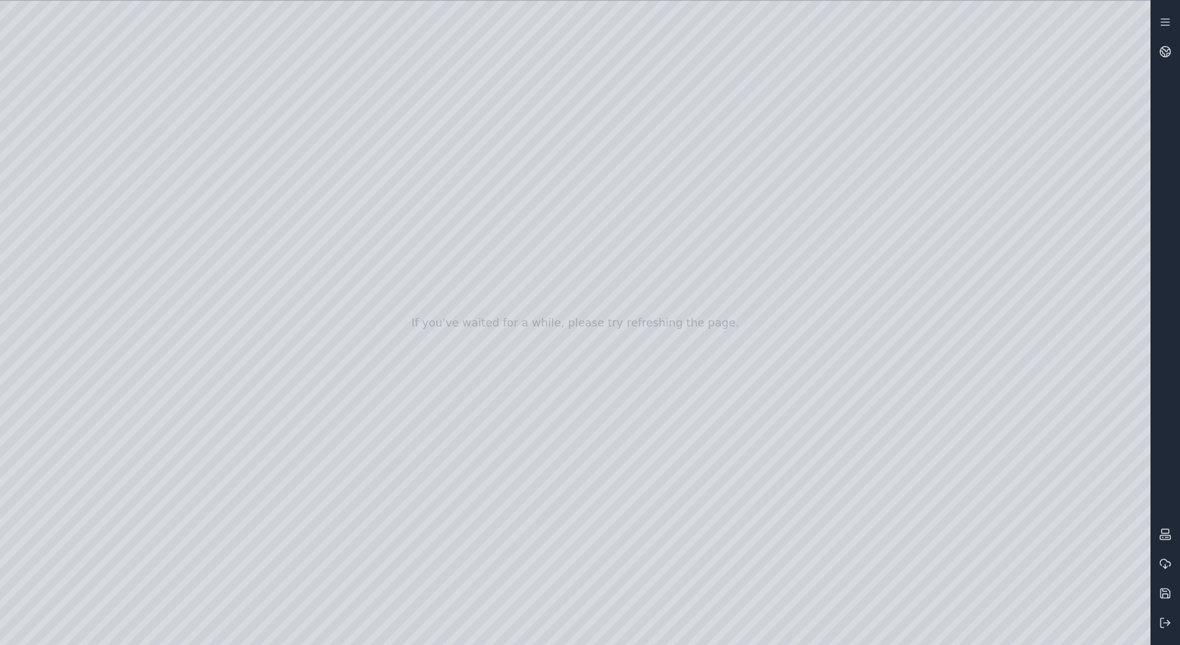
click at [66, 207] on div at bounding box center [575, 323] width 1150 height 644
click at [216, 409] on div at bounding box center [575, 323] width 1150 height 644
click at [203, 96] on div at bounding box center [575, 323] width 1150 height 644
click at [69, 187] on div at bounding box center [575, 323] width 1150 height 644
click at [80, 217] on div at bounding box center [575, 323] width 1150 height 644
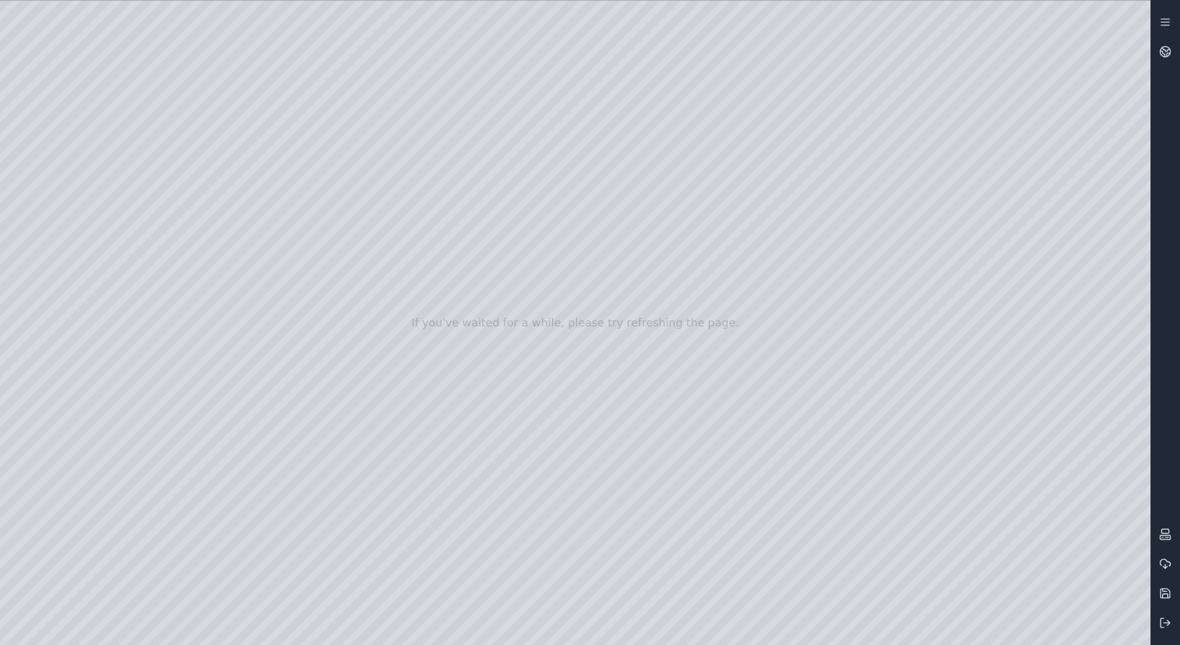
click at [174, 410] on div at bounding box center [575, 323] width 1150 height 644
click at [181, 388] on div at bounding box center [575, 323] width 1150 height 644
click at [190, 363] on div at bounding box center [575, 323] width 1150 height 644
click at [69, 378] on div at bounding box center [575, 323] width 1150 height 644
click at [55, 165] on div at bounding box center [575, 323] width 1150 height 644
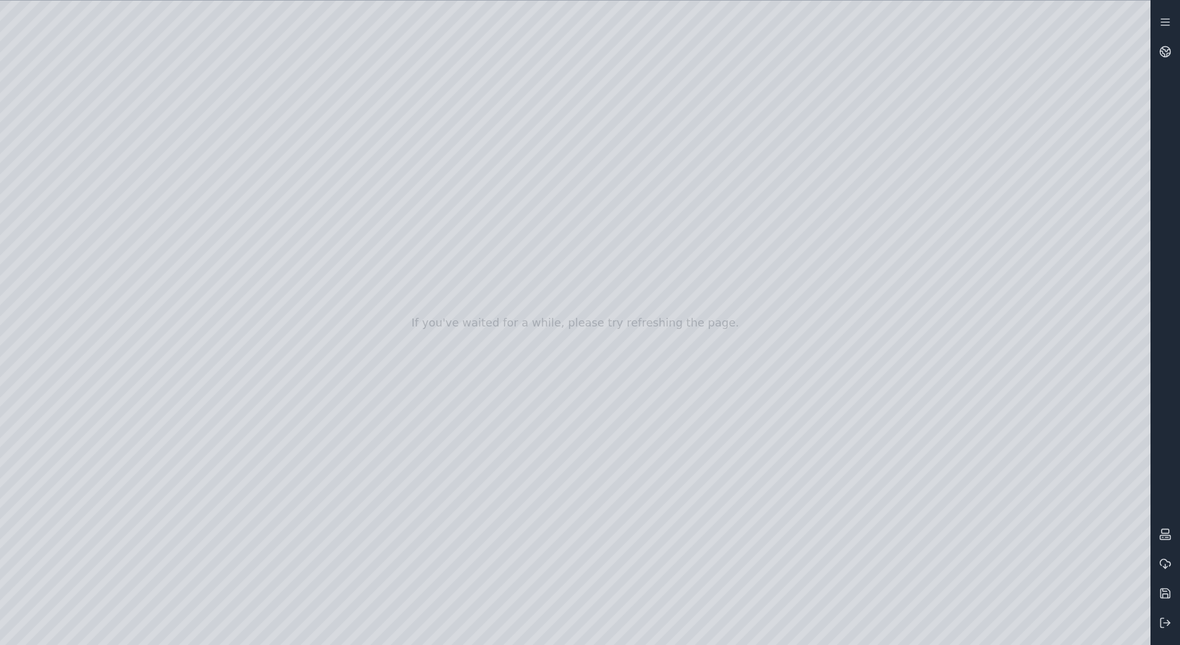
click at [591, 307] on div at bounding box center [575, 323] width 1150 height 644
click at [725, 296] on div at bounding box center [575, 323] width 1150 height 644
click at [662, 228] on div at bounding box center [575, 323] width 1150 height 644
click at [763, 211] on div at bounding box center [575, 323] width 1150 height 644
click at [860, 200] on div at bounding box center [575, 323] width 1150 height 644
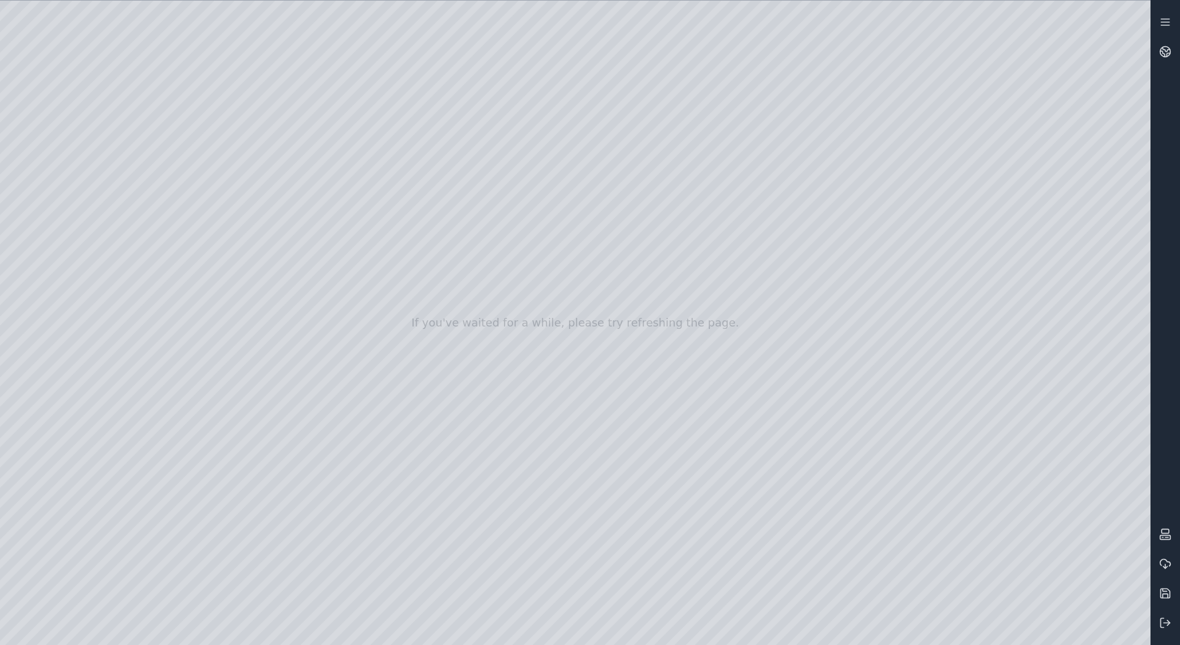
click at [836, 266] on div at bounding box center [575, 323] width 1150 height 644
click at [648, 422] on div at bounding box center [575, 323] width 1150 height 644
click at [817, 391] on div at bounding box center [575, 323] width 1150 height 644
click at [653, 419] on div at bounding box center [575, 323] width 1150 height 644
drag, startPoint x: 661, startPoint y: 431, endPoint x: 516, endPoint y: 350, distance: 166.4
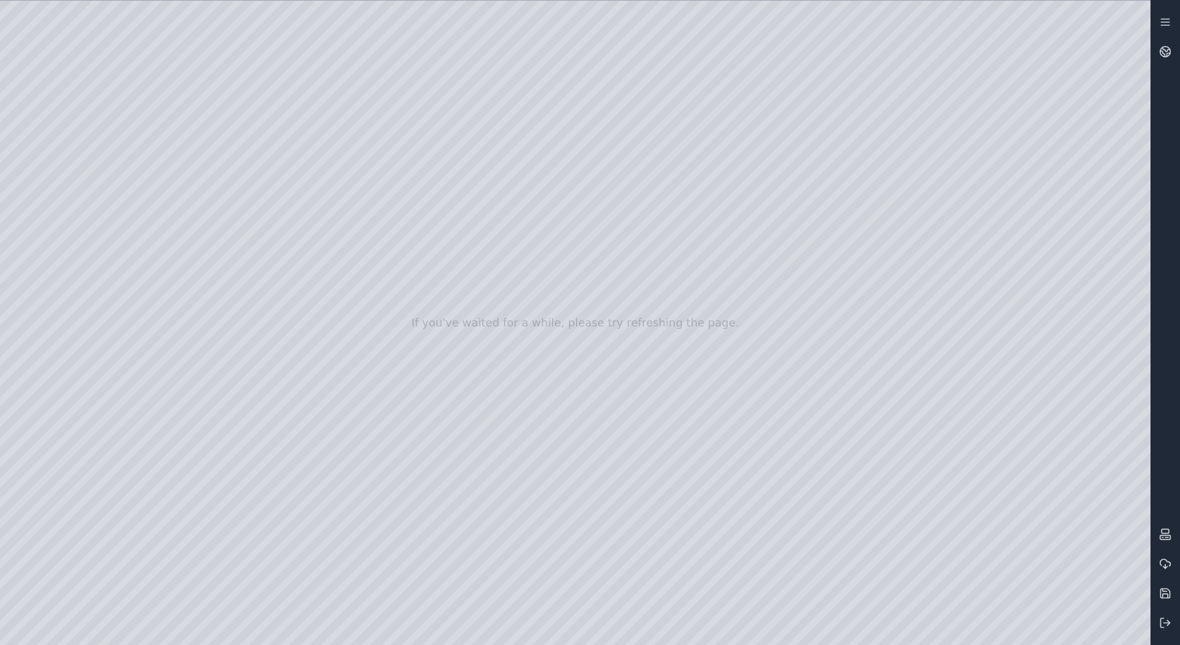
click at [446, 395] on div at bounding box center [575, 323] width 1150 height 644
click at [608, 373] on div at bounding box center [575, 323] width 1150 height 644
click at [755, 335] on div at bounding box center [575, 323] width 1150 height 644
click at [682, 261] on div at bounding box center [575, 323] width 1150 height 644
click at [796, 243] on div at bounding box center [575, 323] width 1150 height 644
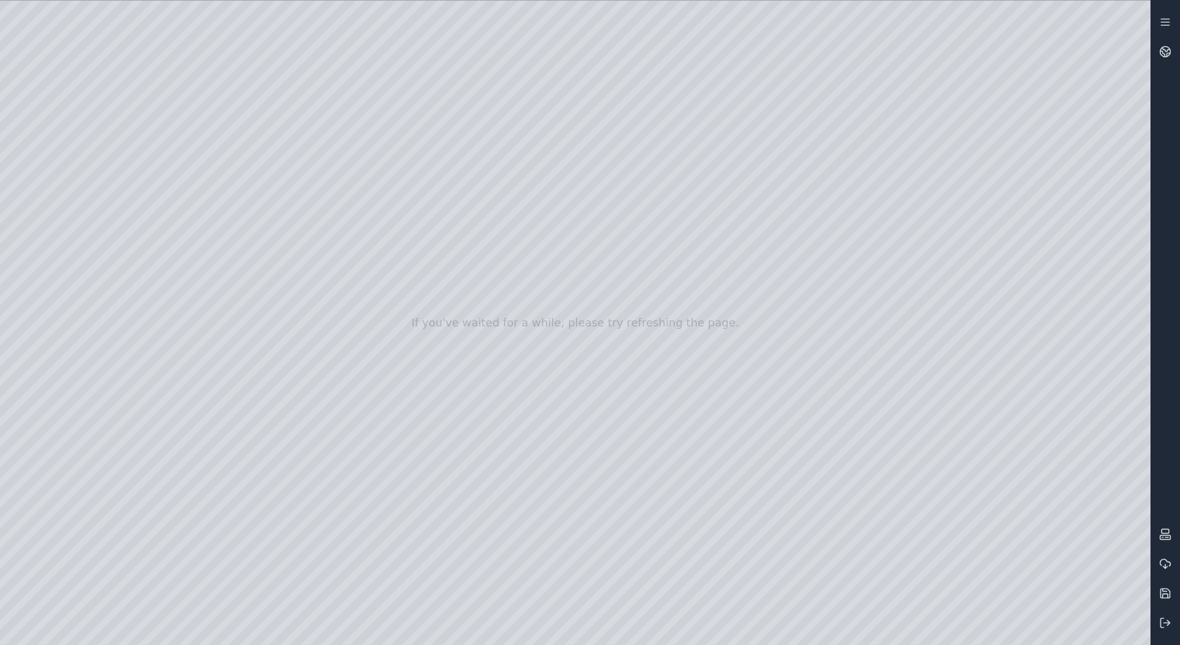
click at [887, 319] on div at bounding box center [575, 323] width 1150 height 644
click at [732, 197] on div at bounding box center [575, 323] width 1150 height 644
drag, startPoint x: 688, startPoint y: 312, endPoint x: 613, endPoint y: 385, distance: 104.7
drag, startPoint x: 647, startPoint y: 340, endPoint x: 900, endPoint y: 299, distance: 256.0
click at [900, 299] on div at bounding box center [575, 323] width 1150 height 644
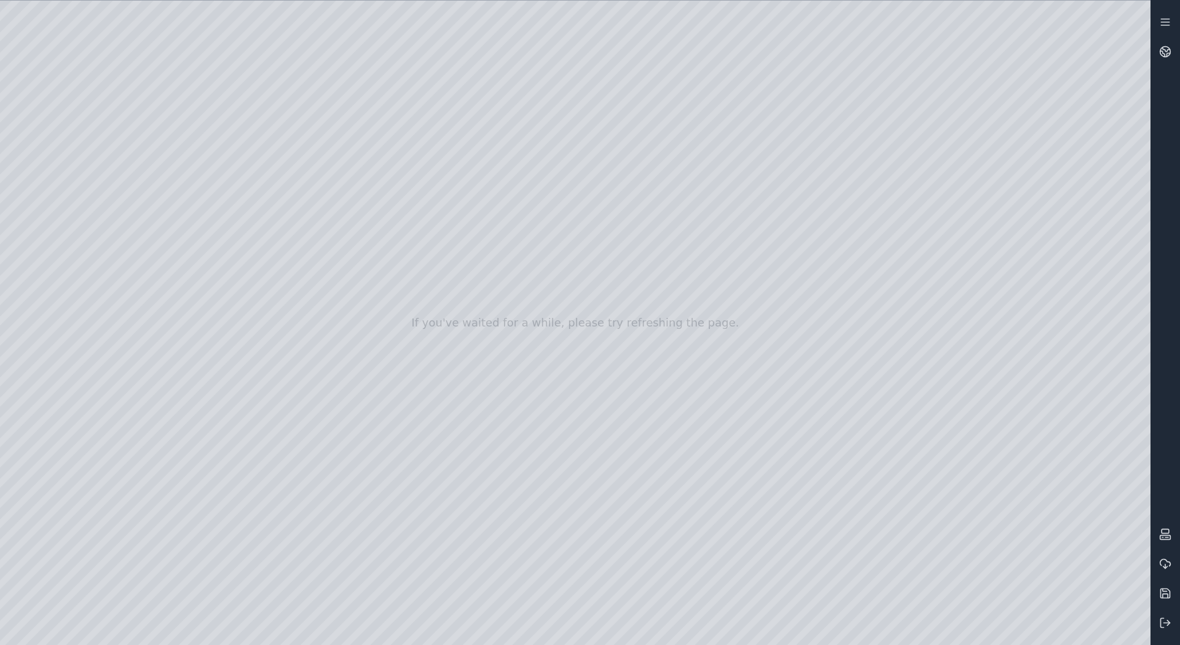
drag, startPoint x: 774, startPoint y: 350, endPoint x: 504, endPoint y: 379, distance: 271.3
drag, startPoint x: 603, startPoint y: 327, endPoint x: 860, endPoint y: 297, distance: 258.0
click at [860, 297] on div at bounding box center [575, 323] width 1150 height 644
drag, startPoint x: 700, startPoint y: 354, endPoint x: 493, endPoint y: 331, distance: 208.4
drag, startPoint x: 631, startPoint y: 361, endPoint x: 542, endPoint y: 368, distance: 89.4
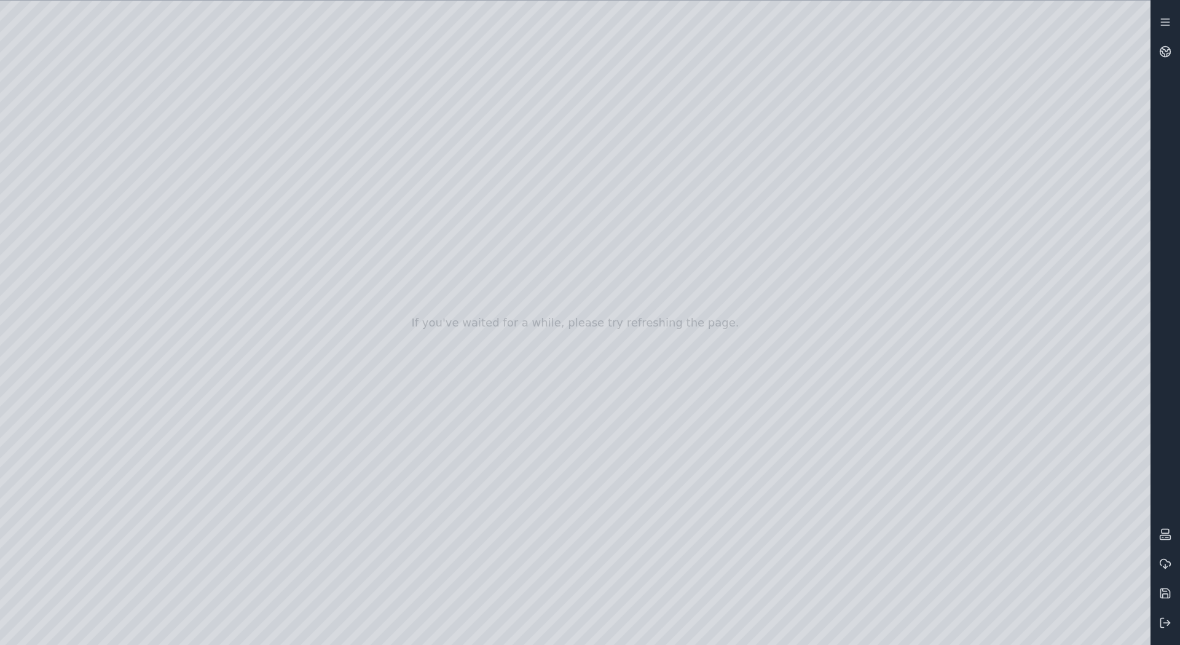
drag, startPoint x: 659, startPoint y: 399, endPoint x: 500, endPoint y: 379, distance: 160.4
drag, startPoint x: 750, startPoint y: 478, endPoint x: 555, endPoint y: 473, distance: 194.9
drag, startPoint x: 655, startPoint y: 291, endPoint x: 586, endPoint y: 370, distance: 104.9
click at [586, 370] on div at bounding box center [575, 323] width 1150 height 644
drag, startPoint x: 420, startPoint y: 464, endPoint x: 561, endPoint y: 361, distance: 174.7
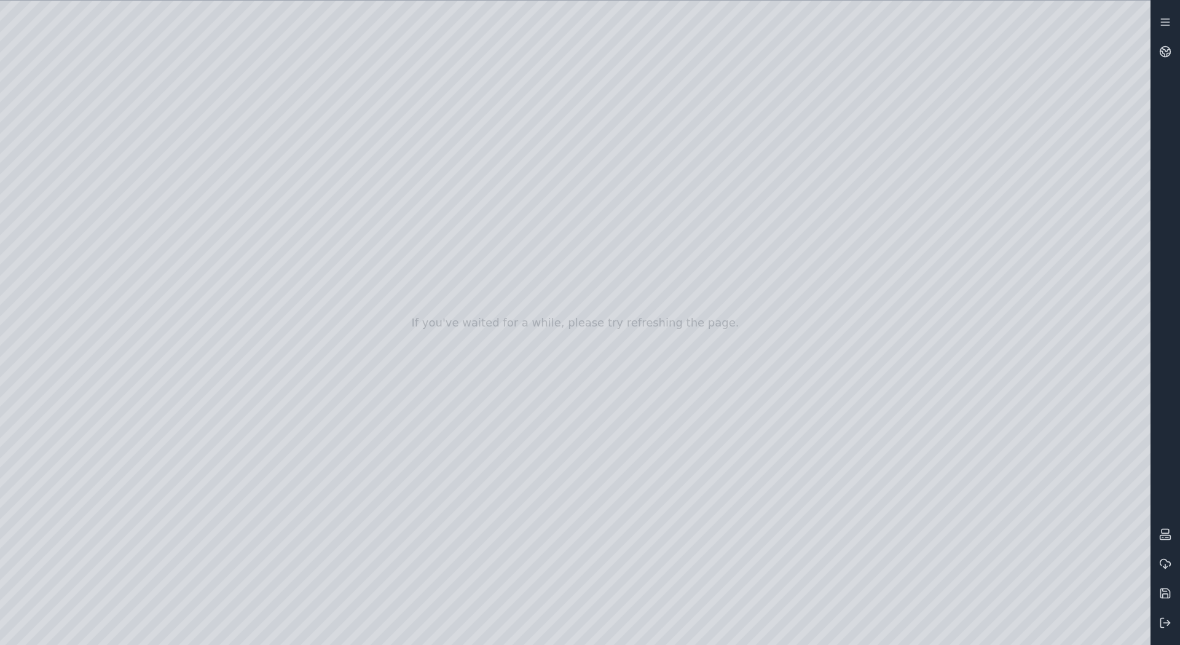
drag, startPoint x: 651, startPoint y: 436, endPoint x: 674, endPoint y: 565, distance: 130.5
drag, startPoint x: 712, startPoint y: 502, endPoint x: 682, endPoint y: 508, distance: 30.6
drag, startPoint x: 681, startPoint y: 438, endPoint x: 788, endPoint y: 174, distance: 285.1
click at [788, 174] on div at bounding box center [575, 323] width 1150 height 644
drag, startPoint x: 825, startPoint y: 195, endPoint x: 575, endPoint y: 187, distance: 250.2
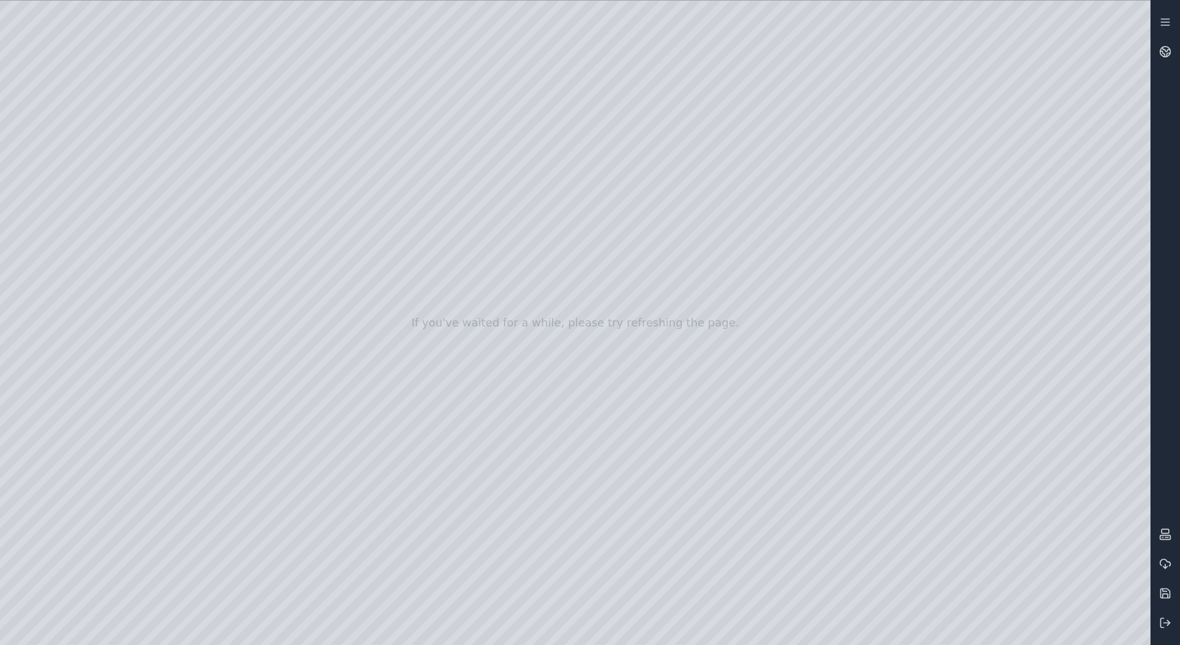
click at [568, 178] on div at bounding box center [575, 323] width 1150 height 644
drag, startPoint x: 632, startPoint y: 269, endPoint x: 855, endPoint y: 454, distance: 289.8
drag, startPoint x: 727, startPoint y: 211, endPoint x: 789, endPoint y: 149, distance: 88.2
click at [789, 149] on div at bounding box center [575, 323] width 1150 height 644
click at [774, 233] on div at bounding box center [575, 323] width 1150 height 644
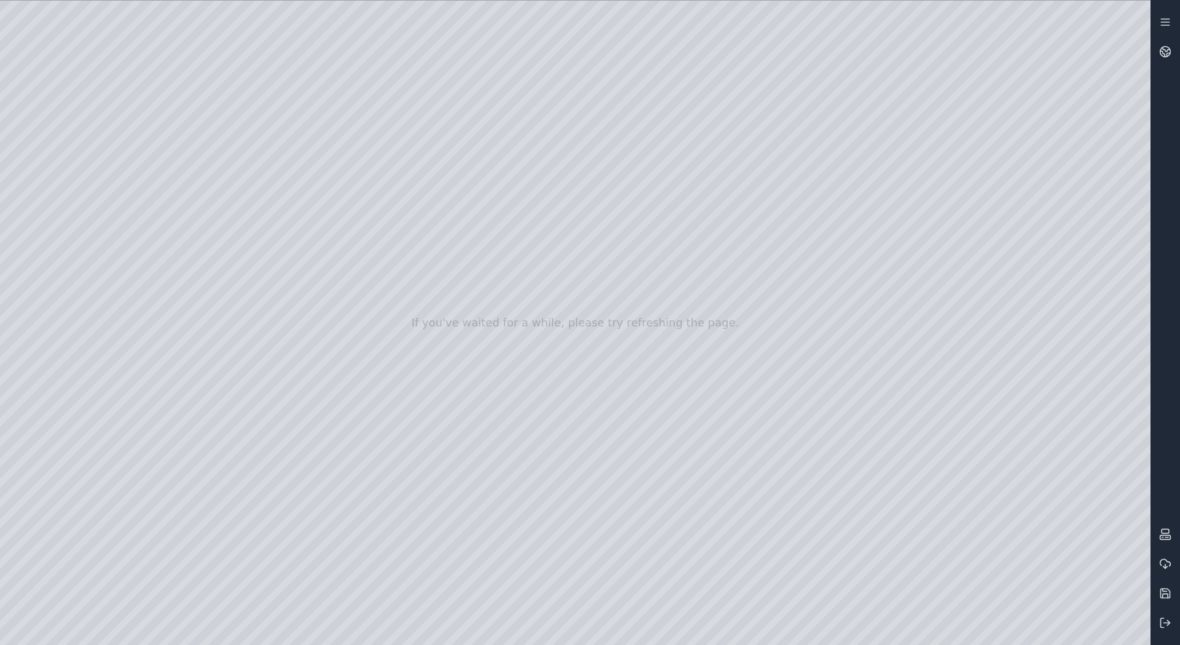
drag, startPoint x: 601, startPoint y: 461, endPoint x: 710, endPoint y: 310, distance: 186.2
click at [811, 391] on div at bounding box center [575, 323] width 1150 height 644
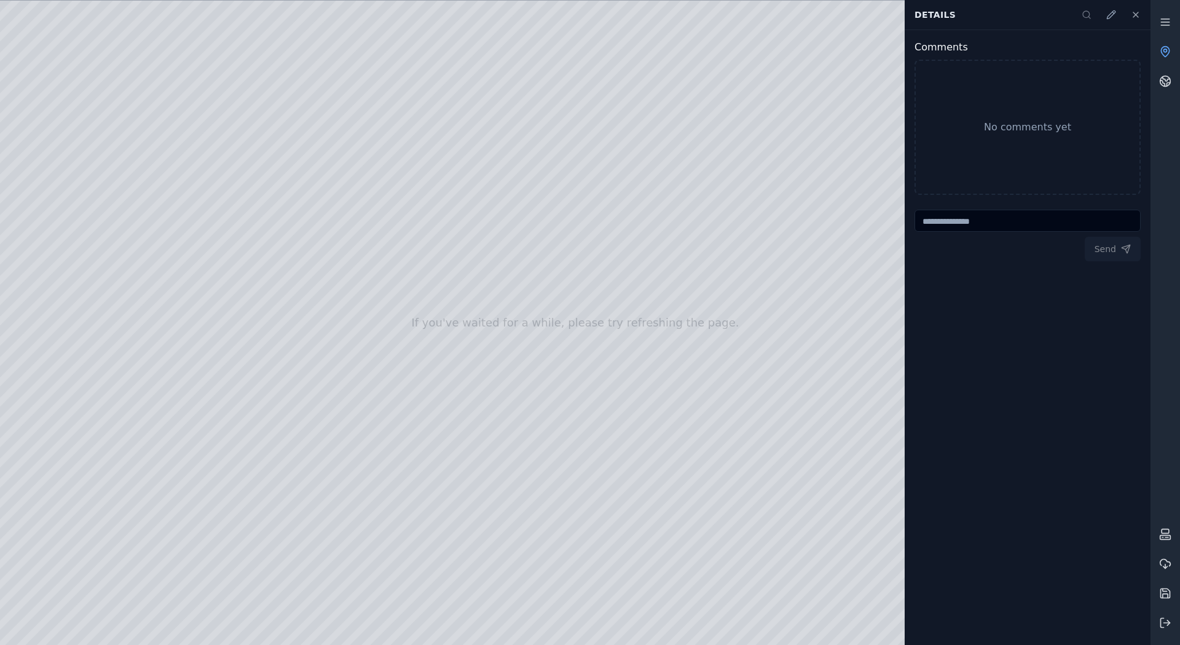
drag, startPoint x: 819, startPoint y: 395, endPoint x: 776, endPoint y: 205, distance: 194.8
click at [776, 205] on div at bounding box center [575, 323] width 1150 height 644
click at [58, 285] on div at bounding box center [575, 323] width 1150 height 644
click at [298, 184] on div at bounding box center [575, 323] width 1150 height 644
click at [627, 352] on div at bounding box center [575, 323] width 1150 height 644
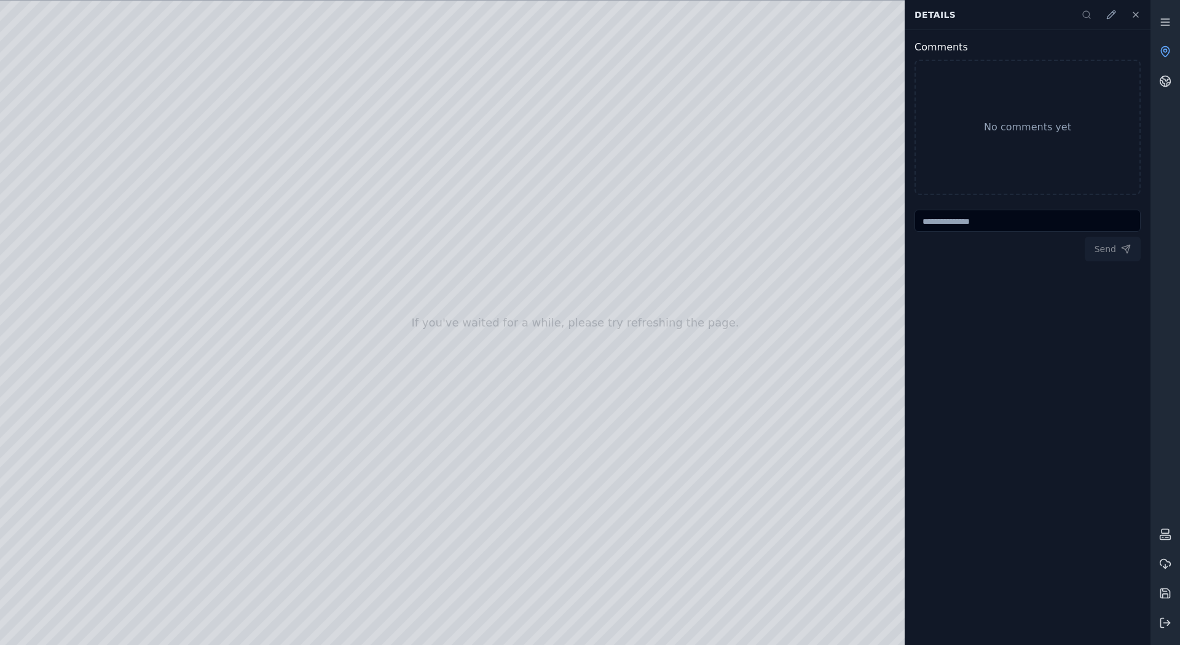
drag, startPoint x: 717, startPoint y: 161, endPoint x: 584, endPoint y: 323, distance: 209.2
click at [509, 297] on div at bounding box center [575, 323] width 1150 height 644
click at [276, 156] on div at bounding box center [575, 323] width 1150 height 644
click at [501, 289] on div at bounding box center [575, 323] width 1150 height 644
click at [486, 90] on div at bounding box center [575, 323] width 1150 height 644
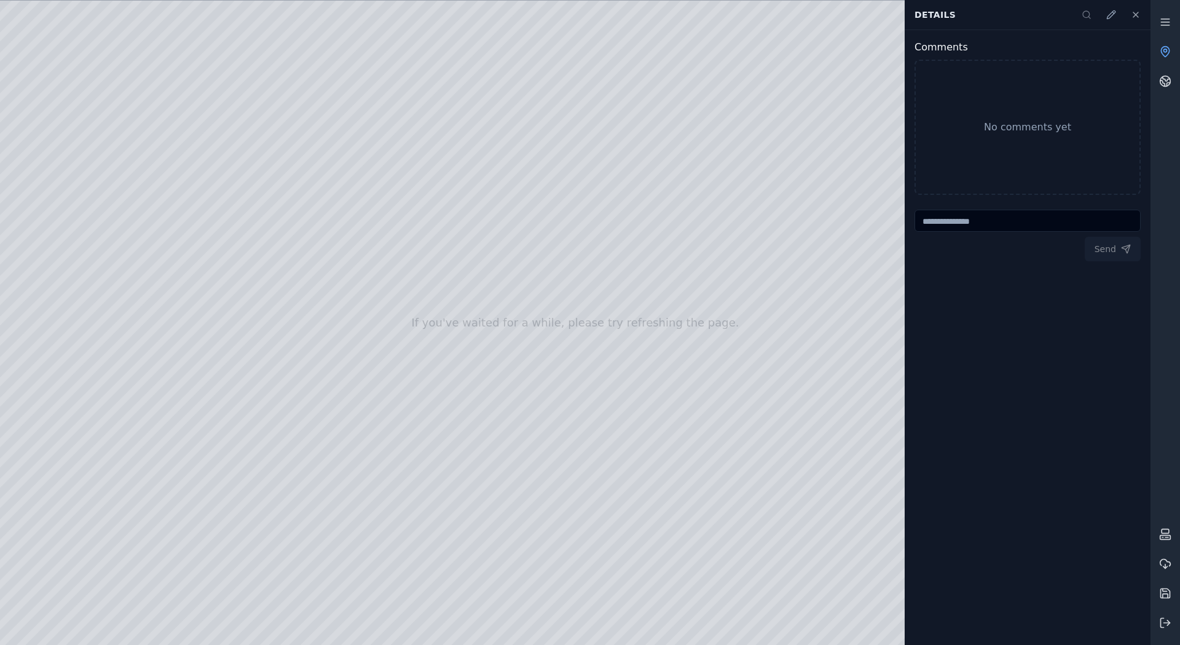
click at [608, 159] on div at bounding box center [575, 323] width 1150 height 644
click at [530, 229] on div at bounding box center [575, 323] width 1150 height 644
click at [1173, 22] on link at bounding box center [1164, 21] width 29 height 29
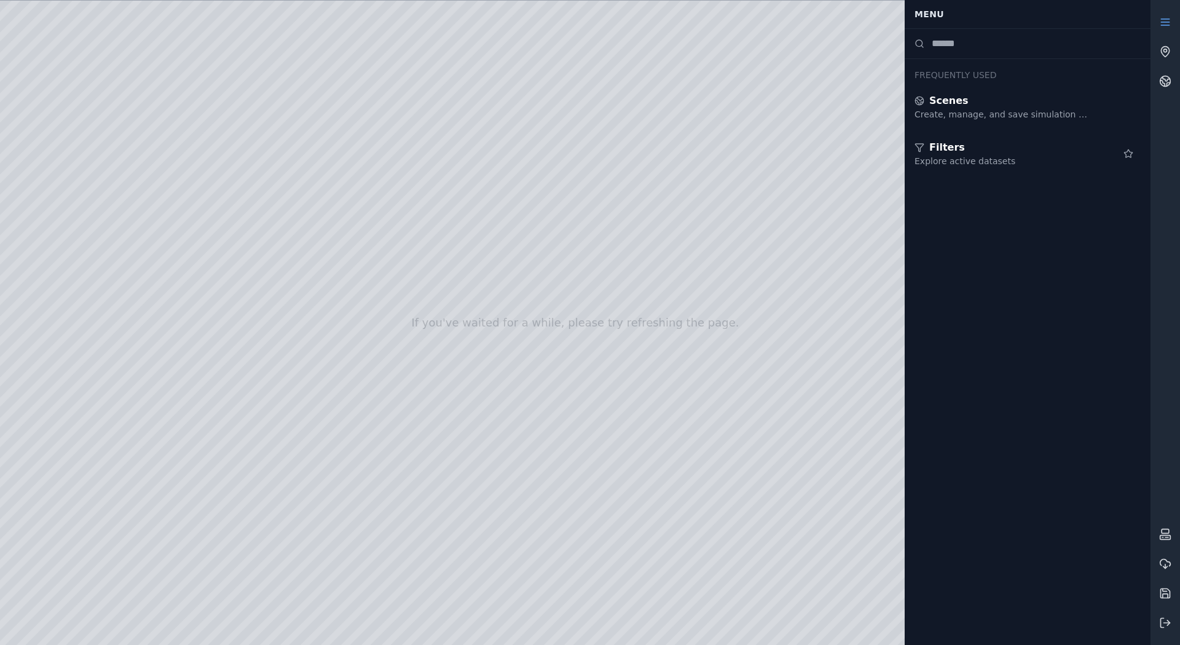
click at [706, 211] on div at bounding box center [575, 323] width 1150 height 644
click at [1168, 24] on icon at bounding box center [1165, 22] width 12 height 12
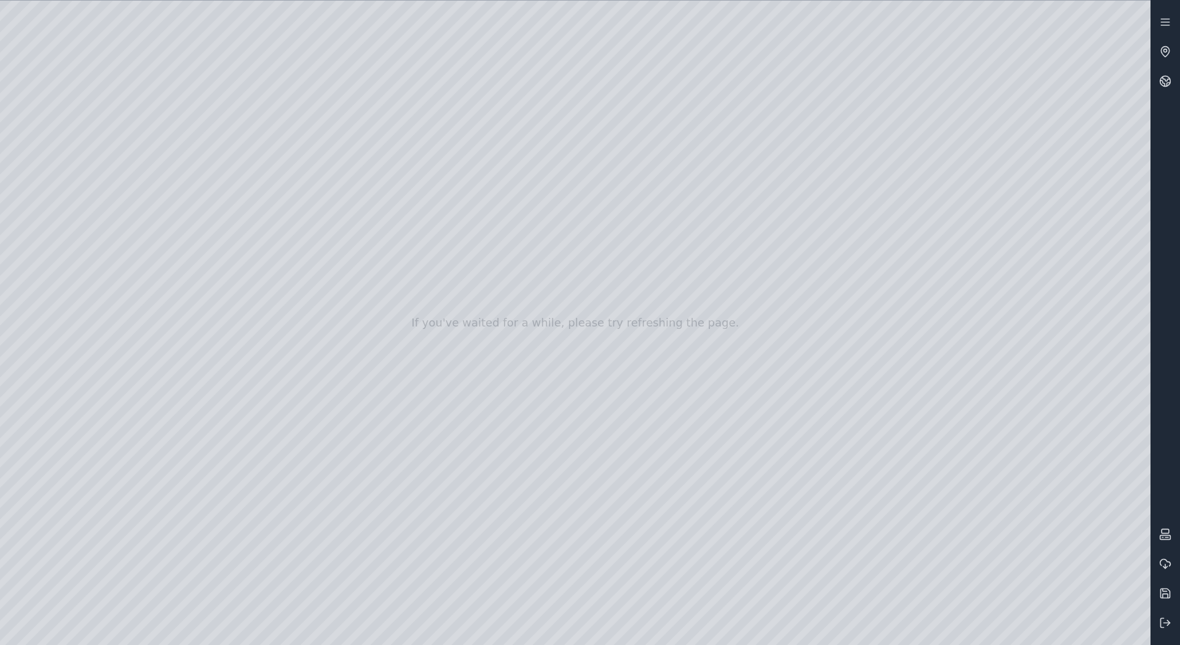
click at [508, 273] on div at bounding box center [575, 323] width 1150 height 644
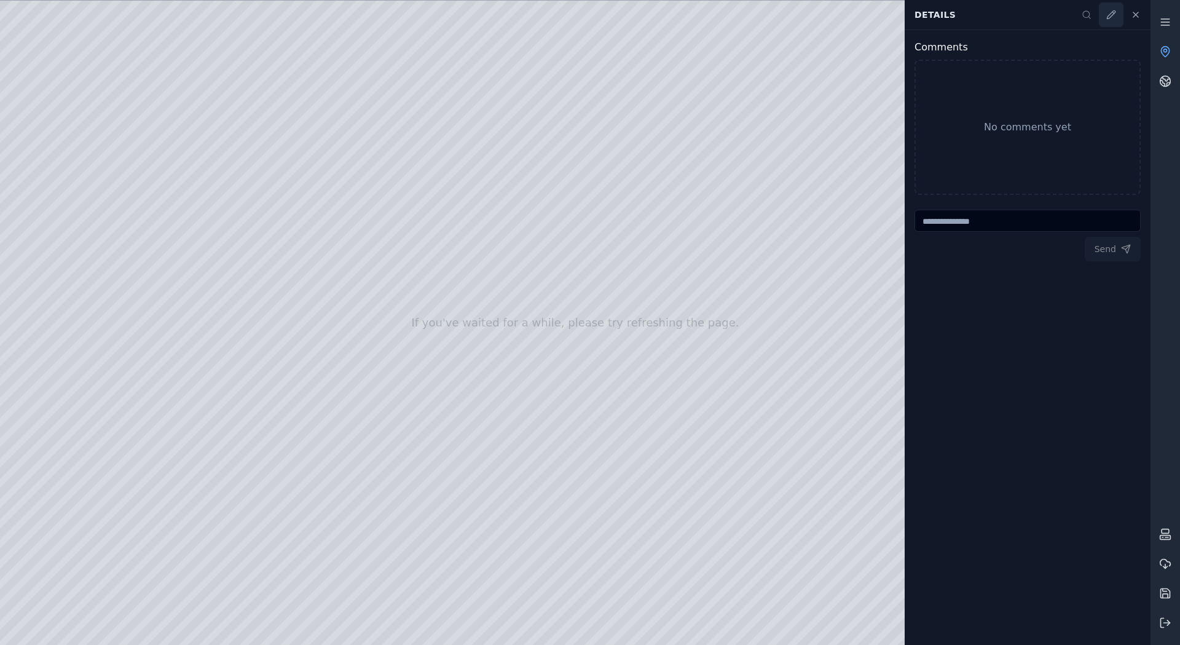
click at [1112, 14] on icon at bounding box center [1111, 15] width 10 height 10
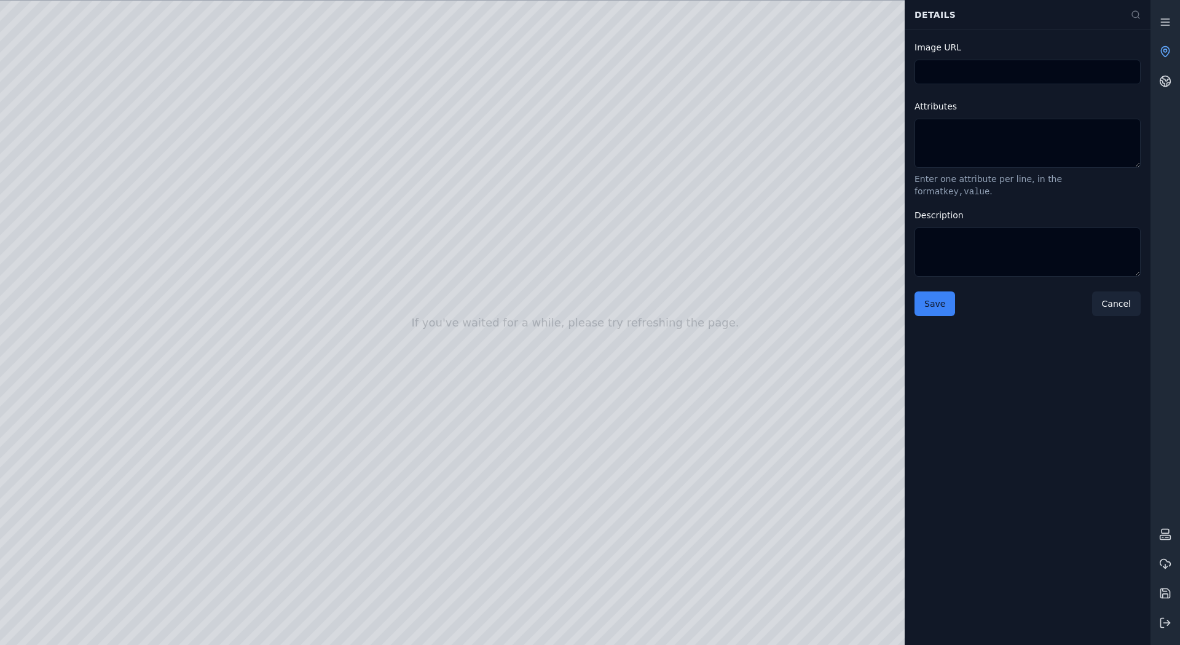
click at [1112, 296] on button "Cancel" at bounding box center [1116, 303] width 49 height 25
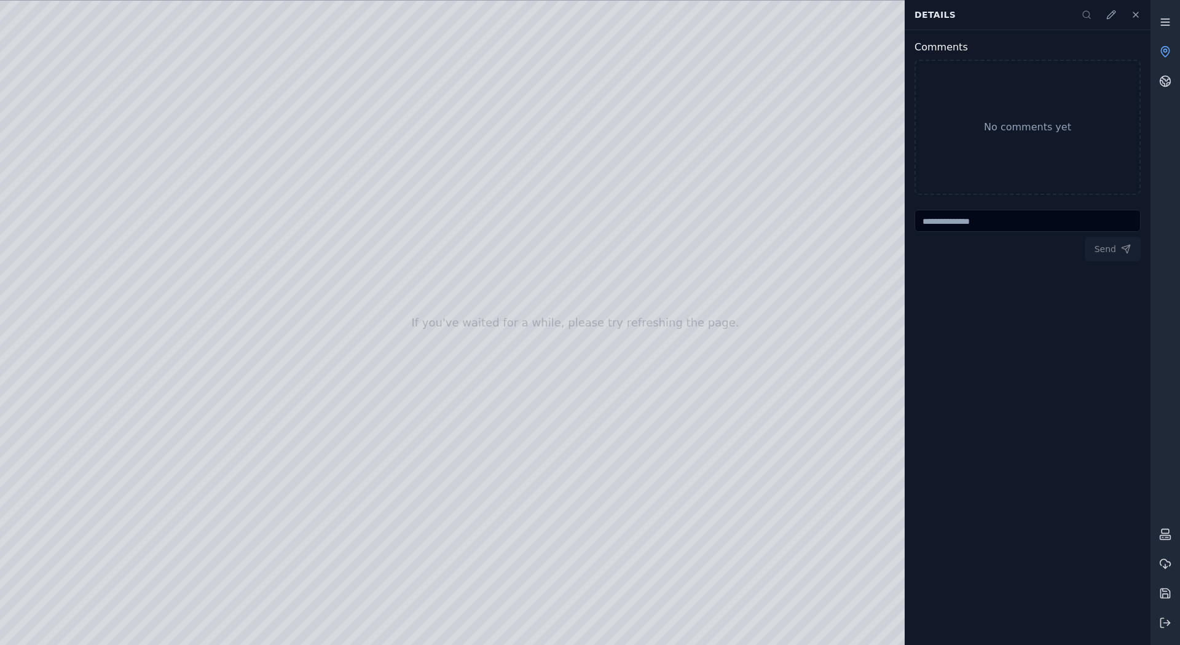
click at [1171, 20] on icon at bounding box center [1165, 22] width 12 height 12
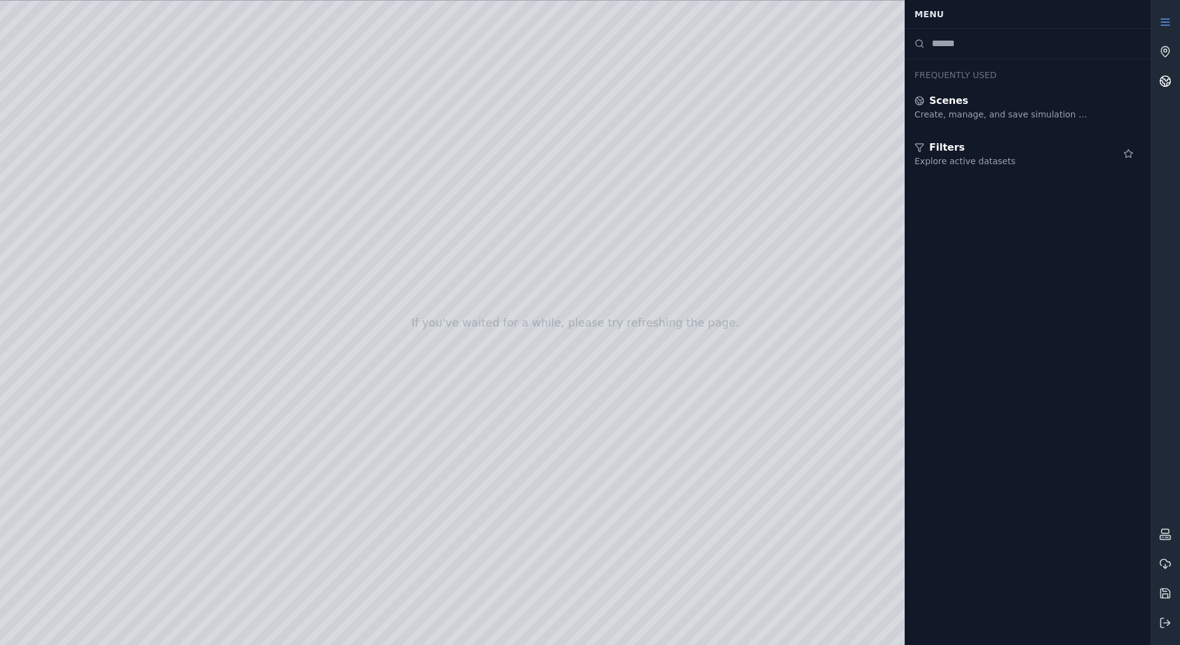
click at [1162, 89] on link at bounding box center [1164, 80] width 29 height 29
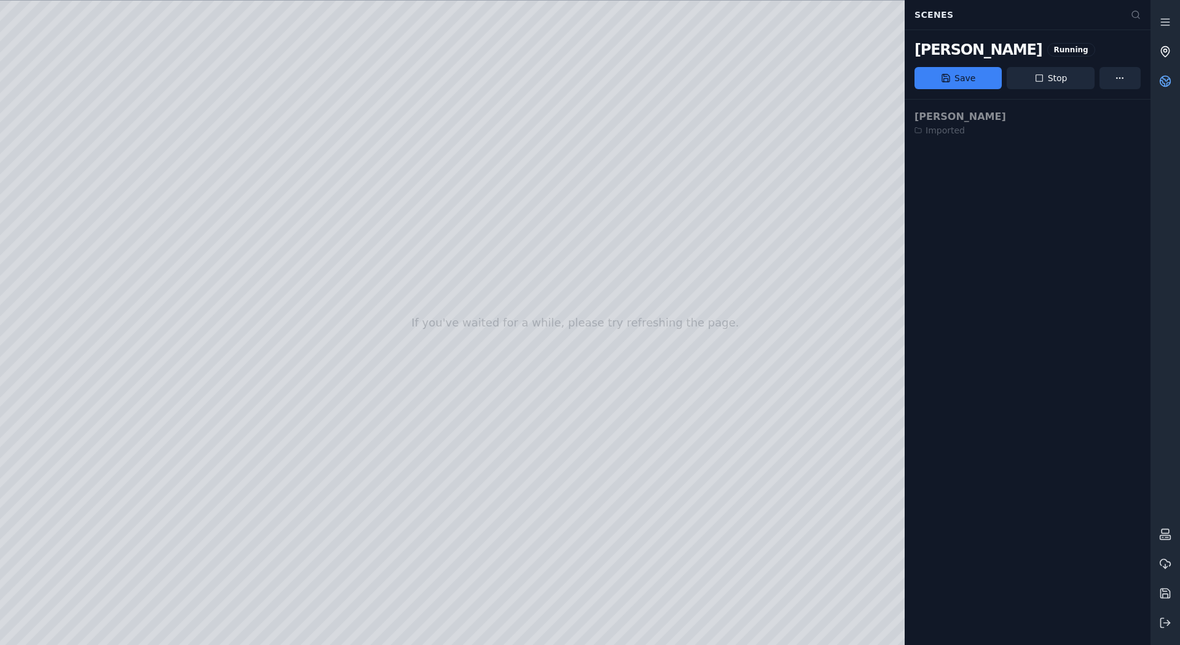
click at [1167, 54] on icon at bounding box center [1165, 51] width 12 height 12
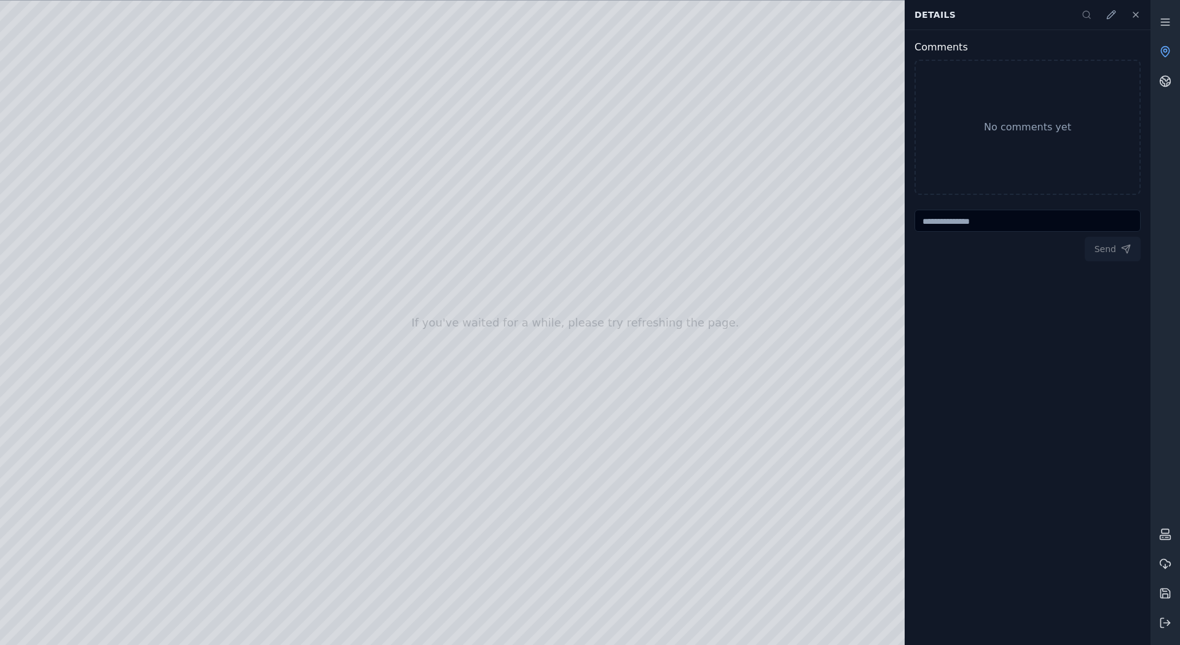
click at [277, 185] on div at bounding box center [575, 323] width 1150 height 644
click at [567, 183] on div at bounding box center [575, 323] width 1150 height 644
click at [1137, 18] on icon at bounding box center [1136, 15] width 10 height 10
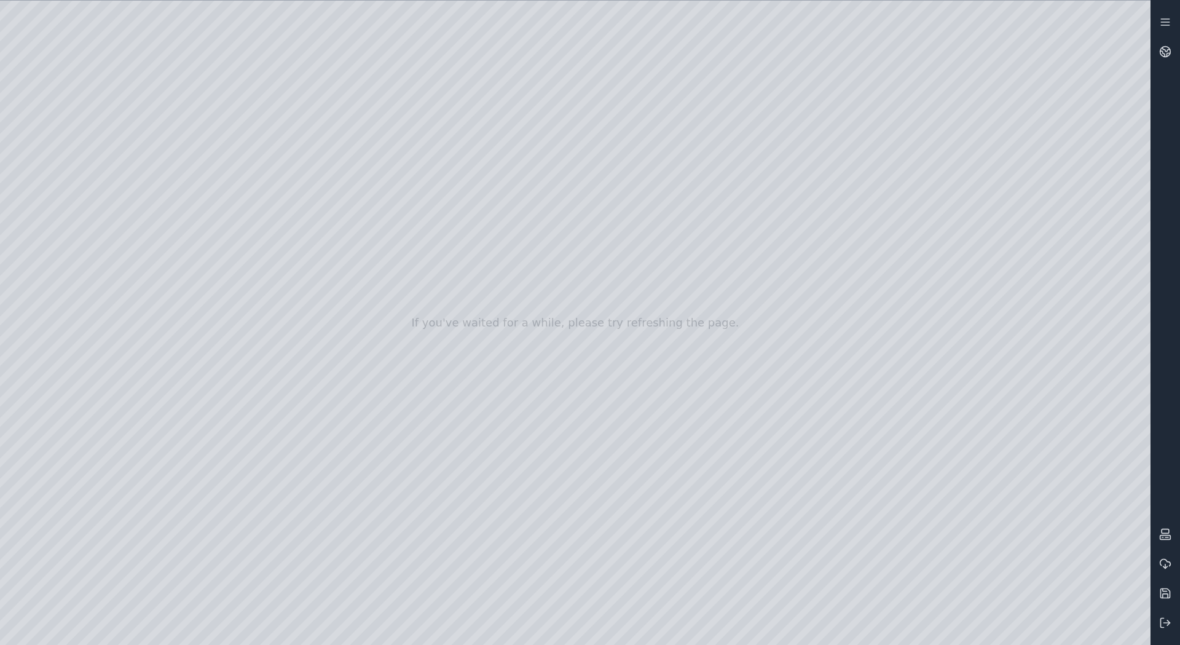
click at [1012, 133] on div at bounding box center [575, 323] width 1150 height 644
click at [822, 288] on div at bounding box center [575, 323] width 1150 height 644
click at [558, 398] on div at bounding box center [575, 323] width 1150 height 644
click at [743, 134] on div at bounding box center [575, 323] width 1150 height 644
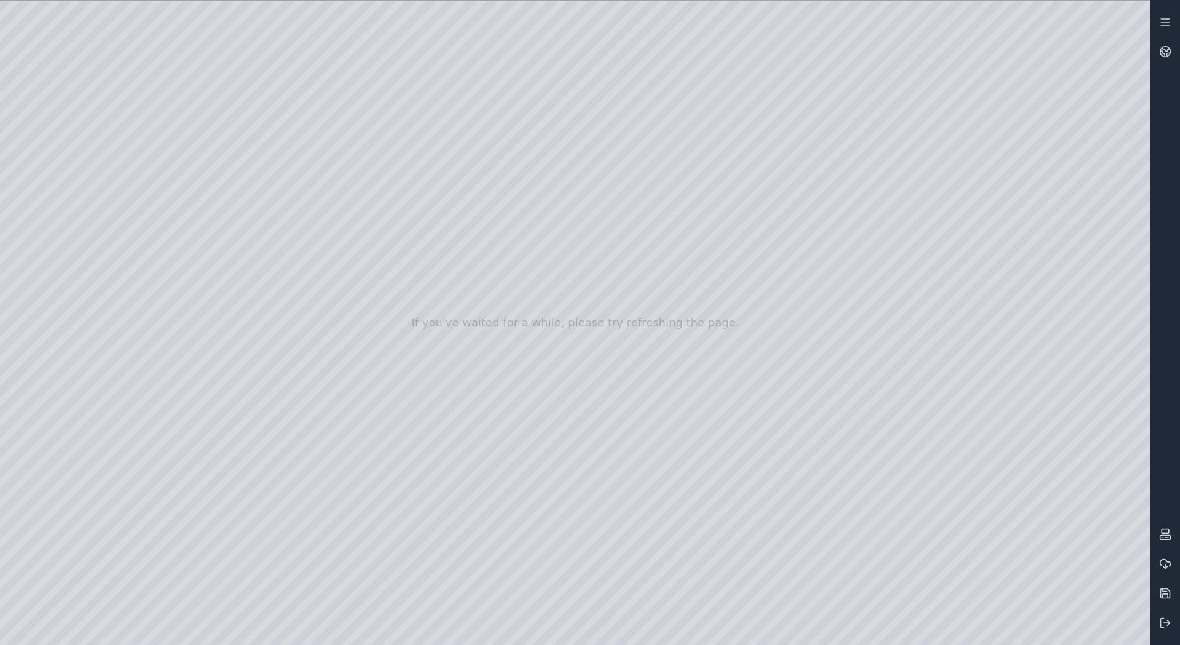
click at [743, 134] on div at bounding box center [575, 323] width 1150 height 644
click at [903, 202] on div at bounding box center [575, 323] width 1150 height 644
drag, startPoint x: 518, startPoint y: 475, endPoint x: 615, endPoint y: 470, distance: 96.6
drag, startPoint x: 609, startPoint y: 462, endPoint x: 647, endPoint y: 458, distance: 38.3
drag, startPoint x: 506, startPoint y: 301, endPoint x: 573, endPoint y: 341, distance: 77.5
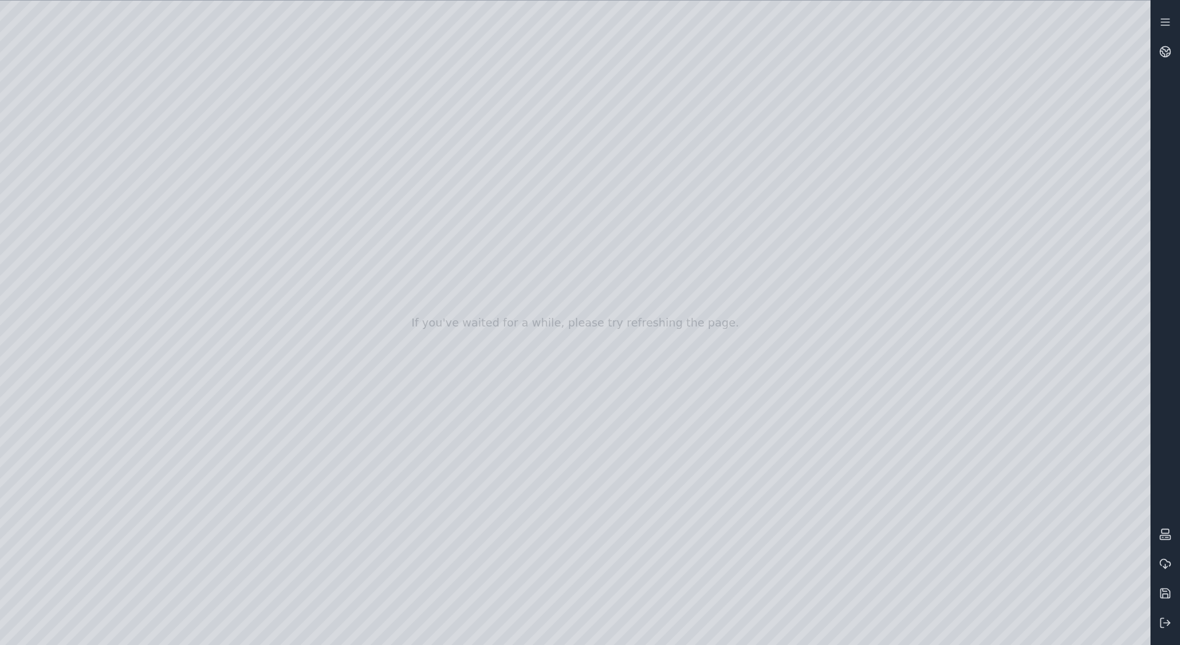
drag, startPoint x: 533, startPoint y: 369, endPoint x: 557, endPoint y: 393, distance: 33.5
drag, startPoint x: 517, startPoint y: 388, endPoint x: 564, endPoint y: 344, distance: 64.3
click at [133, 124] on div at bounding box center [575, 323] width 1150 height 644
drag, startPoint x: 417, startPoint y: 324, endPoint x: 492, endPoint y: 328, distance: 75.1
drag, startPoint x: 621, startPoint y: 532, endPoint x: 690, endPoint y: 436, distance: 118.0
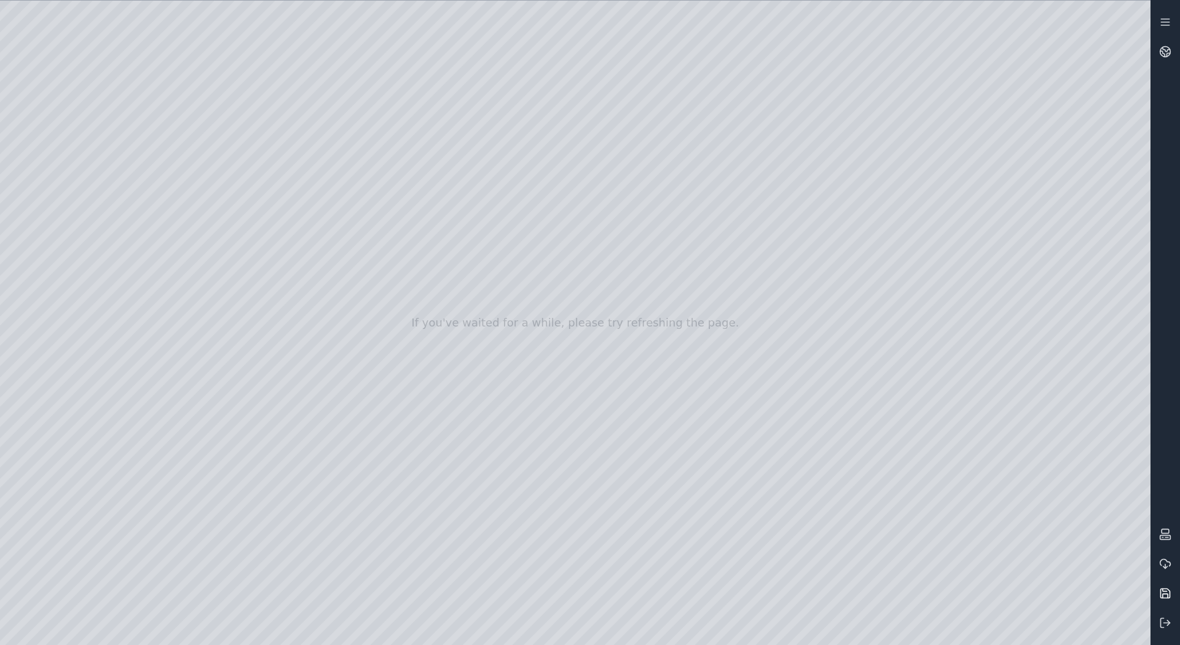
click at [1169, 592] on icon at bounding box center [1165, 593] width 12 height 12
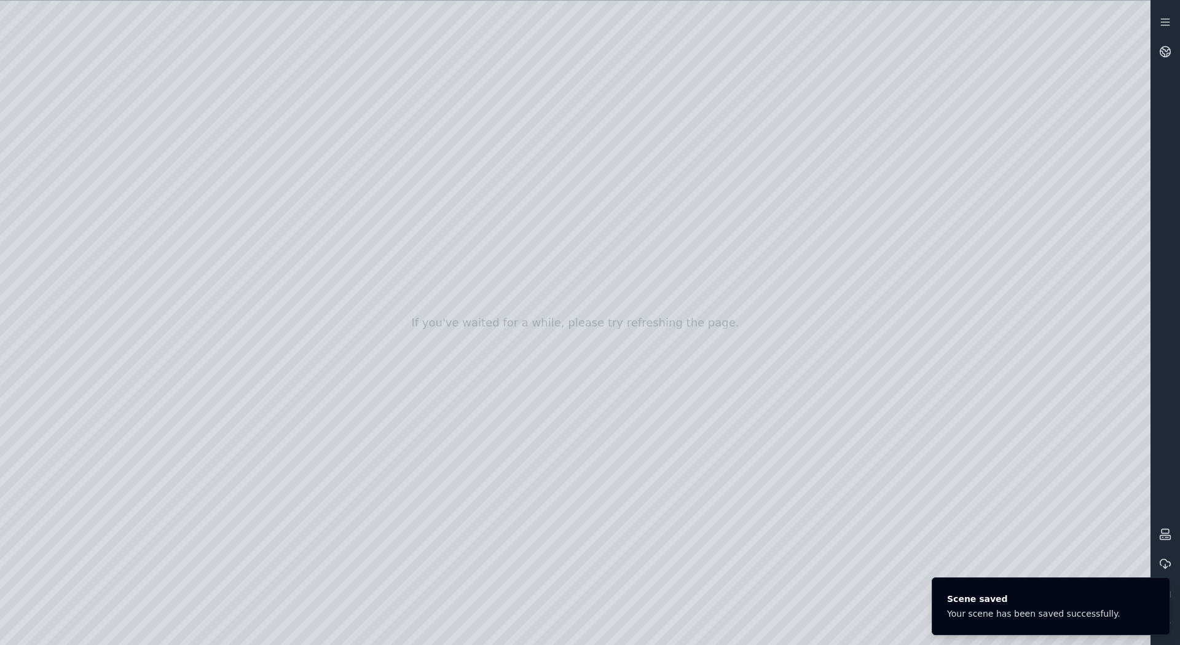
drag, startPoint x: 327, startPoint y: 273, endPoint x: 625, endPoint y: 387, distance: 318.8
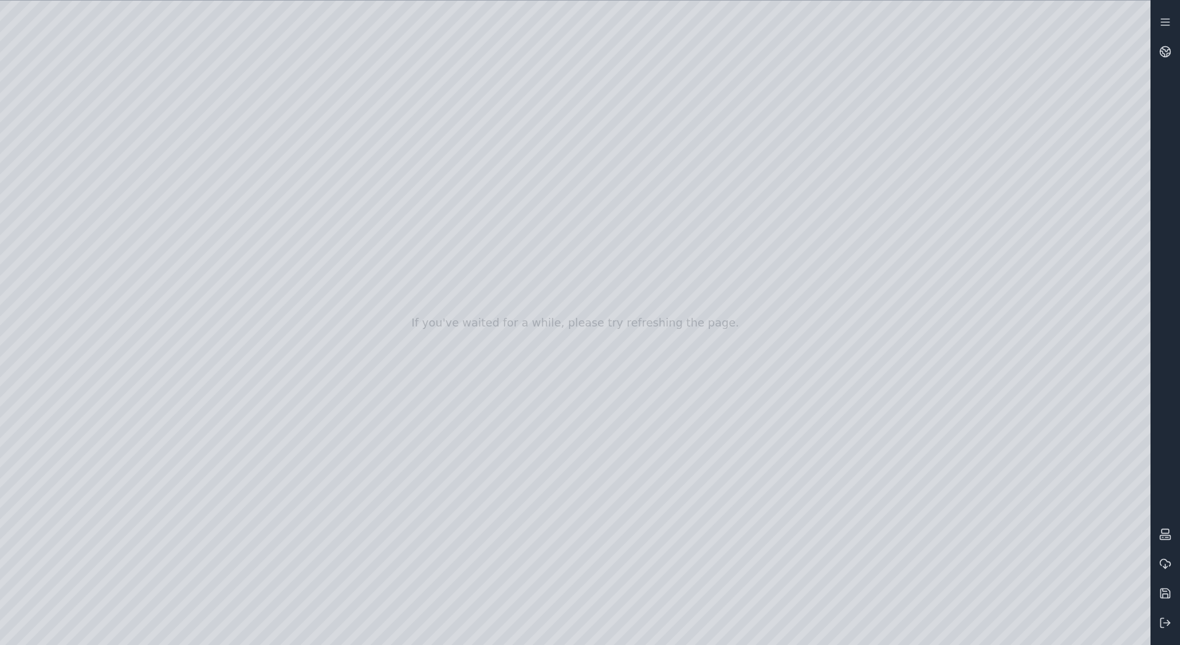
click at [293, 253] on div at bounding box center [575, 323] width 1150 height 644
click at [454, 269] on div at bounding box center [575, 323] width 1150 height 644
click at [631, 293] on div at bounding box center [575, 323] width 1150 height 644
click at [820, 328] on div at bounding box center [575, 323] width 1150 height 644
click at [631, 293] on div at bounding box center [575, 323] width 1150 height 644
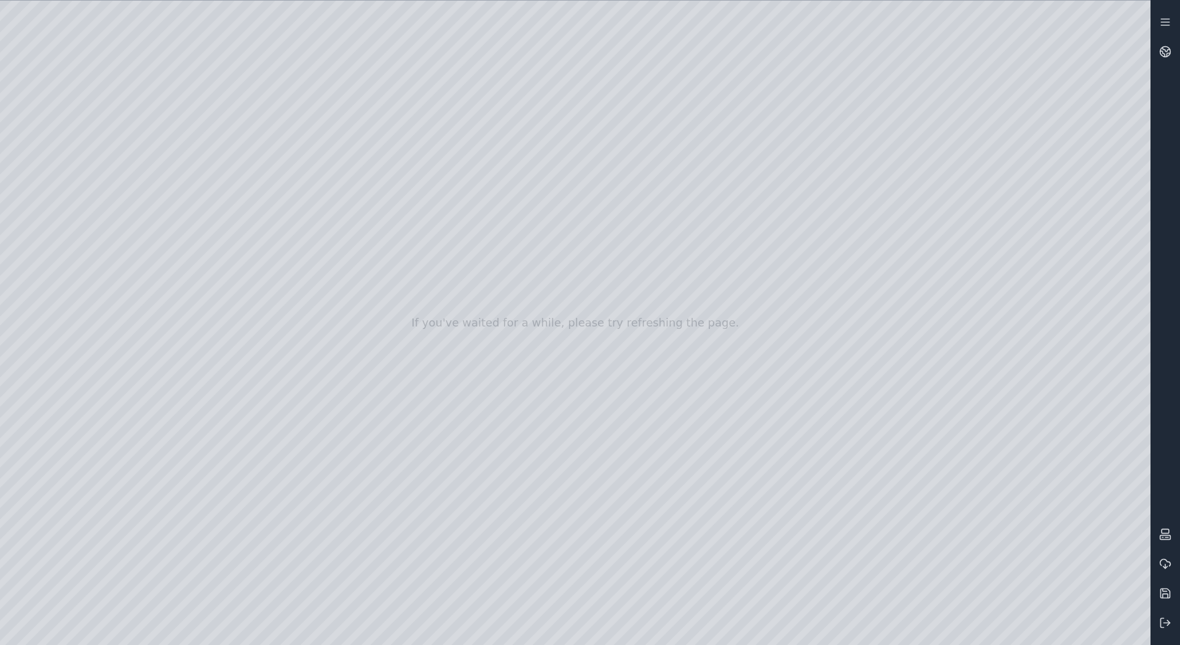
click at [634, 299] on div at bounding box center [575, 323] width 1150 height 644
click at [646, 191] on div at bounding box center [575, 323] width 1150 height 644
click at [803, 208] on div at bounding box center [575, 323] width 1150 height 644
click at [494, 168] on div at bounding box center [575, 323] width 1150 height 644
click at [361, 154] on div at bounding box center [575, 323] width 1150 height 644
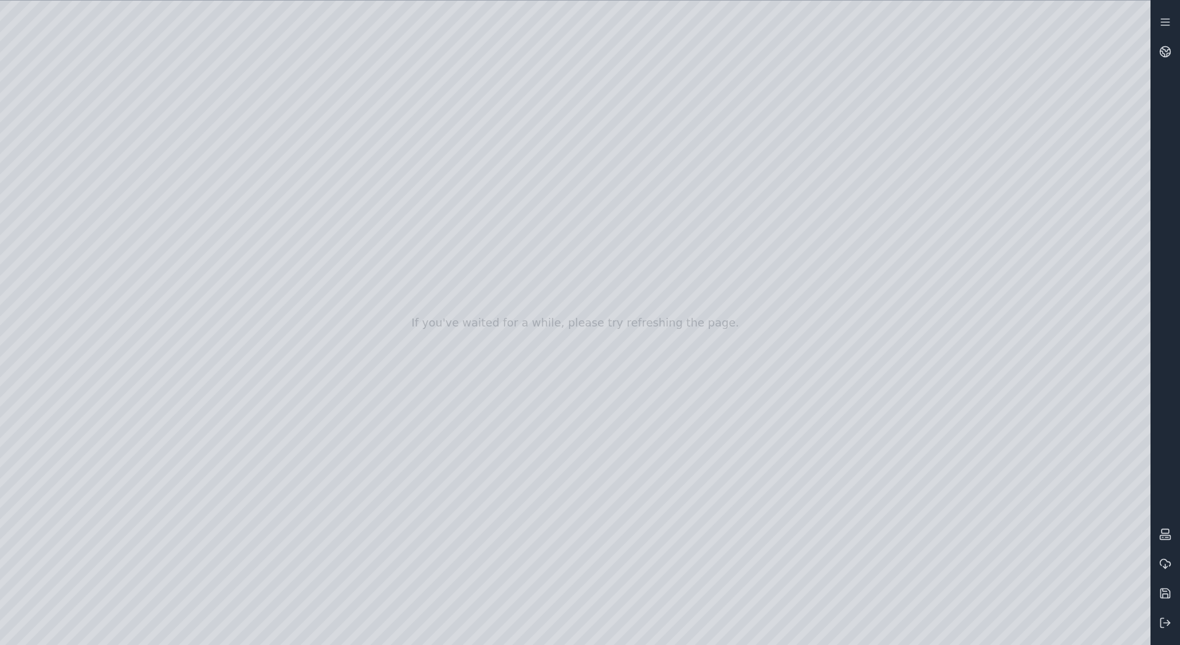
click at [431, 89] on div at bounding box center [575, 323] width 1150 height 644
click at [549, 104] on div at bounding box center [575, 323] width 1150 height 644
click at [680, 117] on div at bounding box center [575, 323] width 1150 height 644
click at [814, 132] on div at bounding box center [575, 323] width 1150 height 644
drag, startPoint x: 798, startPoint y: 124, endPoint x: 777, endPoint y: 62, distance: 65.7
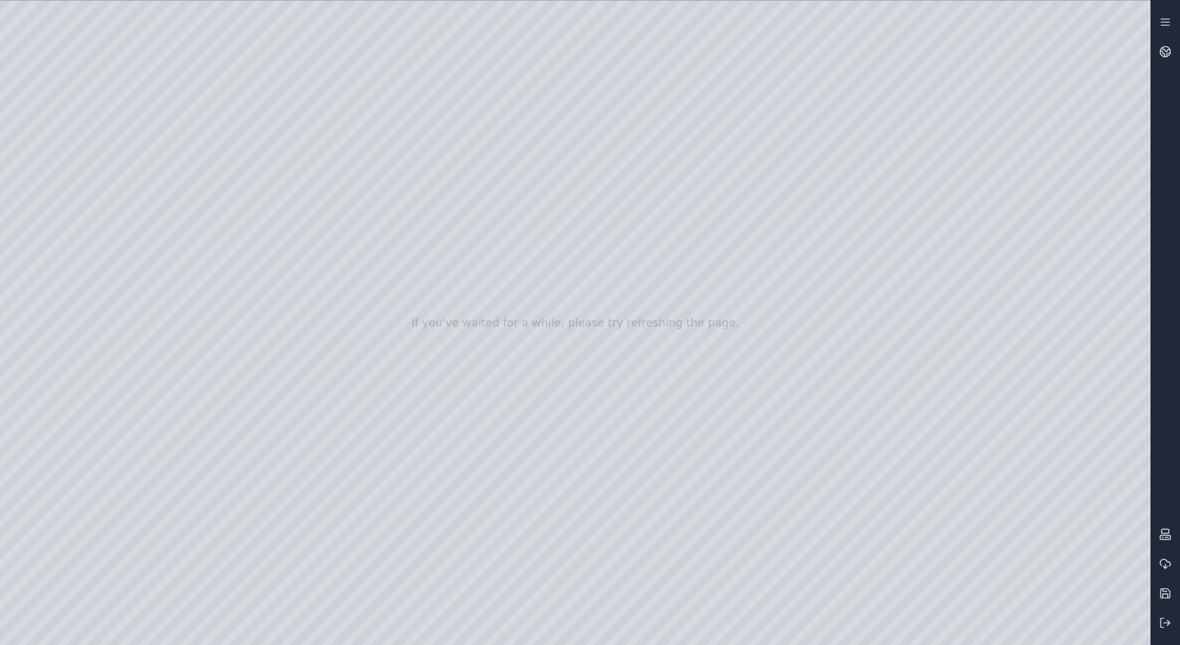
click at [777, 62] on div at bounding box center [575, 323] width 1150 height 644
click at [792, 195] on div at bounding box center [575, 323] width 1150 height 644
click at [764, 174] on div at bounding box center [575, 323] width 1150 height 644
drag, startPoint x: 721, startPoint y: 173, endPoint x: 737, endPoint y: 173, distance: 16.0
click at [737, 173] on div at bounding box center [575, 323] width 1150 height 644
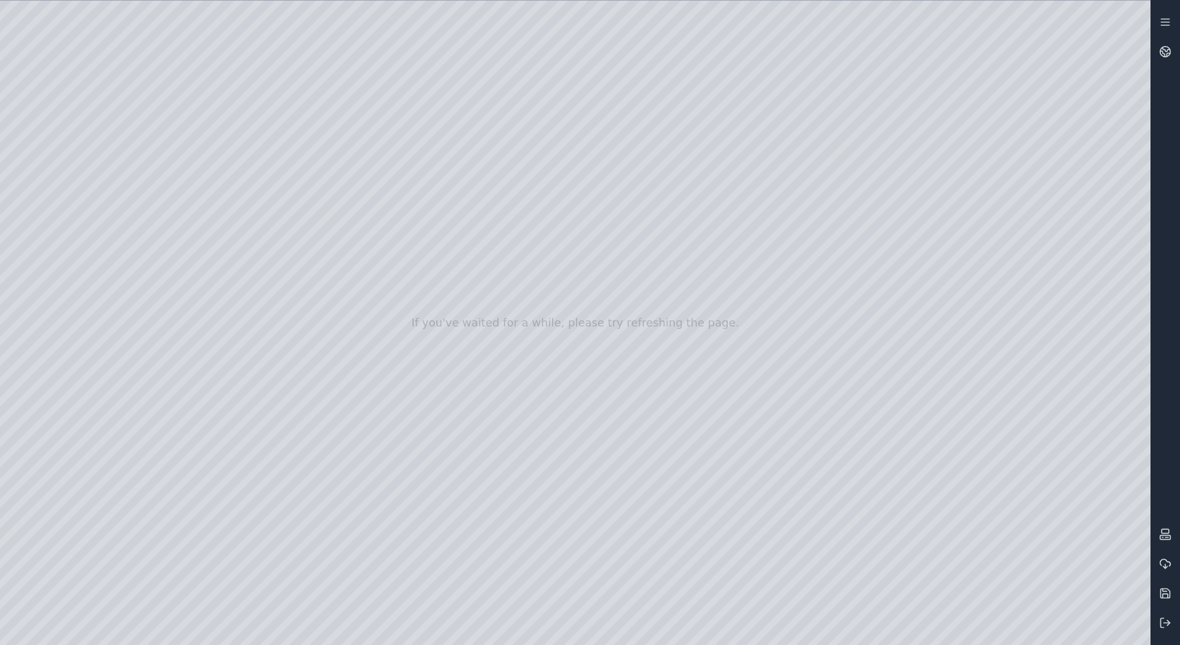
click at [776, 219] on div at bounding box center [575, 323] width 1150 height 644
drag, startPoint x: 723, startPoint y: 235, endPoint x: 730, endPoint y: 235, distance: 6.8
click at [730, 235] on div at bounding box center [575, 323] width 1150 height 644
click at [755, 410] on div at bounding box center [575, 323] width 1150 height 644
click at [761, 414] on div at bounding box center [575, 323] width 1150 height 644
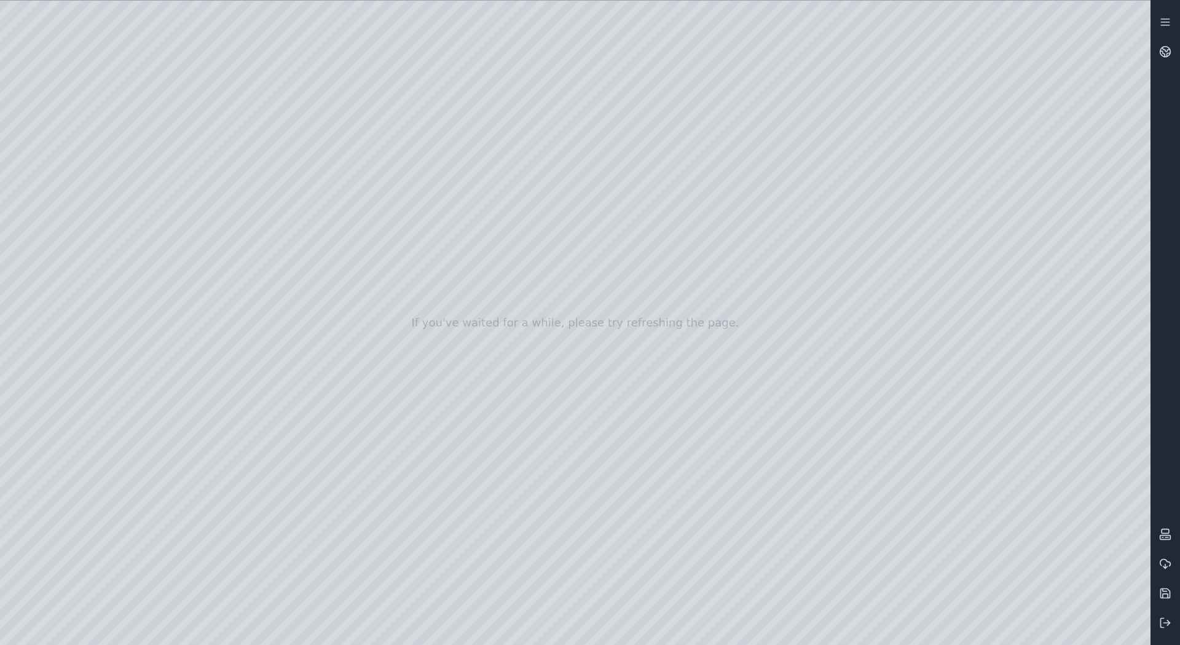
click at [709, 426] on div at bounding box center [575, 323] width 1150 height 644
click at [567, 273] on div at bounding box center [575, 323] width 1150 height 644
click at [782, 218] on div at bounding box center [575, 323] width 1150 height 644
click at [661, 203] on div at bounding box center [575, 323] width 1150 height 644
click at [543, 192] on div at bounding box center [575, 323] width 1150 height 644
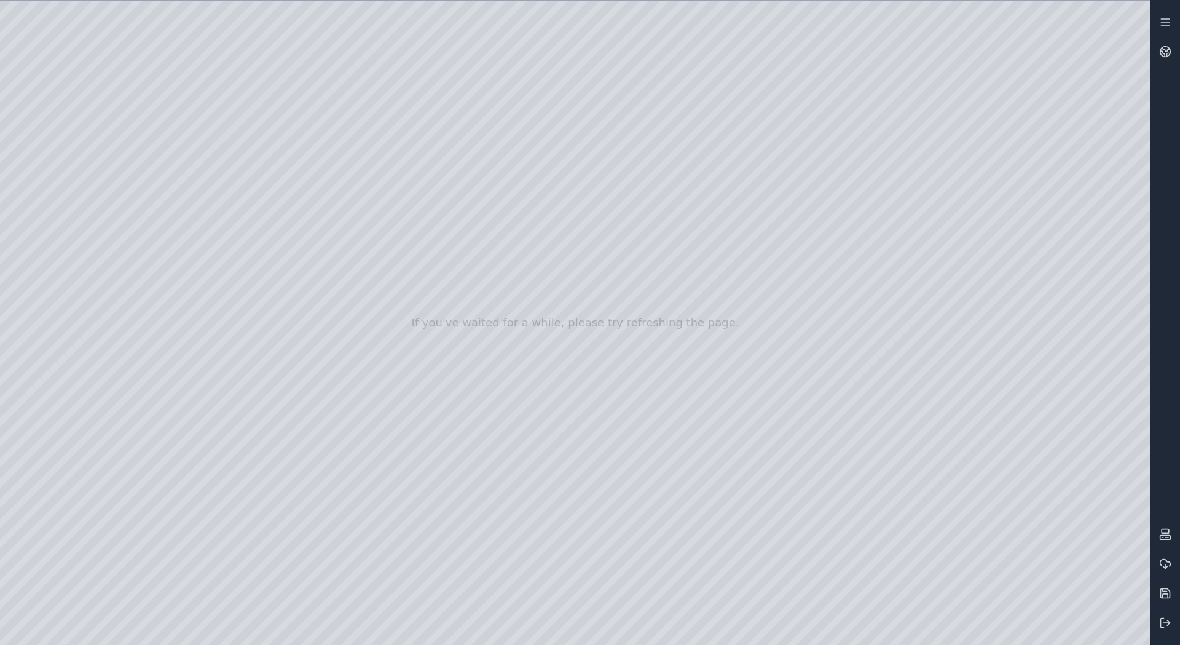
click at [443, 177] on div at bounding box center [575, 323] width 1150 height 644
click at [473, 120] on div at bounding box center [575, 323] width 1150 height 644
click at [566, 130] on div at bounding box center [575, 323] width 1150 height 644
click at [666, 147] on div at bounding box center [575, 323] width 1150 height 644
click at [782, 159] on div at bounding box center [575, 323] width 1150 height 644
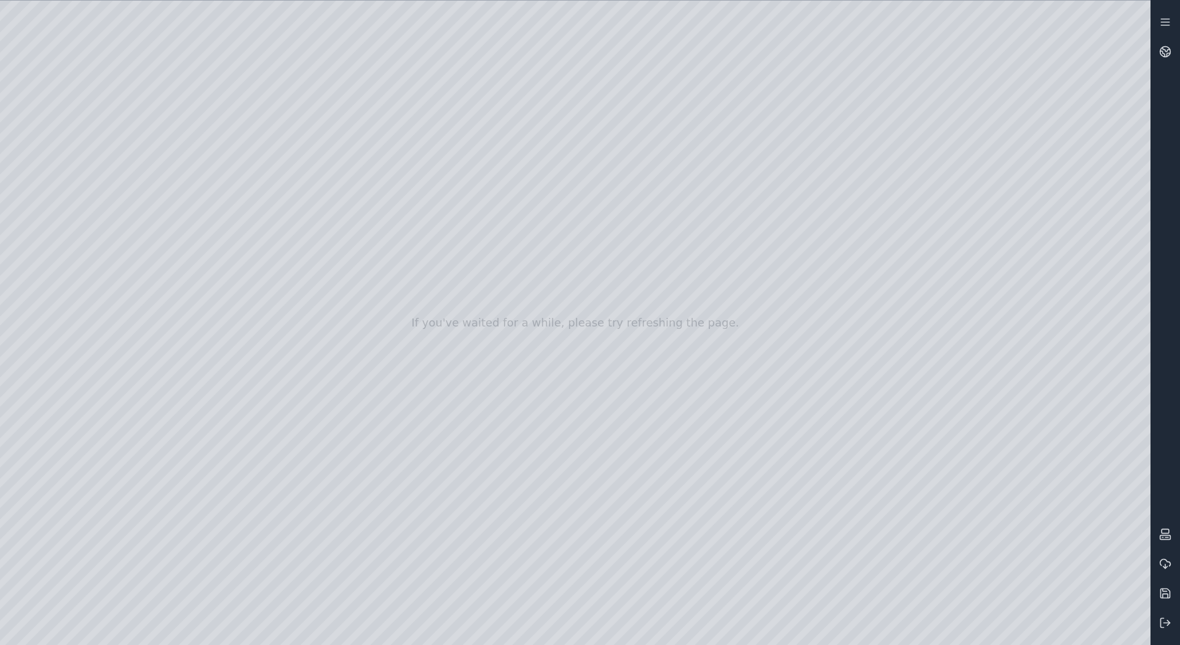
click at [798, 149] on div at bounding box center [575, 323] width 1150 height 644
click at [782, 156] on div at bounding box center [575, 323] width 1150 height 644
click at [665, 146] on div at bounding box center [575, 323] width 1150 height 644
click at [564, 130] on div at bounding box center [575, 323] width 1150 height 644
click at [664, 147] on div at bounding box center [575, 323] width 1150 height 644
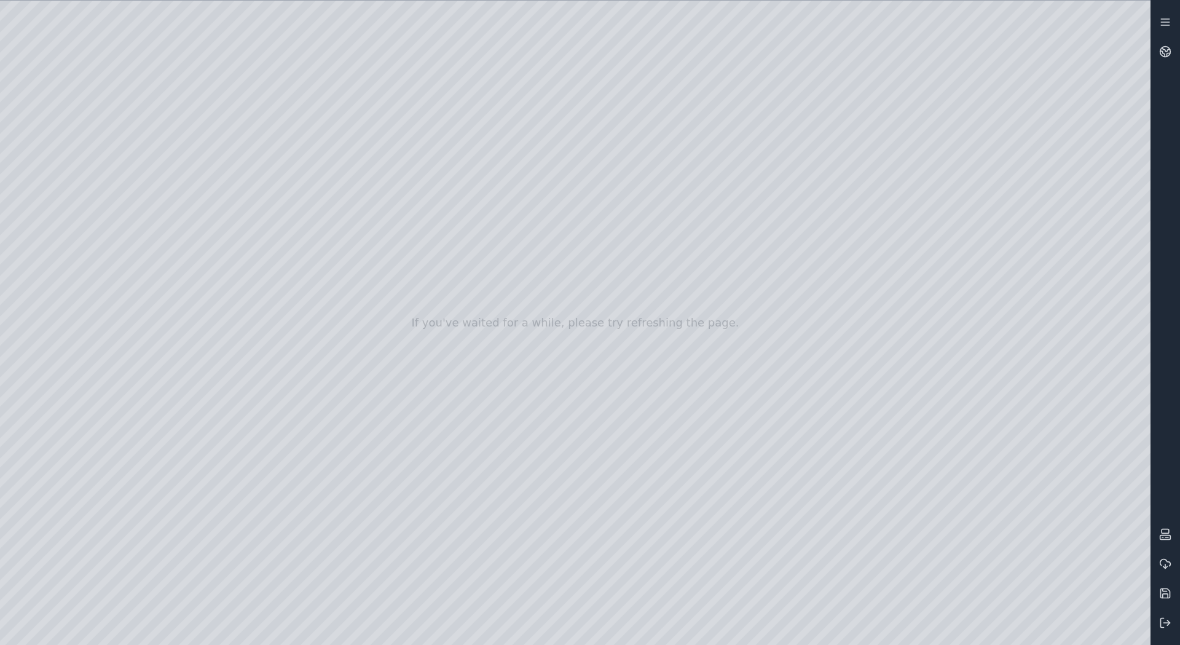
click at [565, 133] on div at bounding box center [575, 323] width 1150 height 644
click at [472, 125] on div at bounding box center [575, 323] width 1150 height 644
click at [512, 81] on div at bounding box center [575, 323] width 1150 height 644
click at [596, 92] on div at bounding box center [575, 323] width 1150 height 644
click at [689, 100] on div at bounding box center [575, 323] width 1150 height 644
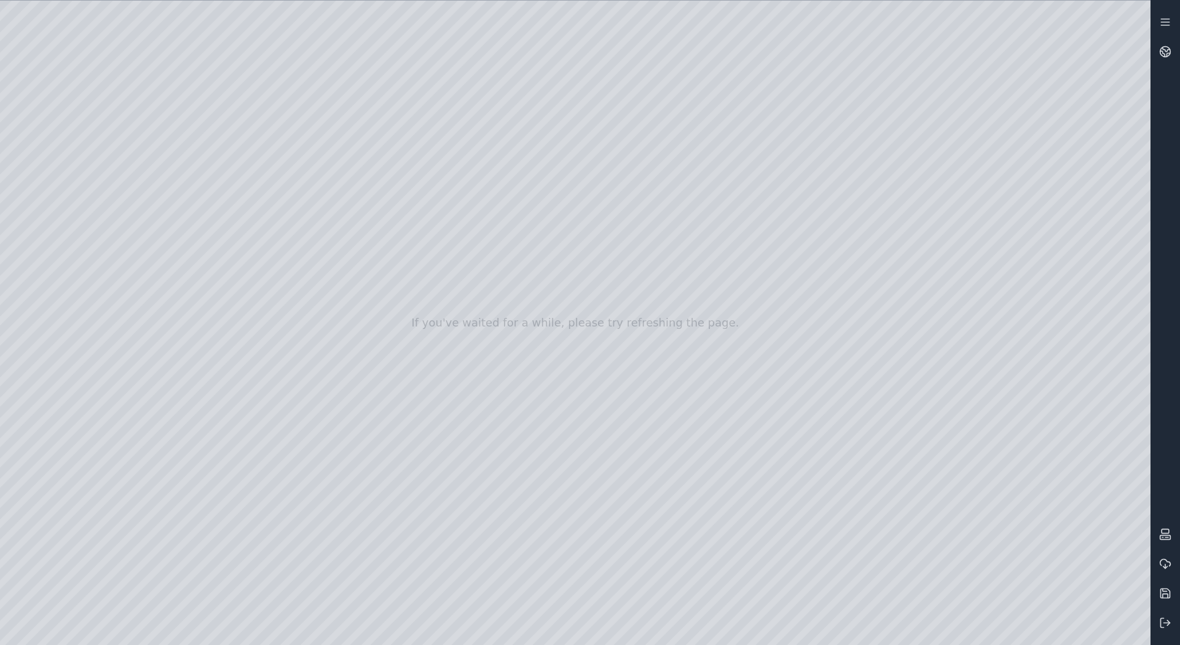
click at [780, 109] on div at bounding box center [575, 323] width 1150 height 644
drag, startPoint x: 769, startPoint y: 90, endPoint x: 750, endPoint y: 26, distance: 66.7
click at [750, 26] on div at bounding box center [575, 323] width 1150 height 644
drag, startPoint x: 621, startPoint y: 283, endPoint x: 569, endPoint y: 395, distance: 123.2
click at [463, 130] on div at bounding box center [575, 323] width 1150 height 644
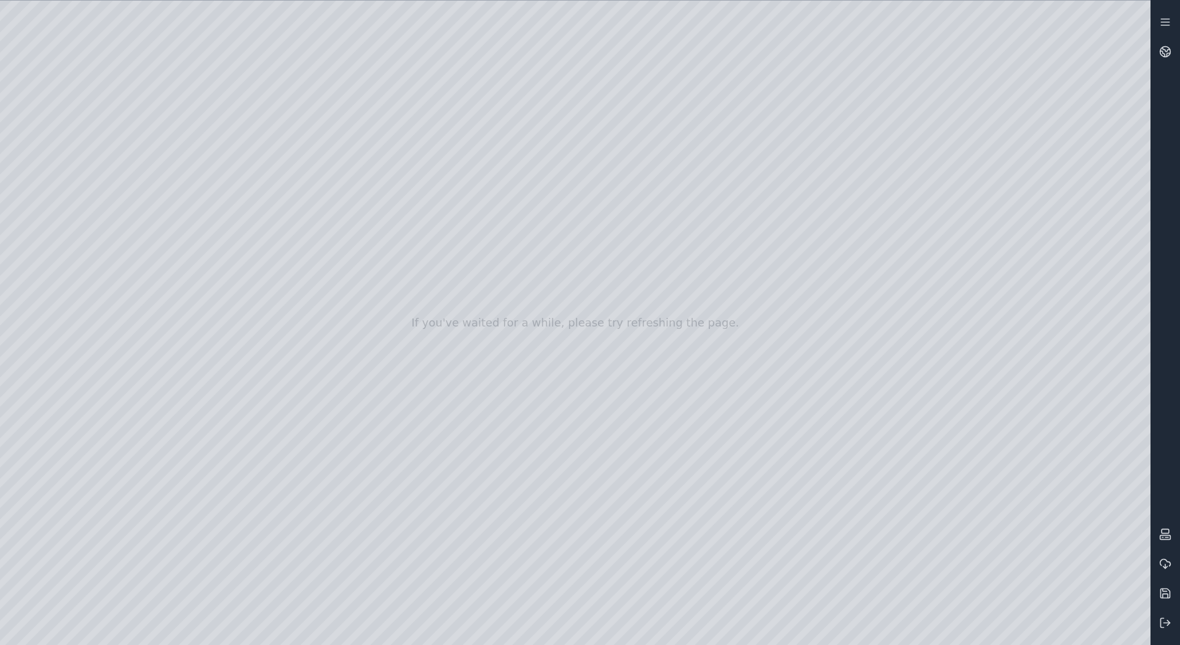
click at [453, 110] on div at bounding box center [575, 323] width 1150 height 644
click at [454, 112] on div at bounding box center [575, 323] width 1150 height 644
click at [455, 111] on div at bounding box center [575, 323] width 1150 height 644
click at [544, 121] on div at bounding box center [575, 323] width 1150 height 644
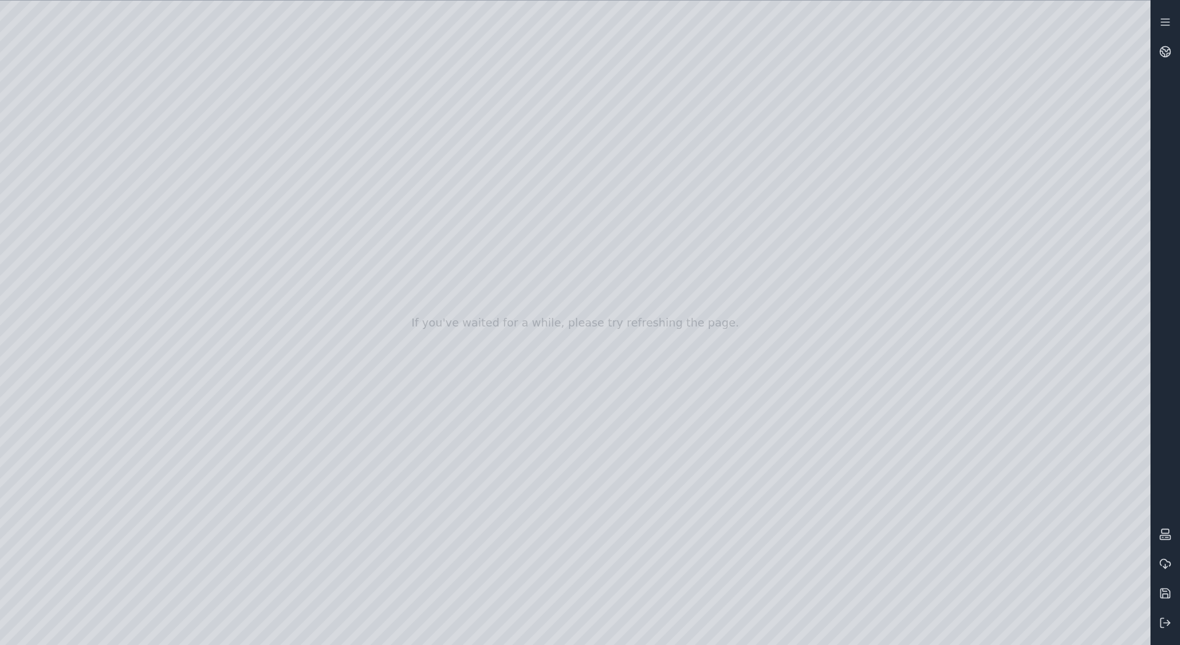
click at [643, 133] on div at bounding box center [575, 323] width 1150 height 644
click at [756, 143] on div at bounding box center [575, 323] width 1150 height 644
click at [753, 146] on div at bounding box center [575, 323] width 1150 height 644
drag, startPoint x: 749, startPoint y: 77, endPoint x: 745, endPoint y: 2, distance: 75.1
click at [745, 2] on div at bounding box center [575, 323] width 1150 height 644
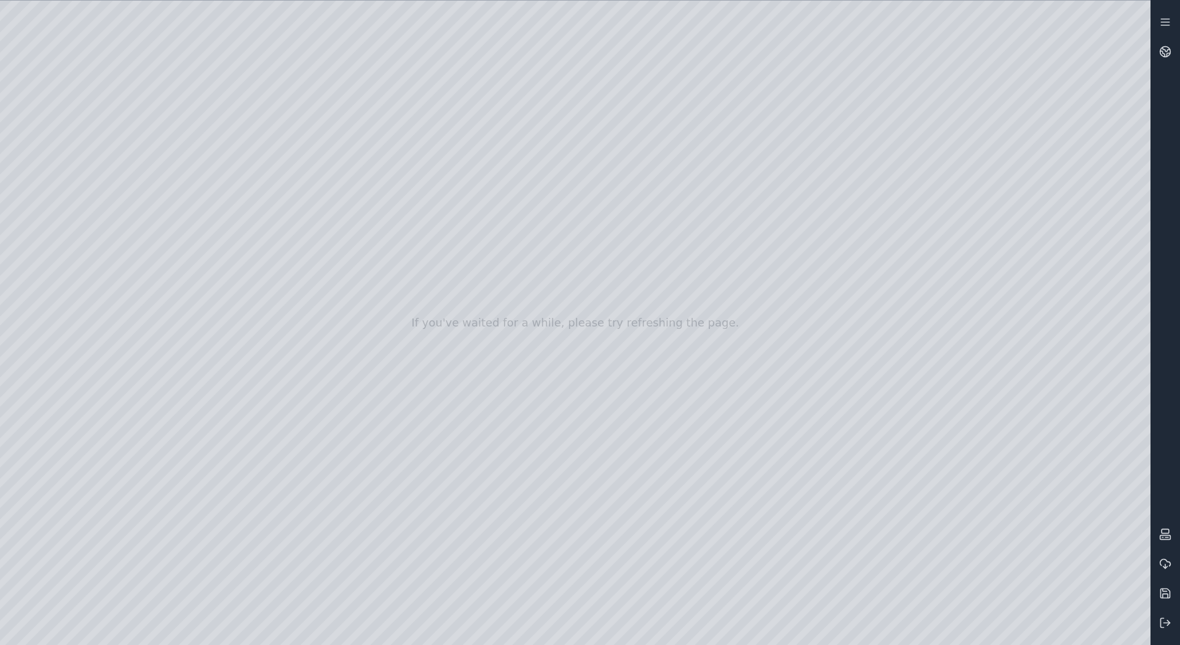
click at [766, 348] on div at bounding box center [575, 323] width 1150 height 644
click at [652, 127] on div at bounding box center [575, 323] width 1150 height 644
click at [694, 127] on div at bounding box center [575, 323] width 1150 height 644
click at [618, 223] on div at bounding box center [575, 323] width 1150 height 644
click at [671, 230] on div at bounding box center [575, 323] width 1150 height 644
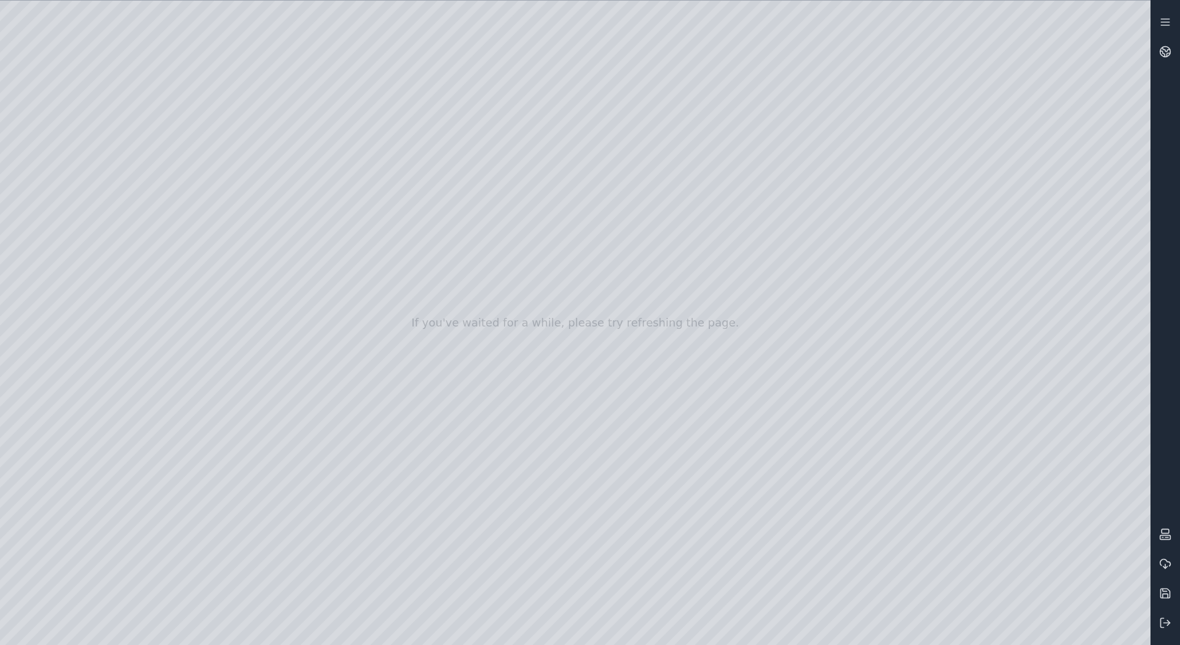
drag, startPoint x: 731, startPoint y: 238, endPoint x: 725, endPoint y: 240, distance: 6.4
click at [731, 238] on div at bounding box center [575, 323] width 1150 height 644
click at [597, 325] on div at bounding box center [575, 323] width 1150 height 644
click at [659, 337] on div at bounding box center [575, 323] width 1150 height 644
drag, startPoint x: 726, startPoint y: 348, endPoint x: 722, endPoint y: 371, distance: 23.7
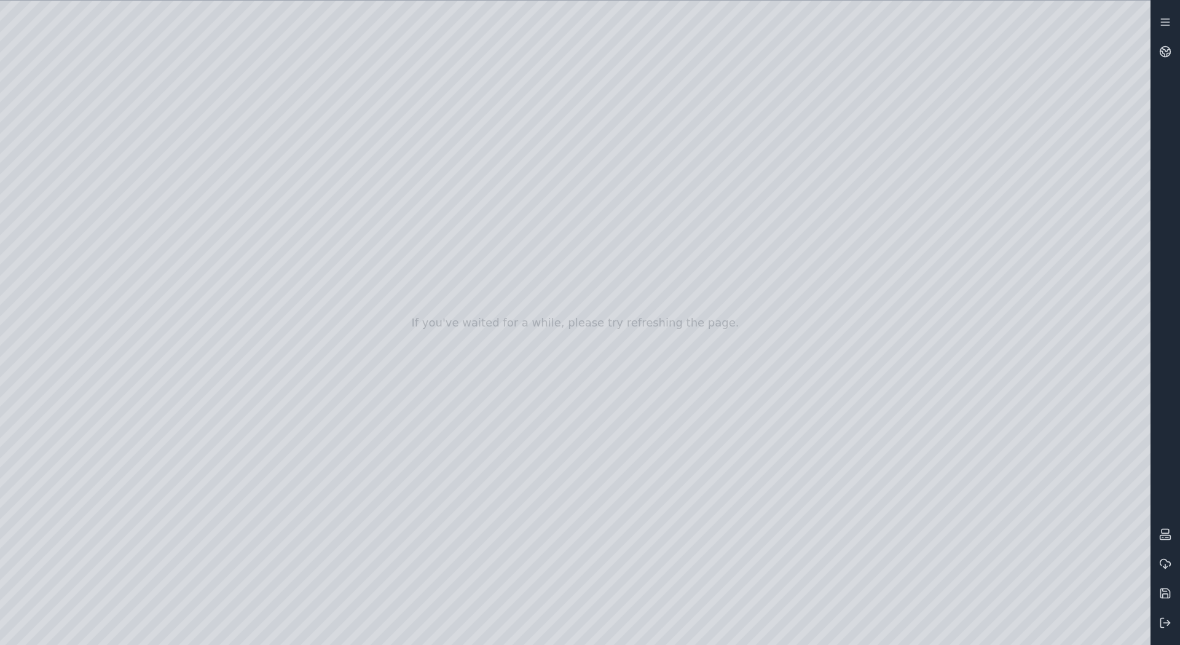
click at [726, 347] on div at bounding box center [575, 323] width 1150 height 644
click at [710, 458] on div at bounding box center [575, 323] width 1150 height 644
click at [634, 445] on div at bounding box center [575, 323] width 1150 height 644
click at [615, 269] on div at bounding box center [575, 323] width 1150 height 644
click at [556, 453] on div at bounding box center [575, 323] width 1150 height 644
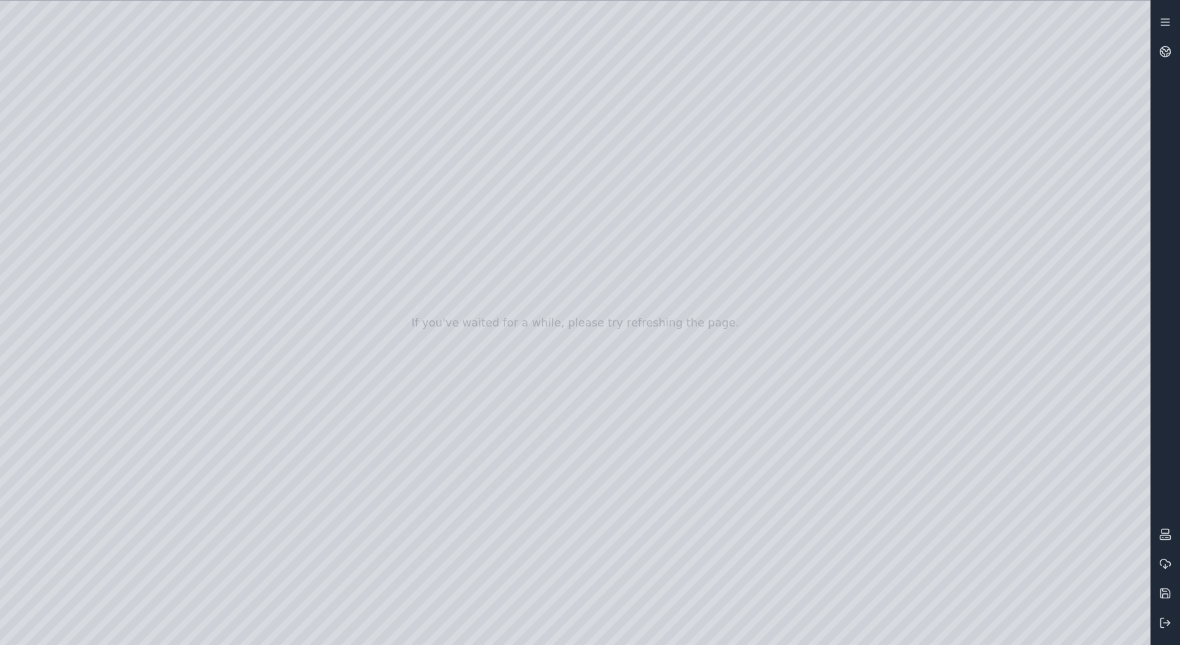
click at [703, 124] on div at bounding box center [575, 323] width 1150 height 644
click at [672, 123] on div at bounding box center [575, 323] width 1150 height 644
click at [678, 128] on div at bounding box center [575, 323] width 1150 height 644
click at [867, 151] on div at bounding box center [575, 323] width 1150 height 644
drag, startPoint x: 729, startPoint y: 157, endPoint x: 777, endPoint y: 159, distance: 48.0
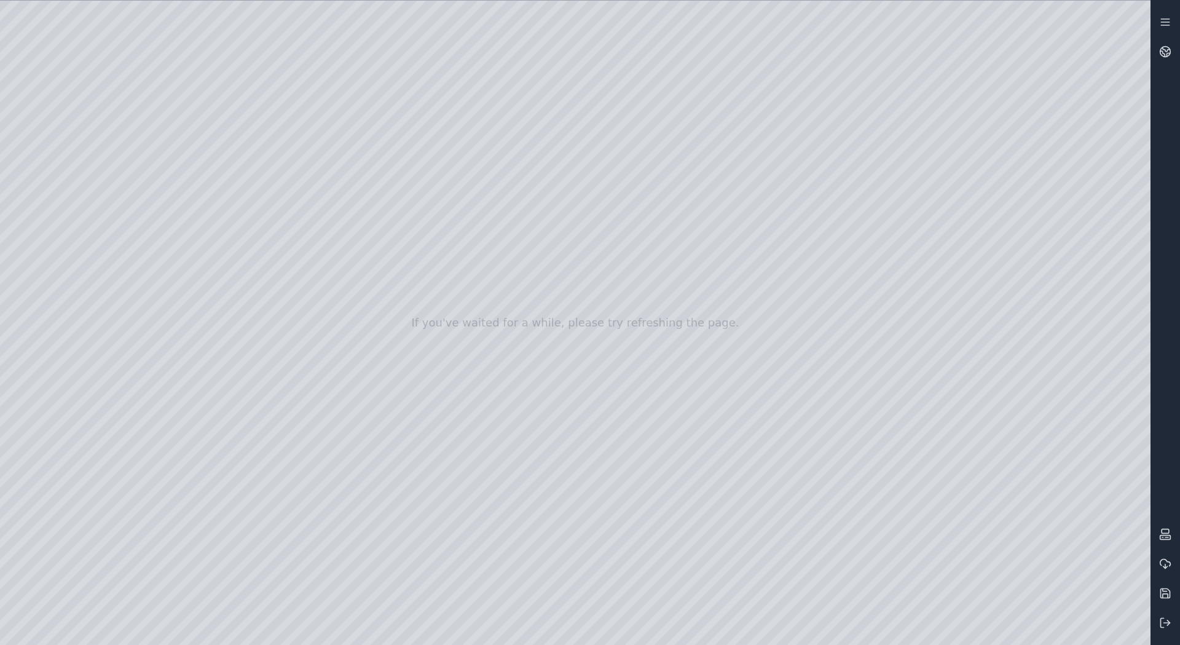
click at [777, 159] on div at bounding box center [575, 323] width 1150 height 644
drag, startPoint x: 773, startPoint y: 218, endPoint x: 671, endPoint y: 168, distance: 113.5
click at [599, 377] on div at bounding box center [575, 323] width 1150 height 644
click at [632, 288] on div at bounding box center [575, 323] width 1150 height 644
click at [648, 200] on div at bounding box center [575, 323] width 1150 height 644
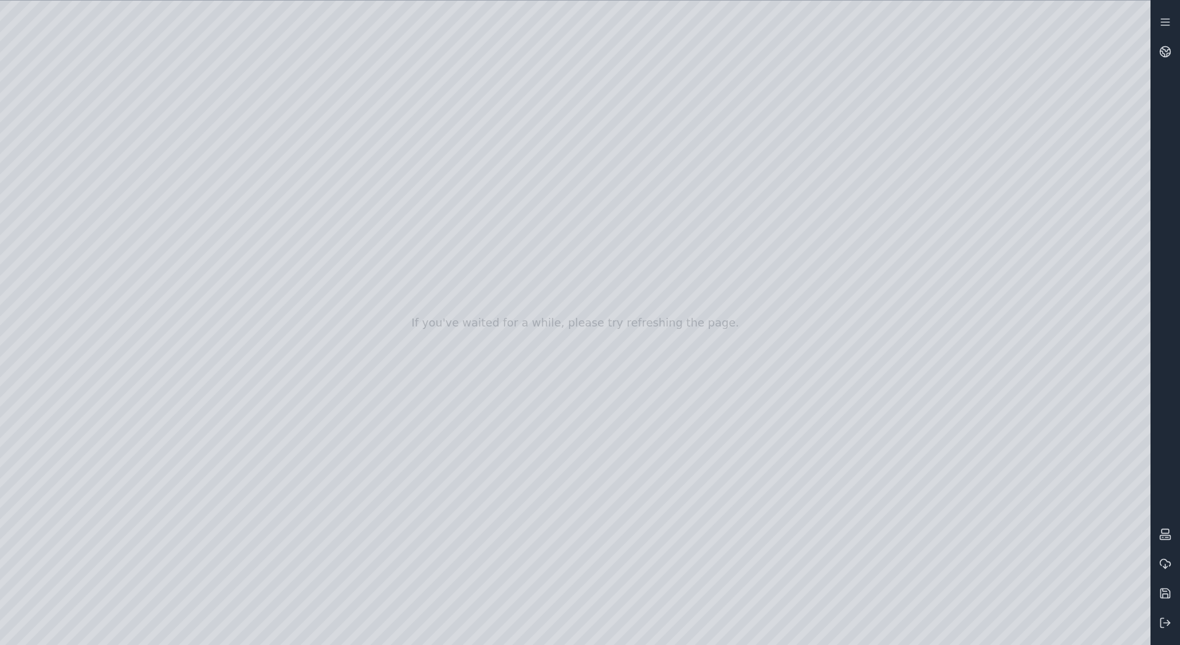
click at [514, 358] on div at bounding box center [575, 323] width 1150 height 644
drag, startPoint x: 476, startPoint y: 347, endPoint x: 570, endPoint y: 374, distance: 97.2
click at [570, 374] on div at bounding box center [575, 323] width 1150 height 644
click at [691, 382] on div at bounding box center [575, 323] width 1150 height 644
drag, startPoint x: 645, startPoint y: 382, endPoint x: 736, endPoint y: 395, distance: 91.9
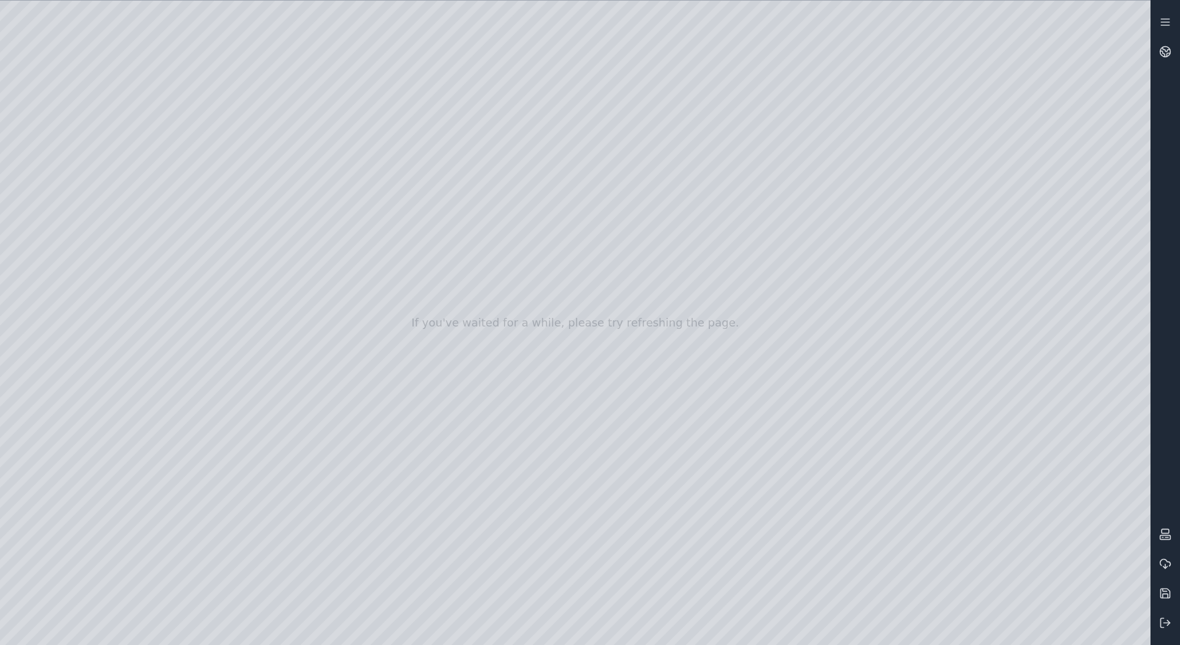
click at [736, 395] on div at bounding box center [575, 323] width 1150 height 644
click at [738, 447] on div at bounding box center [575, 323] width 1150 height 644
click at [778, 396] on div at bounding box center [575, 323] width 1150 height 644
drag, startPoint x: 737, startPoint y: 398, endPoint x: 834, endPoint y: 425, distance: 100.2
click at [834, 425] on div at bounding box center [575, 323] width 1150 height 644
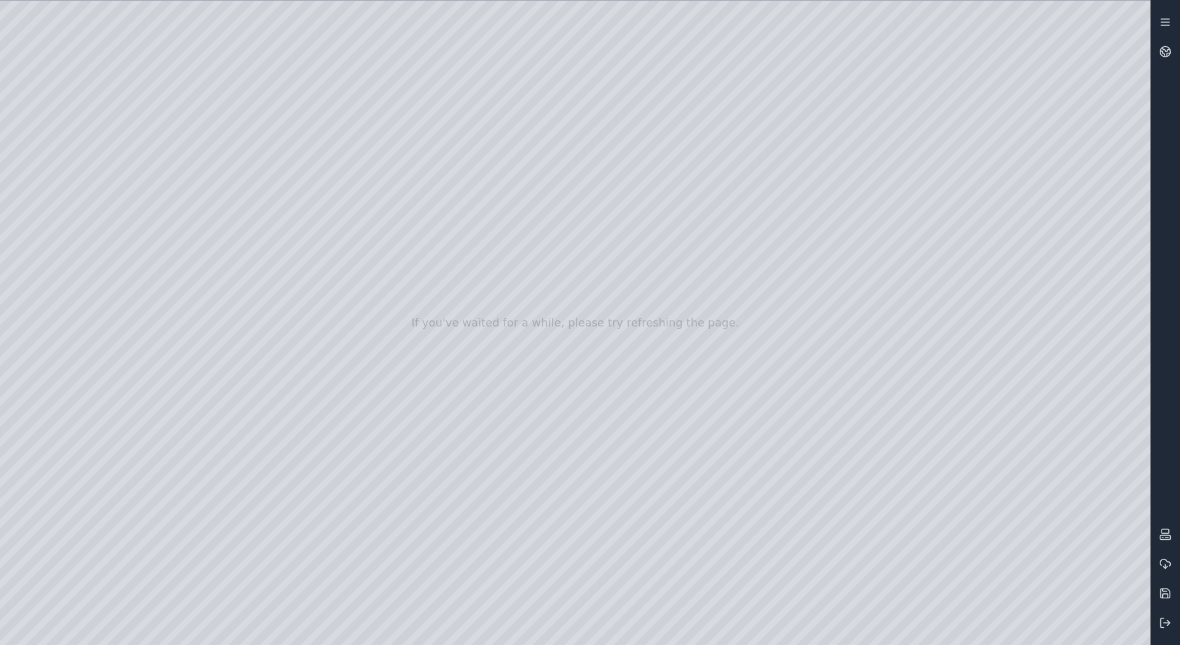
click at [696, 380] on div at bounding box center [575, 323] width 1150 height 644
drag, startPoint x: 662, startPoint y: 379, endPoint x: 677, endPoint y: 381, distance: 15.6
click at [677, 381] on div at bounding box center [575, 323] width 1150 height 644
click at [630, 254] on div at bounding box center [575, 323] width 1150 height 644
click at [651, 143] on div at bounding box center [575, 323] width 1150 height 644
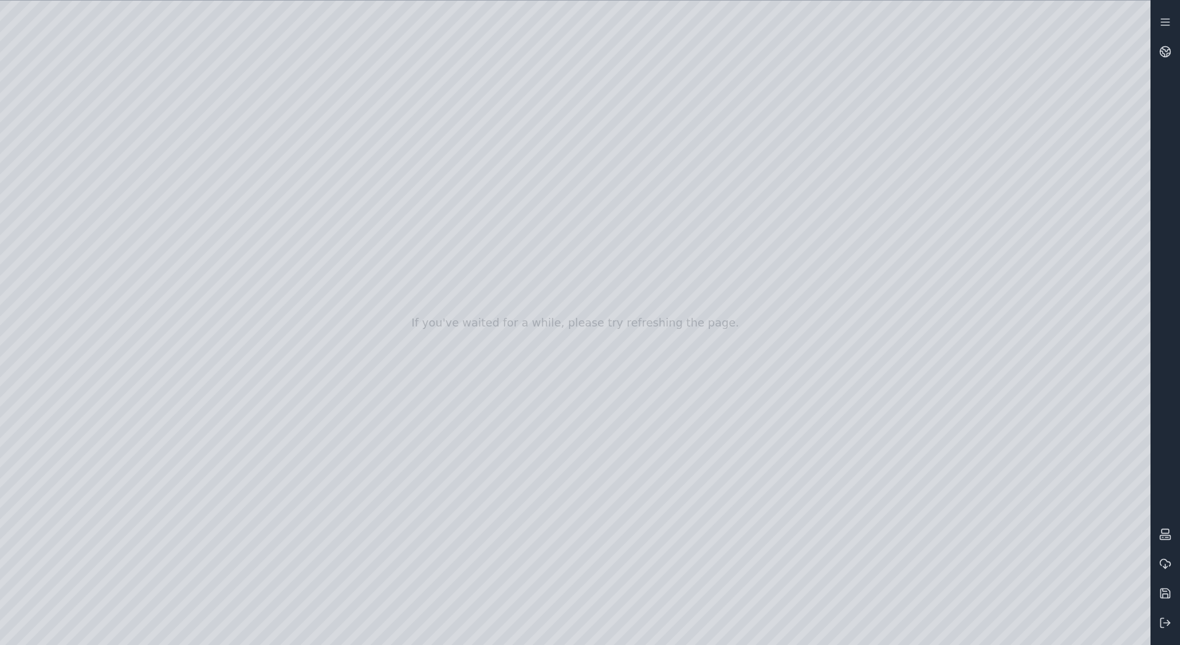
drag, startPoint x: 681, startPoint y: 167, endPoint x: 658, endPoint y: 297, distance: 132.4
click at [663, 128] on div at bounding box center [575, 323] width 1150 height 644
drag, startPoint x: 603, startPoint y: 148, endPoint x: 766, endPoint y: 202, distance: 170.8
click at [766, 202] on div at bounding box center [575, 323] width 1150 height 644
drag, startPoint x: 685, startPoint y: 407, endPoint x: 629, endPoint y: 285, distance: 134.5
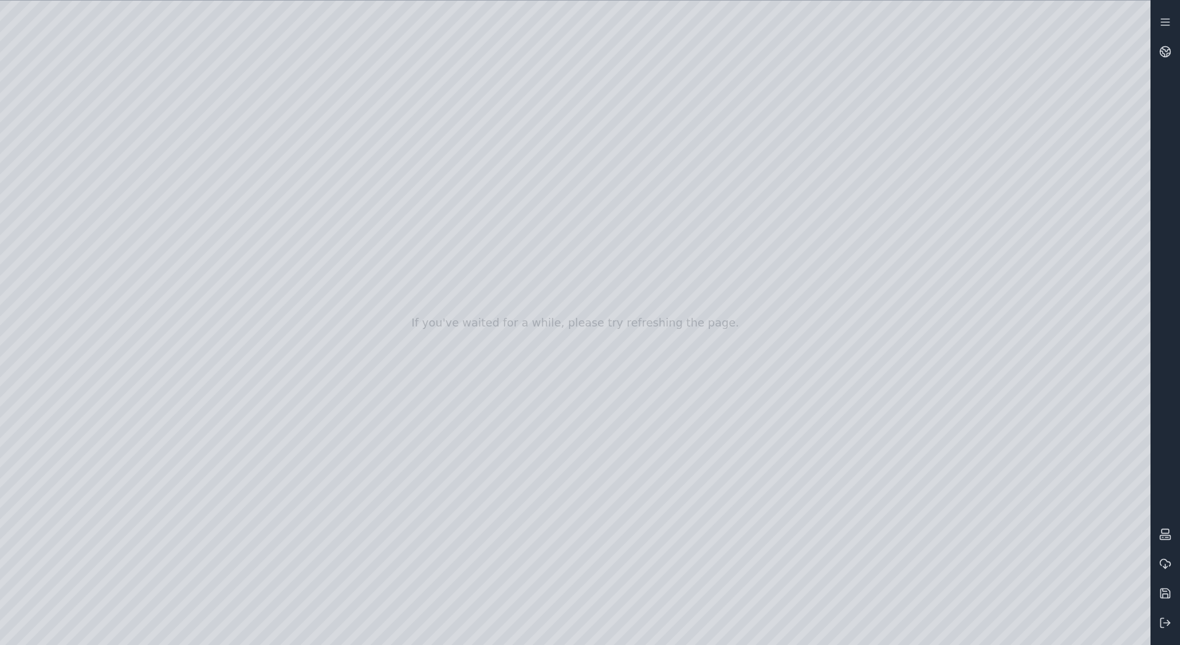
click at [843, 329] on div at bounding box center [575, 323] width 1150 height 644
drag, startPoint x: 806, startPoint y: 438, endPoint x: 808, endPoint y: 429, distance: 8.8
drag, startPoint x: 800, startPoint y: 447, endPoint x: 725, endPoint y: 450, distance: 75.0
drag, startPoint x: 822, startPoint y: 494, endPoint x: 504, endPoint y: 307, distance: 369.4
click at [532, 267] on div at bounding box center [575, 323] width 1150 height 644
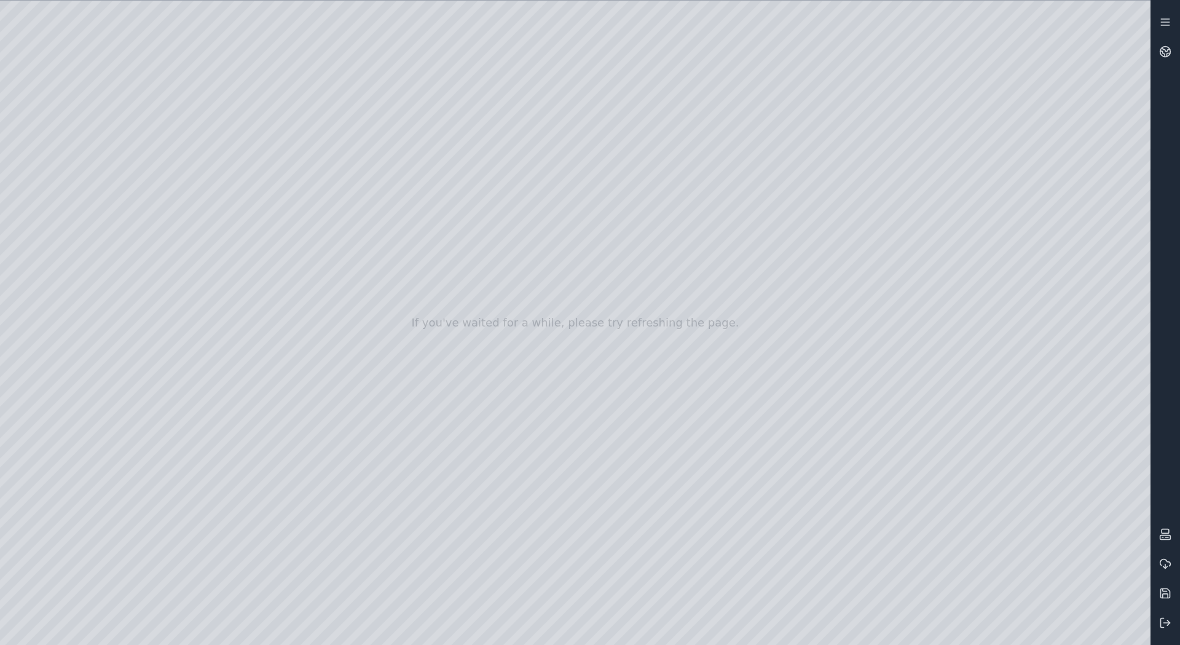
click at [432, 229] on div at bounding box center [575, 323] width 1150 height 644
click at [440, 285] on div at bounding box center [575, 323] width 1150 height 644
click at [456, 353] on div at bounding box center [575, 323] width 1150 height 644
click at [470, 436] on div at bounding box center [575, 323] width 1150 height 644
drag, startPoint x: 516, startPoint y: 428, endPoint x: 489, endPoint y: 434, distance: 27.7
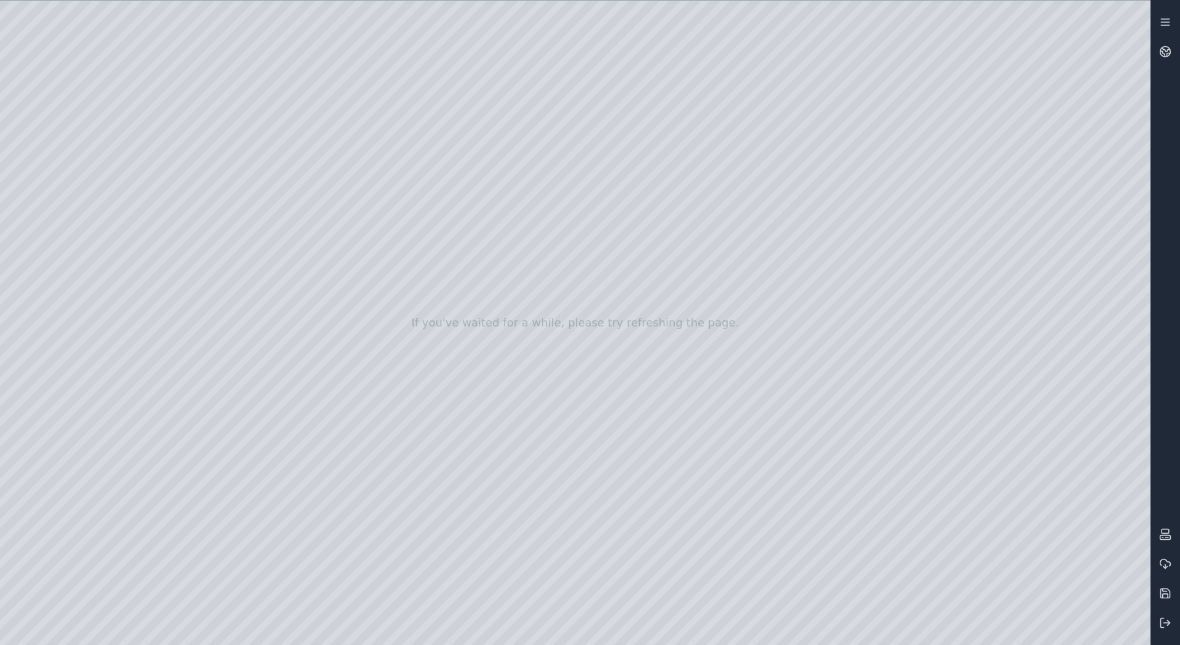
click at [489, 434] on div at bounding box center [575, 323] width 1150 height 644
click at [568, 497] on div at bounding box center [575, 323] width 1150 height 644
drag, startPoint x: 505, startPoint y: 449, endPoint x: 524, endPoint y: 468, distance: 26.9
drag, startPoint x: 537, startPoint y: 468, endPoint x: 465, endPoint y: 493, distance: 76.2
drag, startPoint x: 739, startPoint y: 476, endPoint x: 483, endPoint y: 438, distance: 259.1
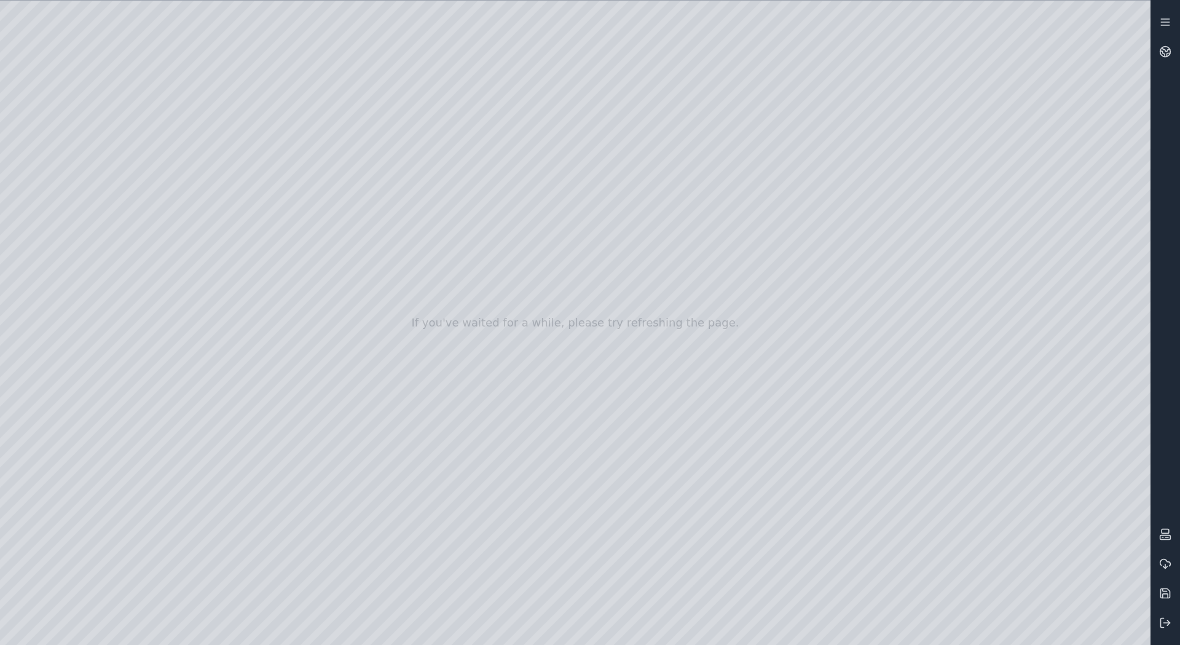
click at [867, 267] on div at bounding box center [575, 323] width 1150 height 644
click at [859, 329] on div at bounding box center [575, 323] width 1150 height 644
click at [854, 397] on div at bounding box center [575, 323] width 1150 height 644
click at [842, 484] on div at bounding box center [575, 323] width 1150 height 644
drag, startPoint x: 876, startPoint y: 493, endPoint x: 814, endPoint y: 476, distance: 64.4
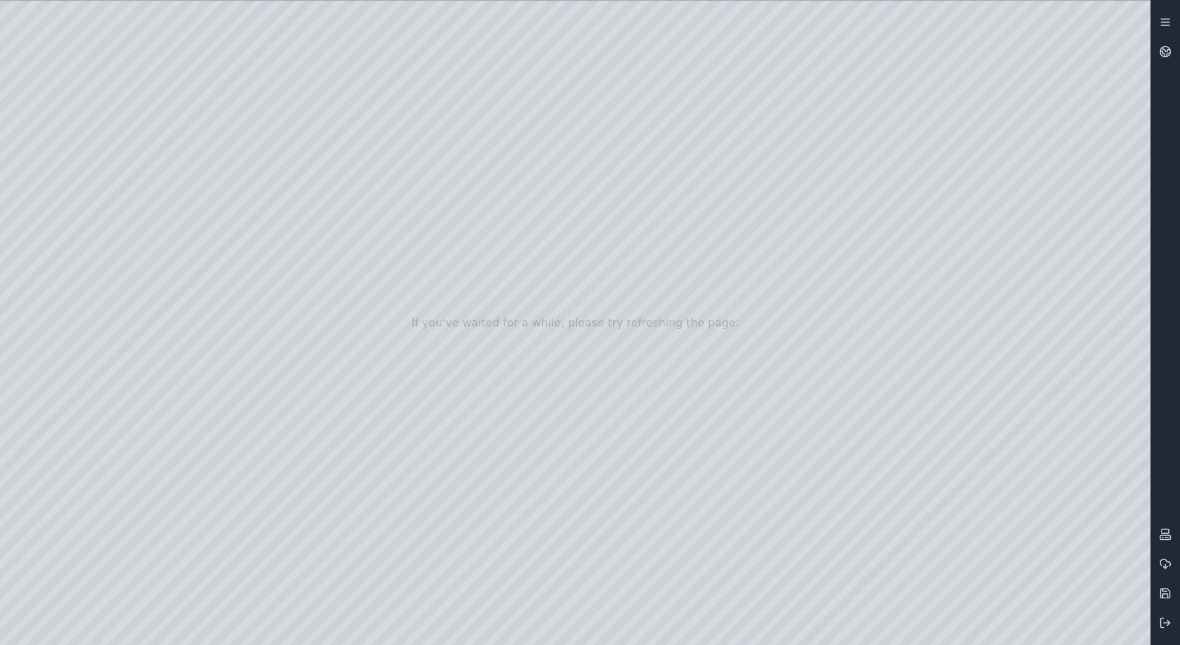
click at [814, 476] on div at bounding box center [575, 323] width 1150 height 644
click at [749, 508] on div at bounding box center [575, 323] width 1150 height 644
click at [1168, 591] on icon at bounding box center [1165, 593] width 12 height 12
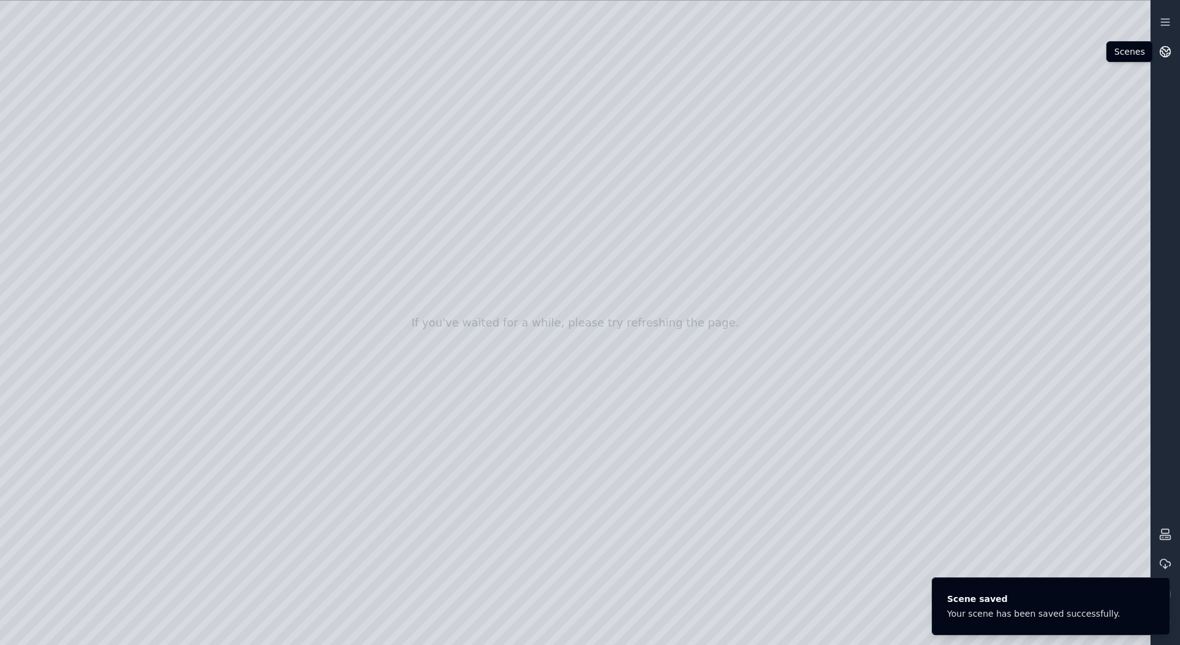
click at [1158, 53] on link at bounding box center [1164, 51] width 29 height 29
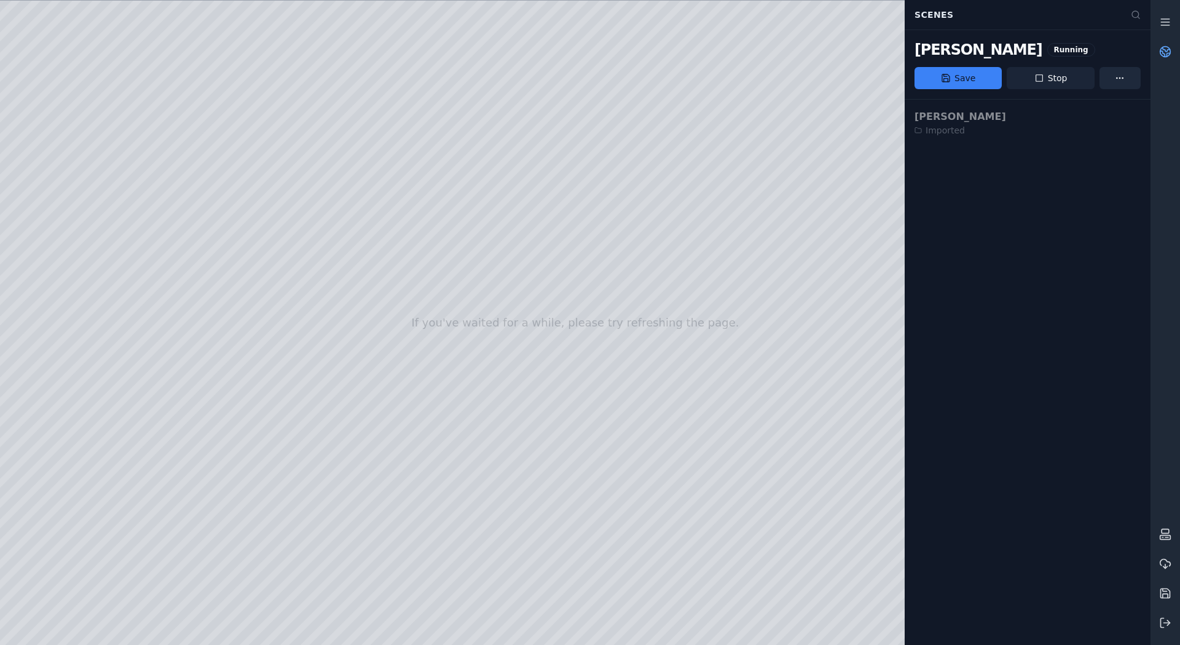
click at [1038, 85] on button "Stop" at bounding box center [1050, 78] width 87 height 22
click at [1162, 595] on icon at bounding box center [1165, 593] width 12 height 12
click at [1052, 79] on button "Stop" at bounding box center [1050, 78] width 87 height 22
click at [1171, 624] on button at bounding box center [1164, 622] width 29 height 29
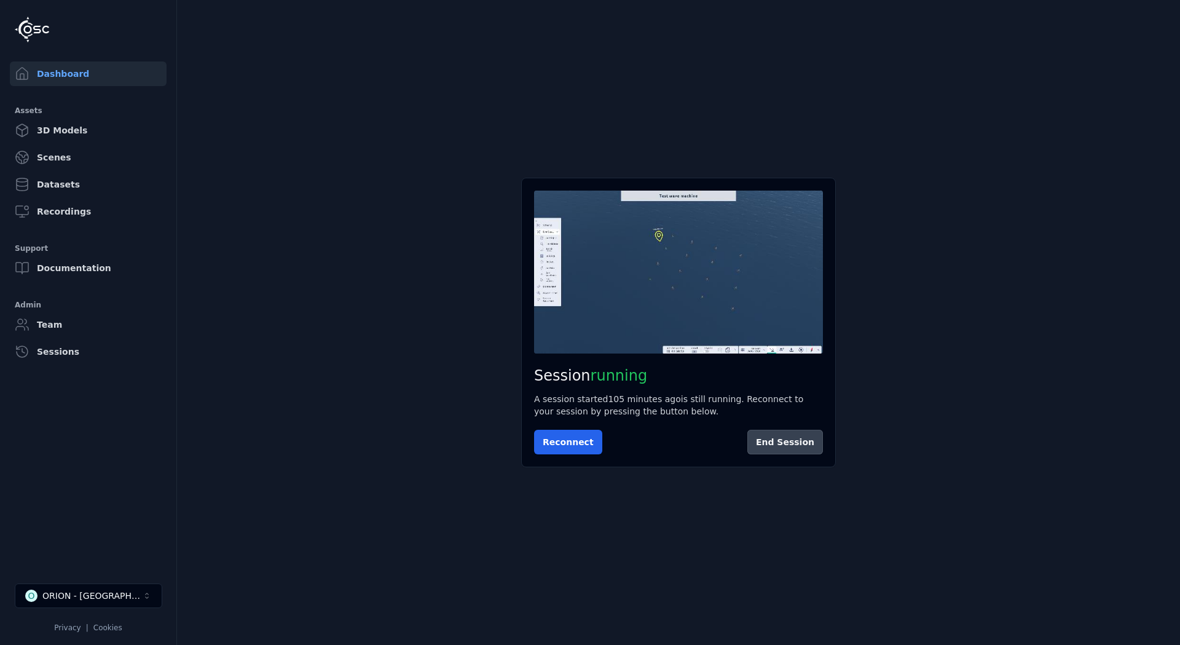
click at [782, 436] on button "End Session" at bounding box center [785, 442] width 76 height 25
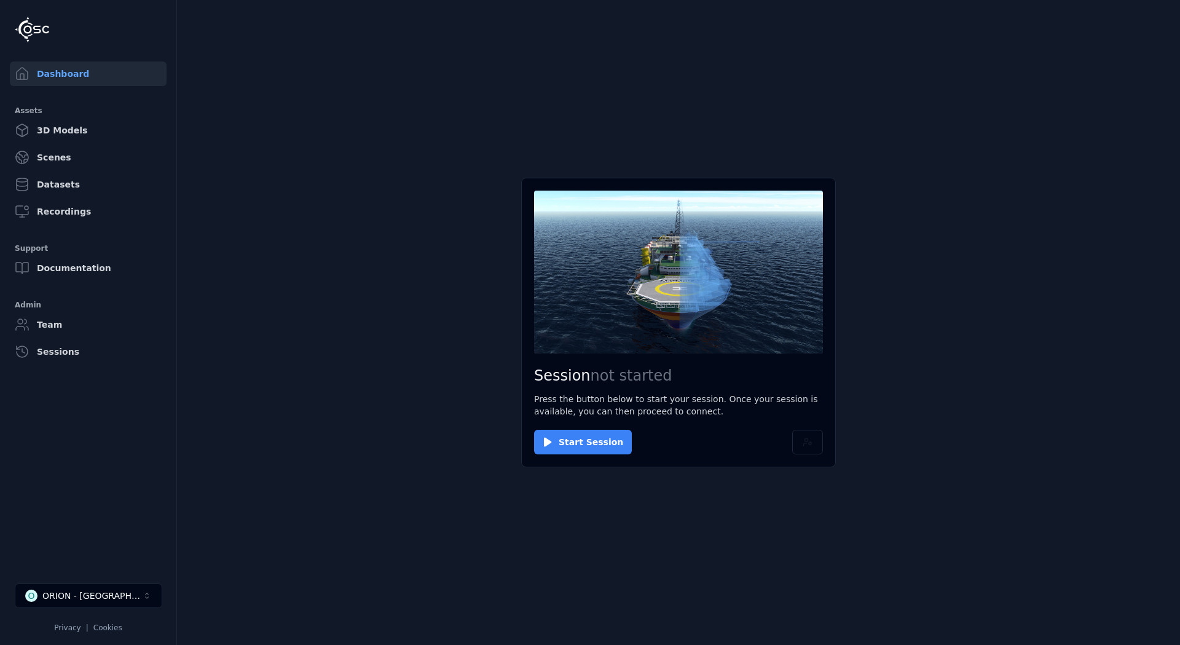
click at [600, 442] on button "Start Session" at bounding box center [583, 442] width 98 height 25
click at [554, 433] on button "Connect" at bounding box center [562, 442] width 57 height 25
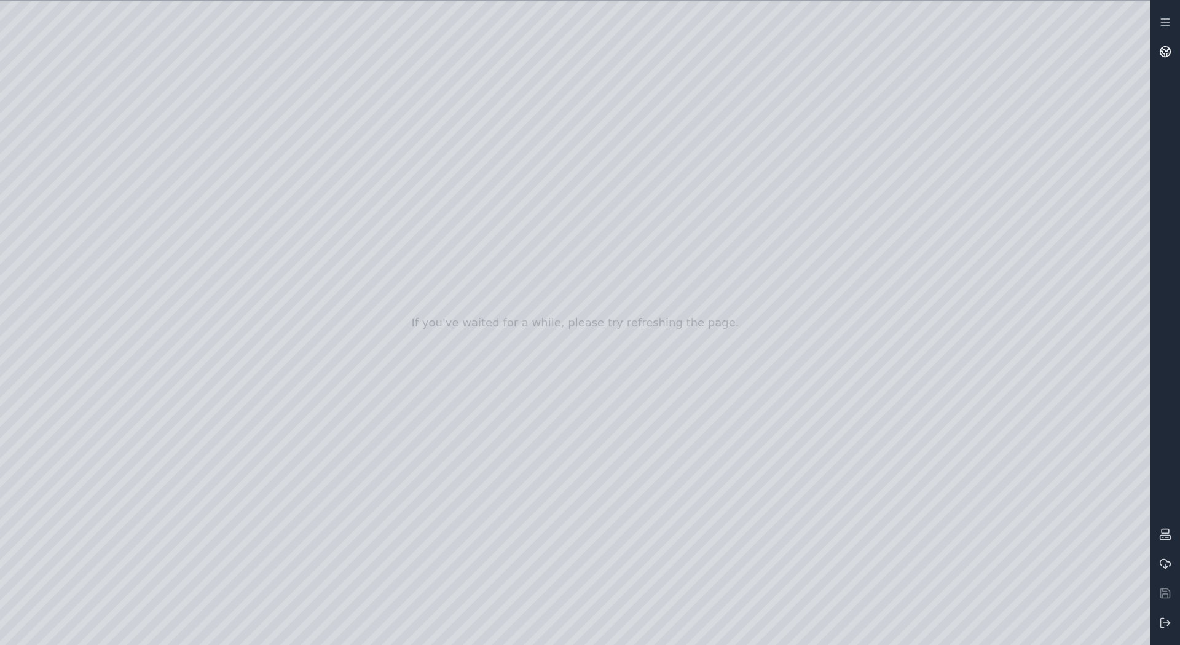
click at [1170, 47] on icon at bounding box center [1165, 51] width 12 height 12
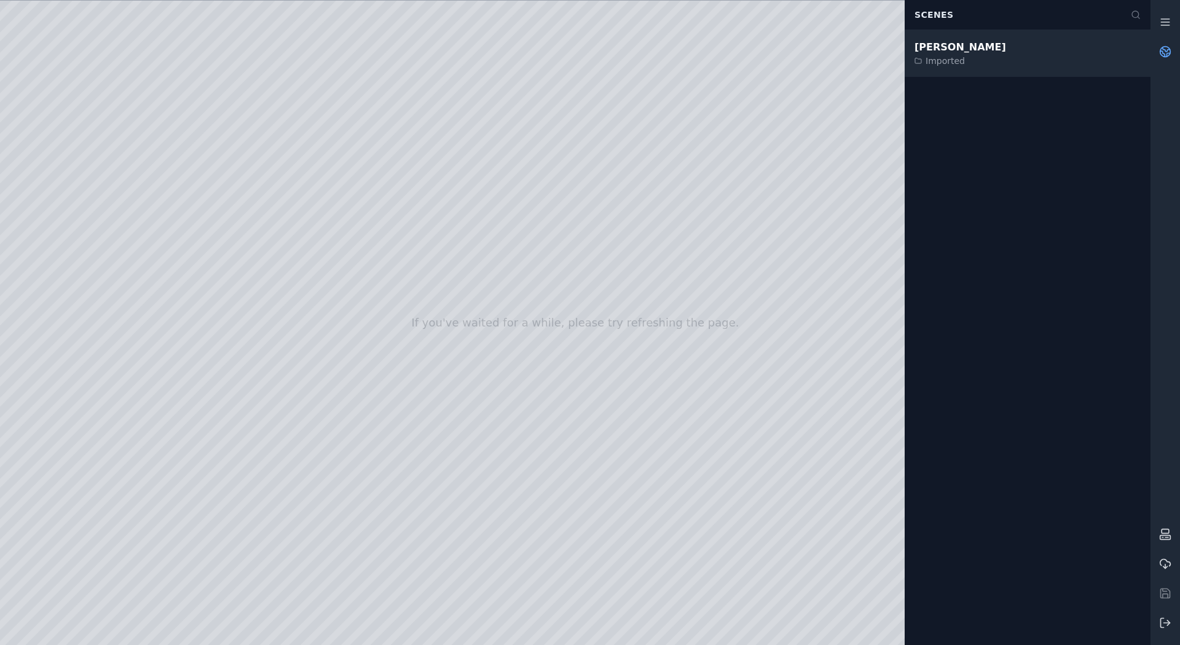
click at [1053, 59] on div "[PERSON_NAME] Imported" at bounding box center [1028, 53] width 246 height 47
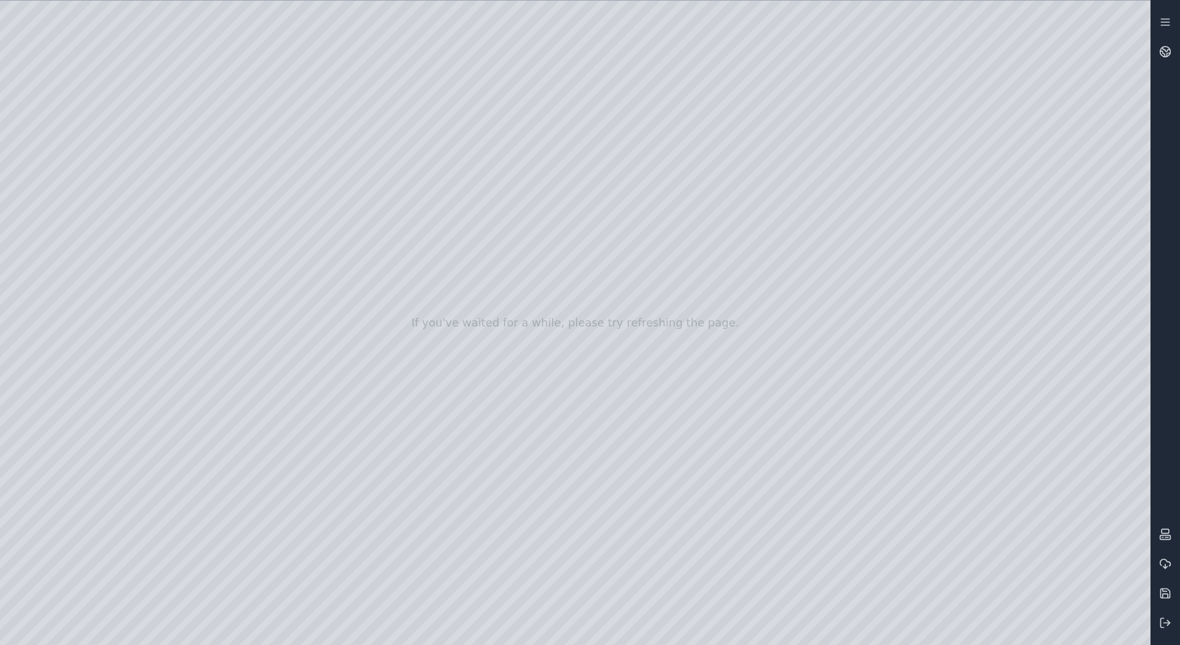
click at [765, 308] on div at bounding box center [575, 323] width 1150 height 644
click at [766, 308] on div at bounding box center [575, 323] width 1150 height 644
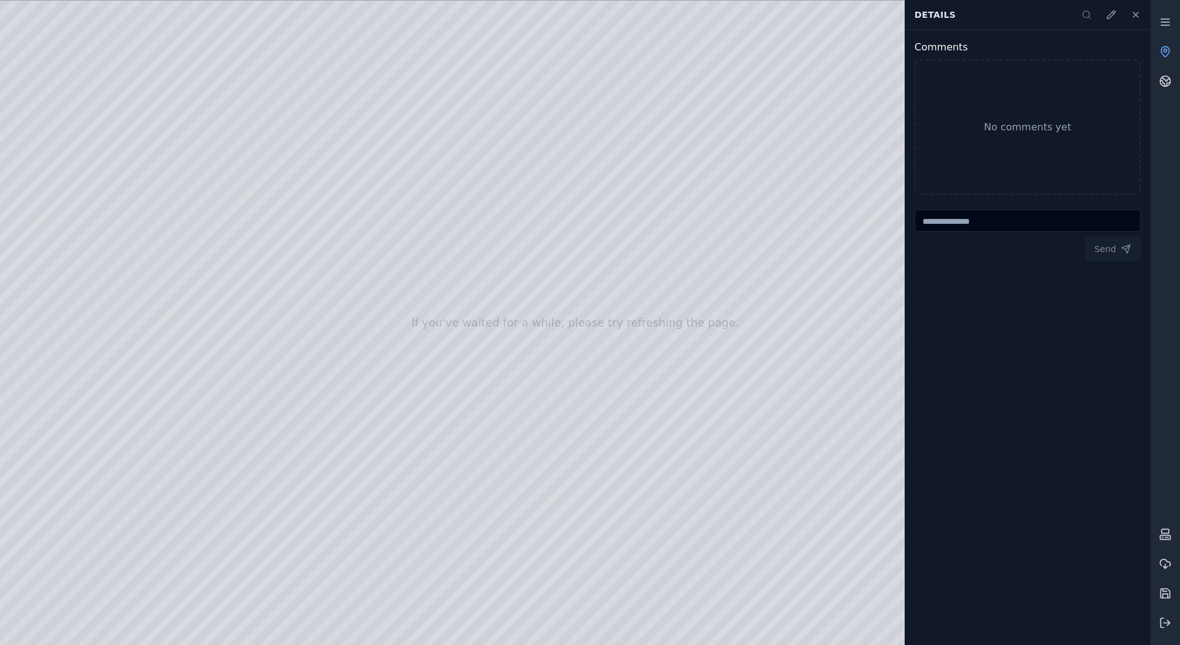
drag, startPoint x: 744, startPoint y: 334, endPoint x: 863, endPoint y: 321, distance: 119.4
drag, startPoint x: 603, startPoint y: 299, endPoint x: 675, endPoint y: 310, distance: 73.4
click at [1133, 14] on icon at bounding box center [1136, 15] width 10 height 10
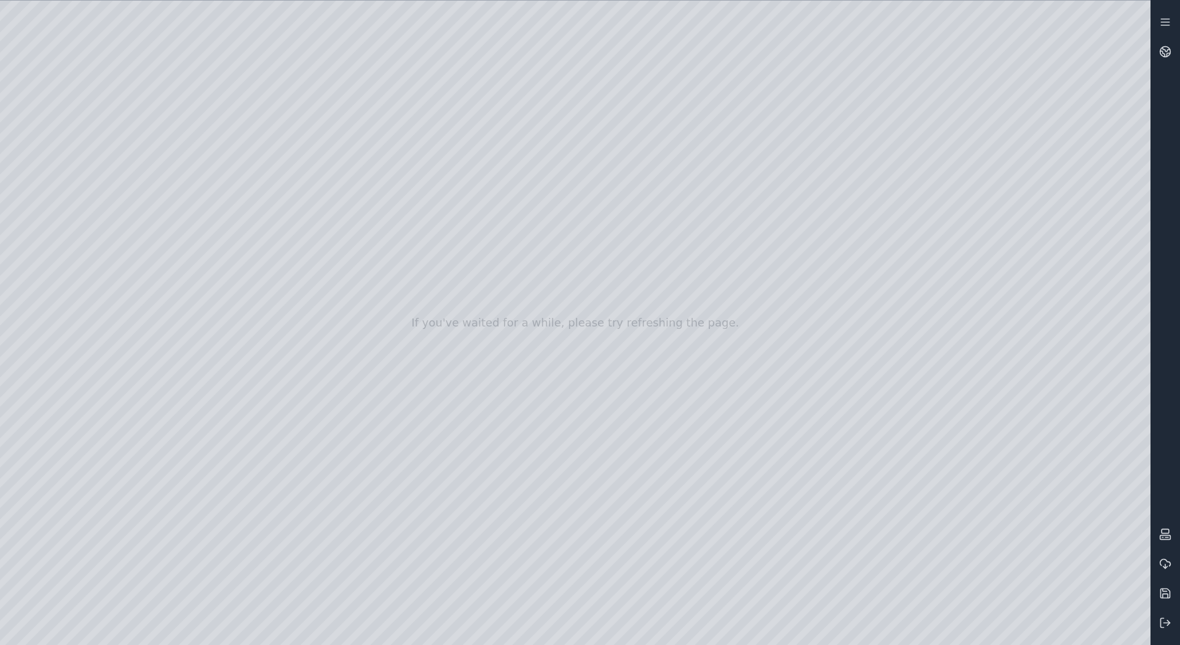
click at [1136, 22] on div at bounding box center [575, 323] width 1150 height 644
click at [1170, 619] on icon at bounding box center [1165, 622] width 12 height 12
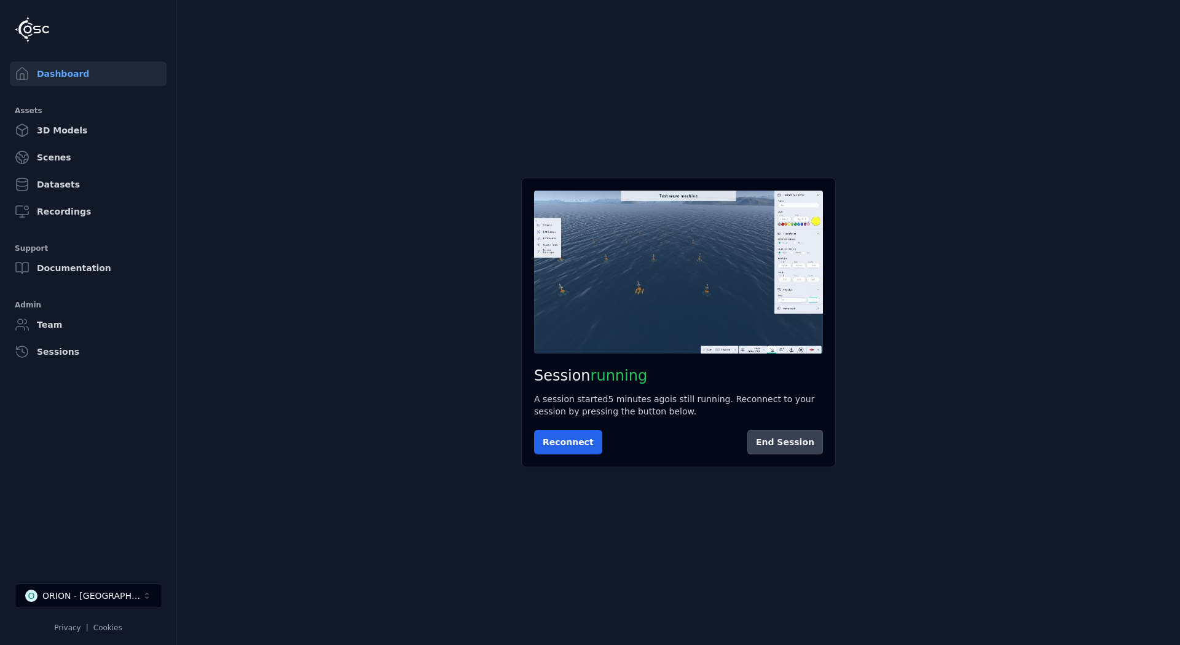
click at [797, 439] on button "End Session" at bounding box center [785, 442] width 76 height 25
